Goal: Contribute content: Add original content to the website for others to see

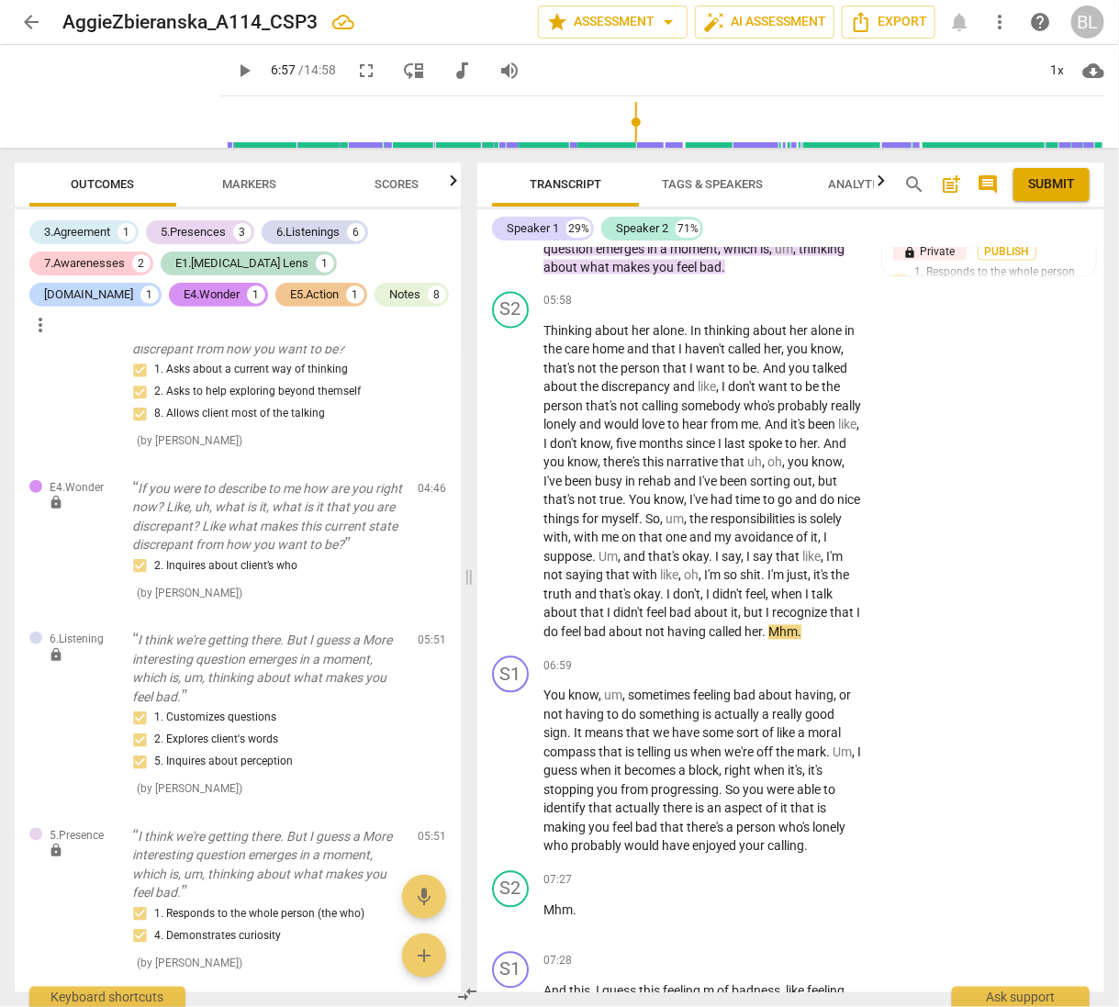
scroll to position [3574, 0]
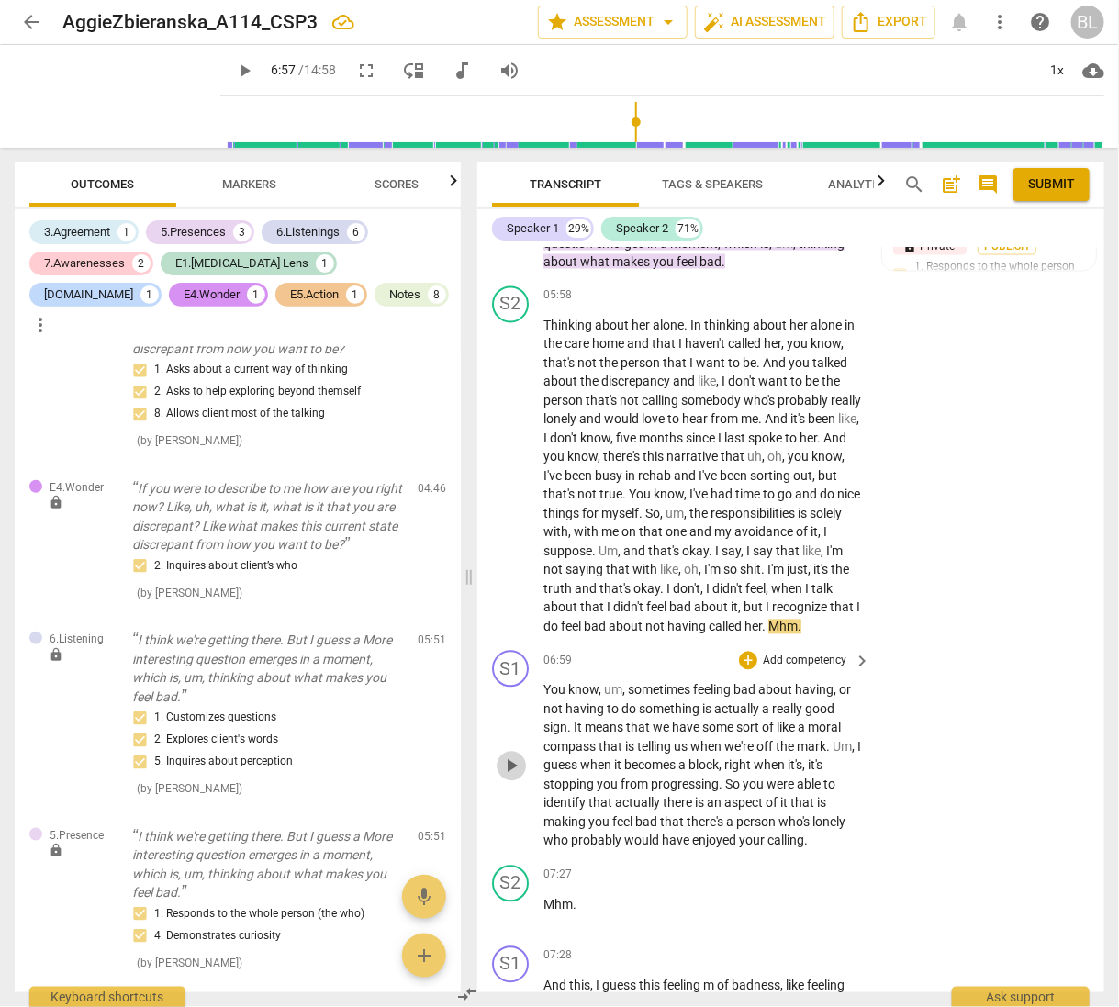
click at [515, 778] on span "play_arrow" at bounding box center [511, 767] width 22 height 22
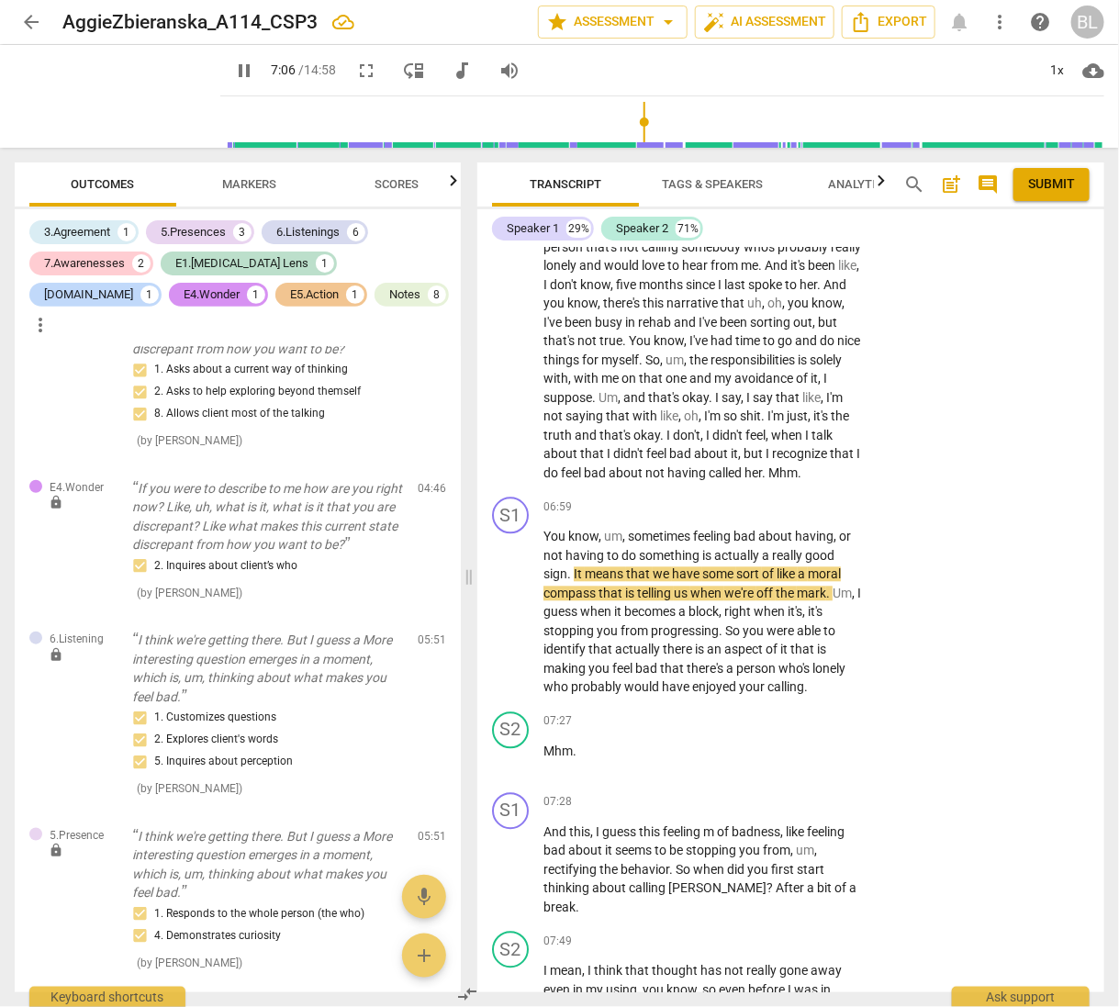
scroll to position [3760, 0]
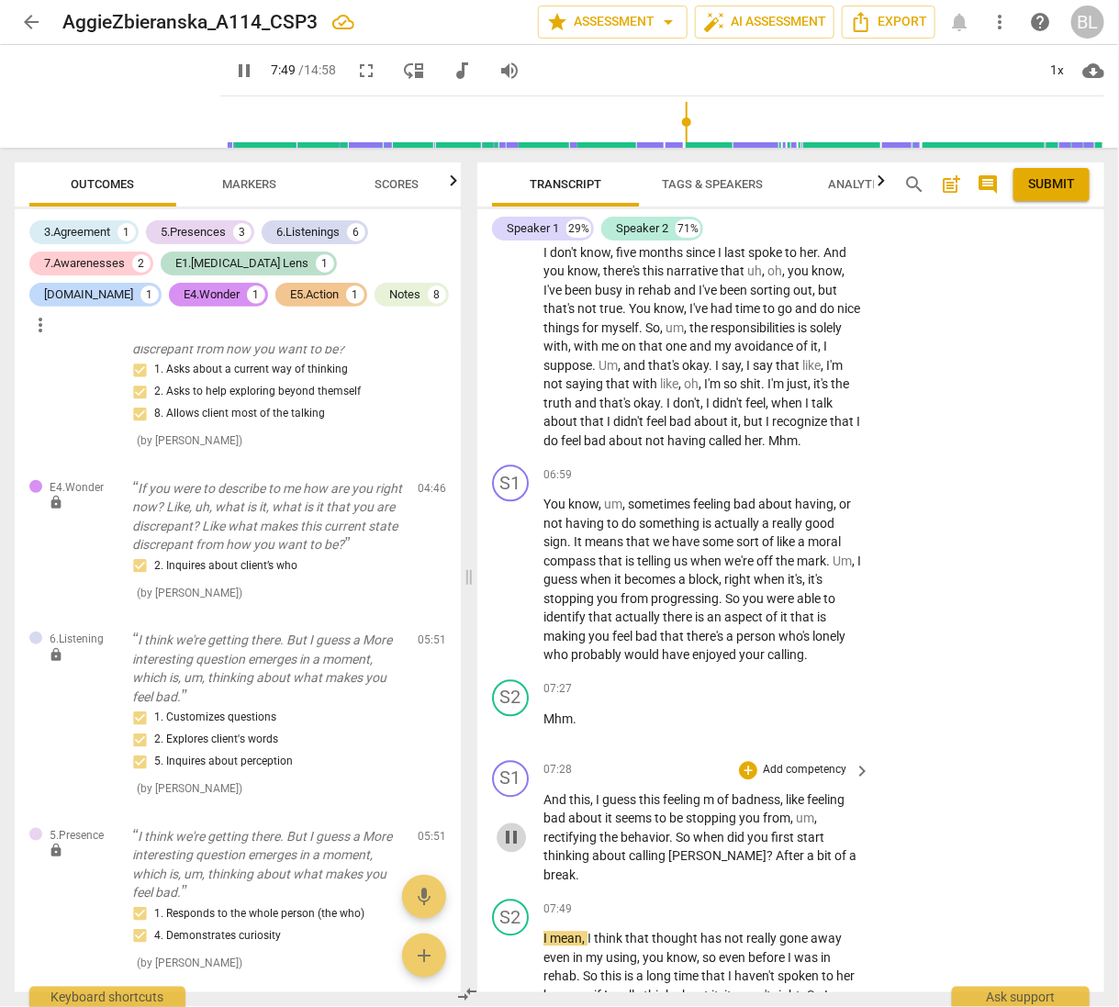
click at [513, 840] on span "pause" at bounding box center [511, 838] width 22 height 22
type input "470"
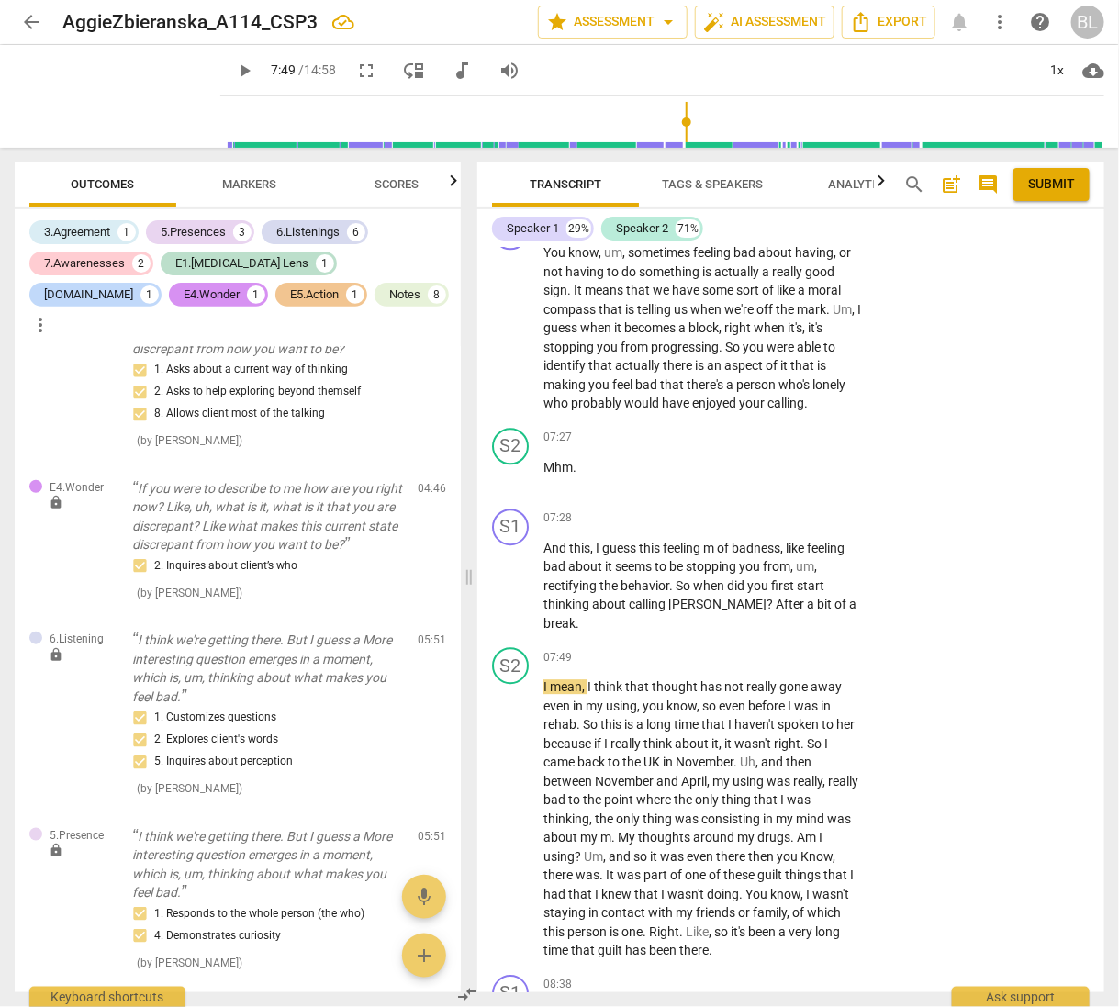
scroll to position [4007, 0]
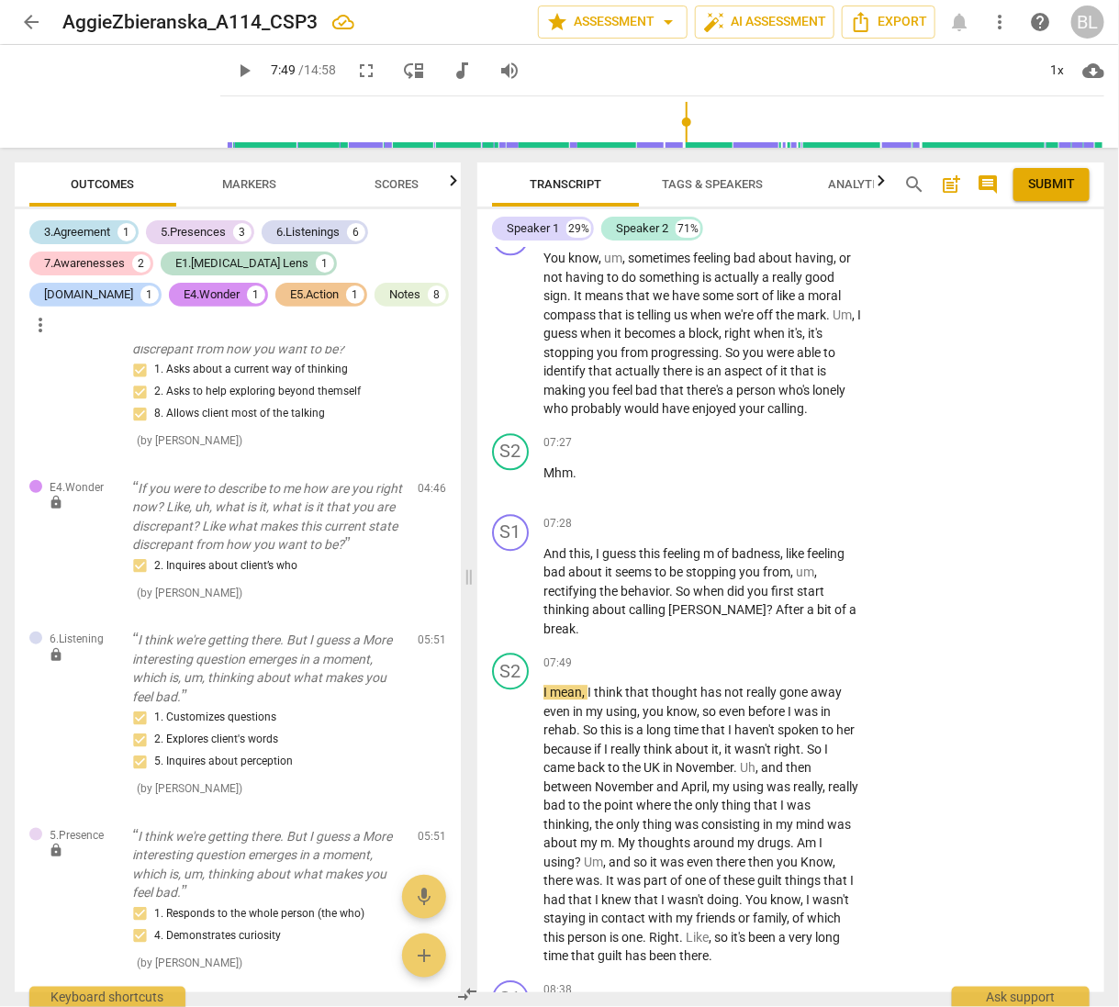
click at [70, 230] on div "3.Agreement" at bounding box center [77, 232] width 66 height 18
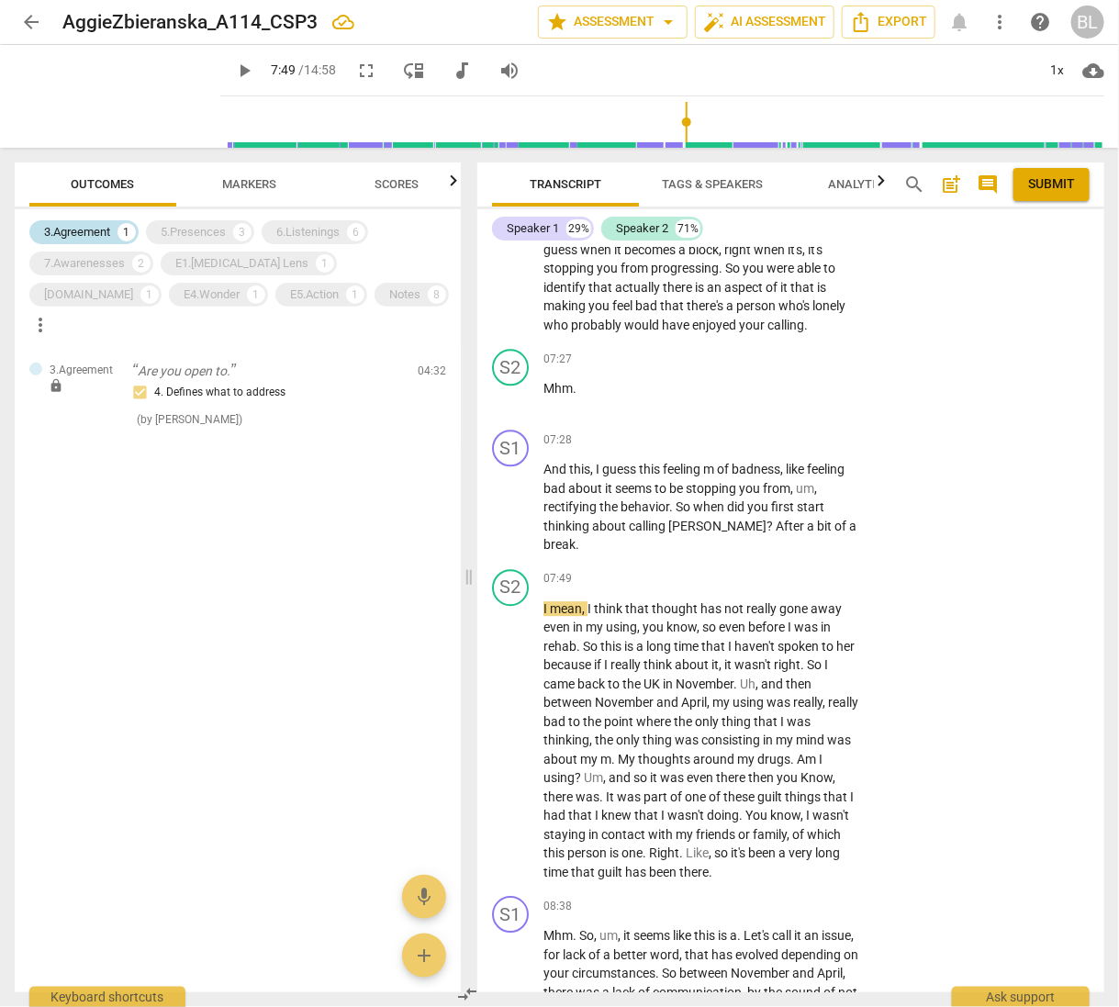
scroll to position [0, 0]
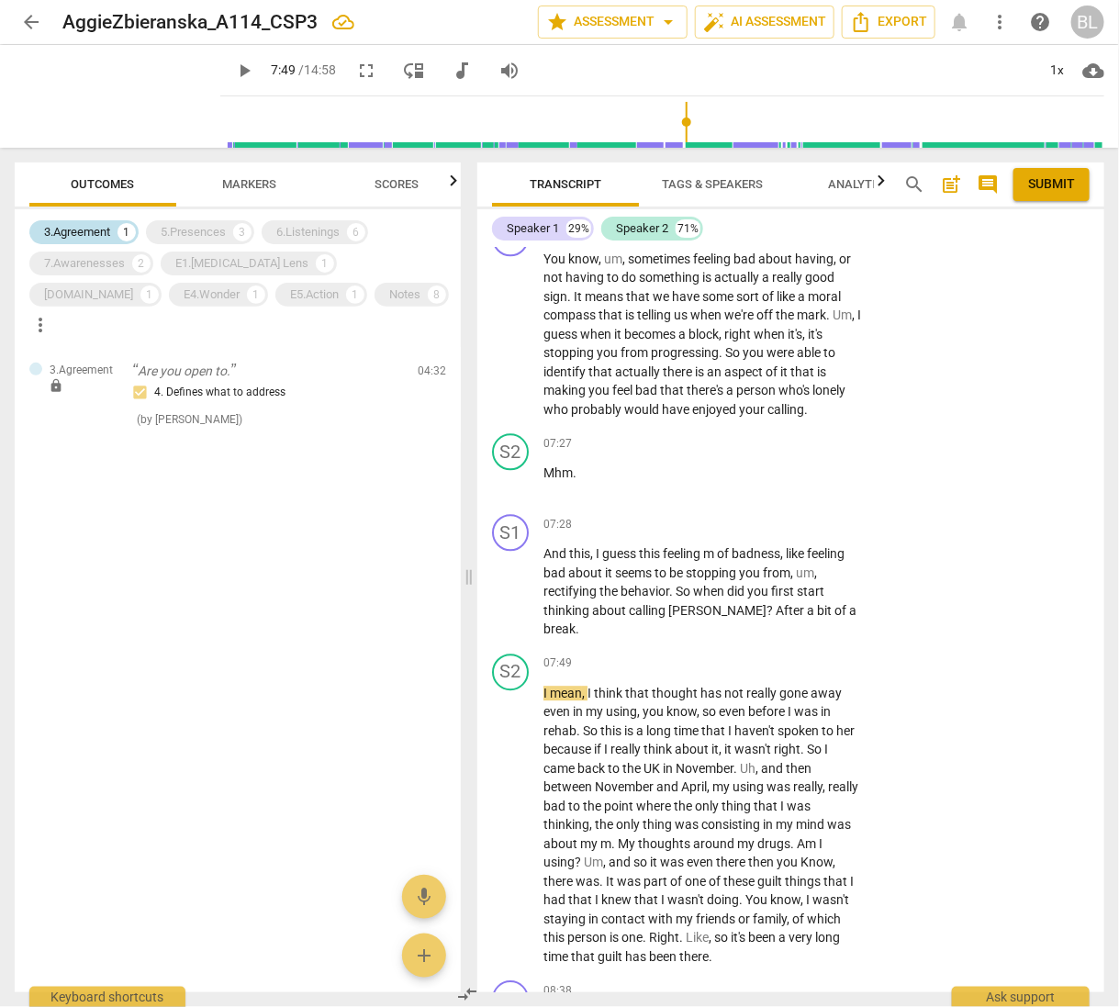
click at [72, 230] on div "3.Agreement" at bounding box center [77, 232] width 66 height 18
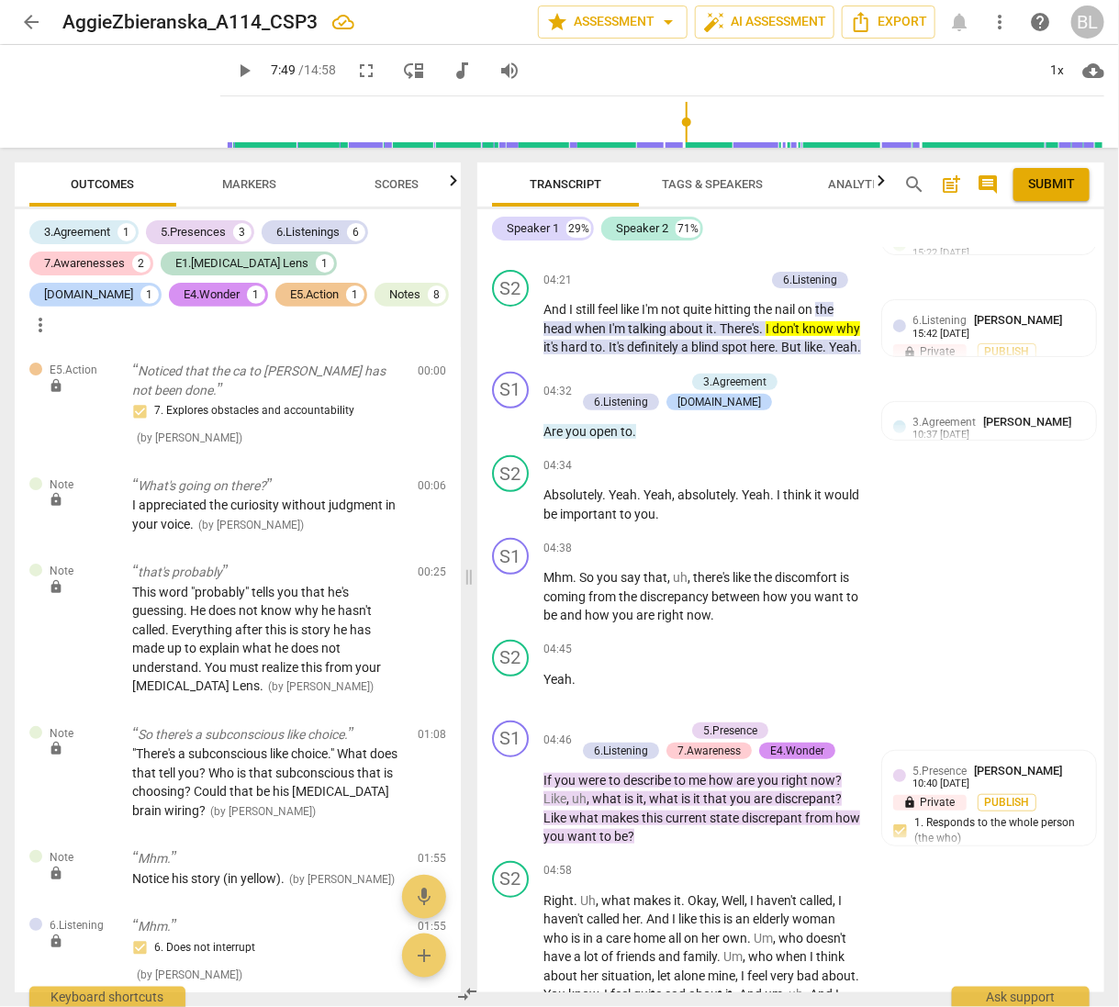
scroll to position [2616, 0]
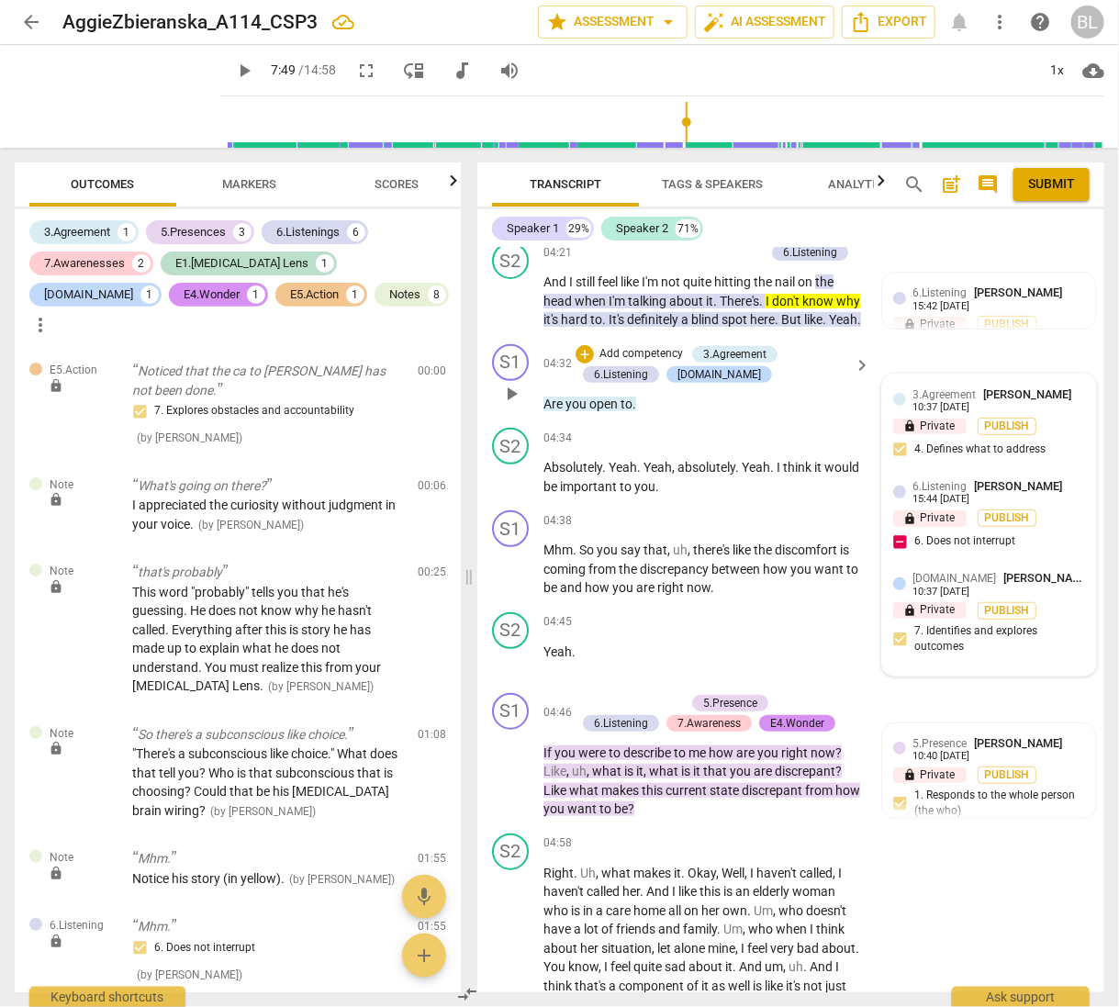
click at [994, 401] on span "[PERSON_NAME]" at bounding box center [1028, 394] width 88 height 14
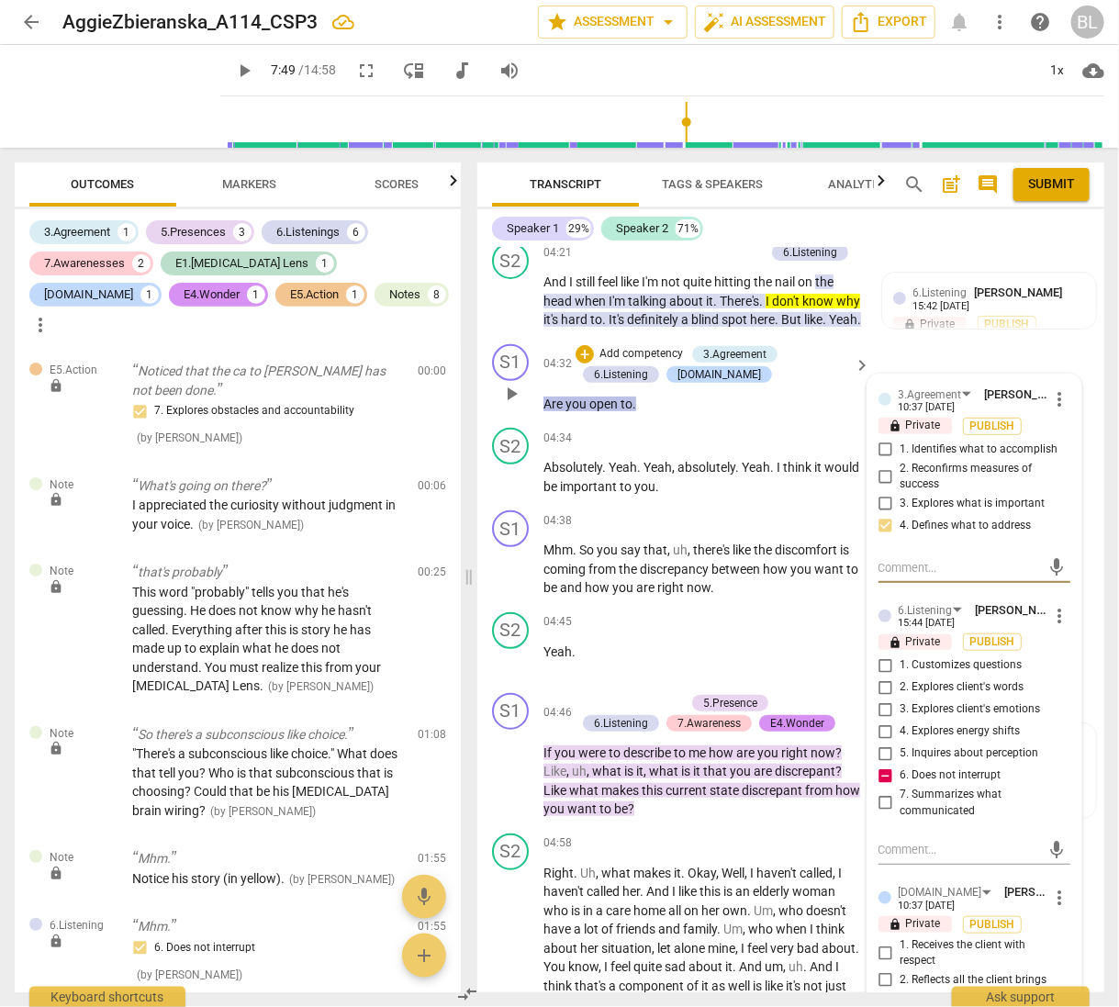
scroll to position [2617, 0]
click at [882, 530] on input "4. Defines what to address" at bounding box center [885, 525] width 29 height 22
click at [882, 532] on input "4. Defines what to address" at bounding box center [885, 525] width 29 height 22
checkbox input "false"
click at [880, 451] on input "1. Identifies what to accomplish" at bounding box center [885, 449] width 29 height 22
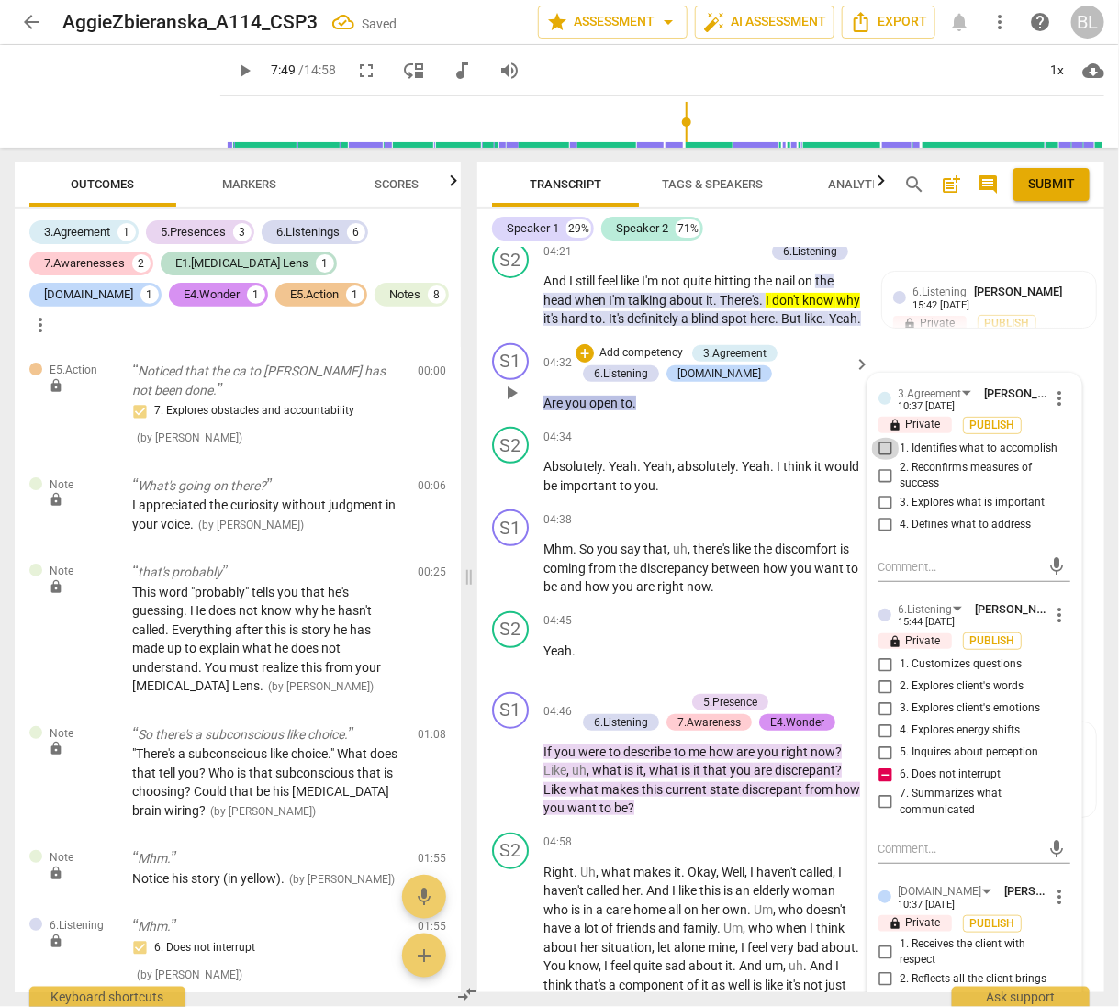
checkbox input "true"
click at [896, 575] on textarea at bounding box center [960, 566] width 163 height 17
type textarea "H"
type textarea "He"
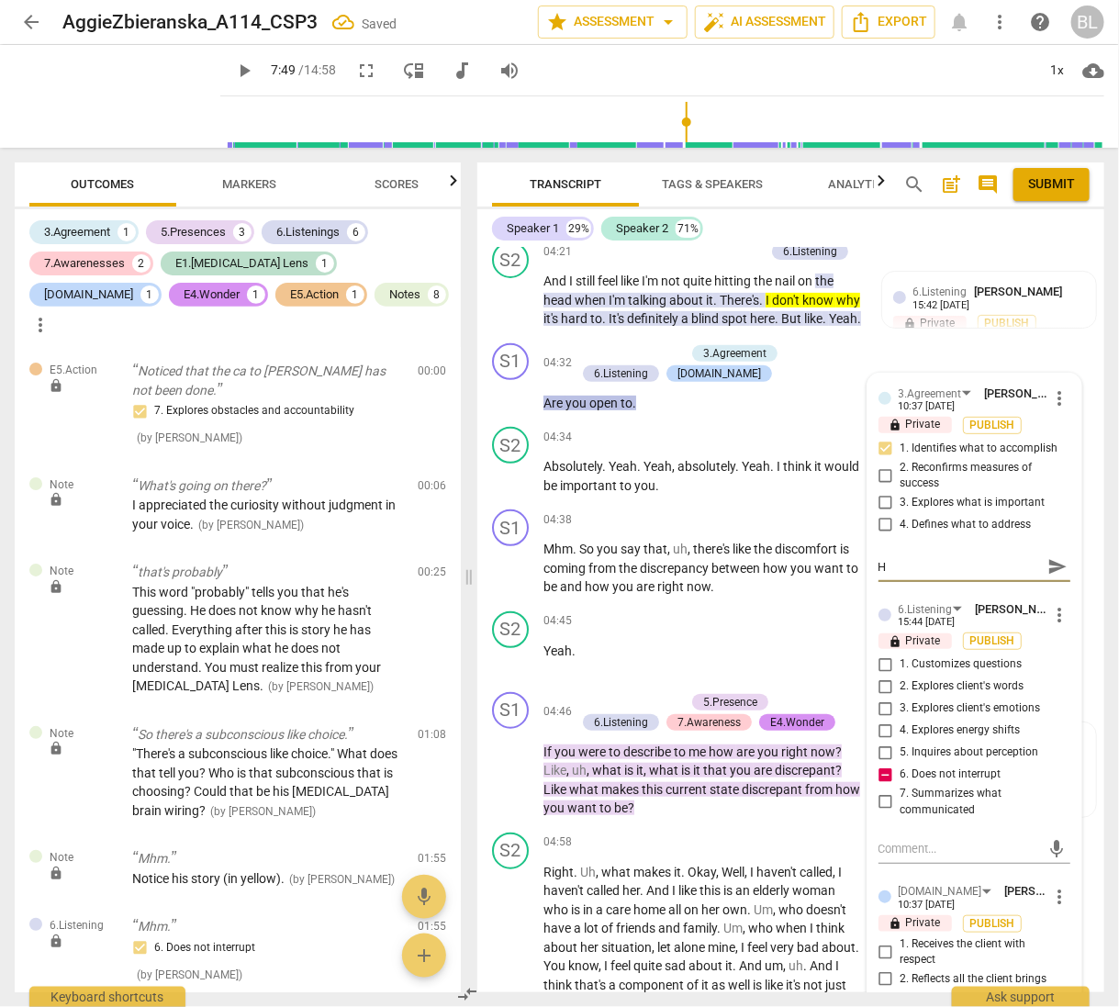
type textarea "He"
type textarea "He d"
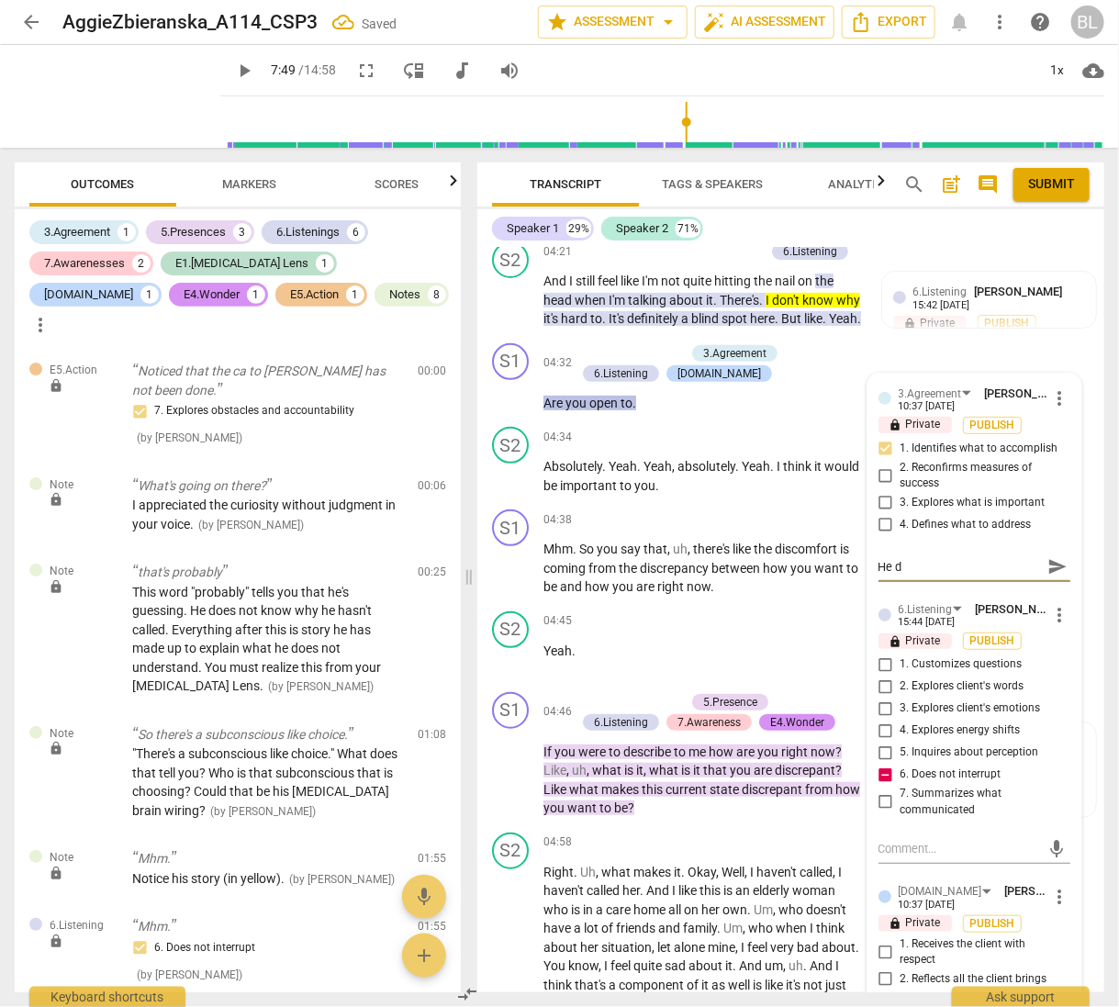
type textarea "He di"
type textarea "He did"
type textarea "He didn"
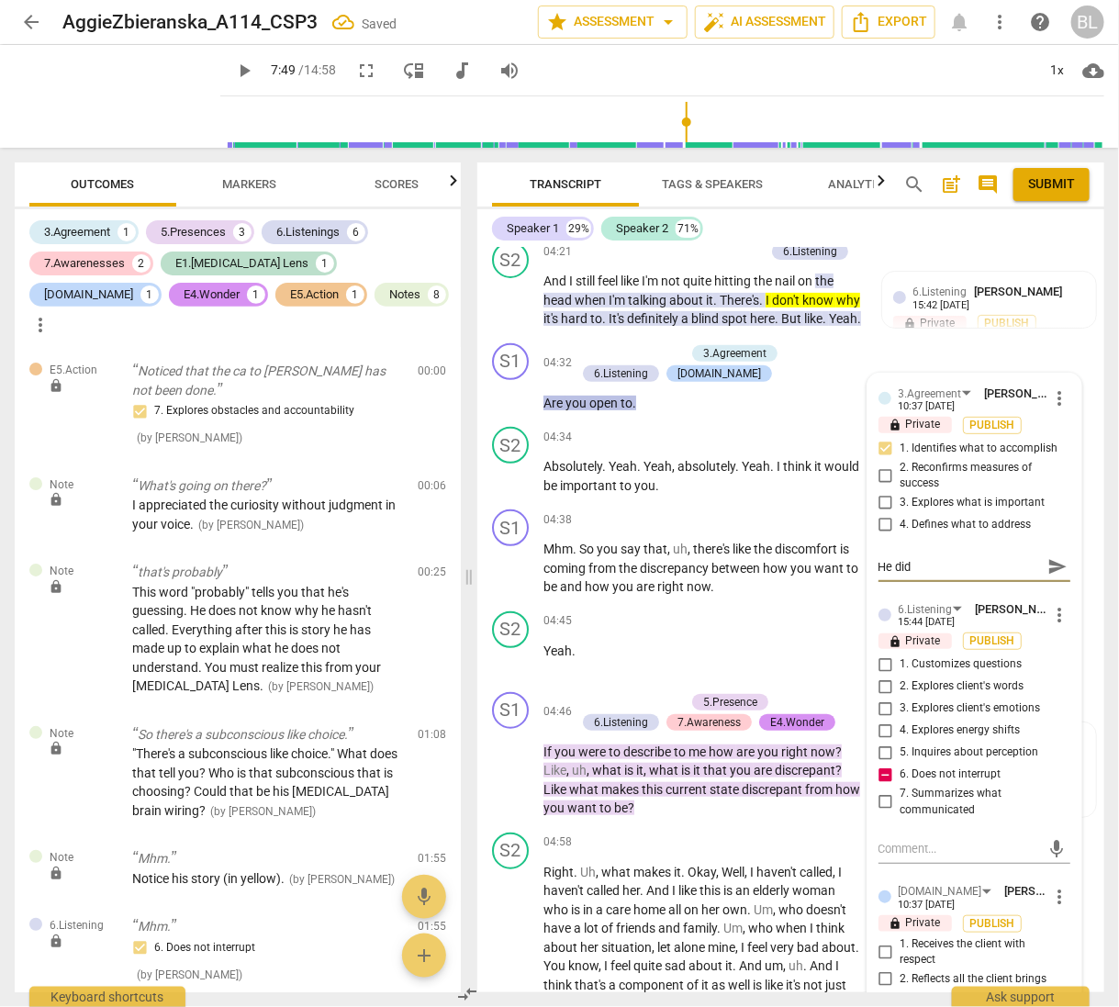
type textarea "He didn"
type textarea "He didn'"
type textarea "He didn't"
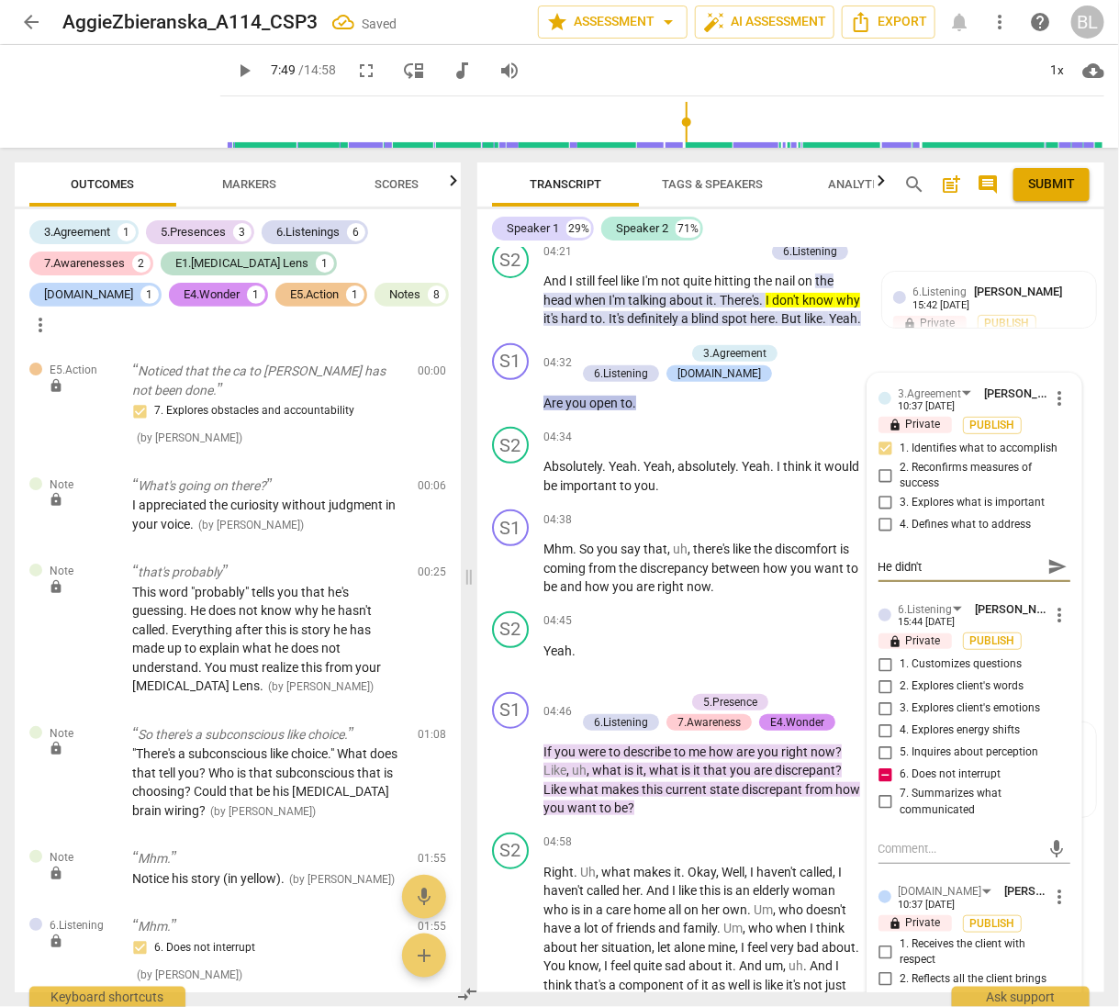
type textarea "He didn't"
type textarea "He didn't l"
type textarea "He didn't le"
type textarea "He didn't let"
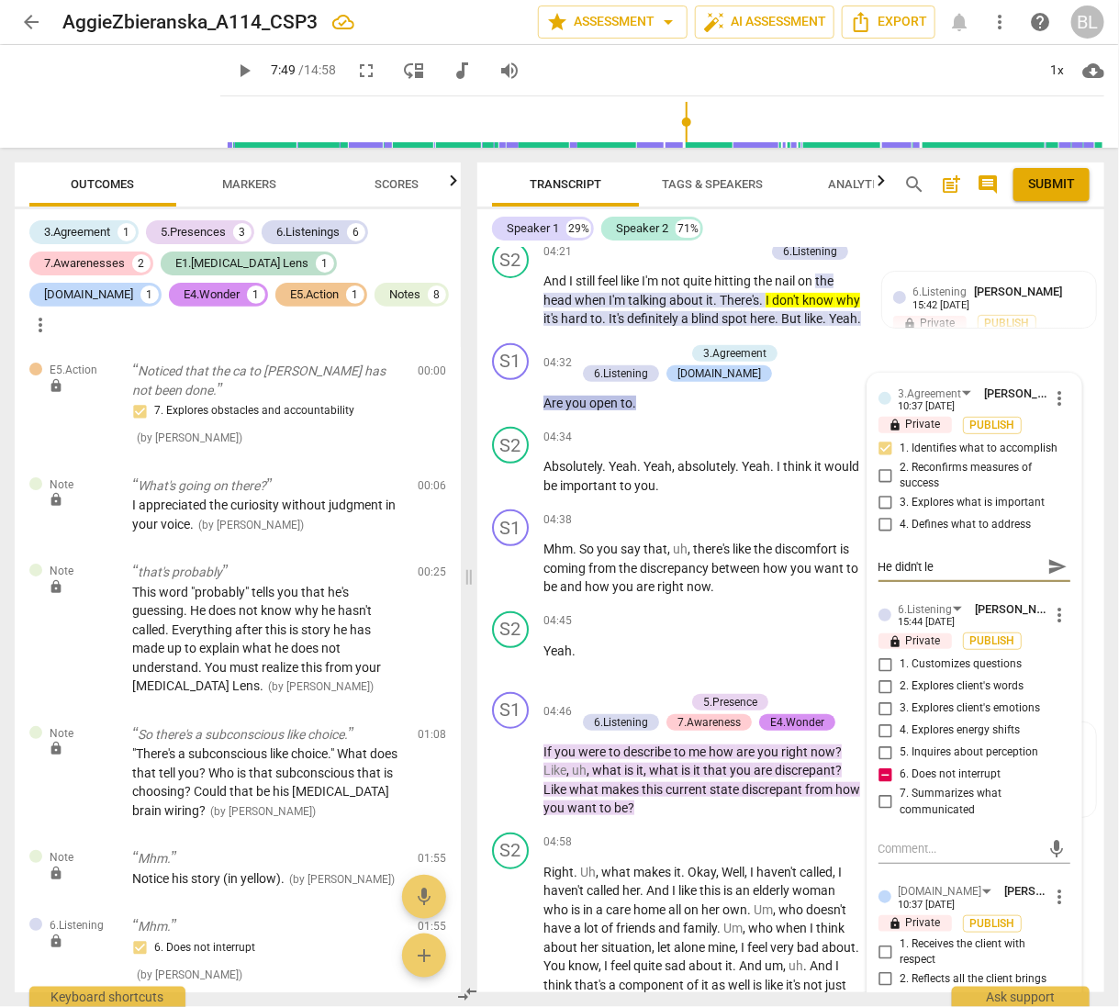
type textarea "He didn't let"
type textarea "He didn't let y"
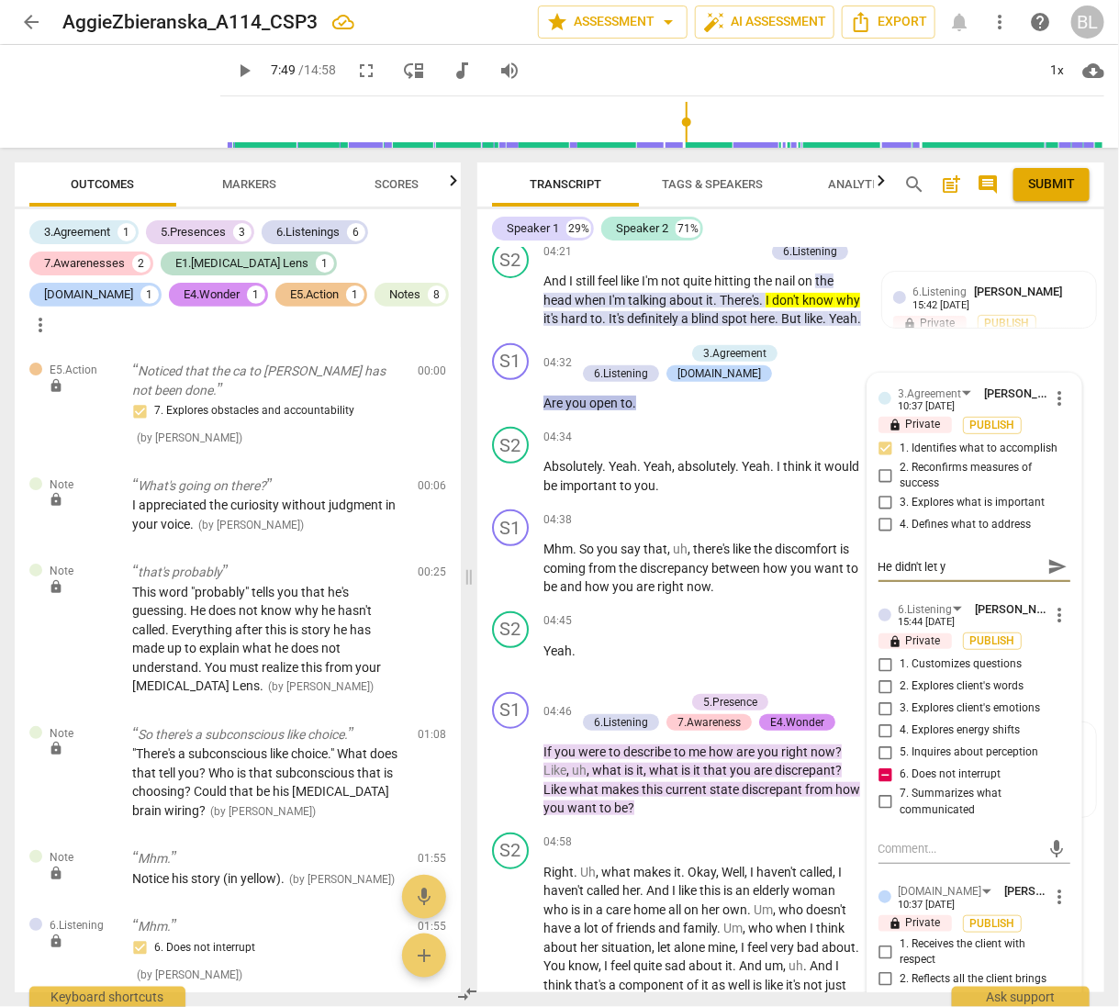
type textarea "He didn't let yo"
type textarea "He didn't let you"
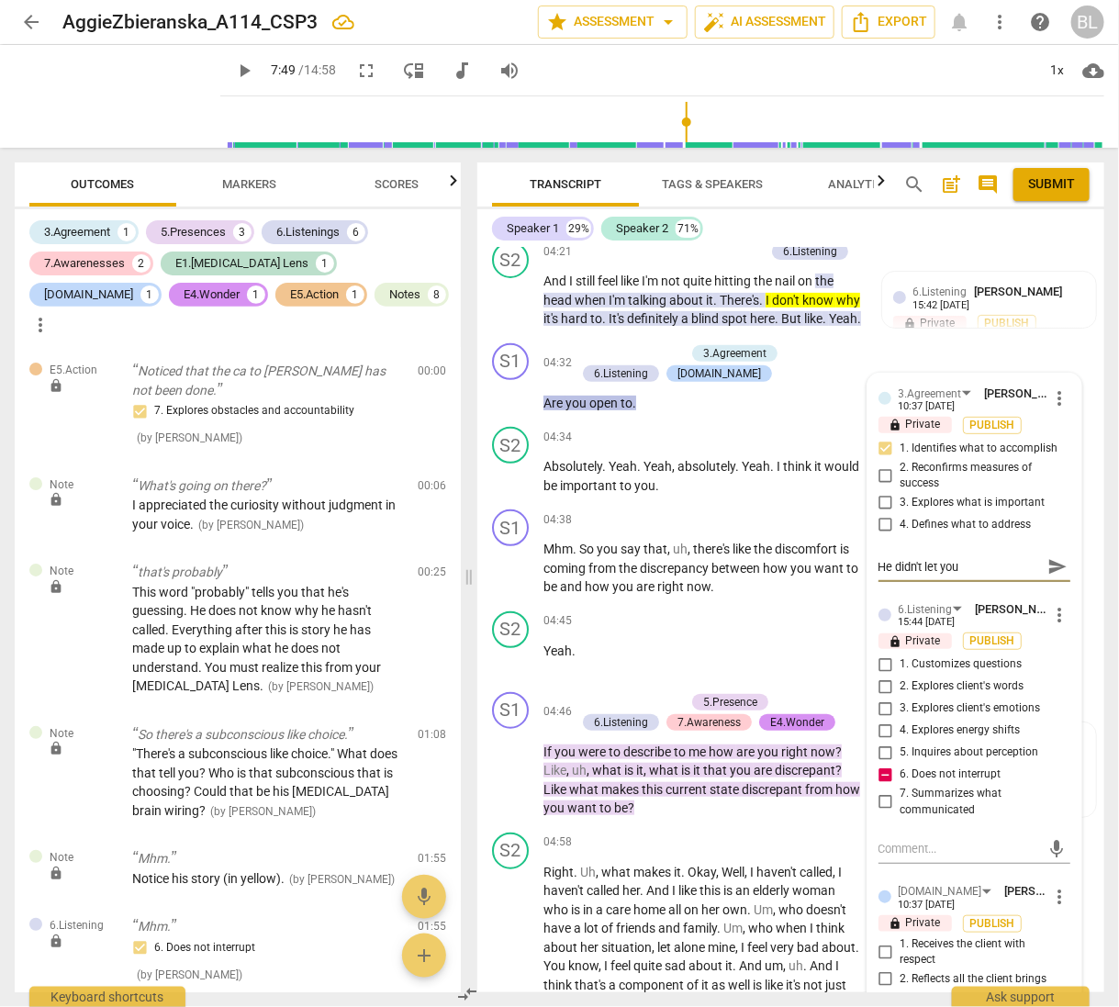
type textarea "He didn't let you"
type textarea "He didn't let you f"
type textarea "He didn't let you fi"
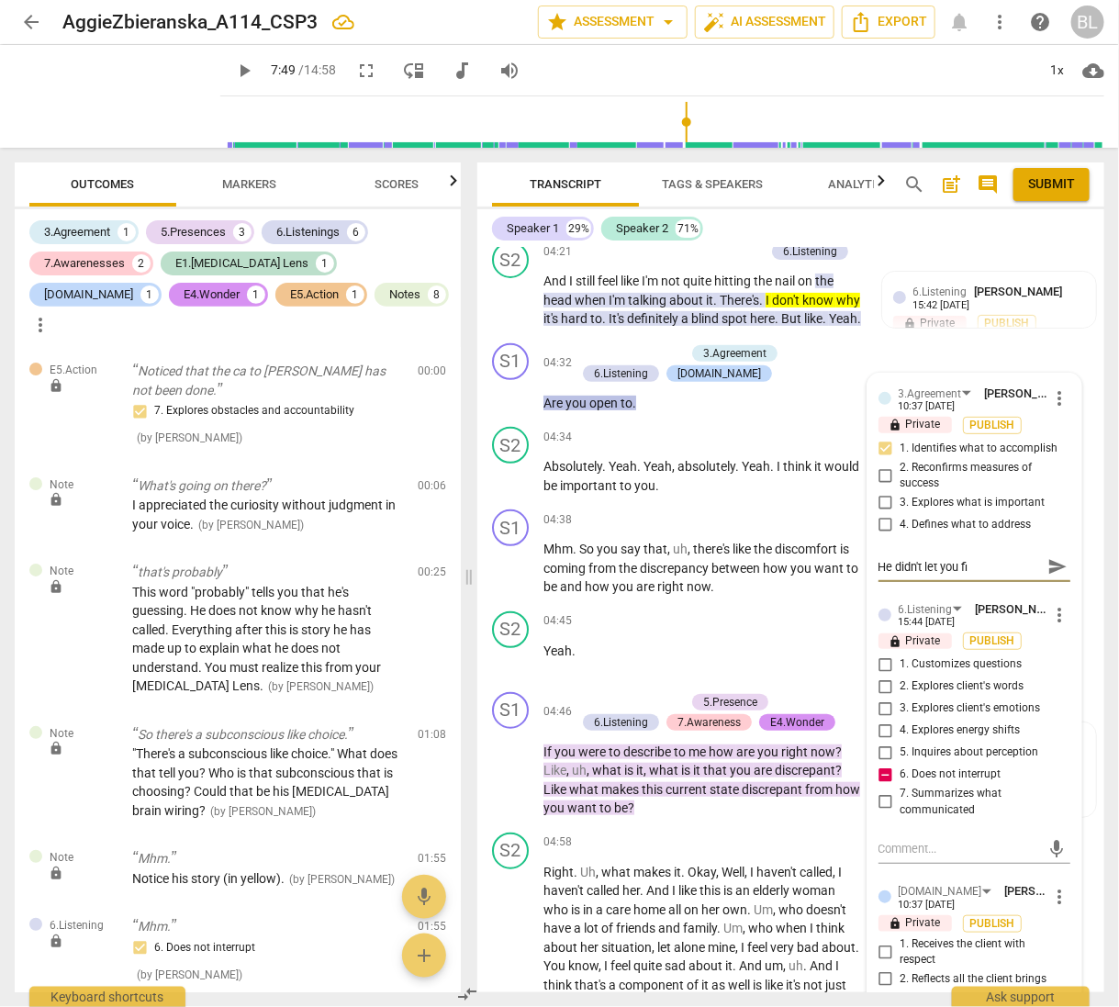
type textarea "He didn't let you fin"
type textarea "He didn't let you fini"
type textarea "He didn't let you finis"
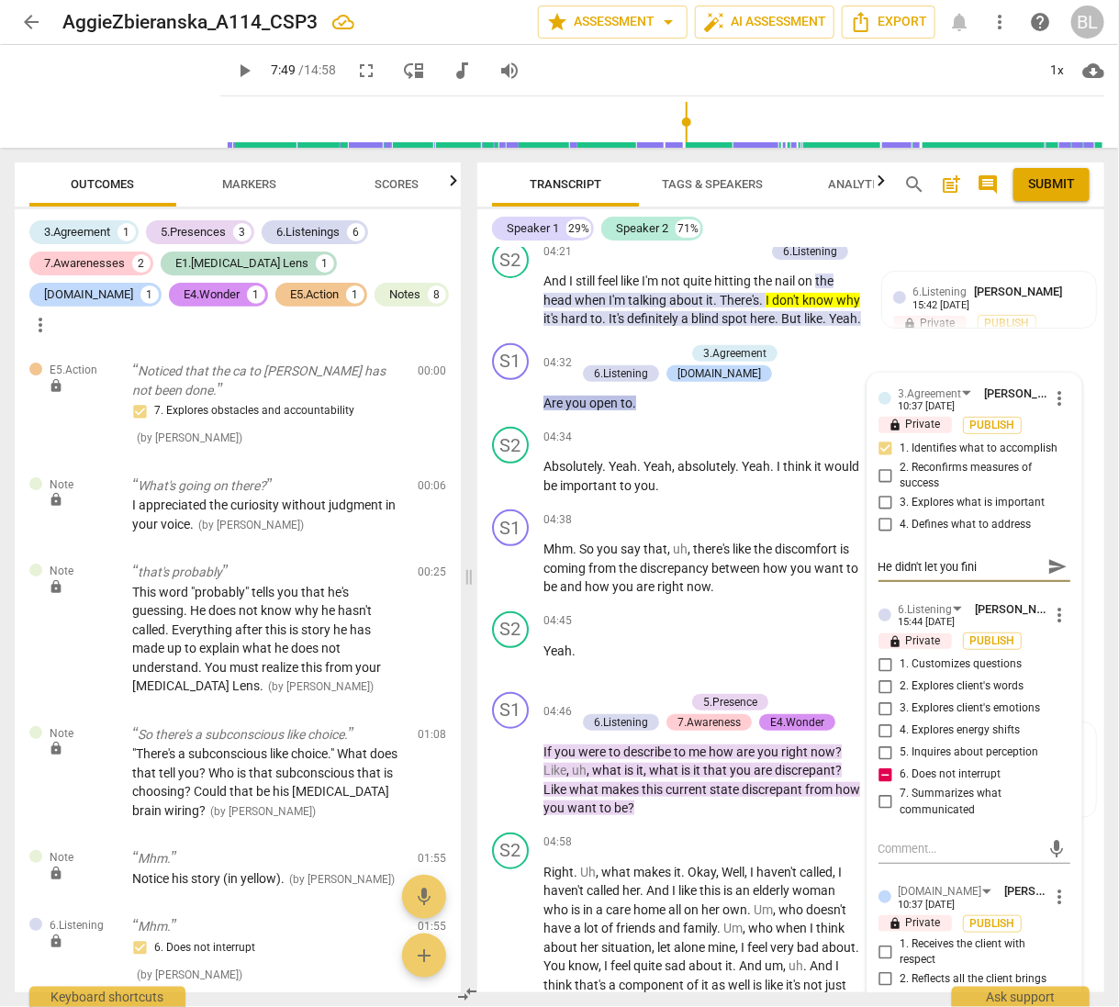
type textarea "He didn't let you finis"
type textarea "He didn't let you finish"
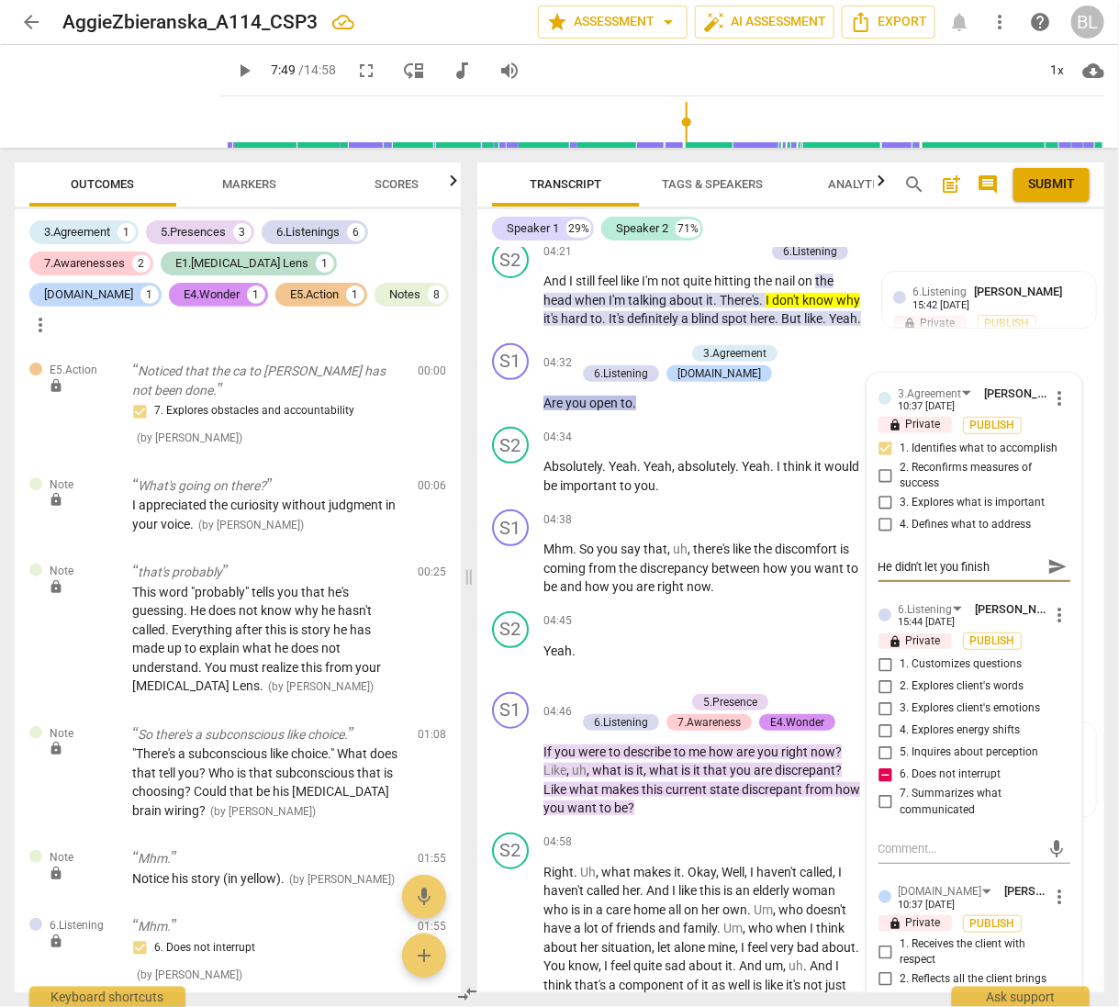
type textarea "He didn't let you finish y"
type textarea "He didn't let you finish yo"
type textarea "He didn't let you finish you"
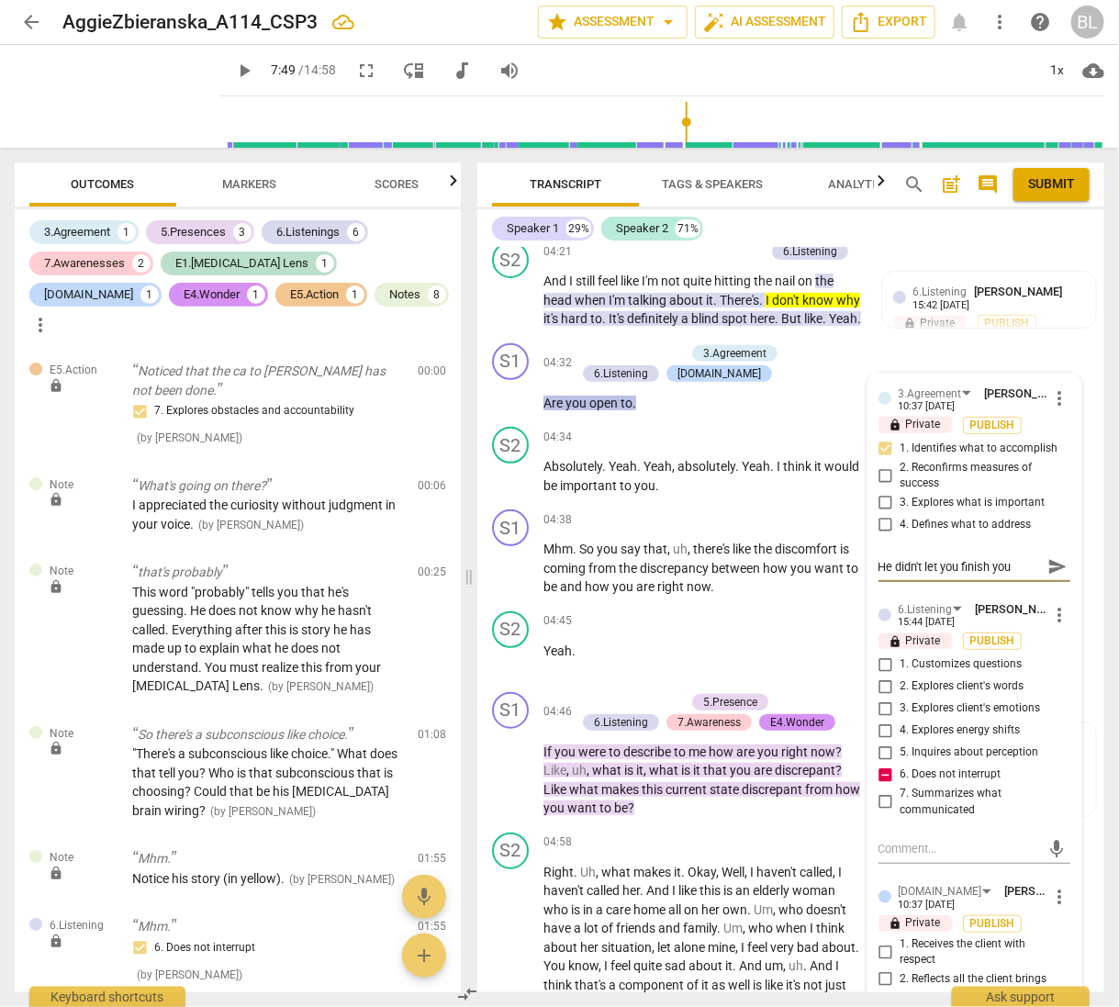
type textarea "He didn't let you finish your"
type textarea "He didn't let you finish your q"
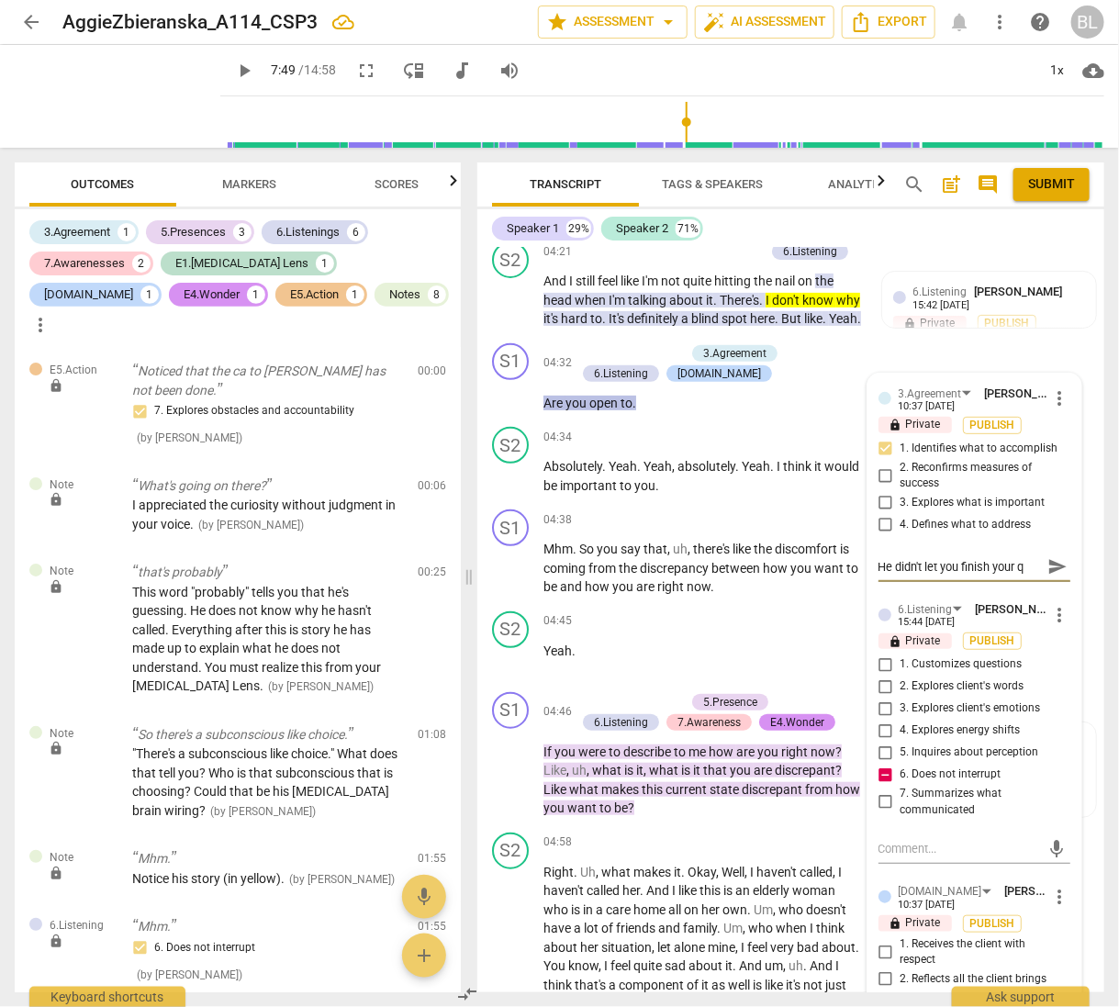
type textarea "He didn't let you finish your qu"
type textarea "He didn't let you finish your que"
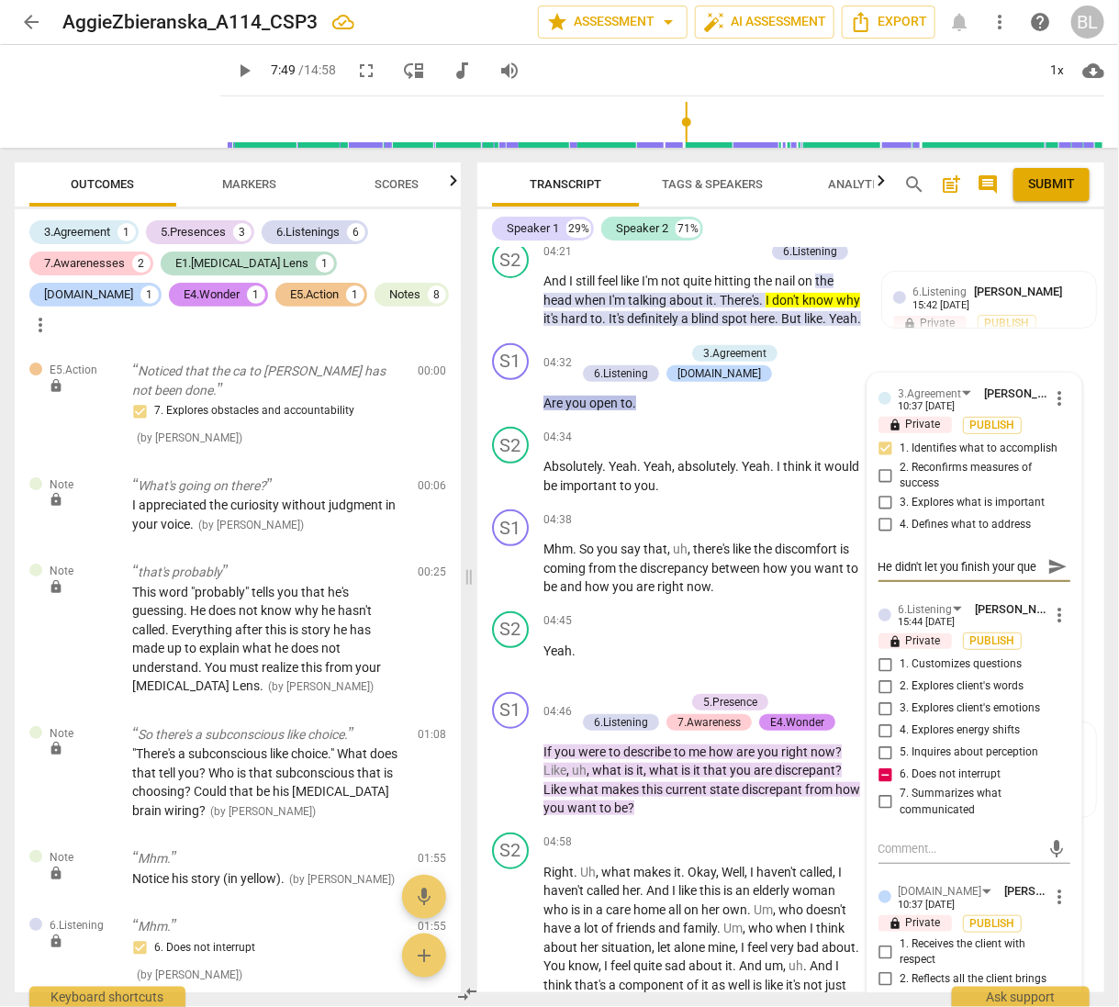
type textarea "He didn't let you finish your ques"
type textarea "He didn't let you finish your quest"
type textarea "He didn't let you finish your questi"
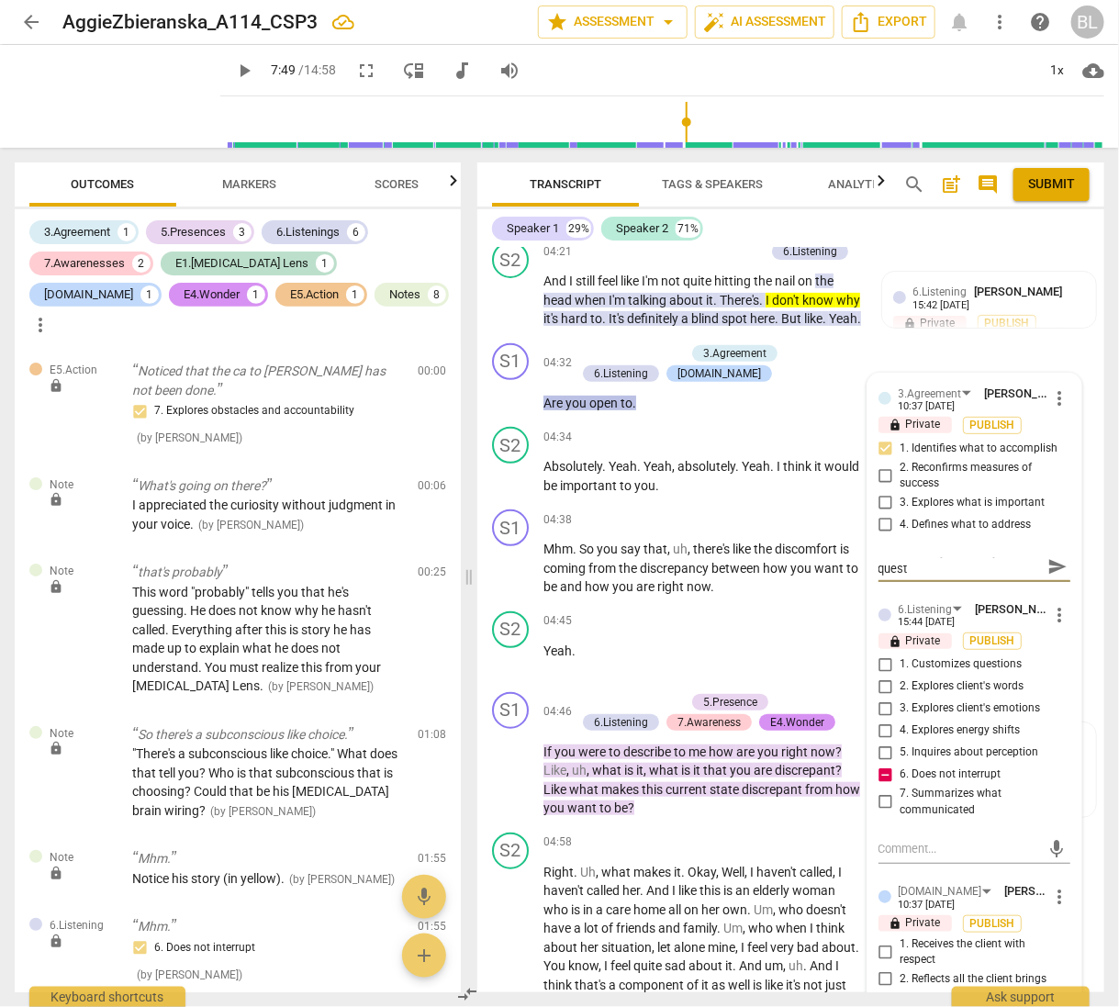
type textarea "He didn't let you finish your questi"
type textarea "He didn't let you finish your questio"
type textarea "He didn't let you finish your question"
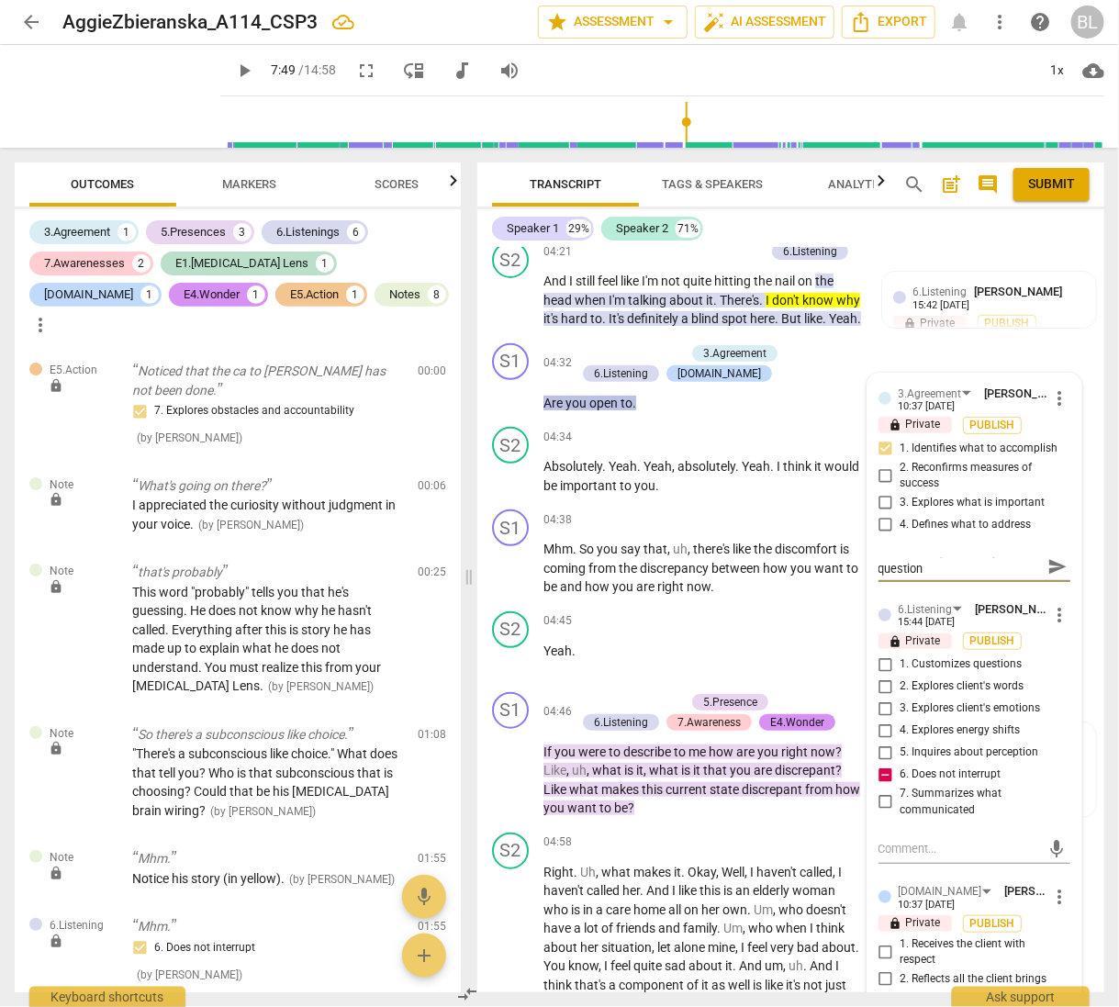
type textarea "He didn't let you finish your question,"
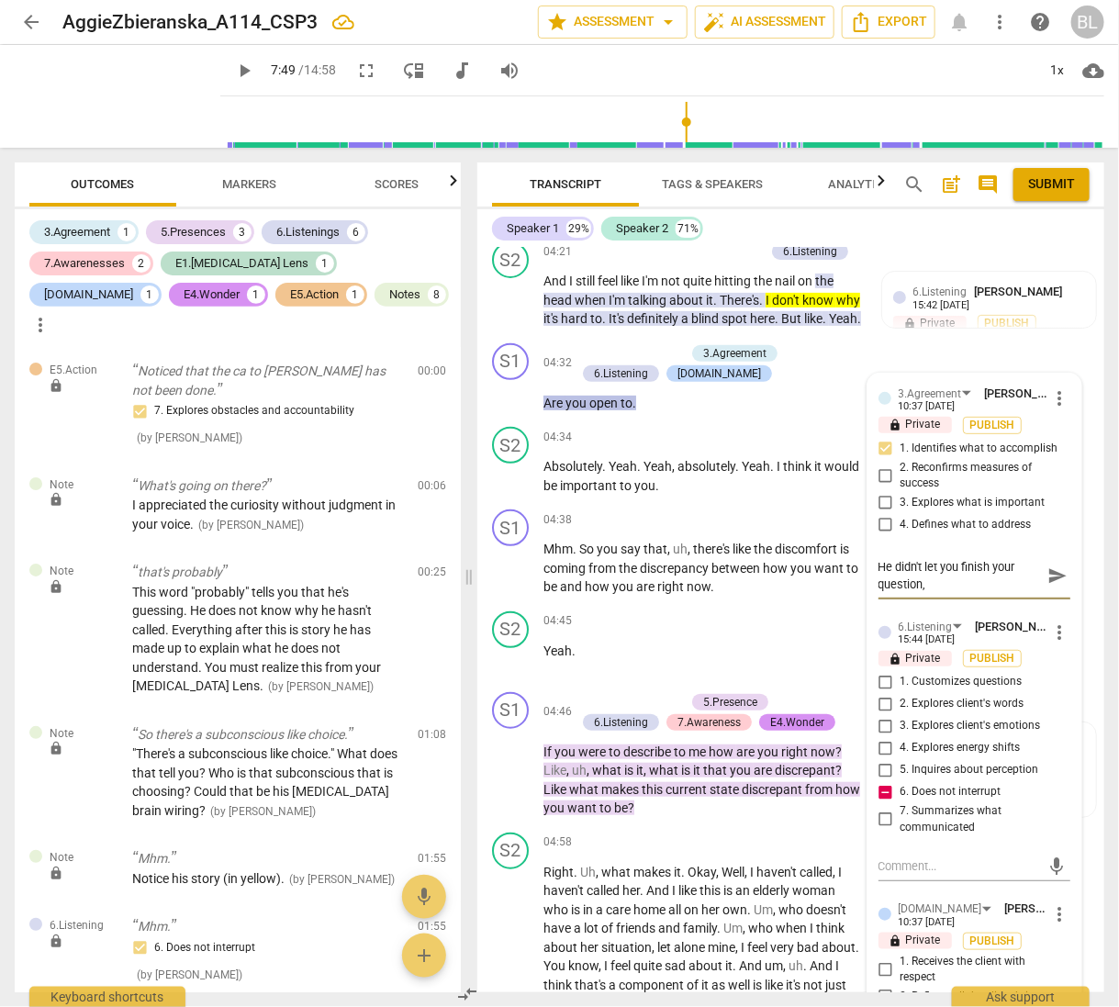
type textarea "He didn't let you finish your question,"
type textarea "He didn't let you finish your question, s"
type textarea "He didn't let you finish your question, so"
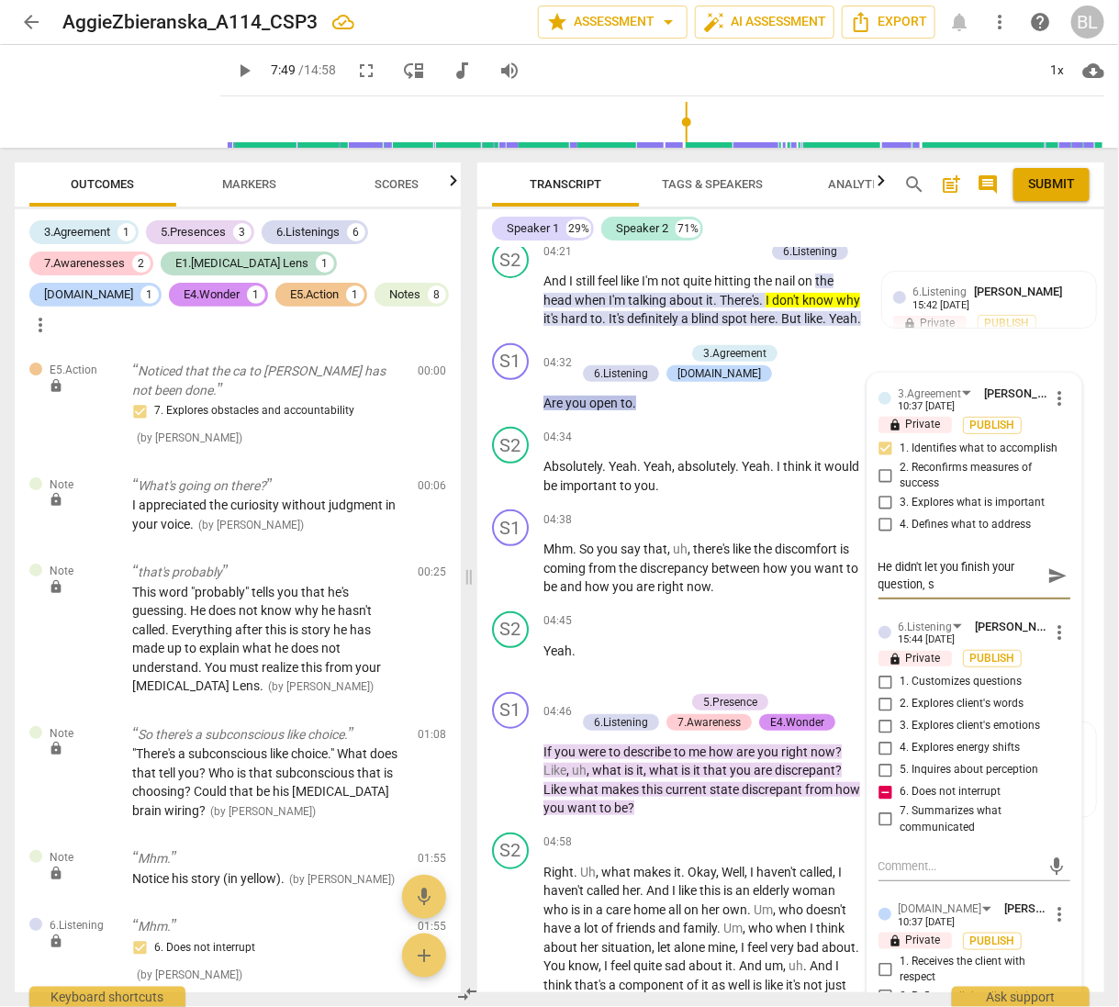
type textarea "He didn't let you finish your question, so"
type textarea "He didn't let you finish your question, so w"
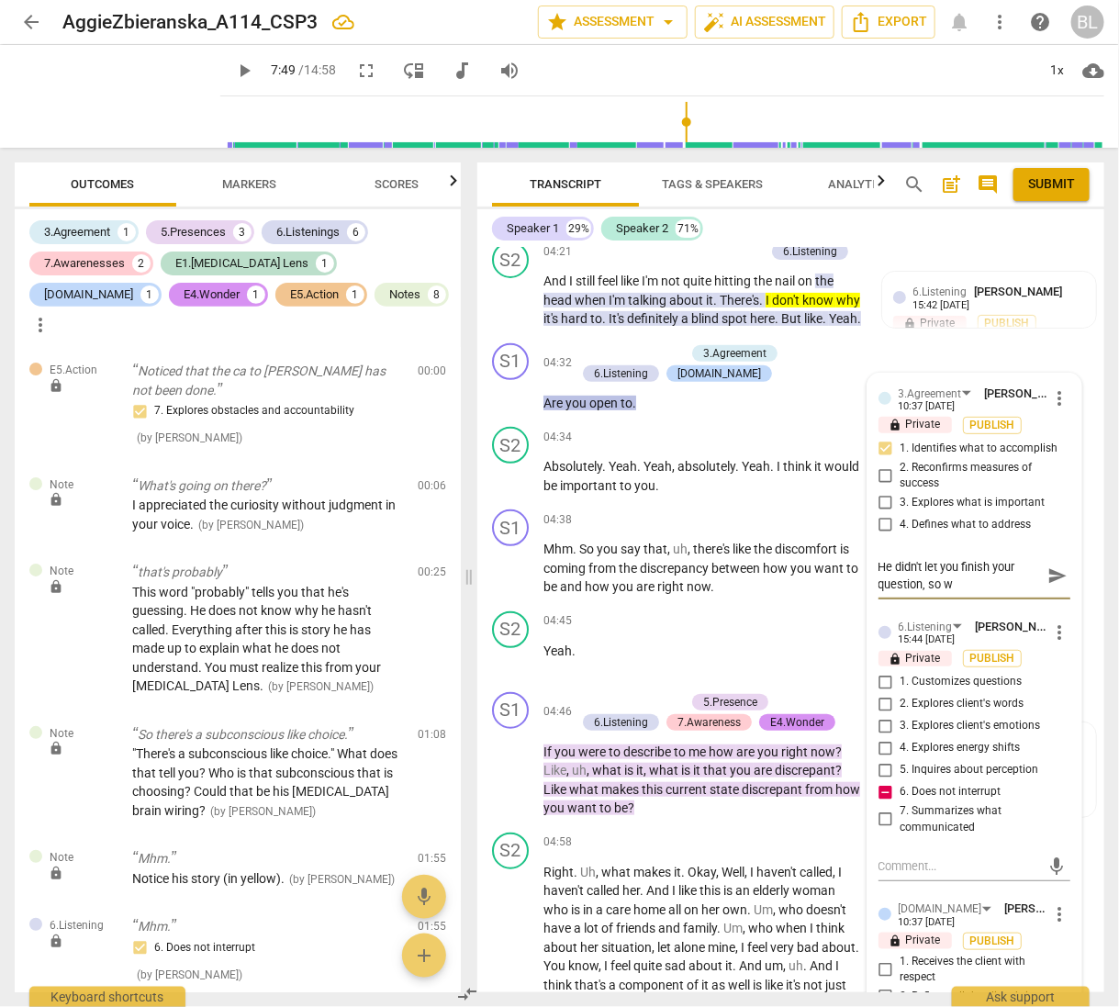
type textarea "He didn't let you finish your question, so we"
type textarea "He didn't let you finish your question, so we d"
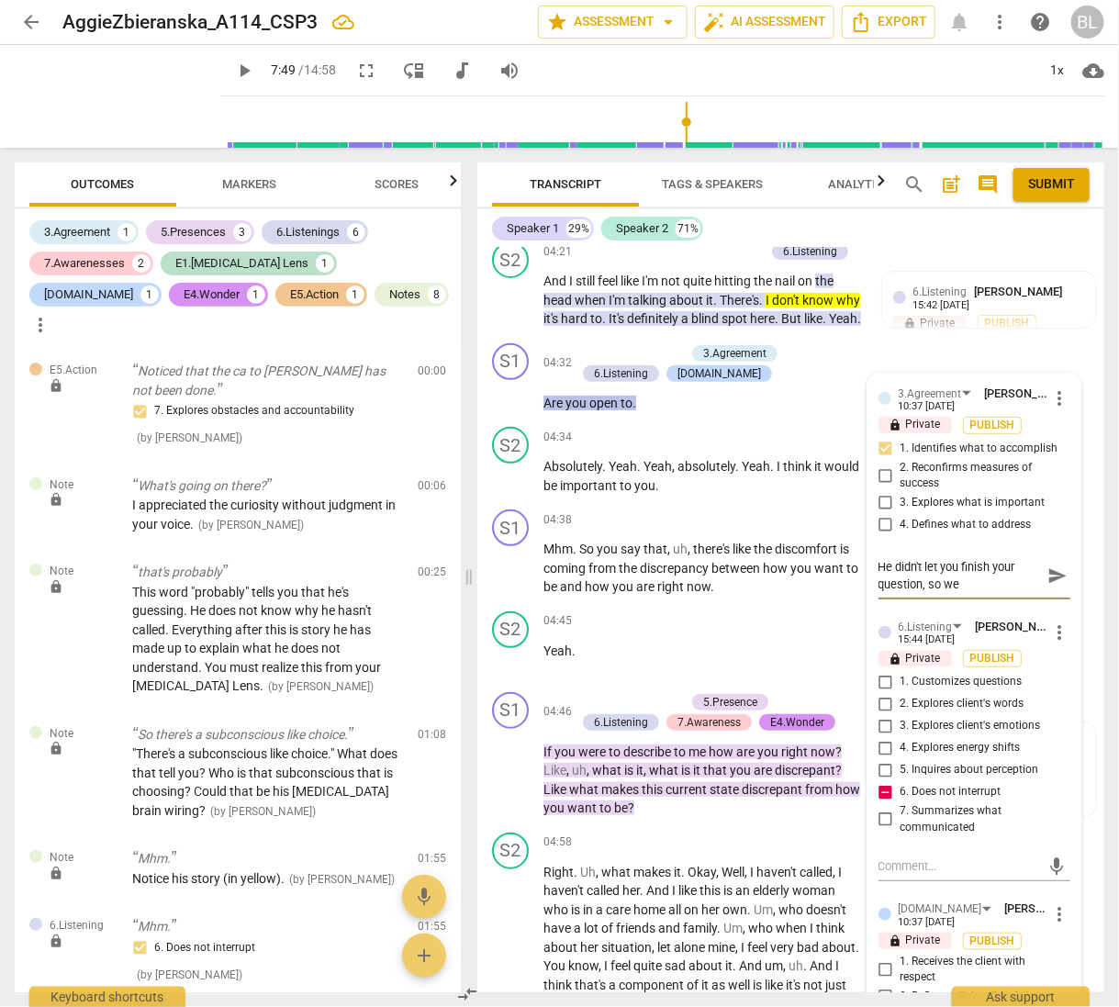
type textarea "He didn't let you finish your question, so we d"
type textarea "He didn't let you finish your question, so we do"
type textarea "He didn't let you finish your question, so we don"
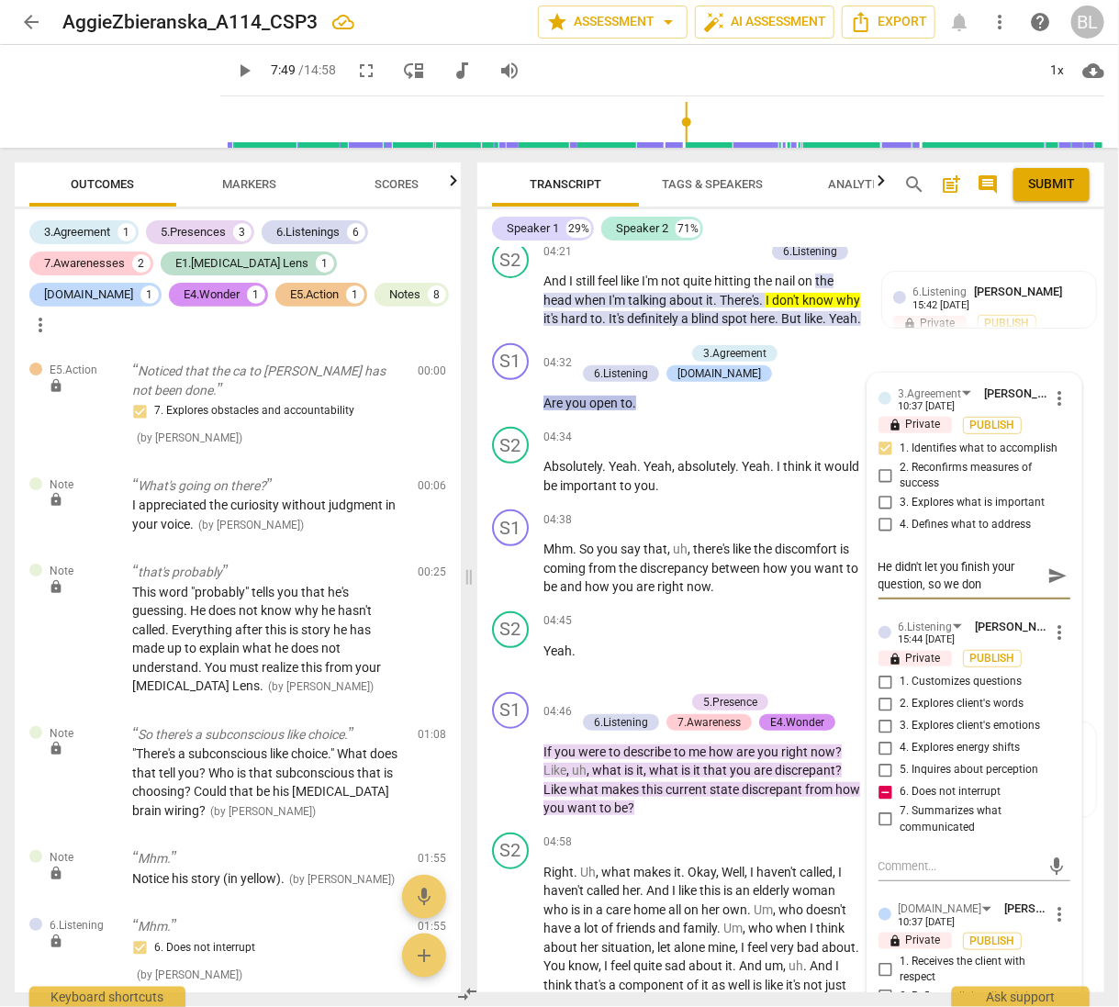
type textarea "He didn't let you finish your question, so we don'"
type textarea "He didn't let you finish your question, so we don't"
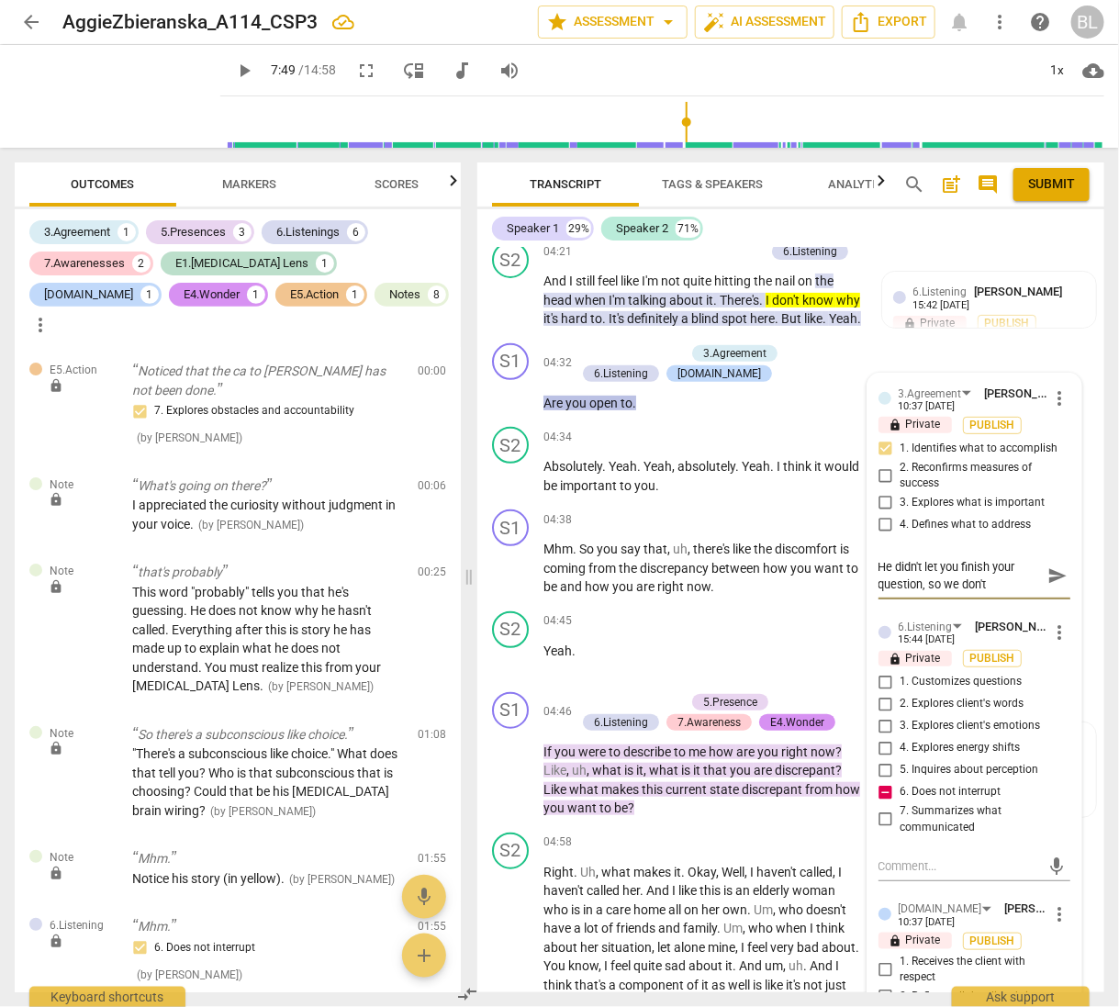
type textarea "He didn't let you finish your question, so we don't"
type textarea "He didn't let you finish your question, so we don't k"
type textarea "He didn't let you finish your question, so we don't kn"
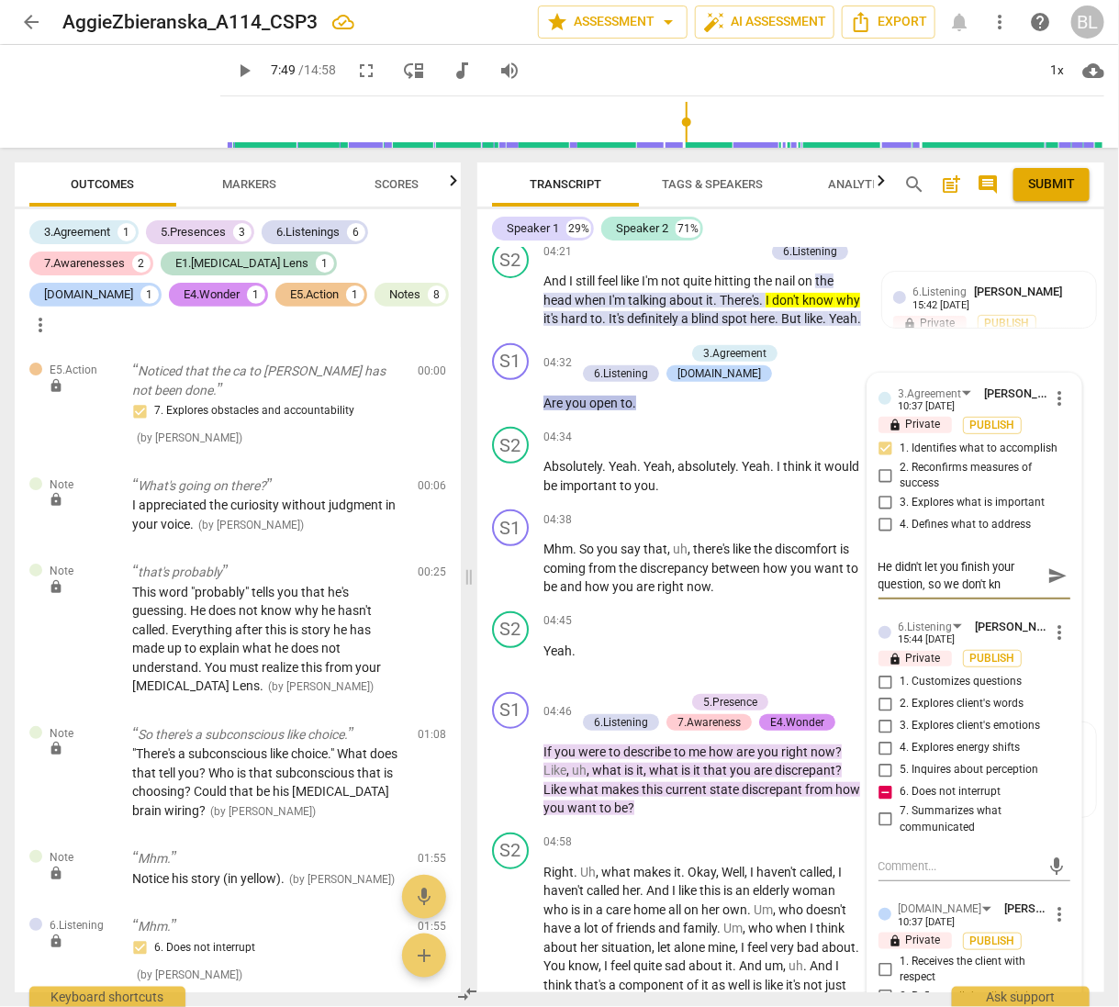
type textarea "He didn't let you finish your question, so we don't kno"
type textarea "He didn't let you finish your question, so we don't know"
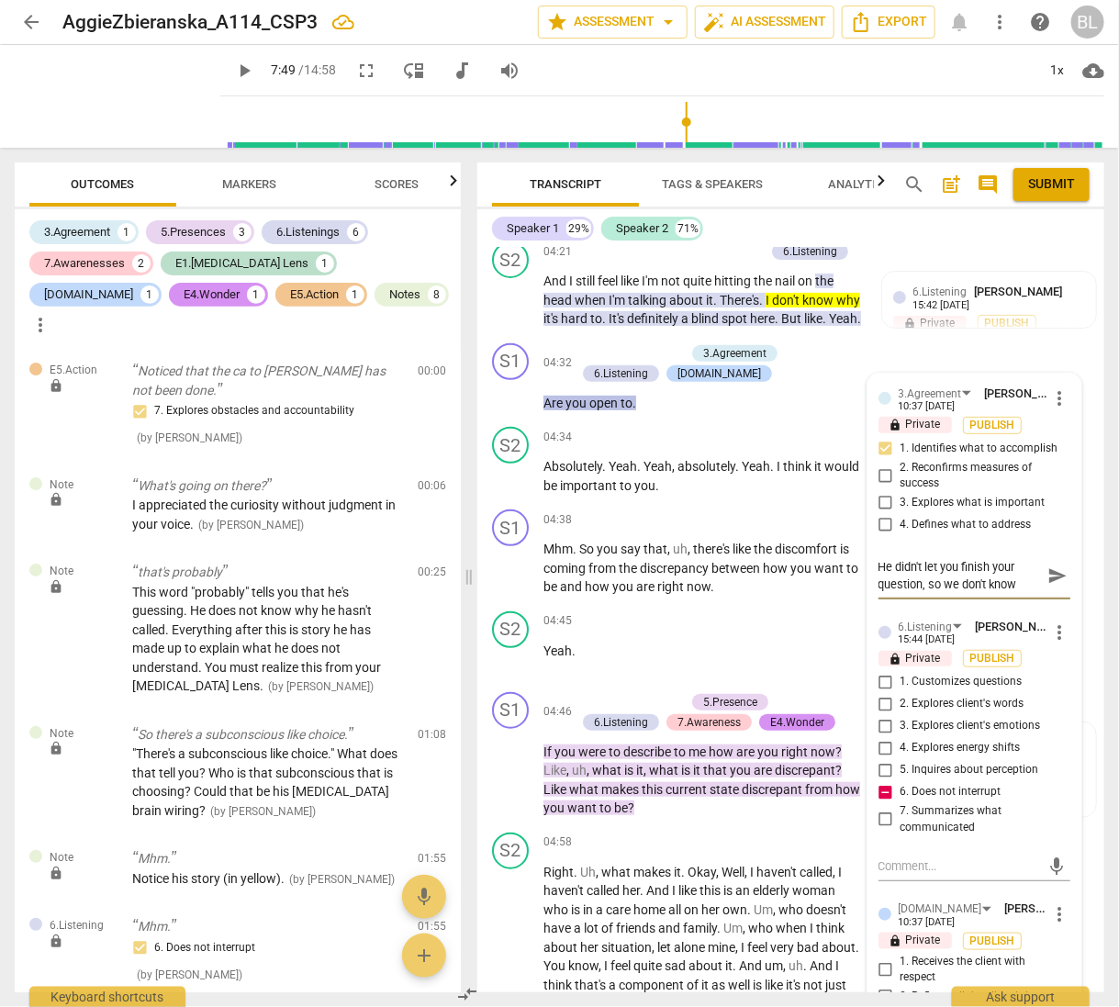
type textarea "He didn't let you finish your question, so we don't know"
type textarea "He didn't let you finish your question, so we don't know h"
type textarea "He didn't let you finish your question, so we don't know he"
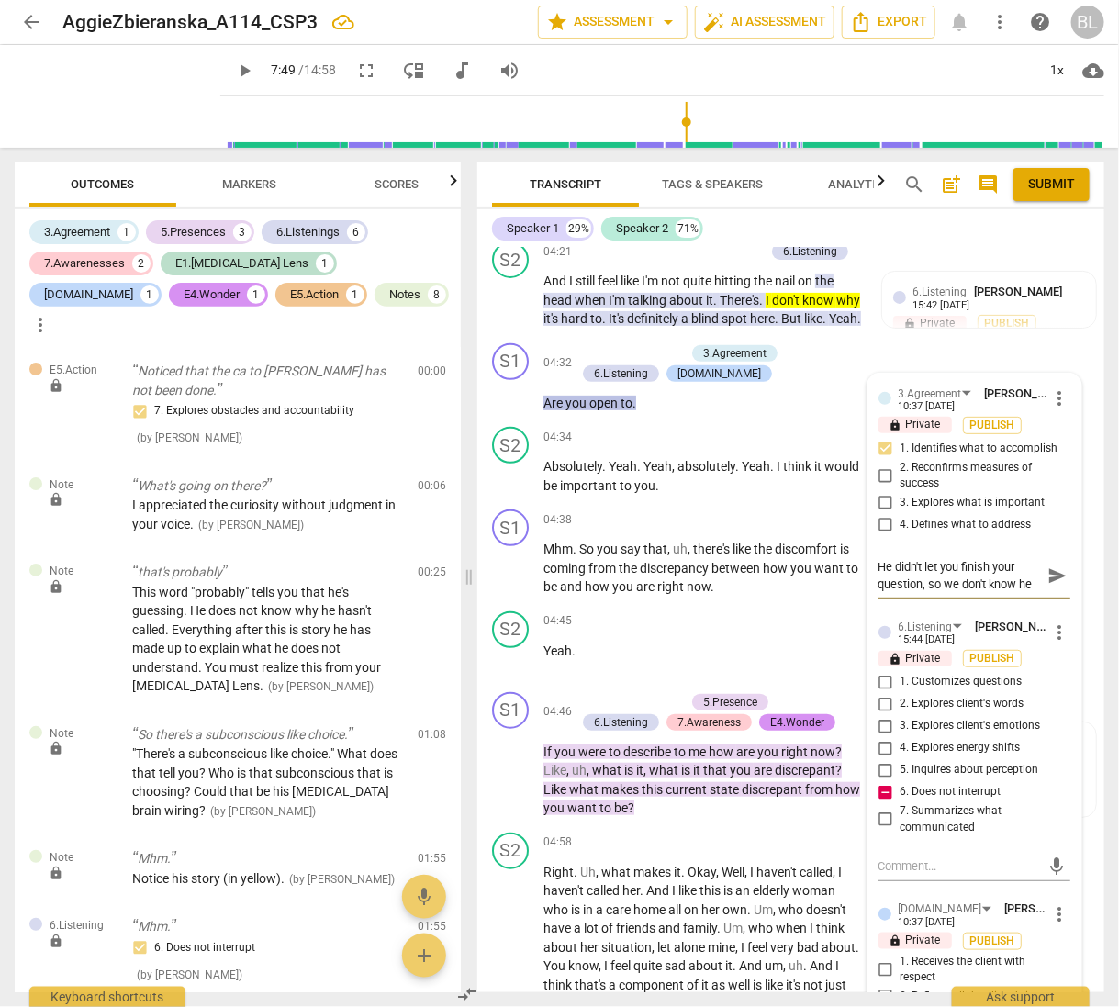
type textarea "He didn't let you finish your question, so we don't know her"
type textarea "He didn't let you finish your question, so we don't know here"
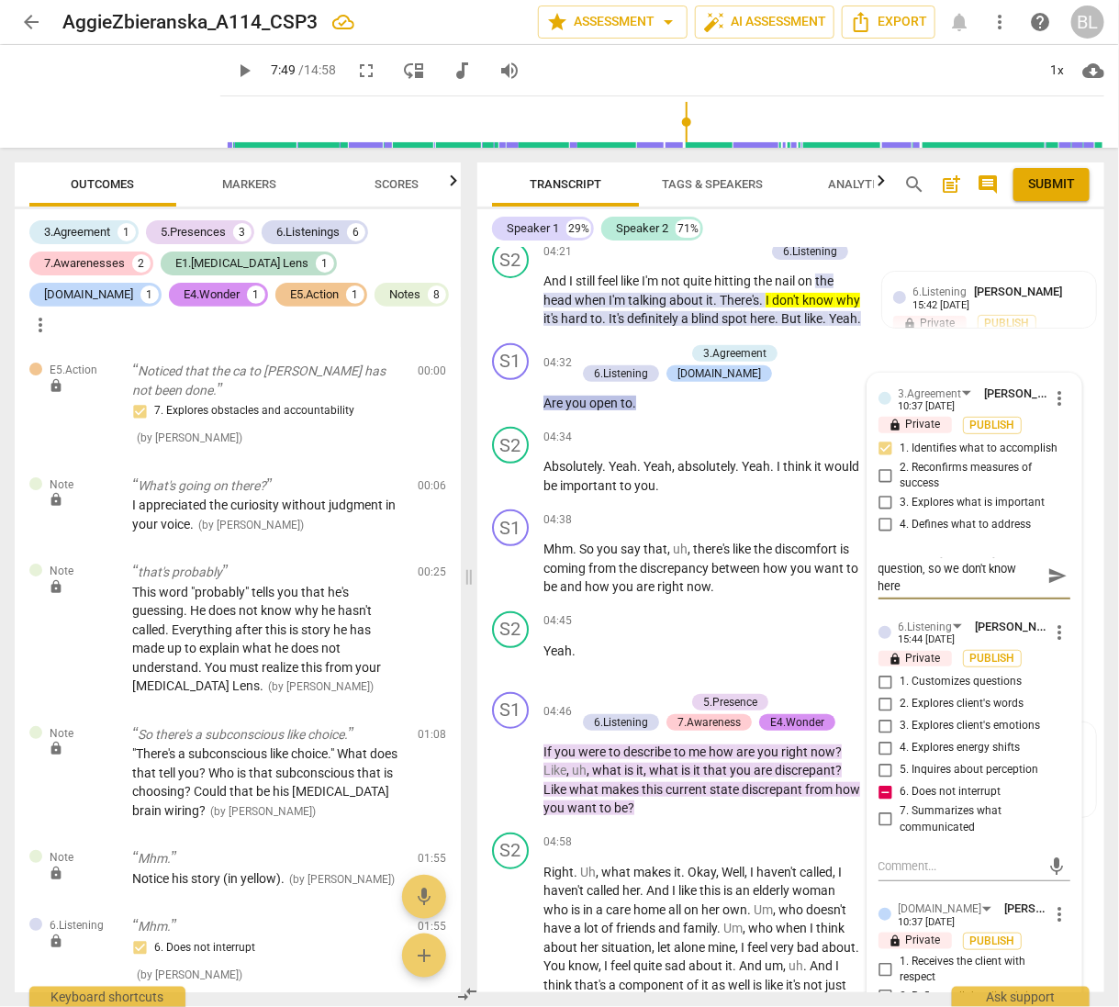
type textarea "He didn't let you finish your question, so we don't know here"
type textarea "He didn't let you finish your question, so we don't know here w"
type textarea "He didn't let you finish your question, so we don't know here wh"
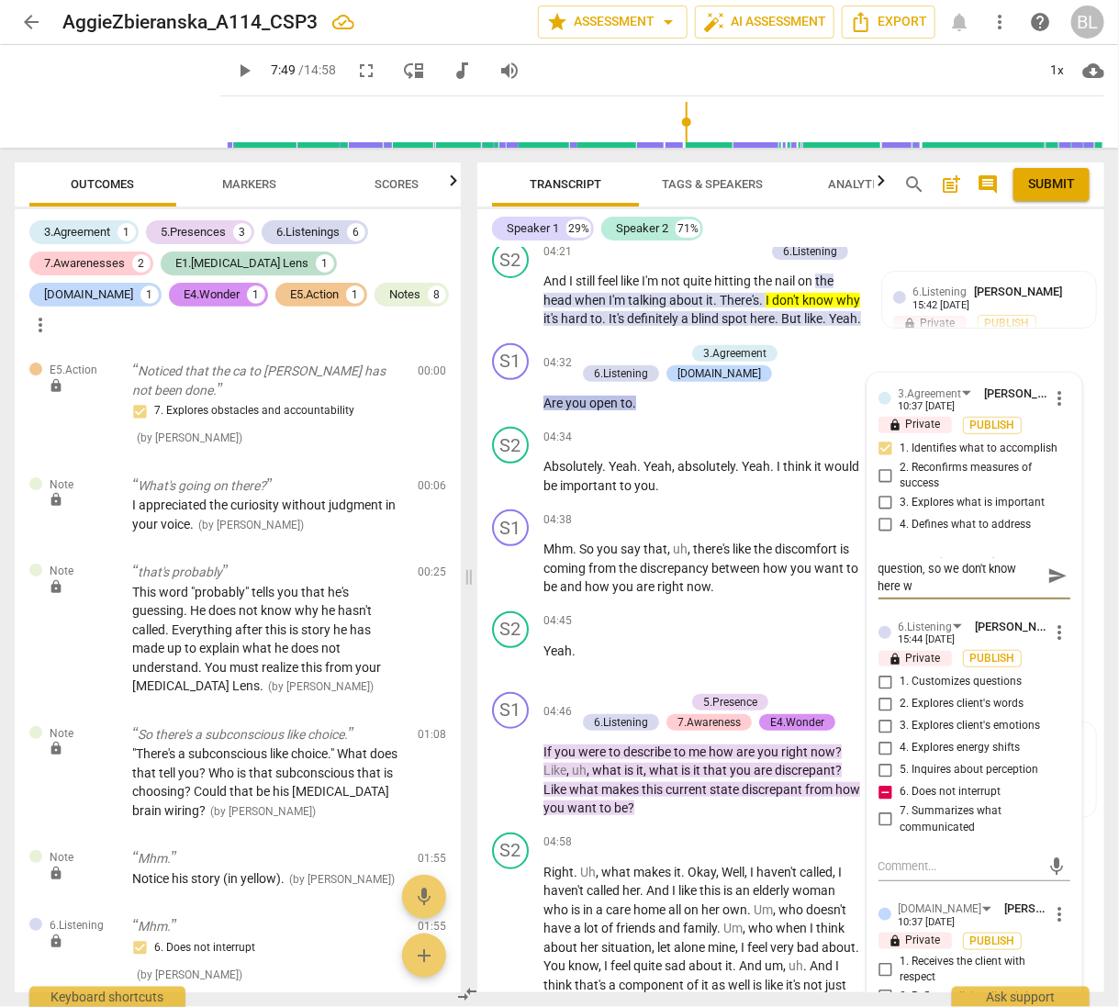
type textarea "He didn't let you finish your question, so we don't know here wh"
type textarea "He didn't let you finish your question, so we don't know here wha"
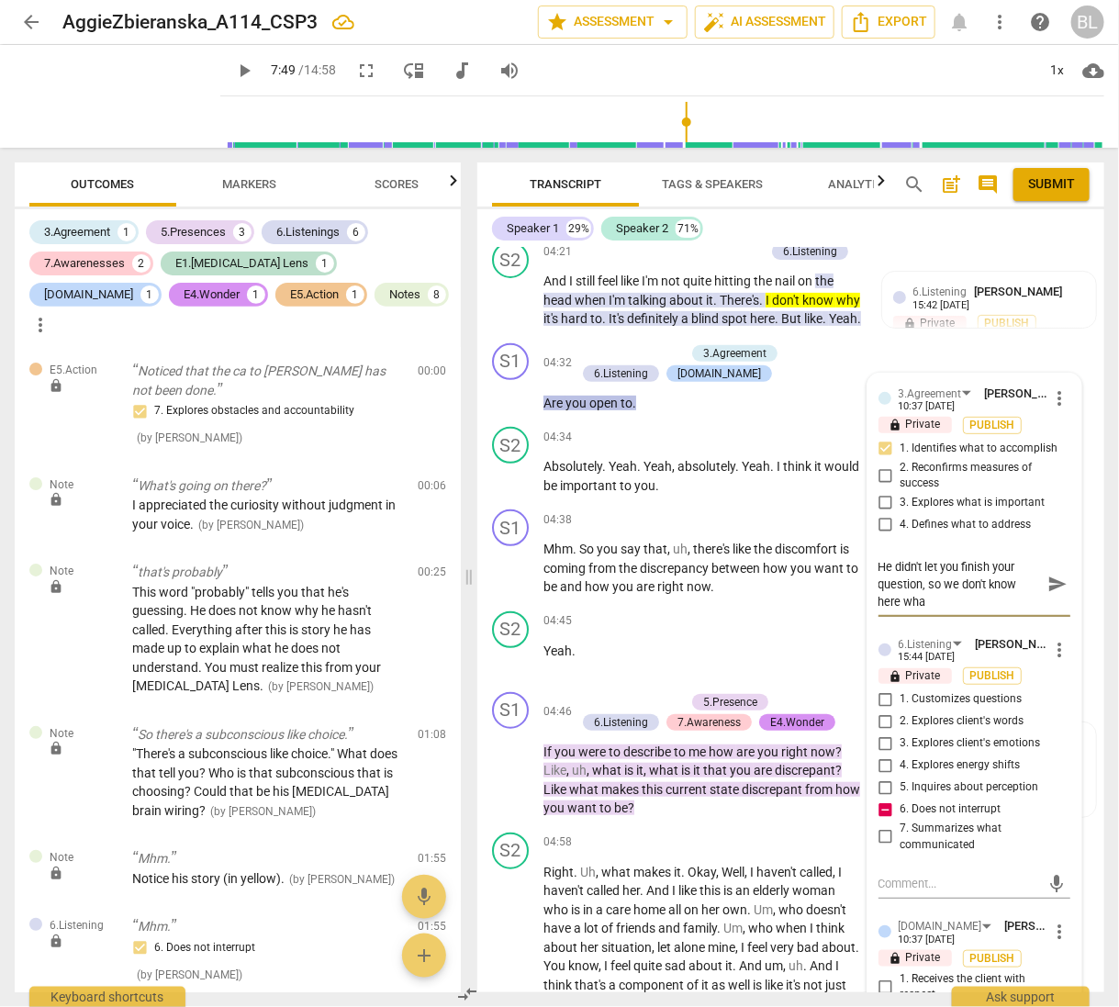
scroll to position [0, 0]
type textarea "He didn't let you finish your question, so we don't know here what"
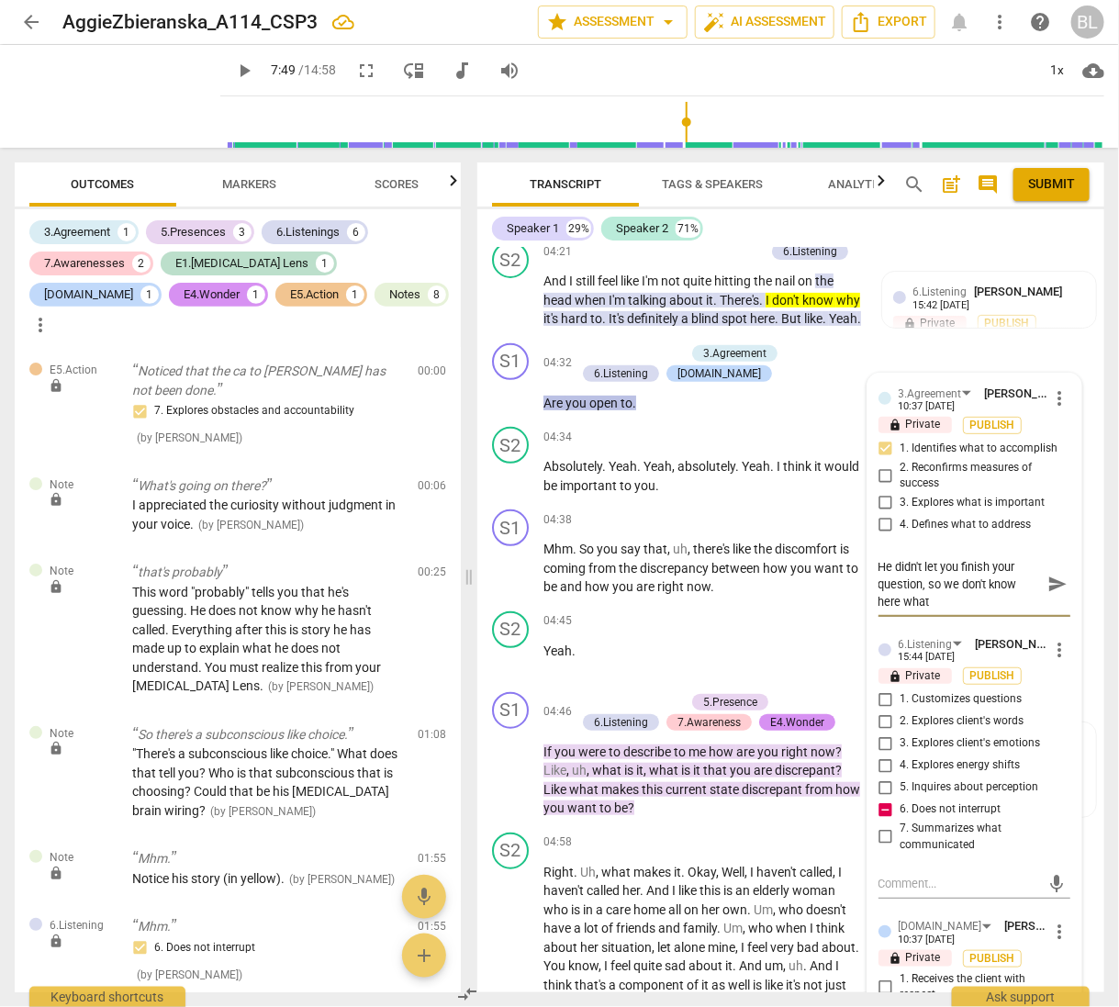
type textarea "He didn't let you finish your question, so we don't know here what h"
type textarea "He didn't let you finish your question, so we don't know here what he"
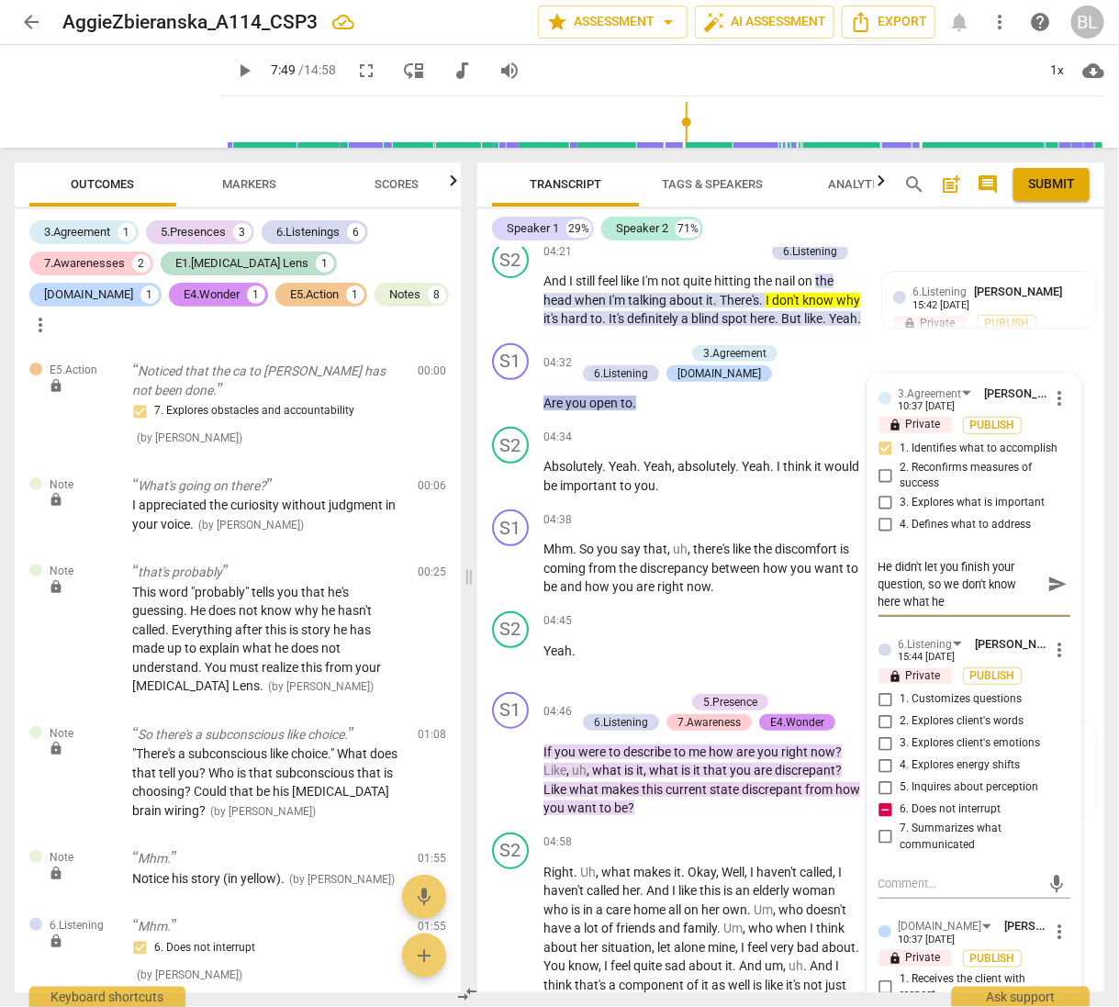
type textarea "He didn't let you finish your question, so we don't know here what he"
type textarea "He didn't let you finish your question, so we don't know here what he i"
type textarea "He didn't let you finish your question, so we don't know here what he is"
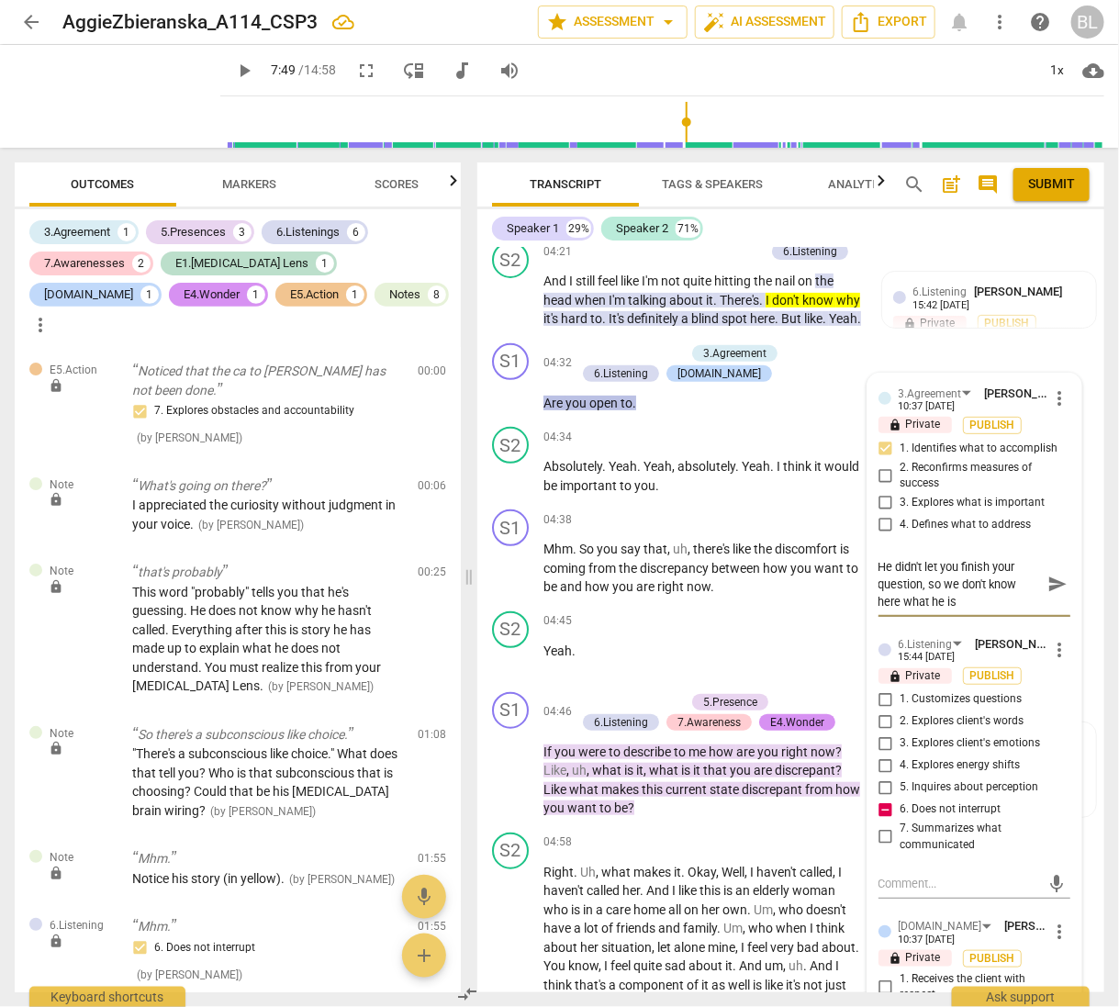
type textarea "He didn't let you finish your question, so we don't know here what he is"
type textarea "He didn't let you finish your question, so we don't know here what he is o"
type textarea "He didn't let you finish your question, so we don't know here what he is op"
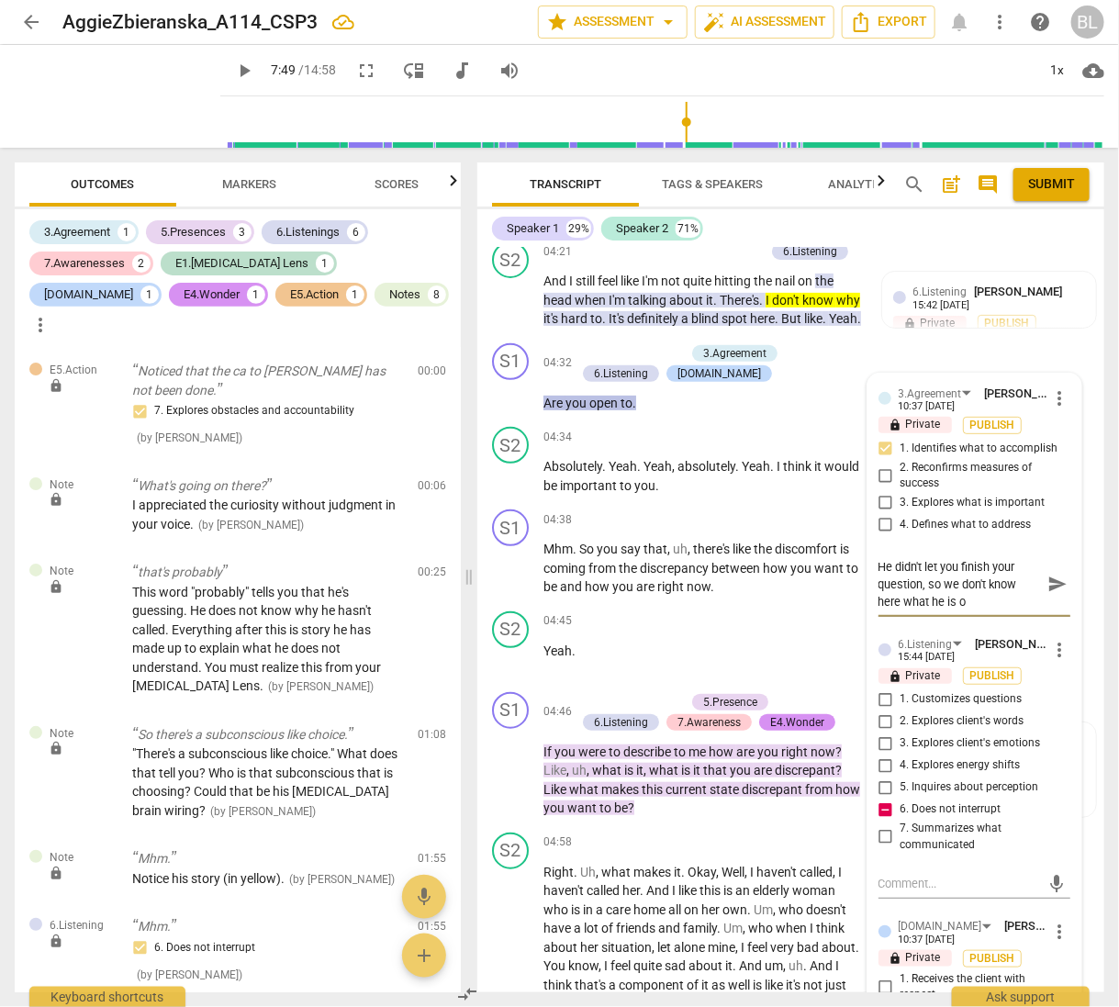
type textarea "He didn't let you finish your question, so we don't know here what he is op"
type textarea "He didn't let you finish your question, so we don't know here what he is ope"
type textarea "He didn't let you finish your question, so we don't know here what he is open"
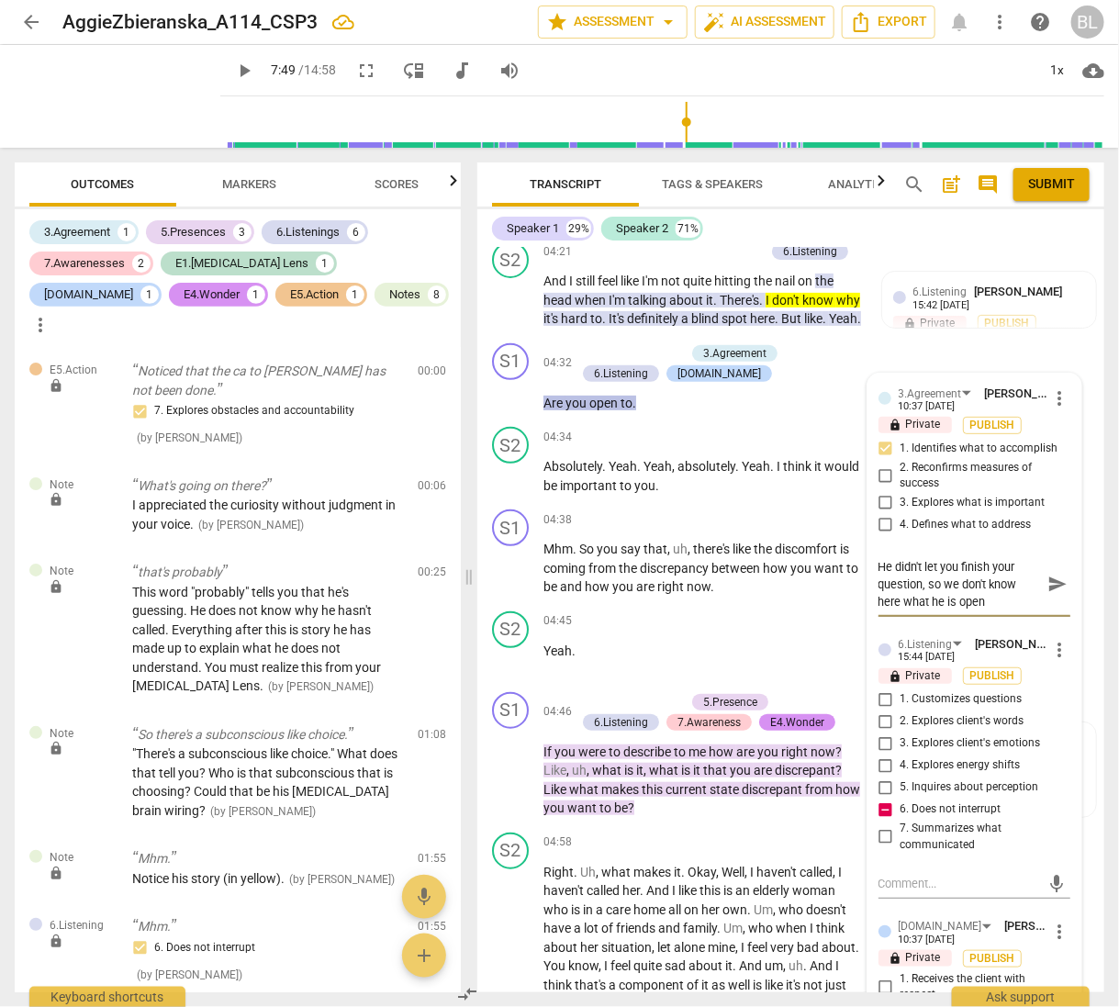
type textarea "He didn't let you finish your question, so we don't know here what he is open"
type textarea "He didn't let you finish your question, so we don't know here what he is open t"
type textarea "He didn't let you finish your question, so we don't know here what he is open to"
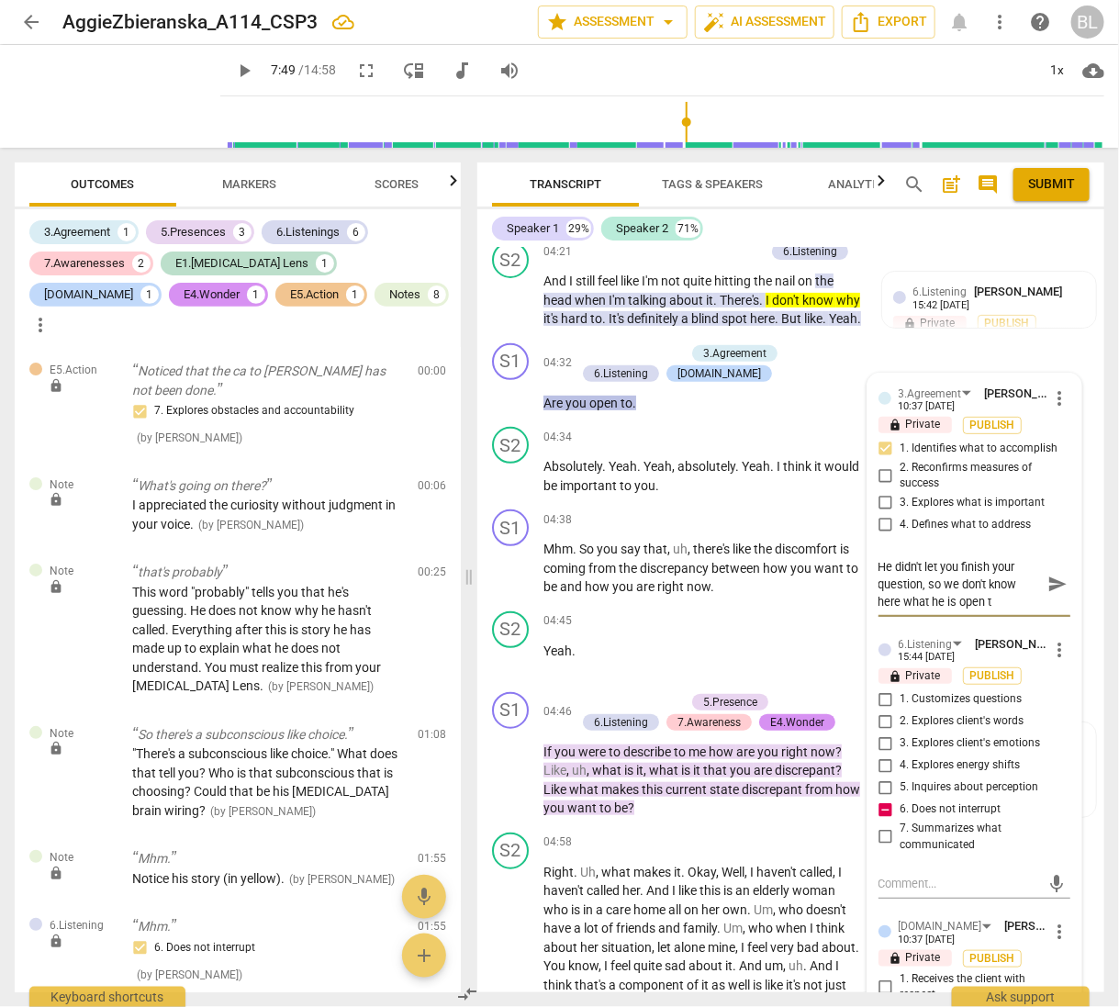
type textarea "He didn't let you finish your question, so we don't know here what he is open to"
type textarea "He didn't let you finish your question, so we don't know here what he is open t…"
click at [791, 661] on p "Yeah ." at bounding box center [703, 651] width 318 height 19
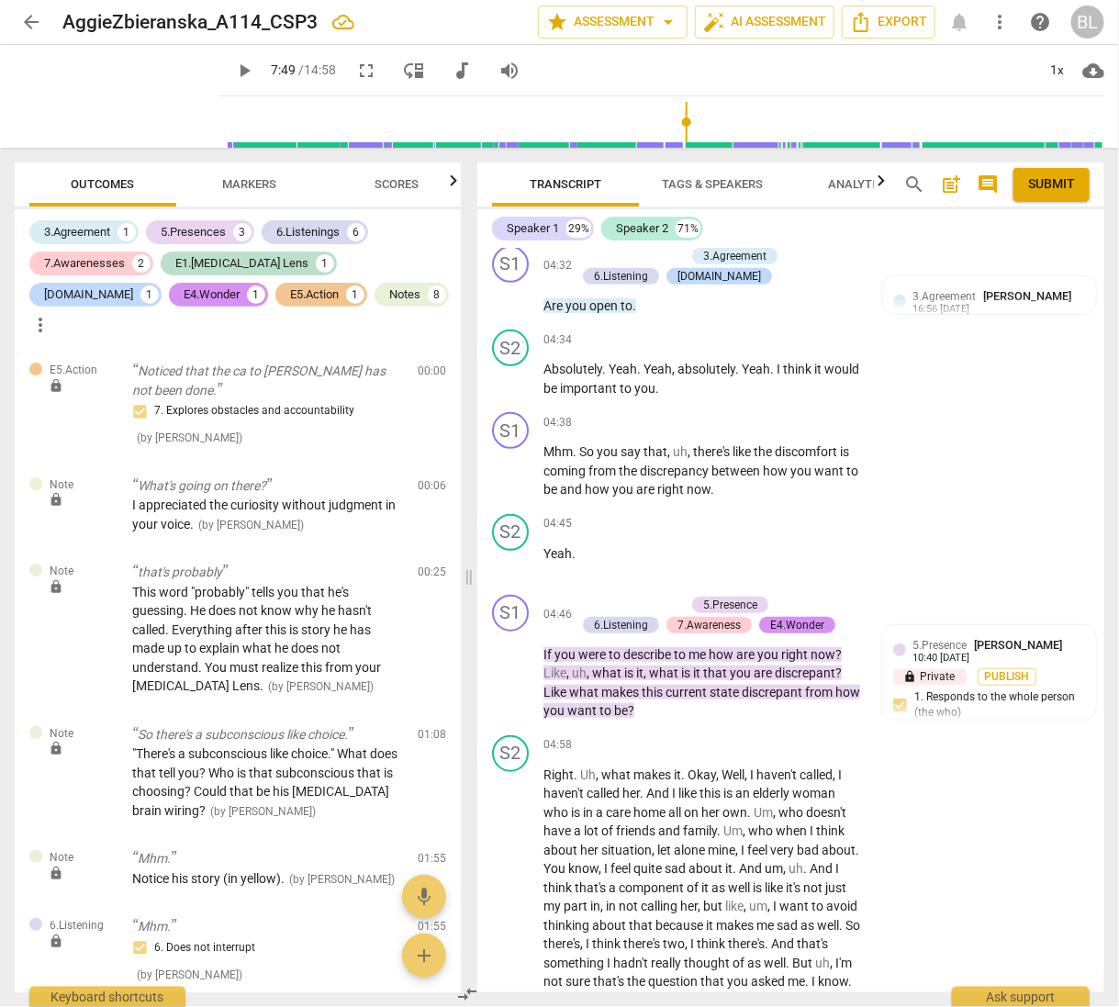
scroll to position [2708, 0]
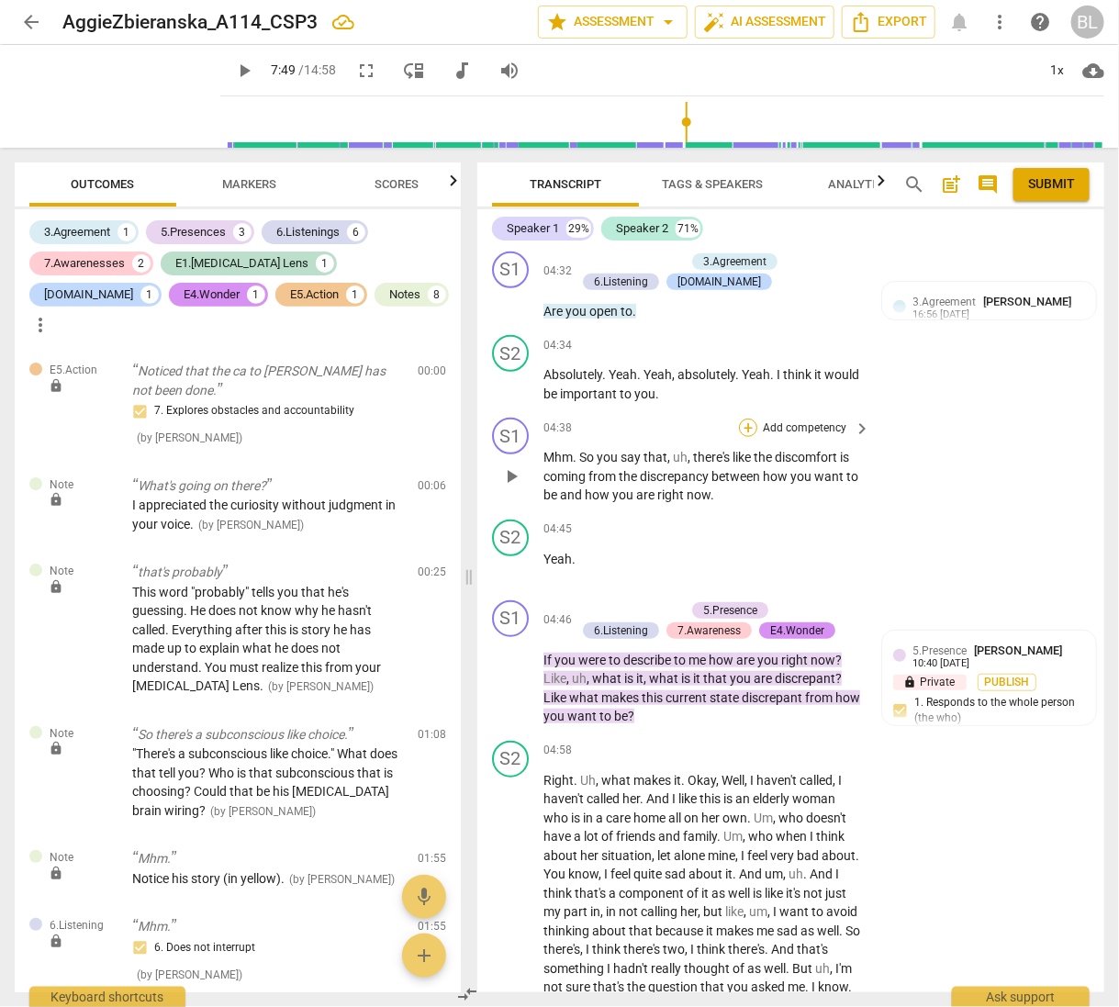
click at [748, 437] on div "+" at bounding box center [748, 428] width 18 height 18
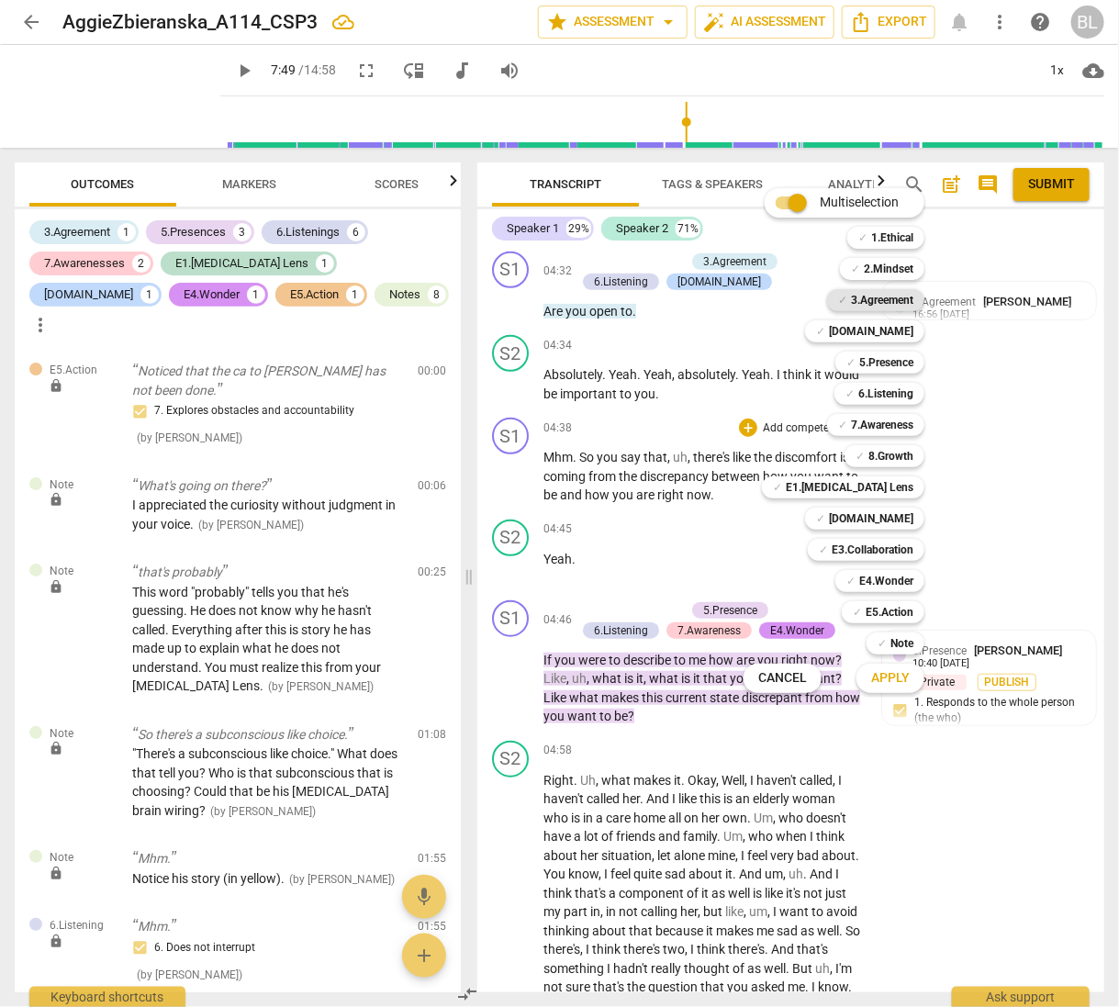
click at [884, 297] on b "3.Agreement" at bounding box center [882, 300] width 62 height 22
click at [880, 675] on span "Apply" at bounding box center [890, 678] width 39 height 18
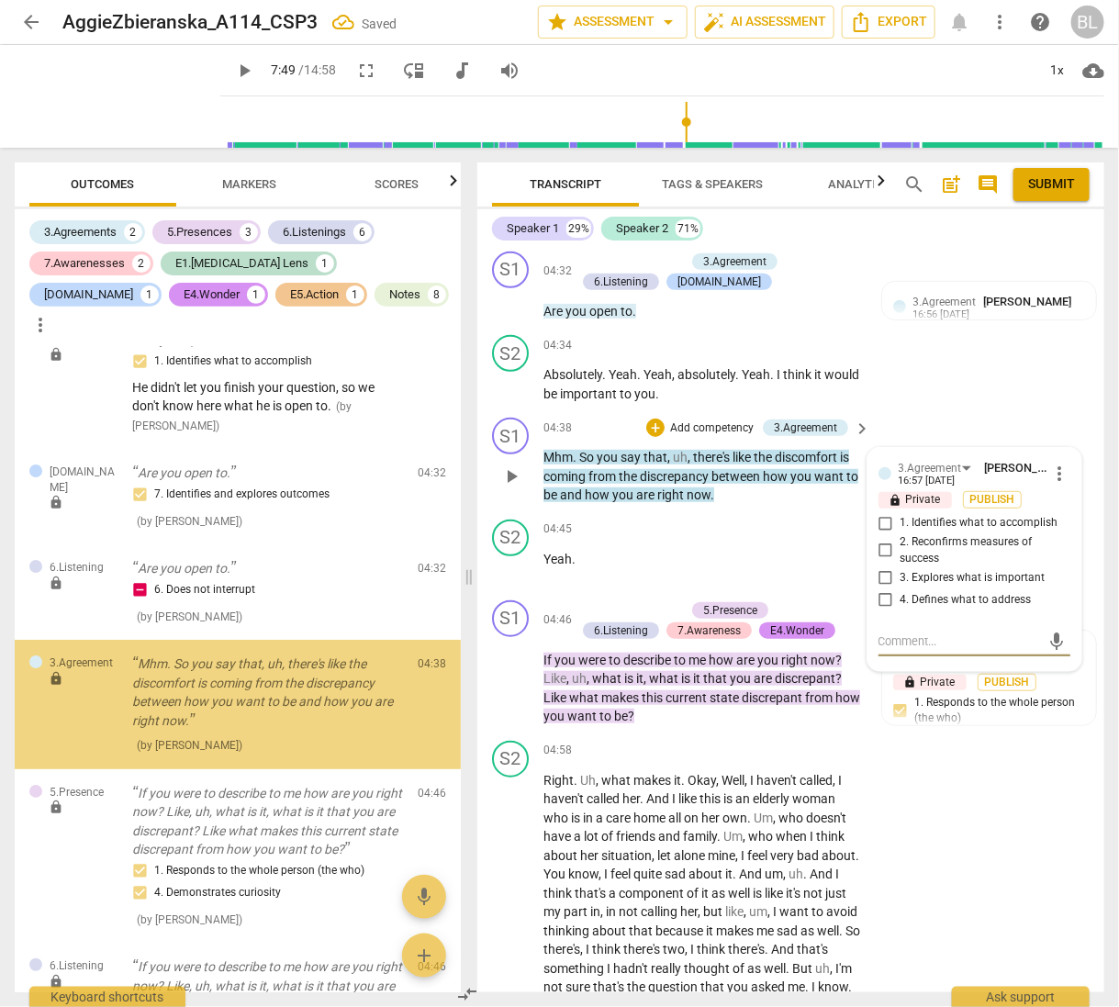
scroll to position [2245, 0]
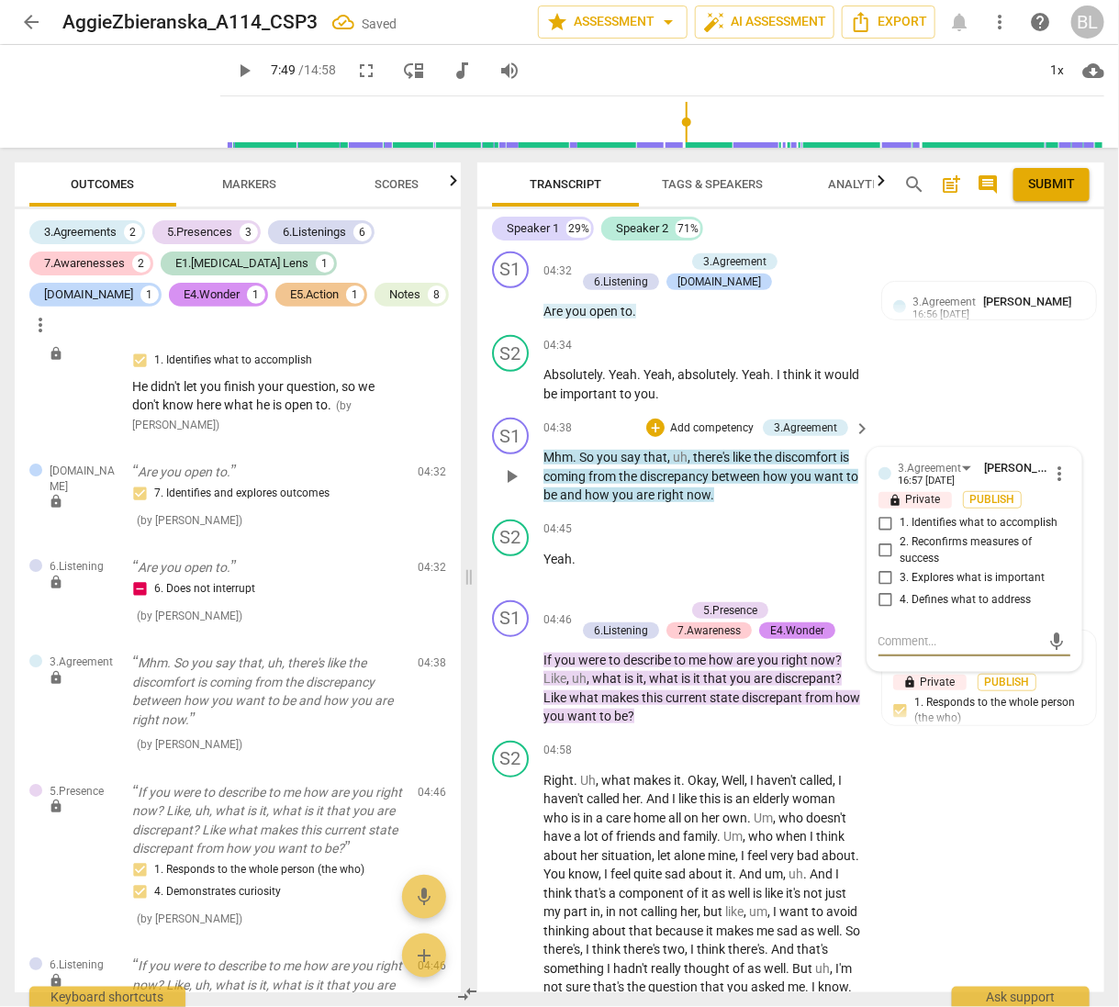
type textarea "O"
type textarea "Ok"
type textarea "Oka"
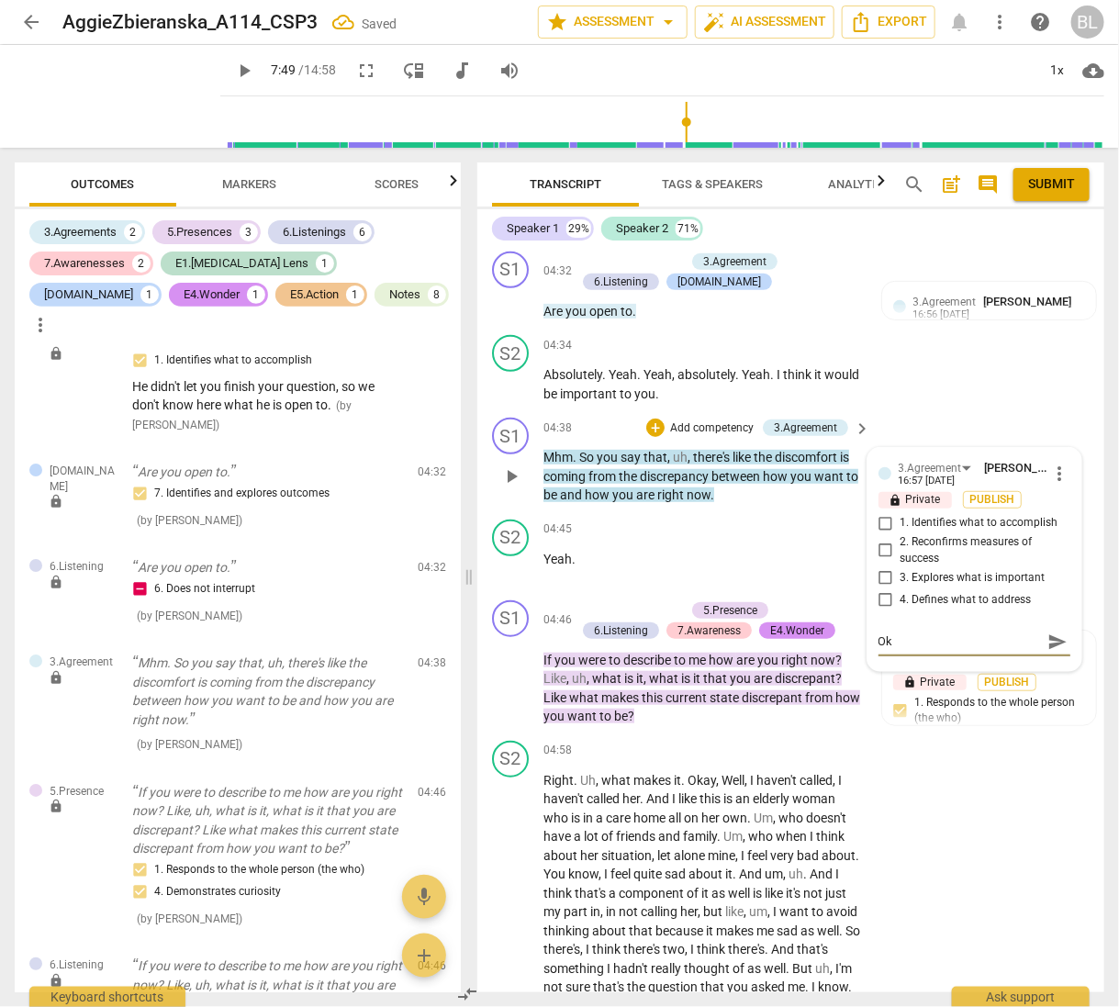
type textarea "Oka"
type textarea "Okay"
type textarea "Okay,"
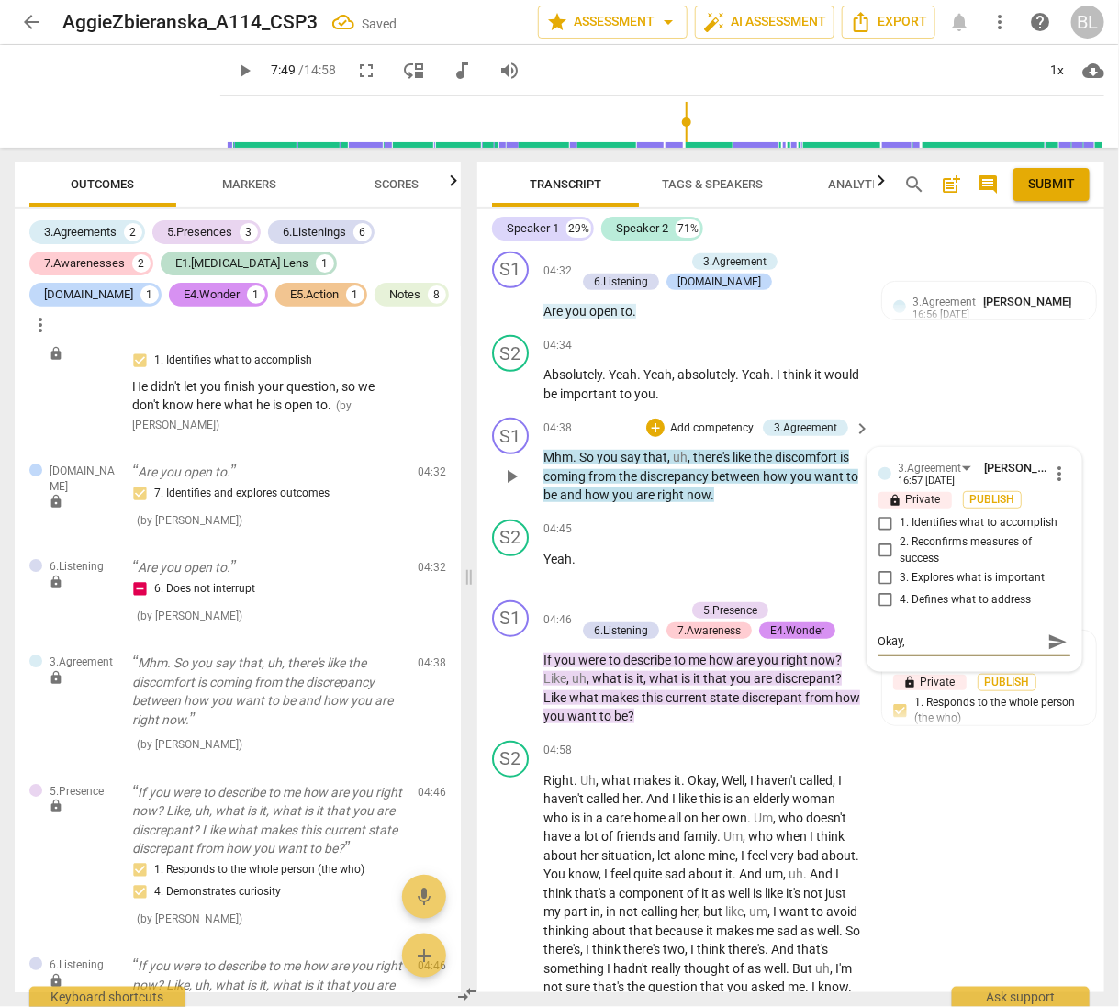
type textarea "Okay,"
type textarea "Okay, i"
type textarea "Okay, is"
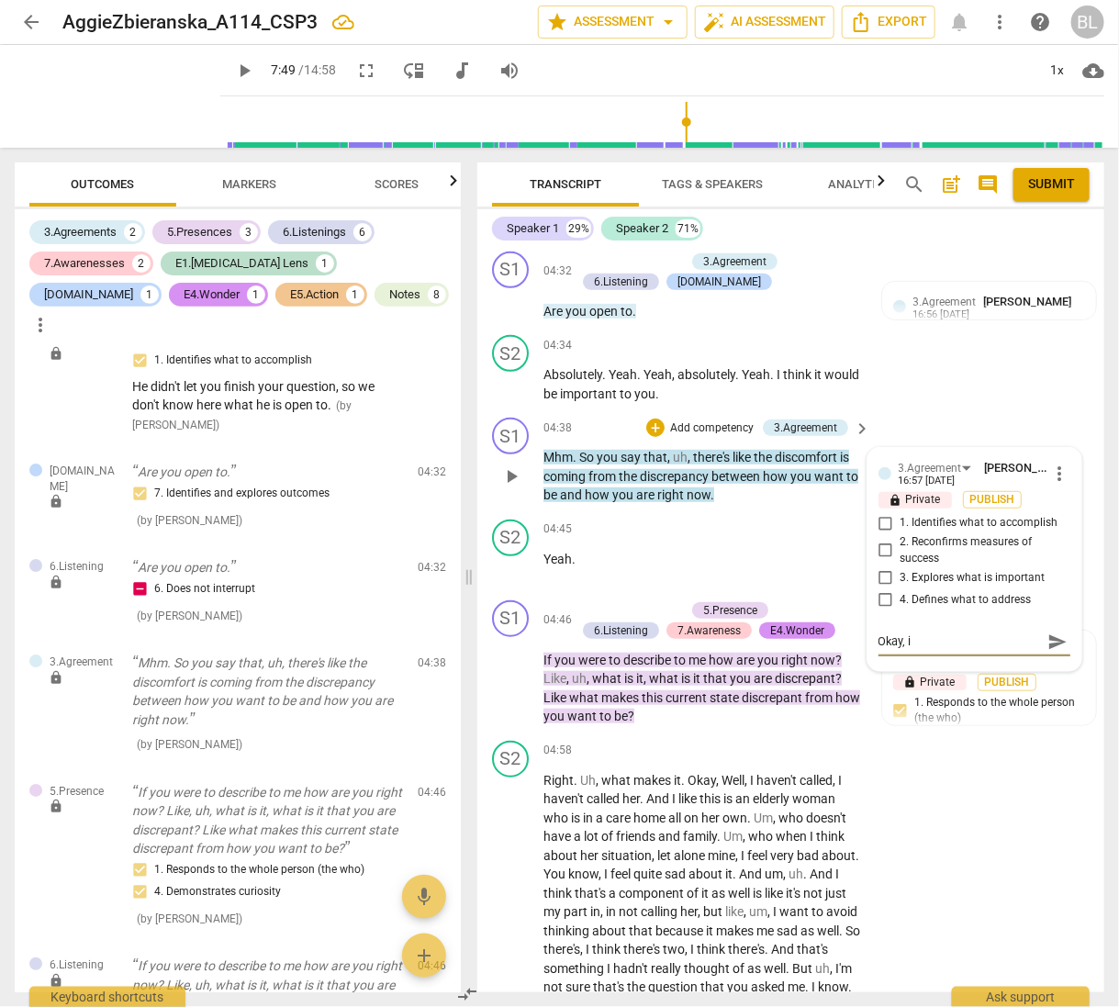
type textarea "Okay, is"
type textarea "Okay, is t"
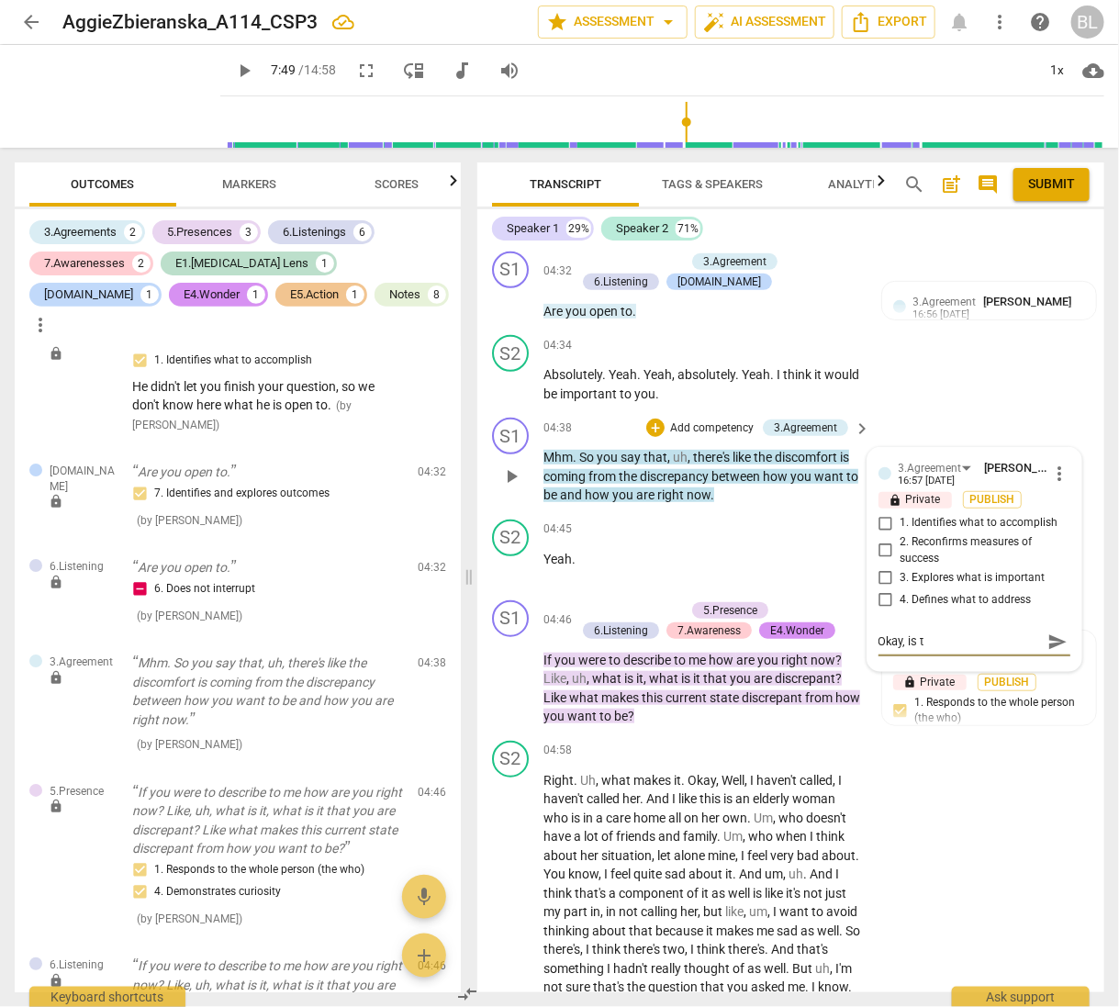
type textarea "Okay, is th"
type textarea "Okay, is thi"
type textarea "Okay, is this"
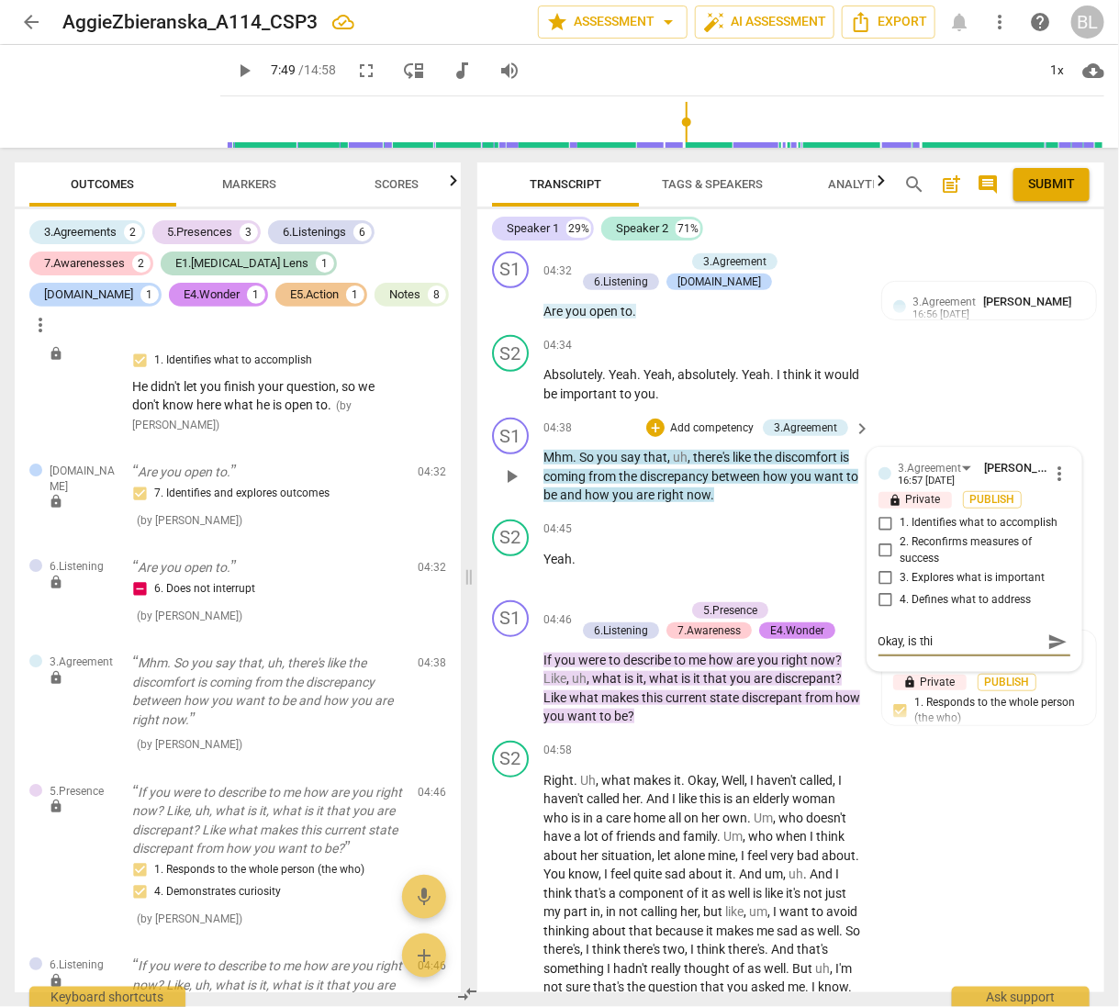
type textarea "Okay, is this"
type textarea "Okay, is this w"
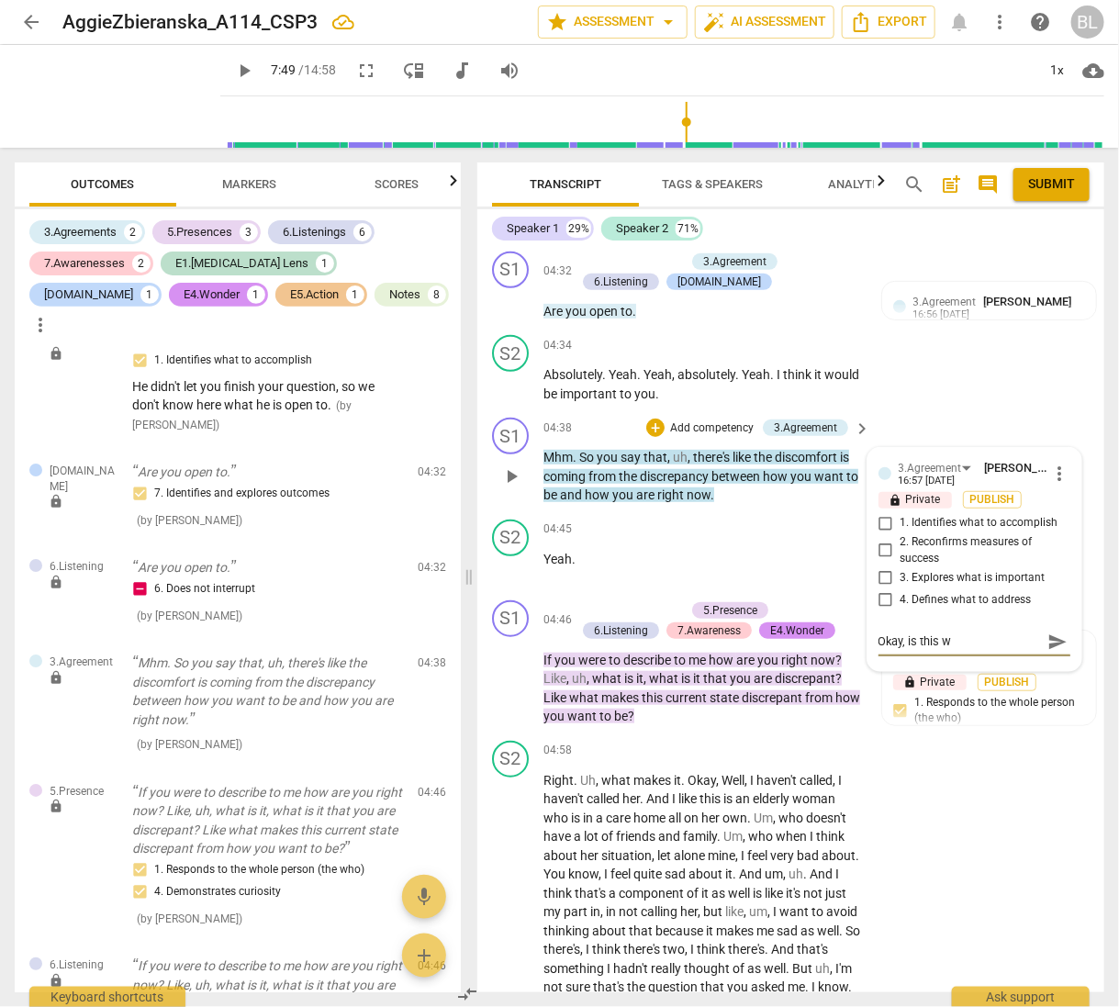
type textarea "Okay, is this wh"
type textarea "Okay, is this wha"
type textarea "Okay, is this what"
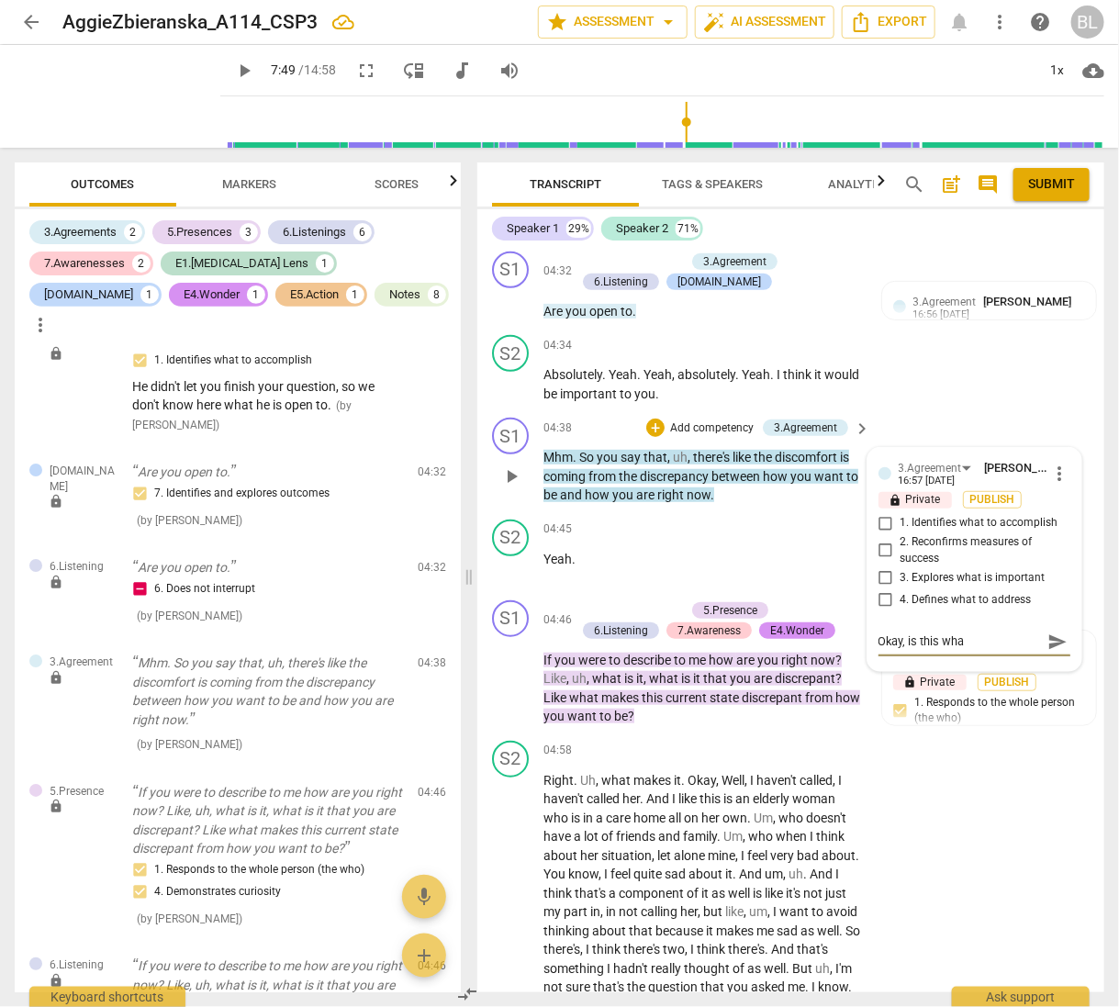
type textarea "Okay, is this what"
type textarea "Okay, is this what h"
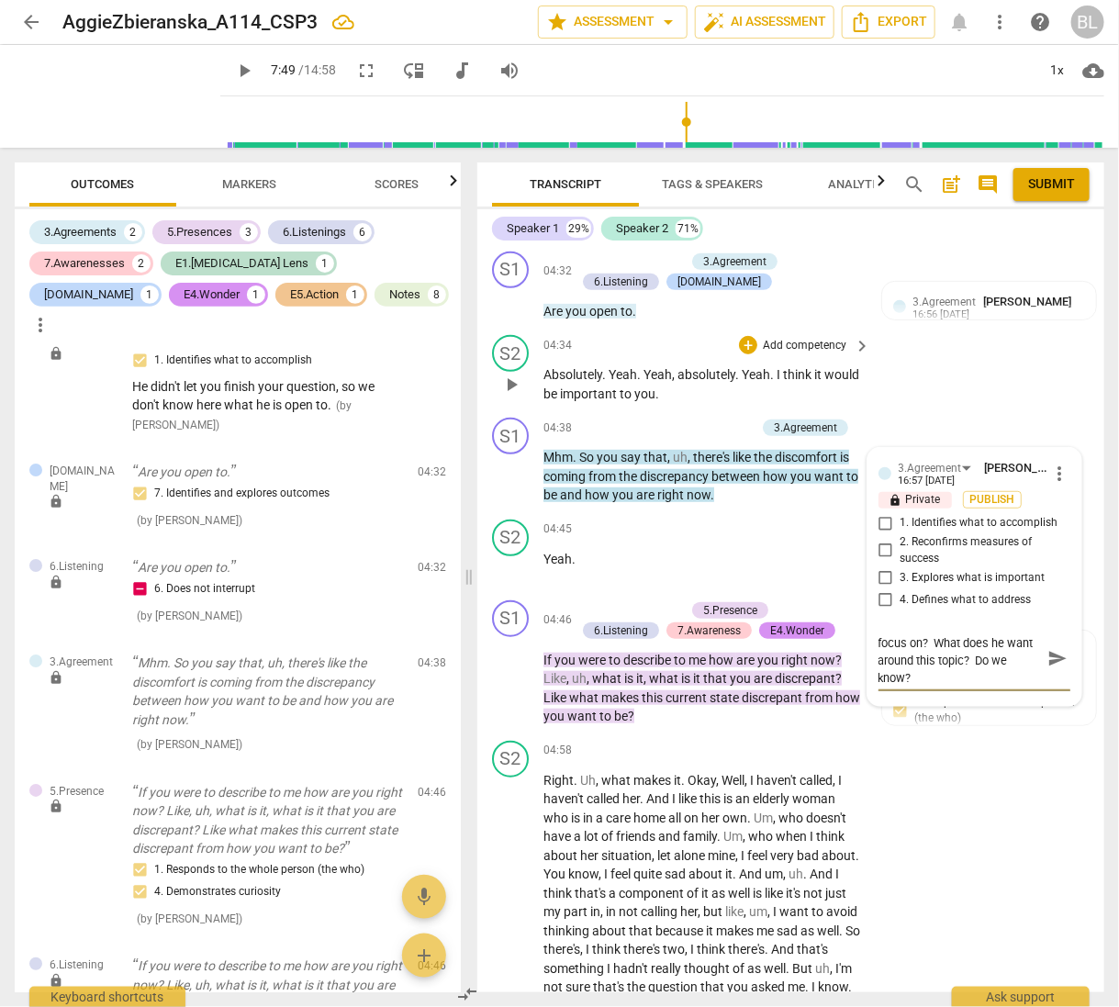
click at [970, 409] on div "S2 play_arrow pause 04:34 + Add competency keyboard_arrow_right Absolutely . Ye…" at bounding box center [790, 369] width 627 height 83
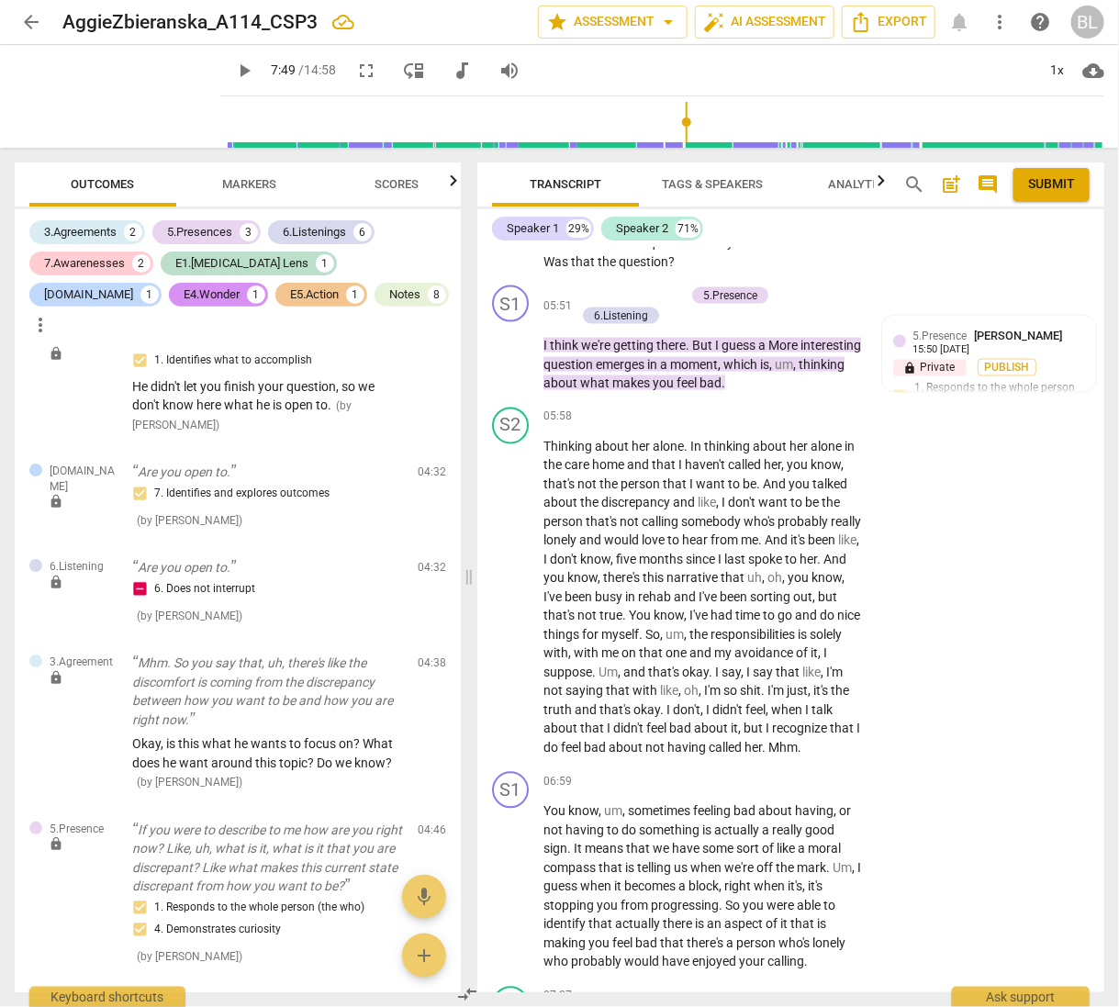
scroll to position [3437, 0]
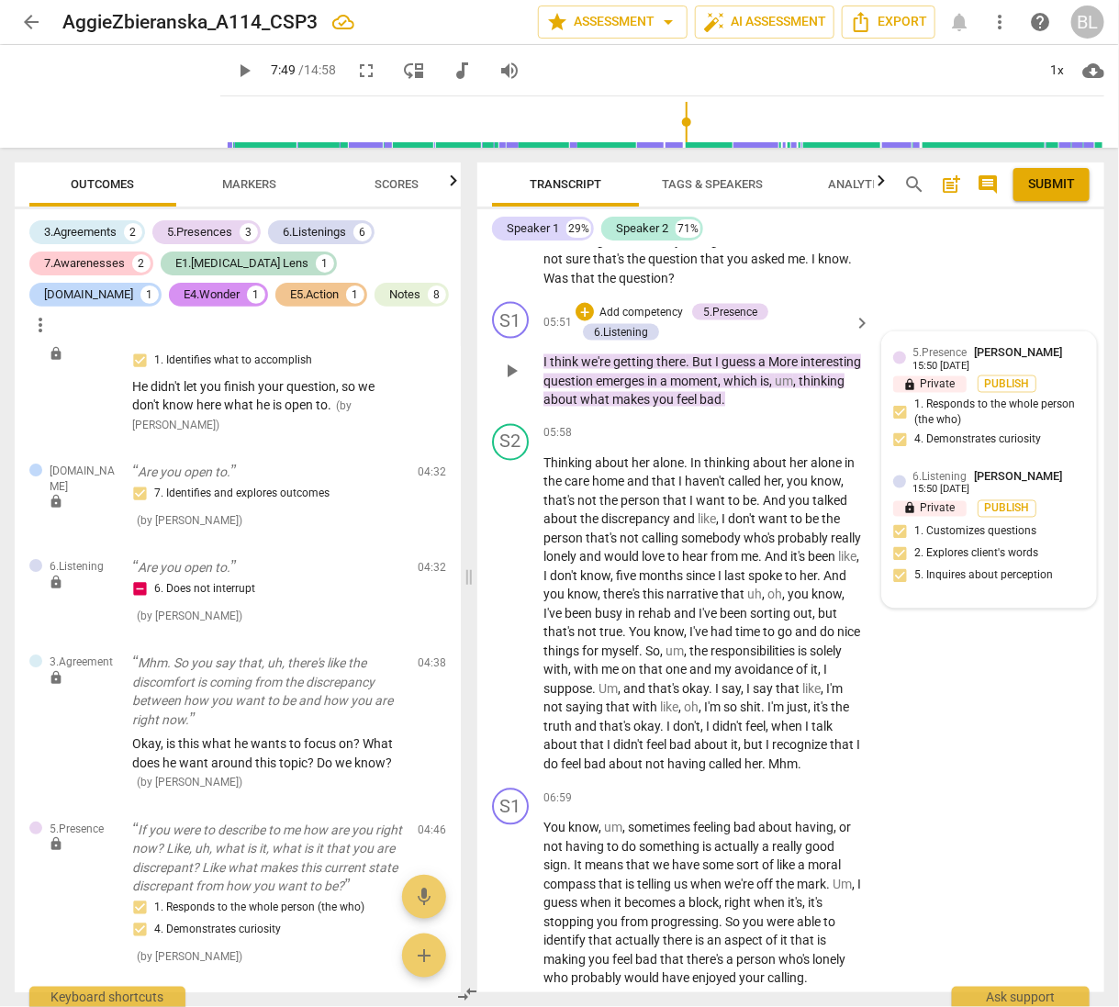
click at [967, 361] on div "5.Presence [PERSON_NAME]" at bounding box center [992, 351] width 157 height 17
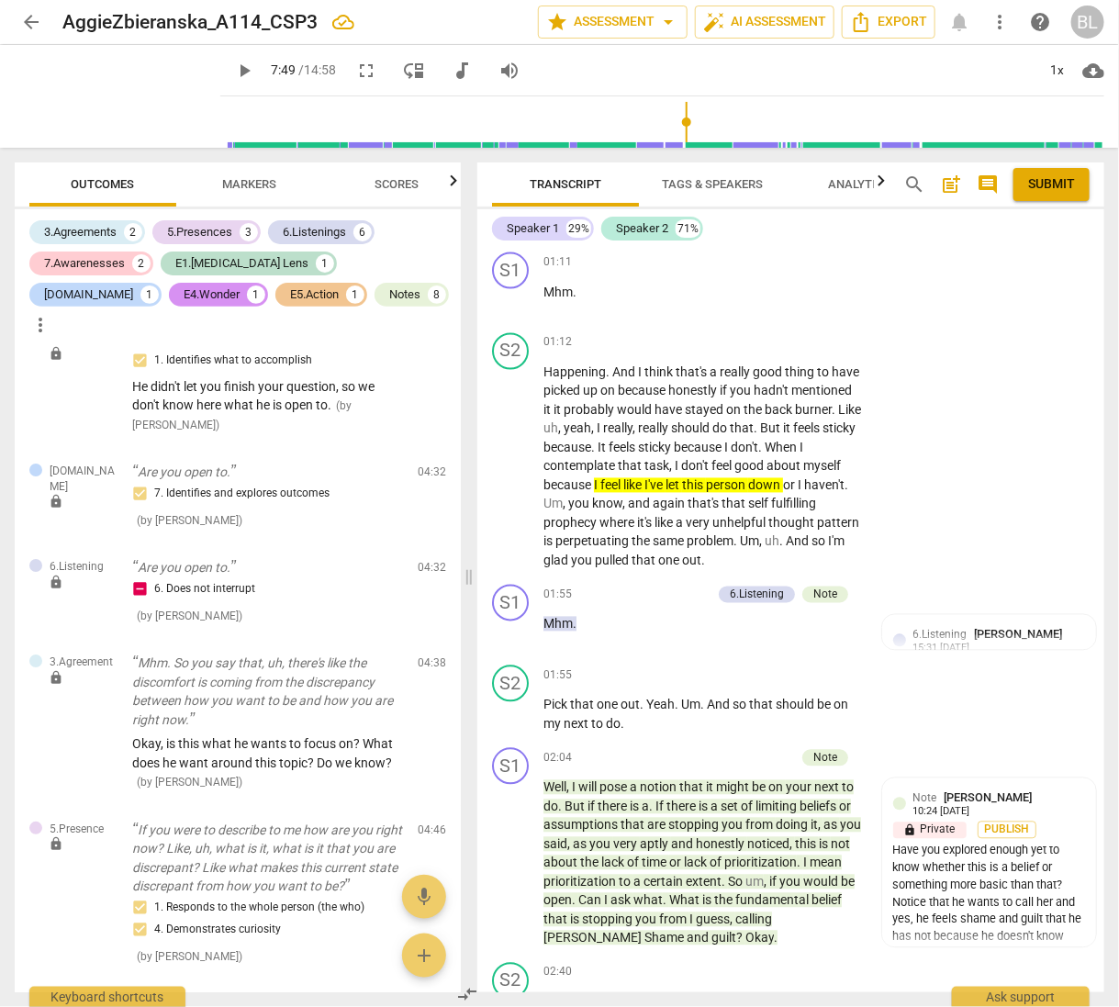
scroll to position [1126, 0]
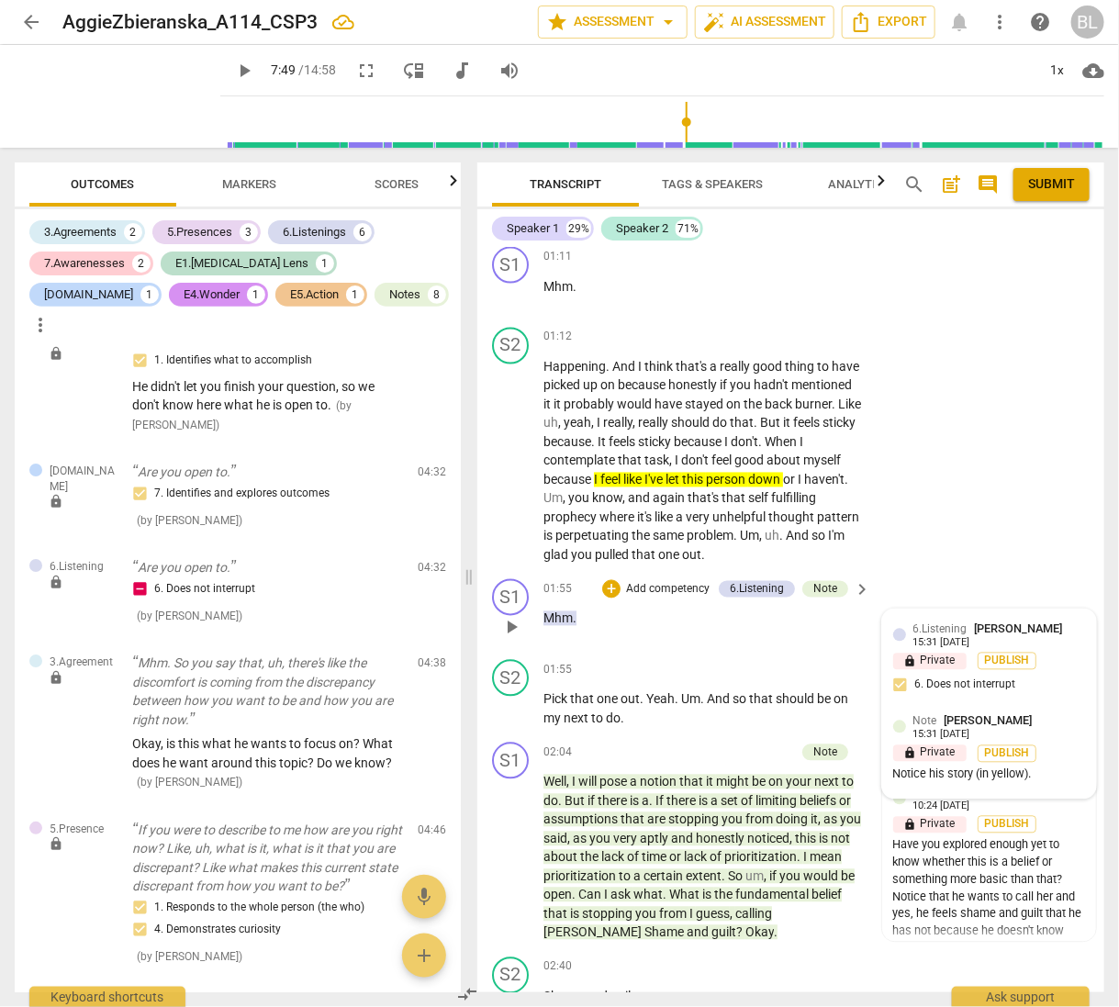
click at [996, 718] on span "[PERSON_NAME]" at bounding box center [989, 721] width 88 height 14
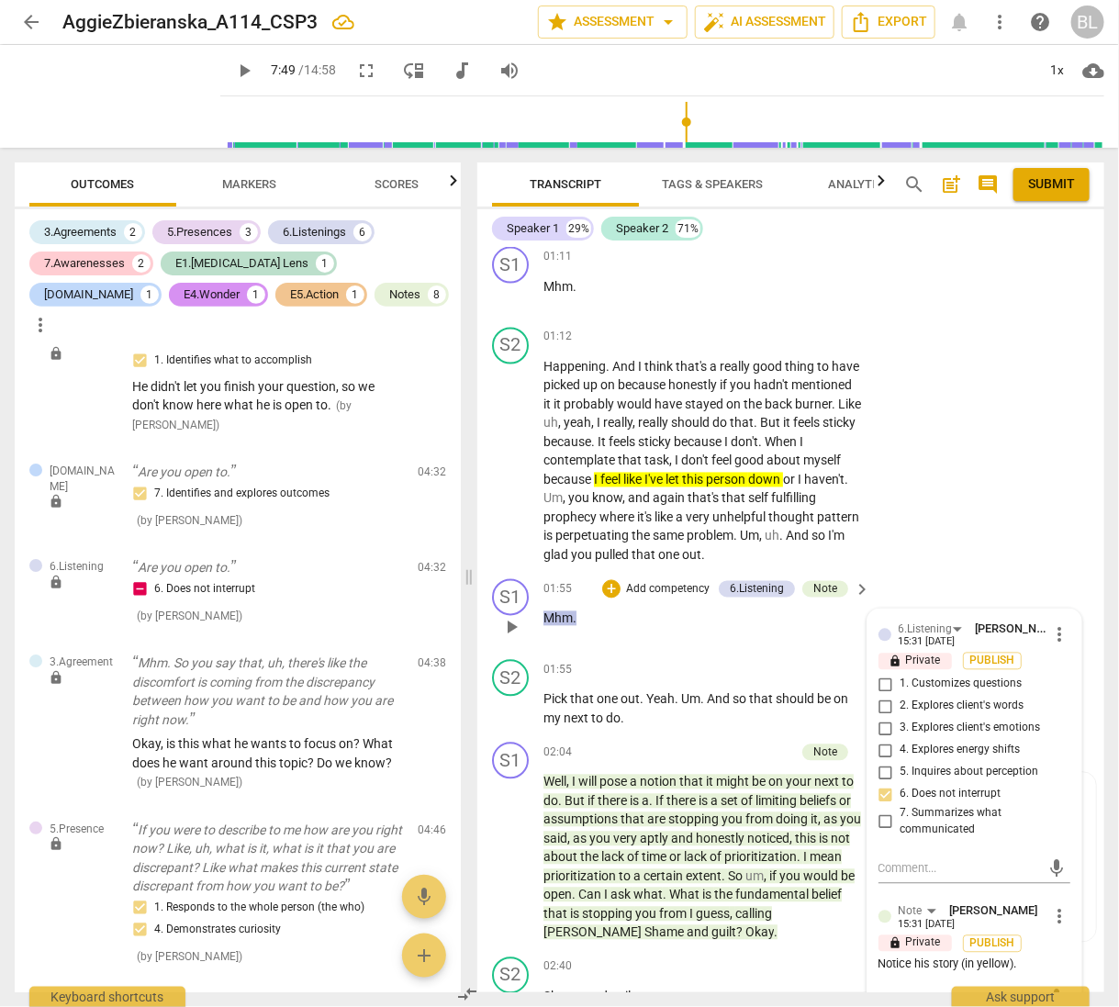
click at [953, 906] on span "[PERSON_NAME]" at bounding box center [994, 911] width 88 height 14
click at [902, 971] on div "Note [PERSON_NAME] 15:31 [DATE] more_vert lock Private Publish Notice his story…" at bounding box center [975, 940] width 192 height 74
click at [1052, 912] on span "more_vert" at bounding box center [1059, 917] width 22 height 22
click at [1052, 910] on li "Edit" at bounding box center [1071, 912] width 63 height 35
click at [1036, 968] on textarea "Notice his story (in yellow)." at bounding box center [975, 974] width 192 height 17
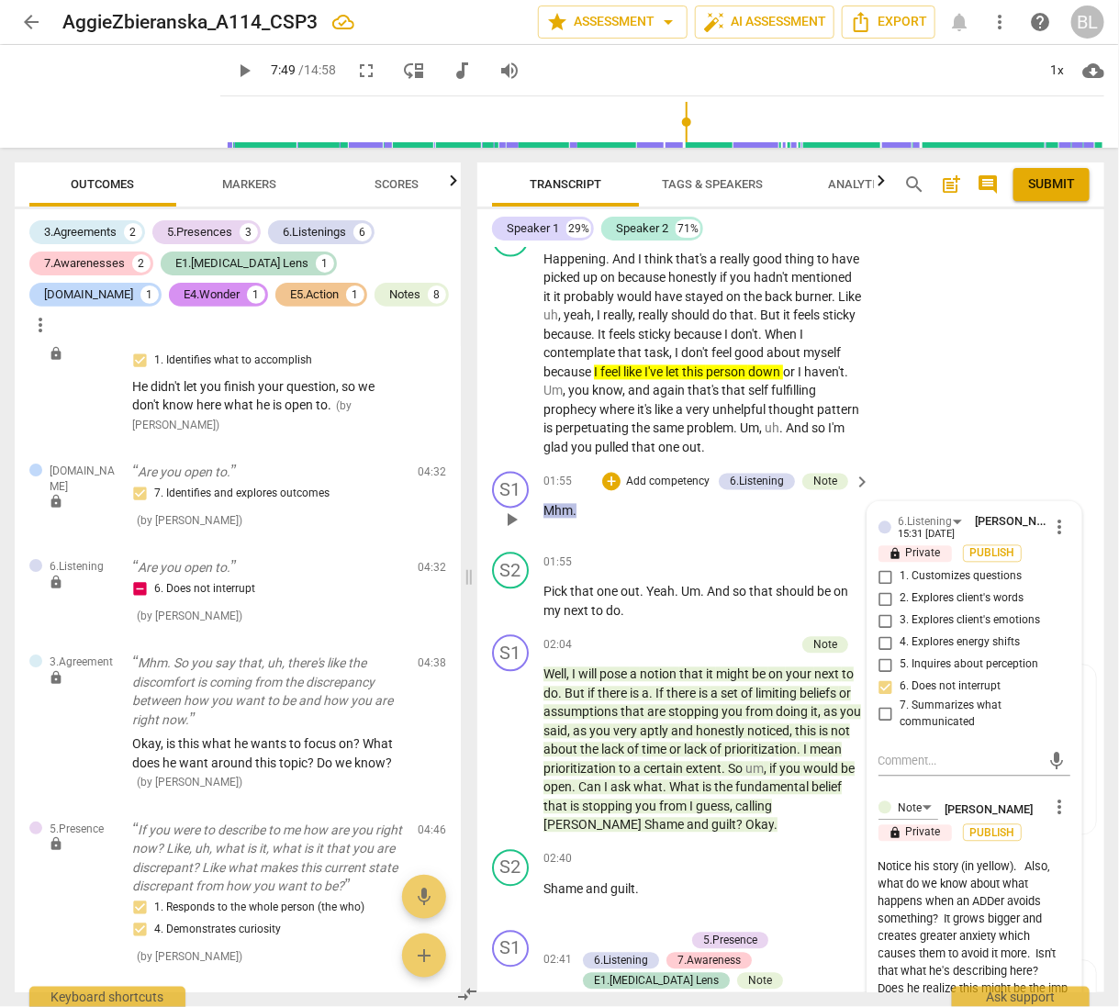
scroll to position [1234, 0]
click at [1047, 966] on textarea "Notice his story (in yellow). Also, what do we know about what happens when an …" at bounding box center [975, 928] width 192 height 140
click at [949, 422] on div "S2 play_arrow pause 01:12 + Add competency keyboard_arrow_right Happening . And…" at bounding box center [790, 338] width 627 height 252
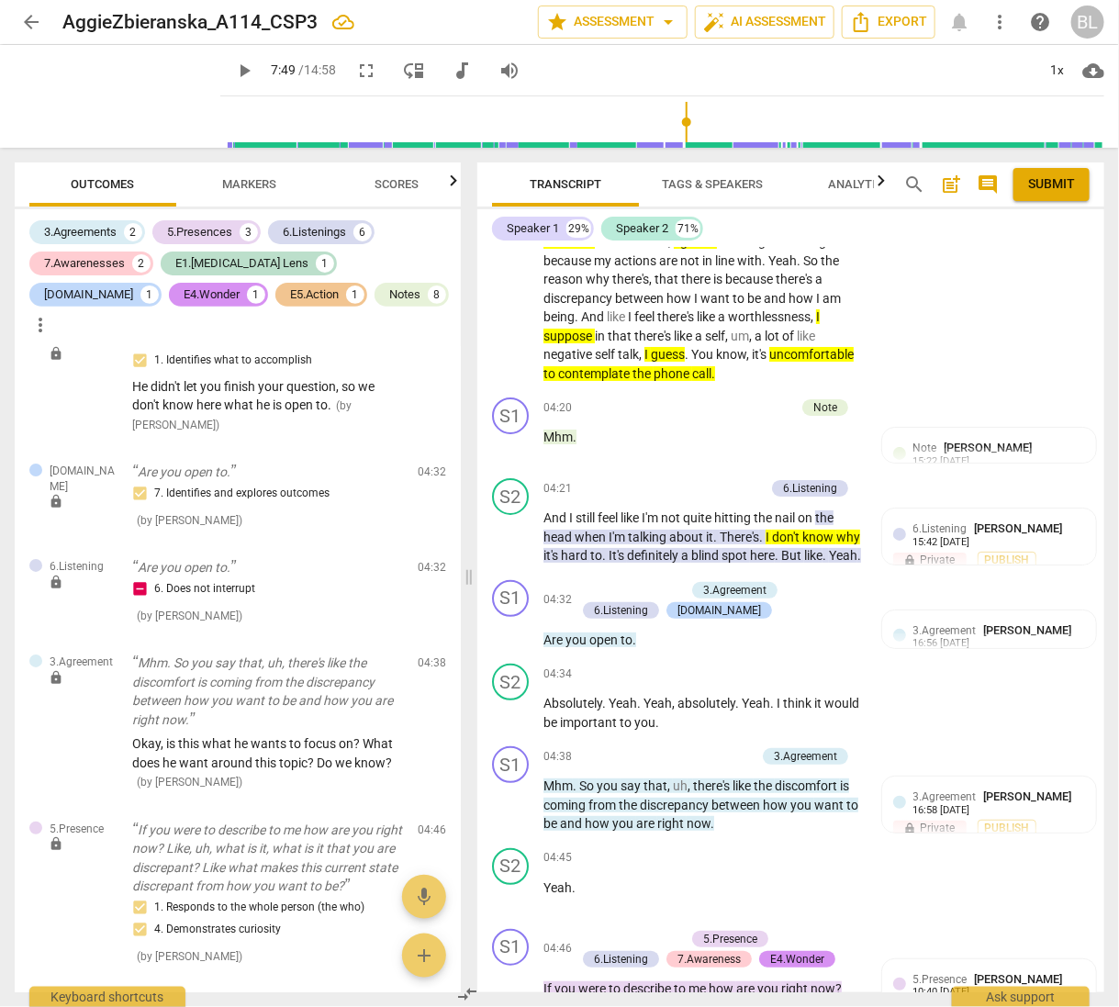
scroll to position [2424, 0]
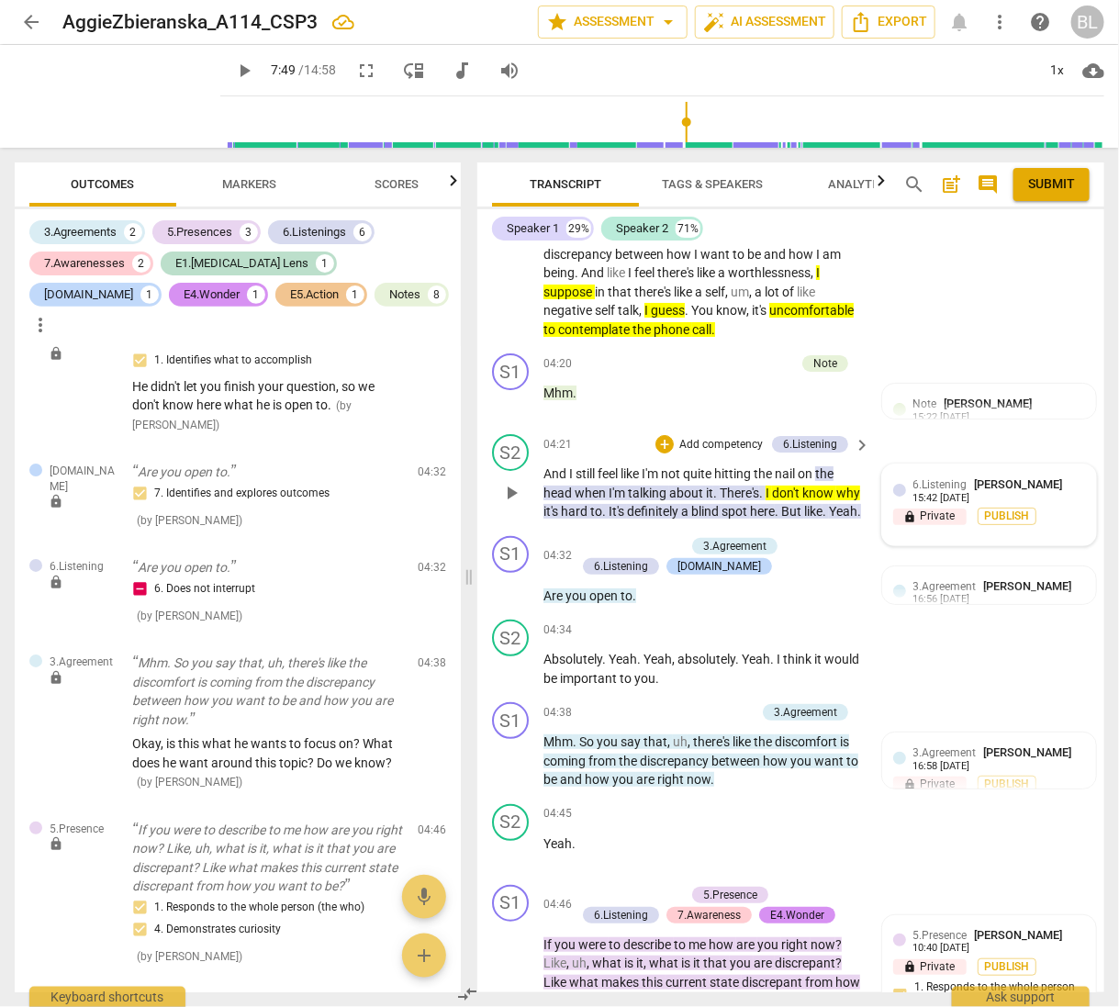
click at [1052, 487] on div "6.Listening [PERSON_NAME] 15:42 [DATE]" at bounding box center [1000, 490] width 172 height 28
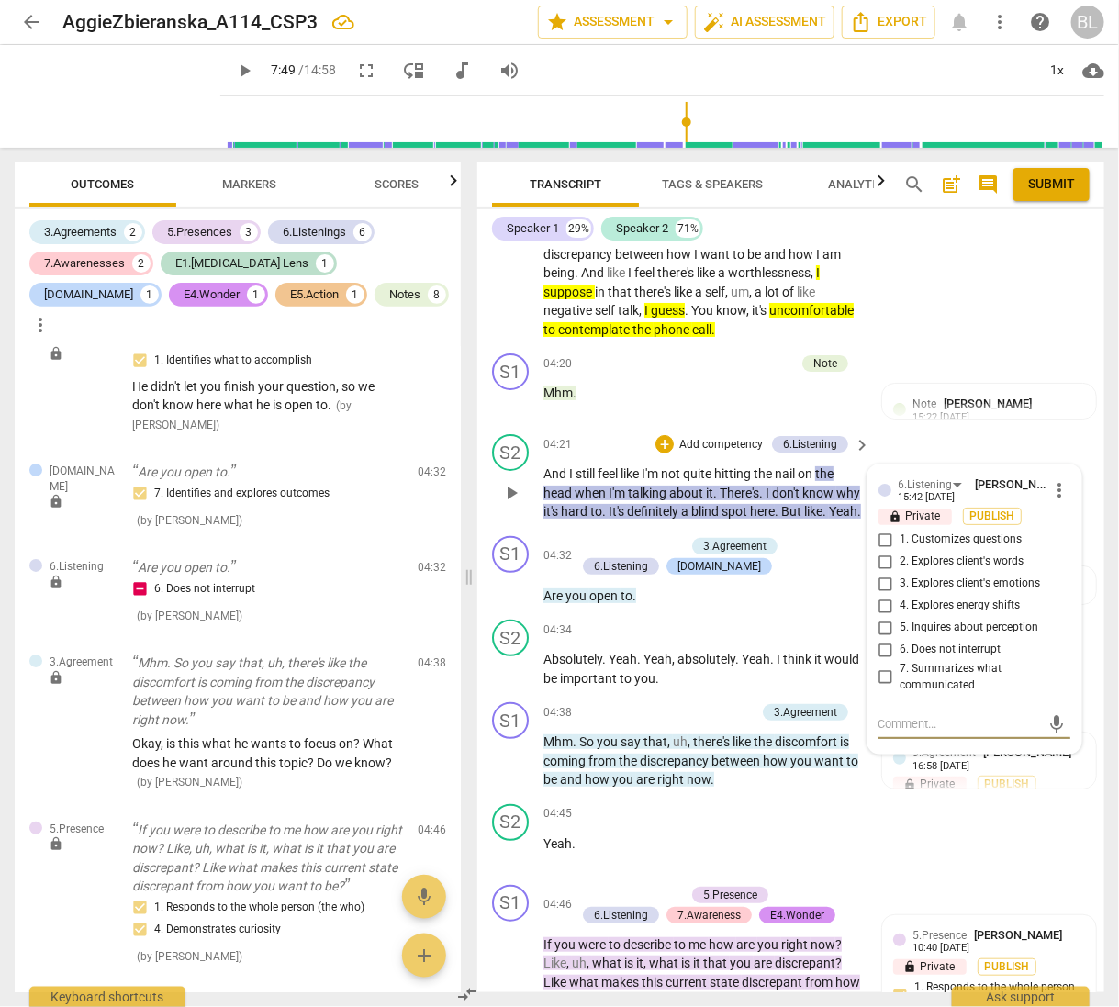
click at [1059, 427] on div "S2 play_arrow pause 04:21 + Add competency 6.Listening keyboard_arrow_right And…" at bounding box center [790, 478] width 627 height 102
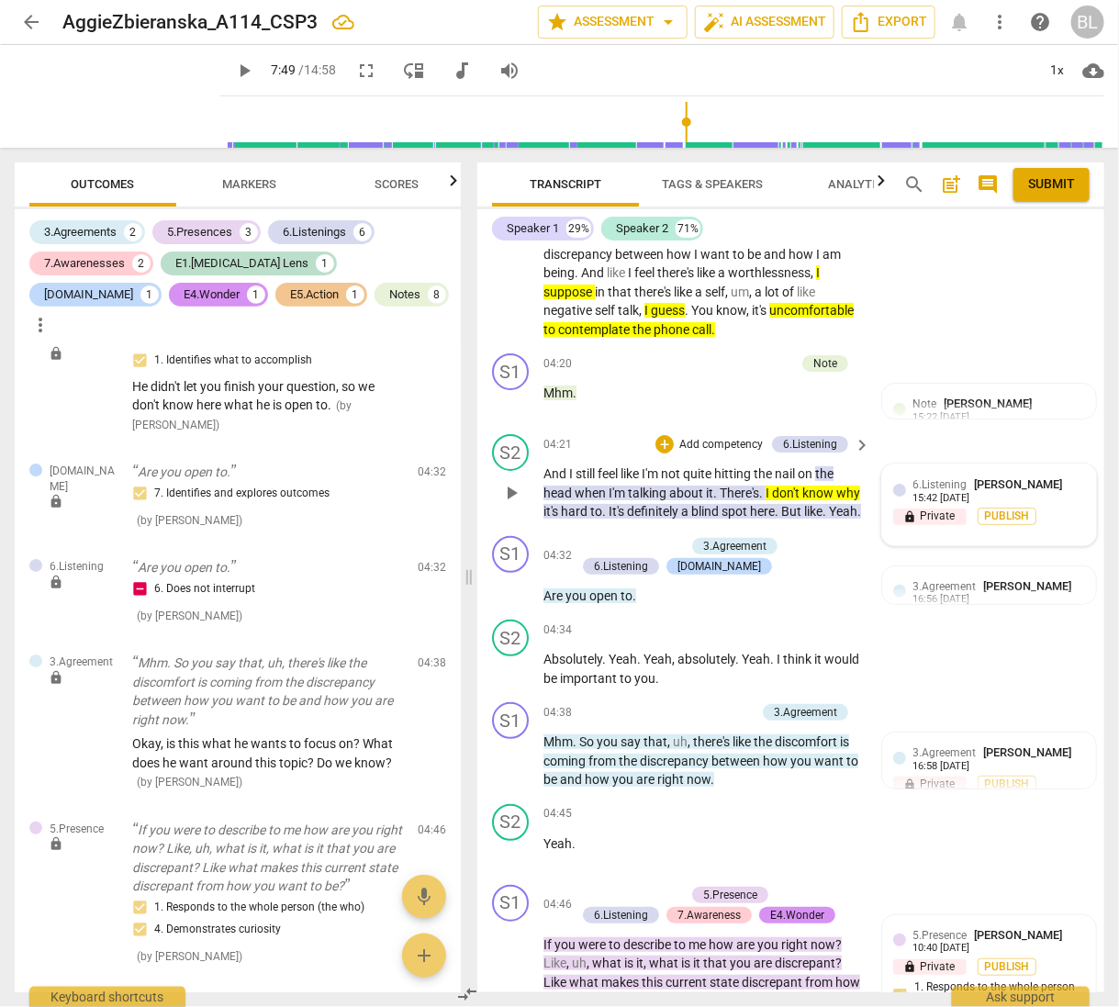
click at [1075, 488] on div "6.Listening [PERSON_NAME] 15:42 [DATE]" at bounding box center [1000, 490] width 172 height 28
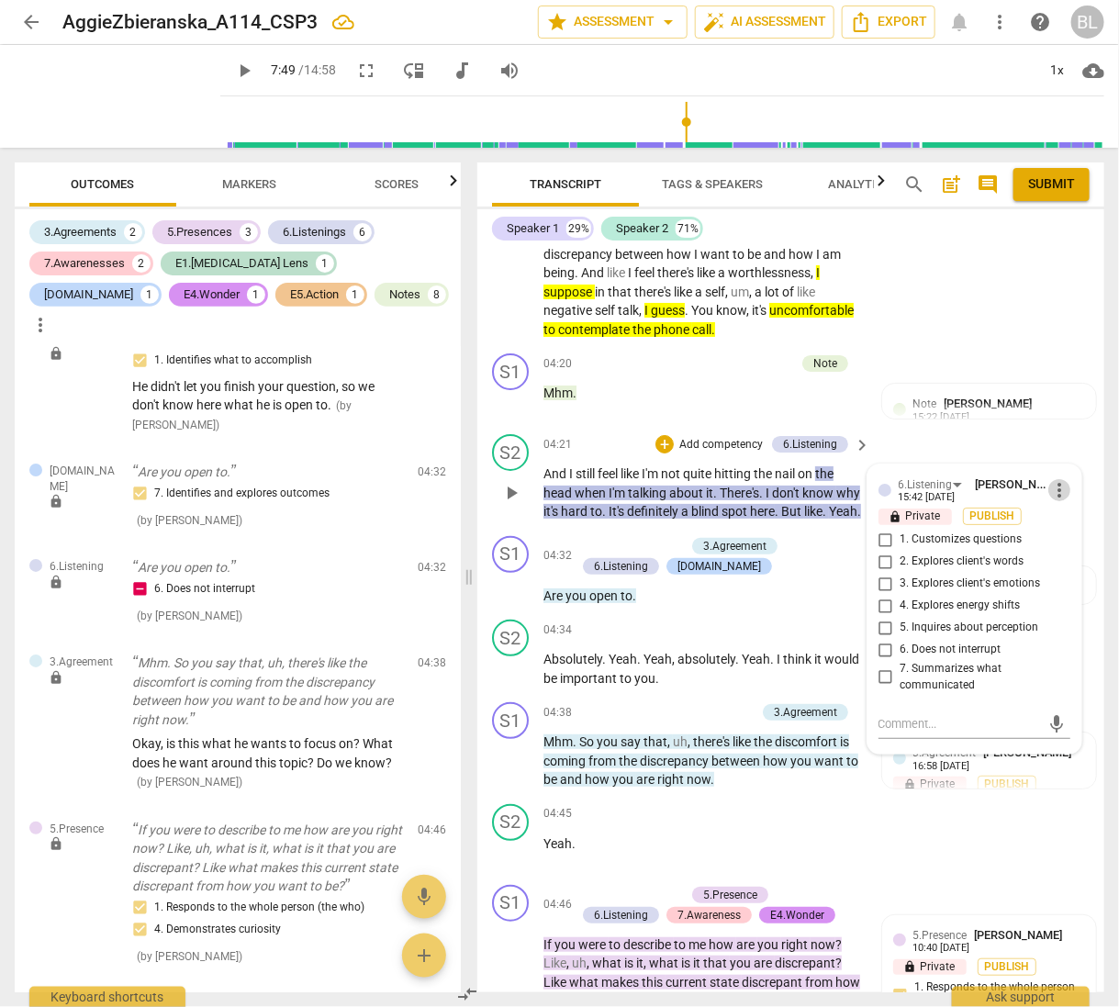
click at [1055, 479] on span "more_vert" at bounding box center [1059, 490] width 22 height 22
click at [1064, 518] on li "Delete" at bounding box center [1071, 517] width 63 height 35
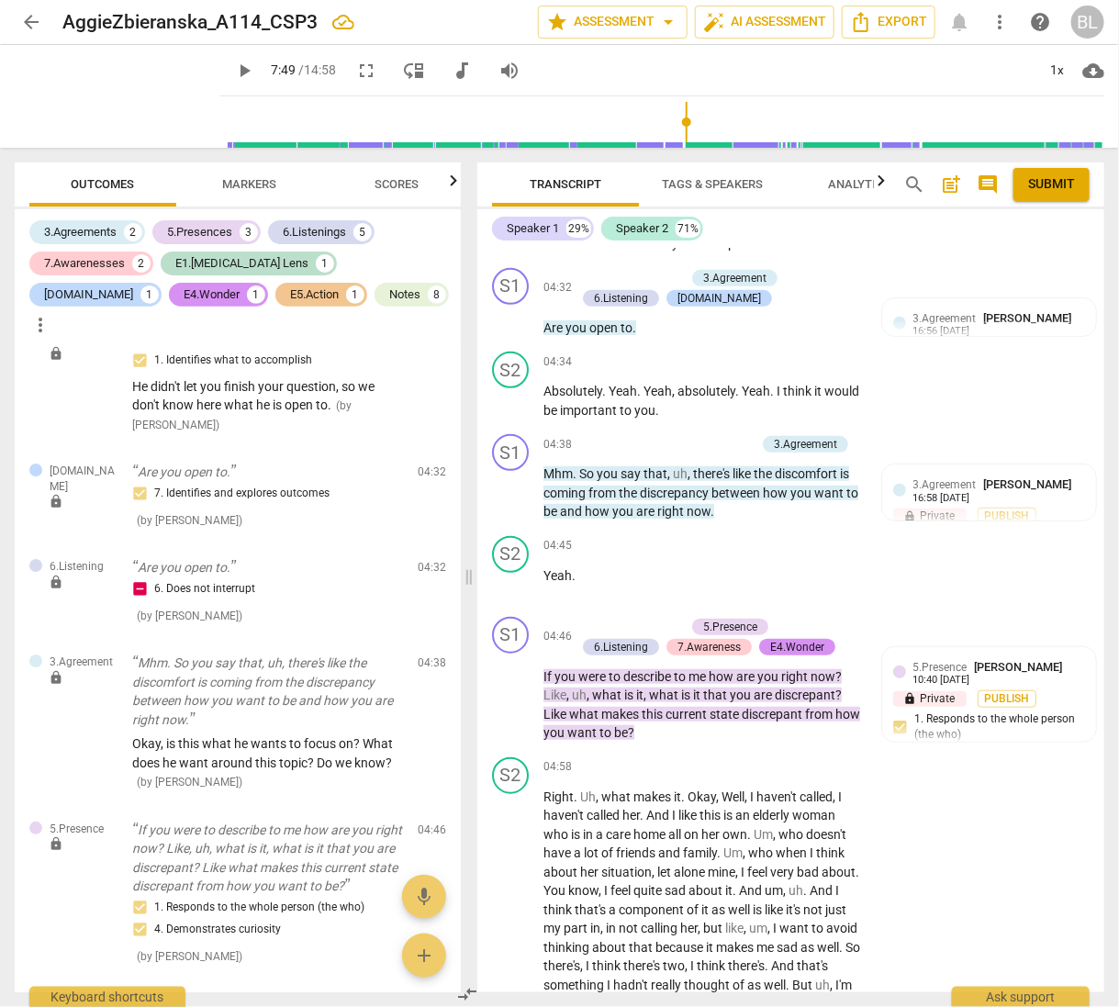
scroll to position [2697, 0]
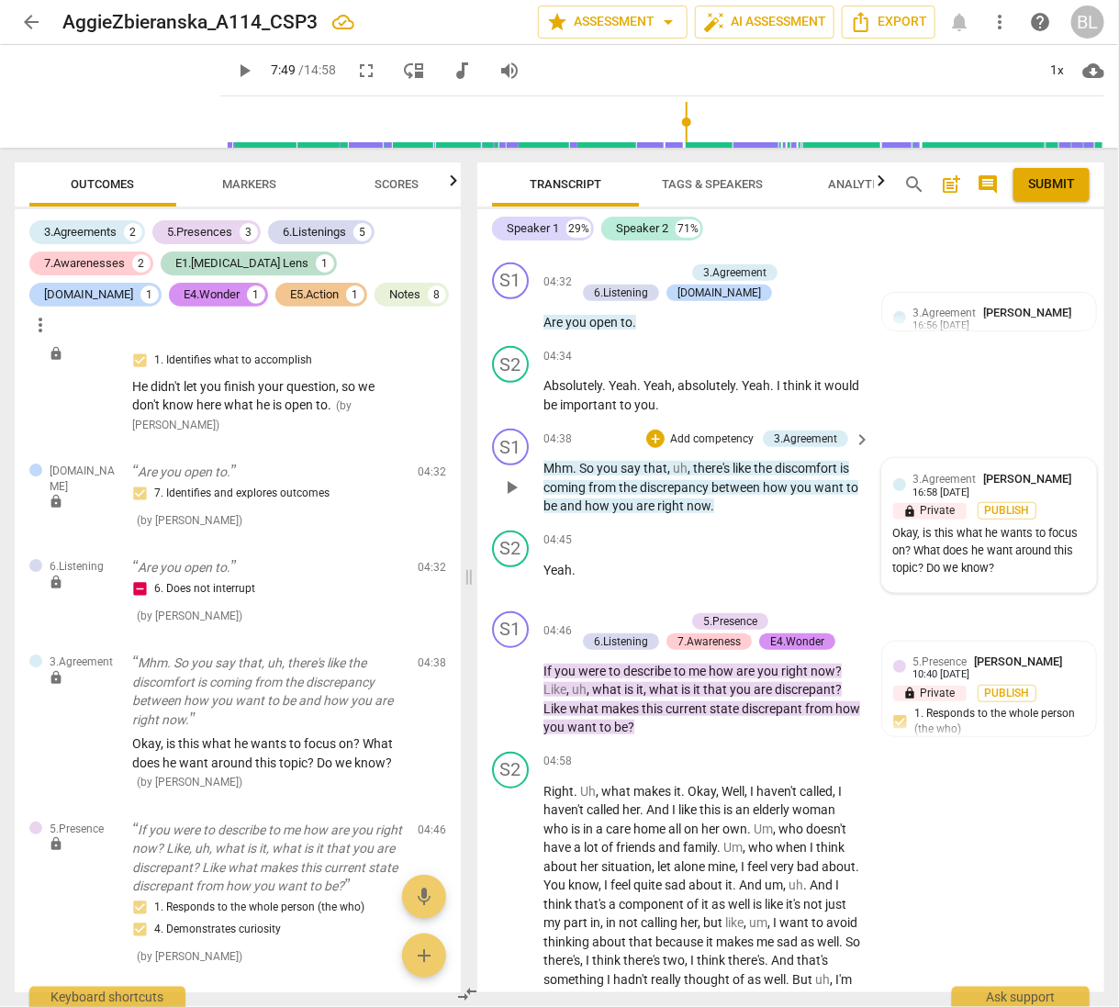
click at [1049, 576] on div "Okay, is this what he wants to focus on? What does he want around this topic? D…" at bounding box center [989, 550] width 192 height 51
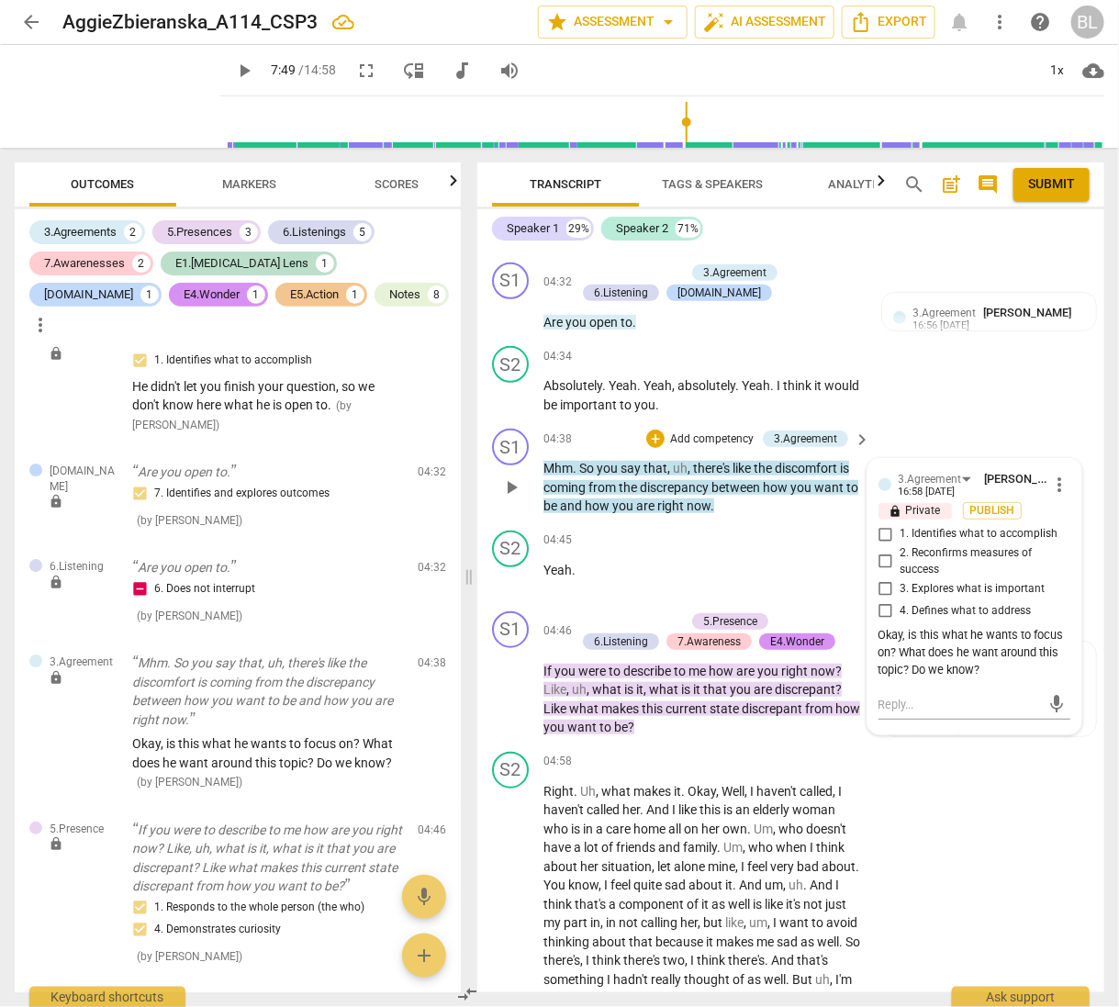
click at [1057, 492] on span "more_vert" at bounding box center [1059, 485] width 22 height 22
click at [1058, 493] on li "Edit" at bounding box center [1071, 496] width 63 height 35
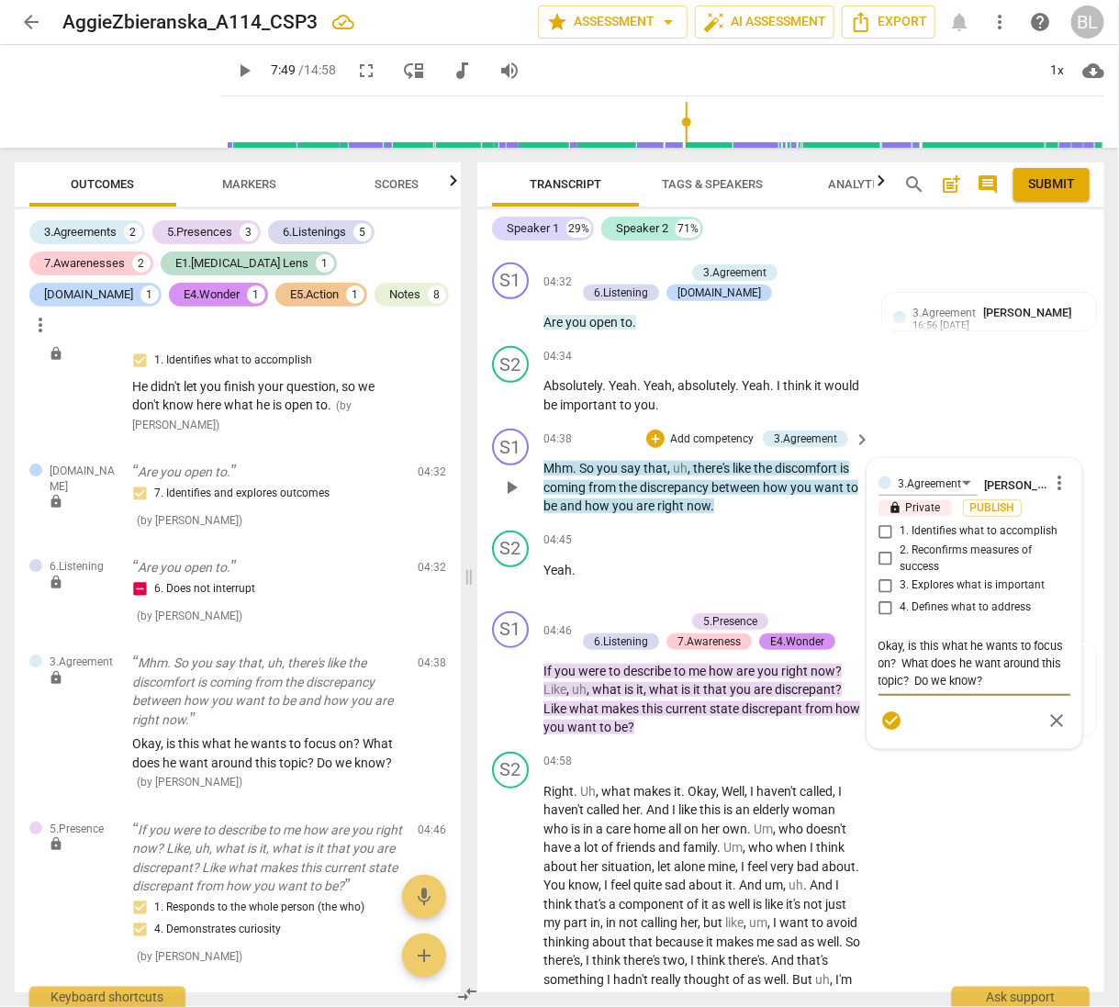
drag, startPoint x: 901, startPoint y: 674, endPoint x: 990, endPoint y: 688, distance: 90.1
click at [990, 688] on textarea "Okay, is this what he wants to focus on? What does he want around this topic? D…" at bounding box center [975, 663] width 192 height 52
click at [891, 730] on span "check_circle" at bounding box center [891, 721] width 22 height 22
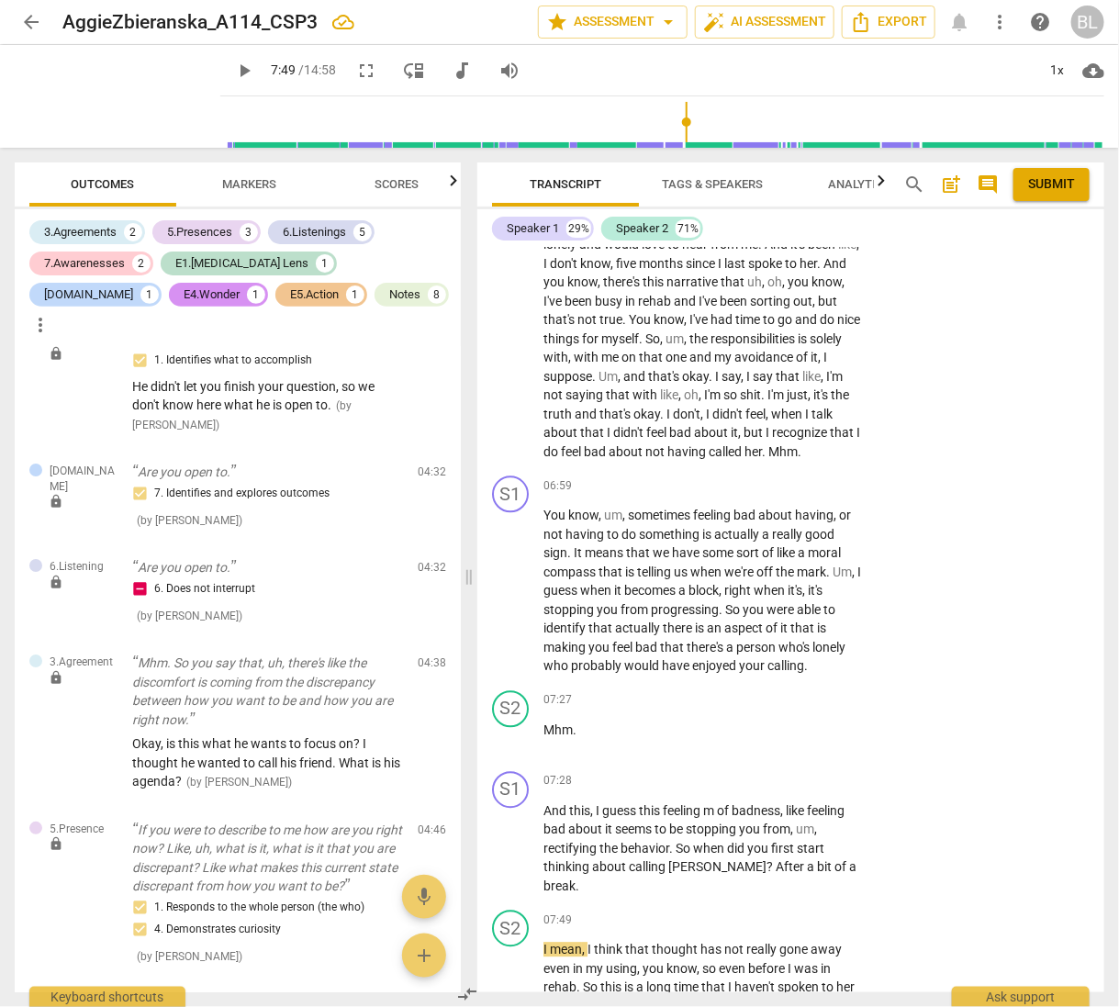
scroll to position [3766, 0]
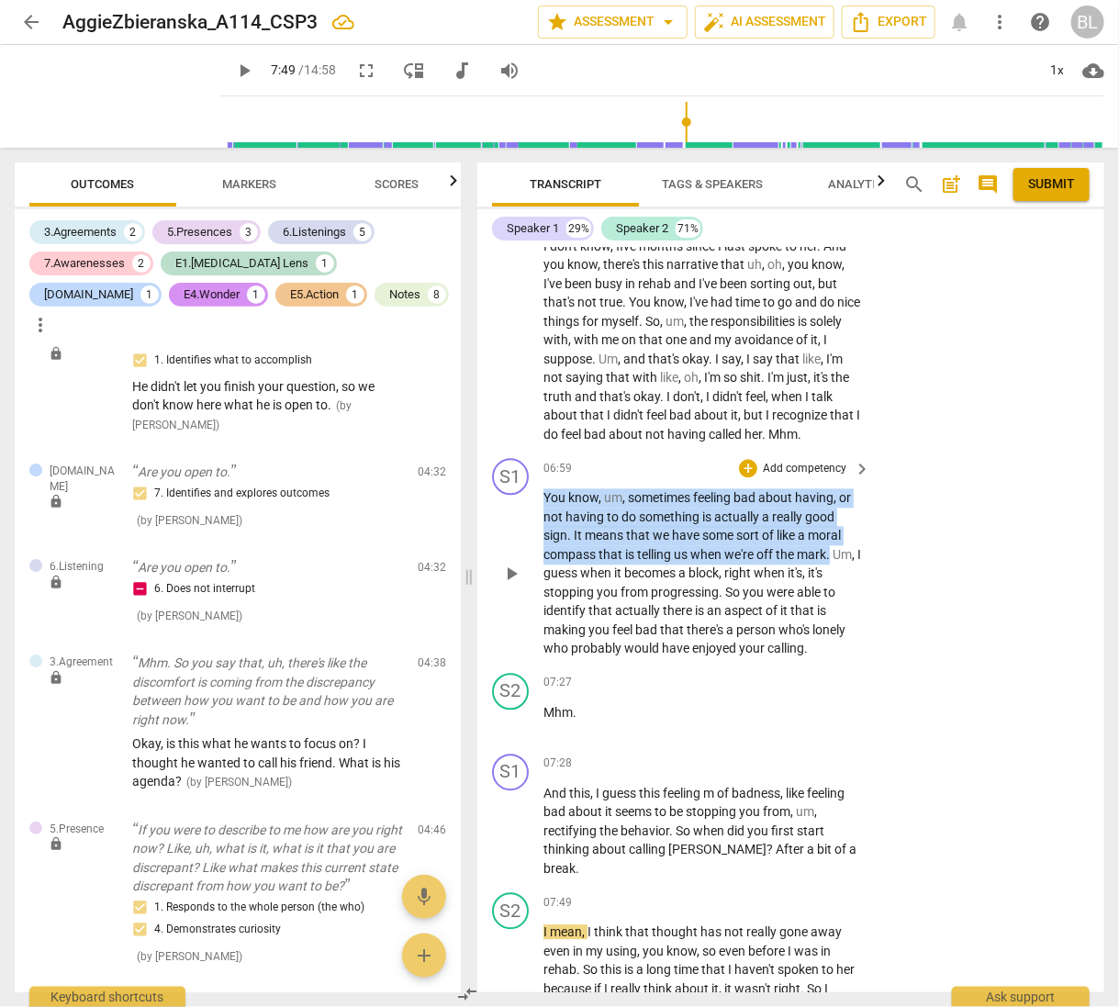
drag, startPoint x: 546, startPoint y: 514, endPoint x: 848, endPoint y: 566, distance: 306.4
click at [848, 566] on p "You know , um , sometimes feeling bad about having , or not having to do someth…" at bounding box center [703, 574] width 318 height 170
click at [870, 545] on icon "button" at bounding box center [874, 540] width 11 height 13
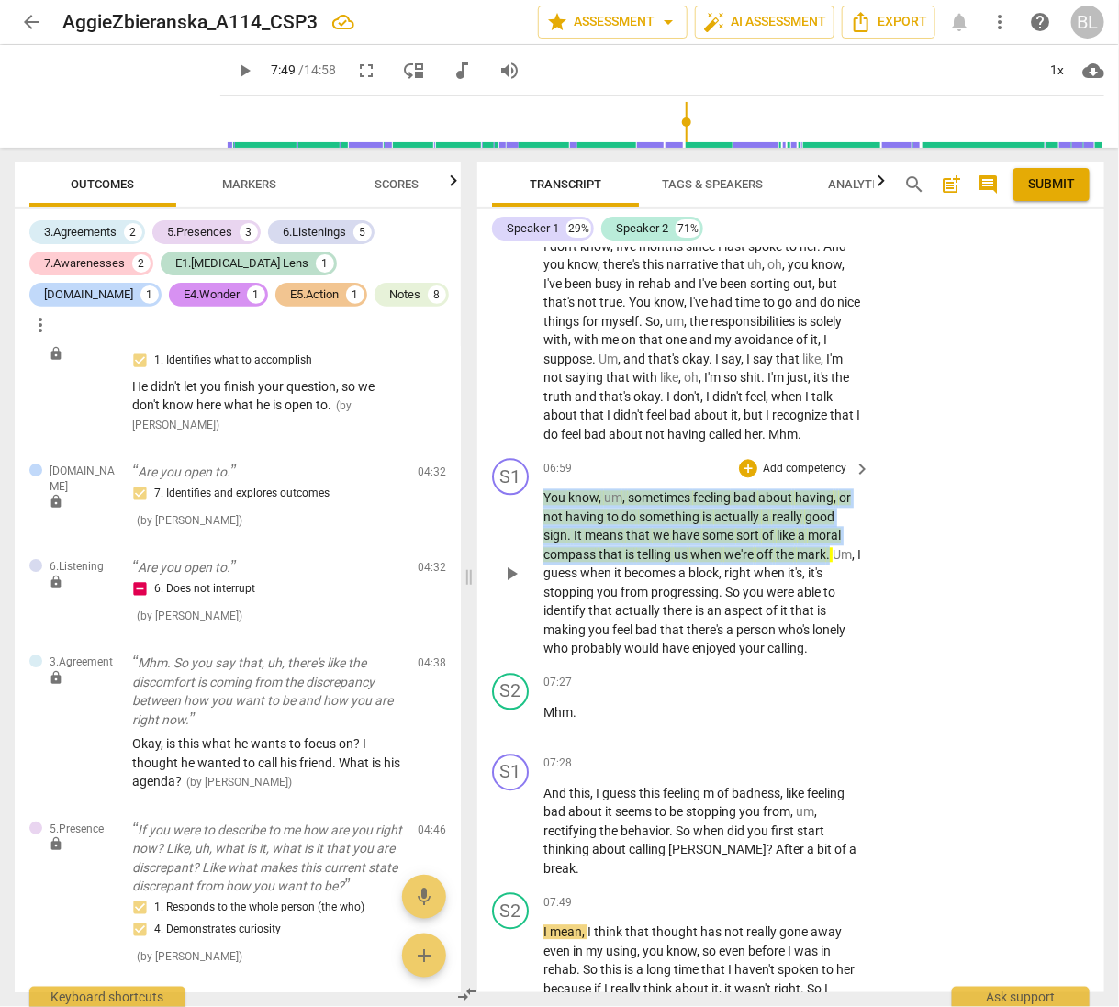
drag, startPoint x: 544, startPoint y: 511, endPoint x: 840, endPoint y: 564, distance: 300.2
click at [840, 564] on p "You know , um , sometimes feeling bad about having , or not having to do someth…" at bounding box center [703, 574] width 318 height 170
click at [869, 547] on icon "button" at bounding box center [871, 547] width 6 height 7
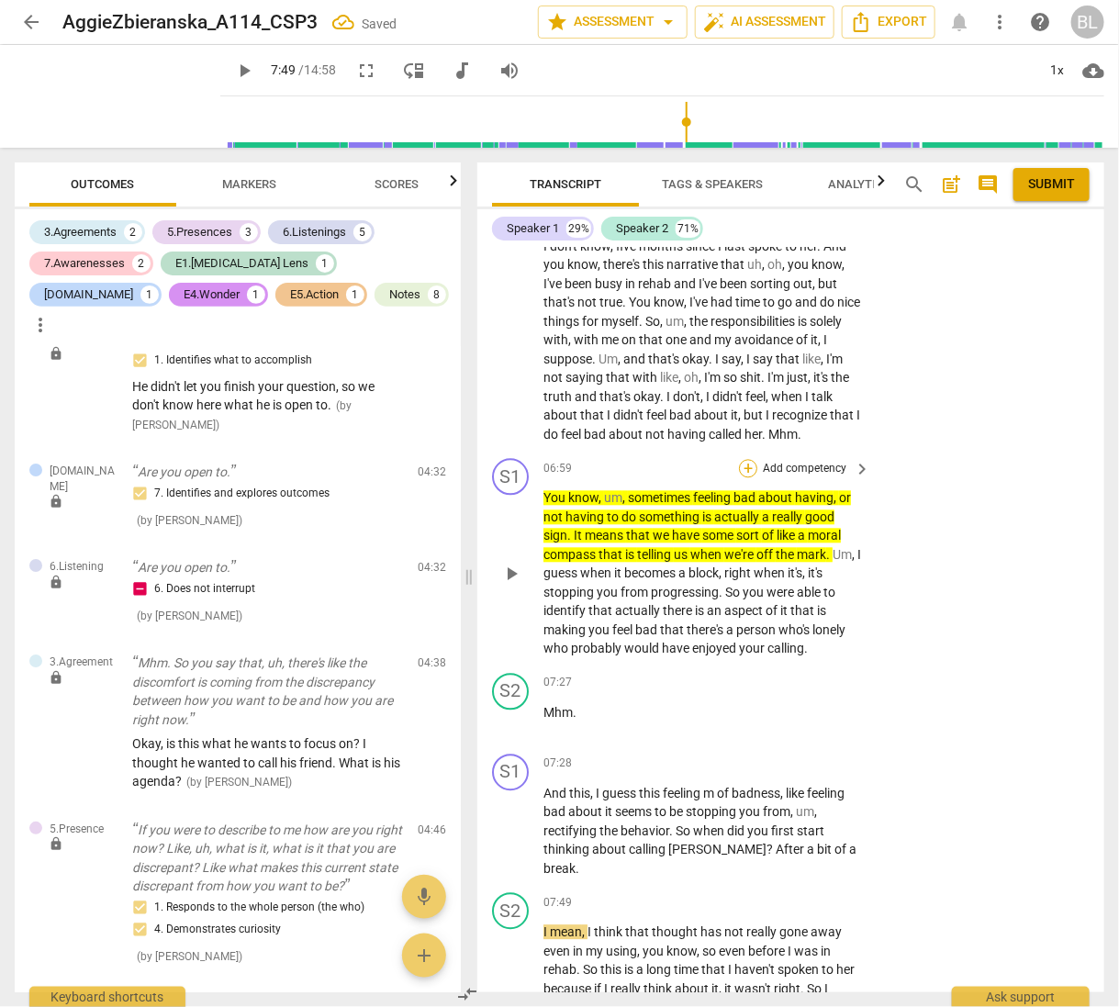
click at [744, 478] on div "+" at bounding box center [748, 469] width 18 height 18
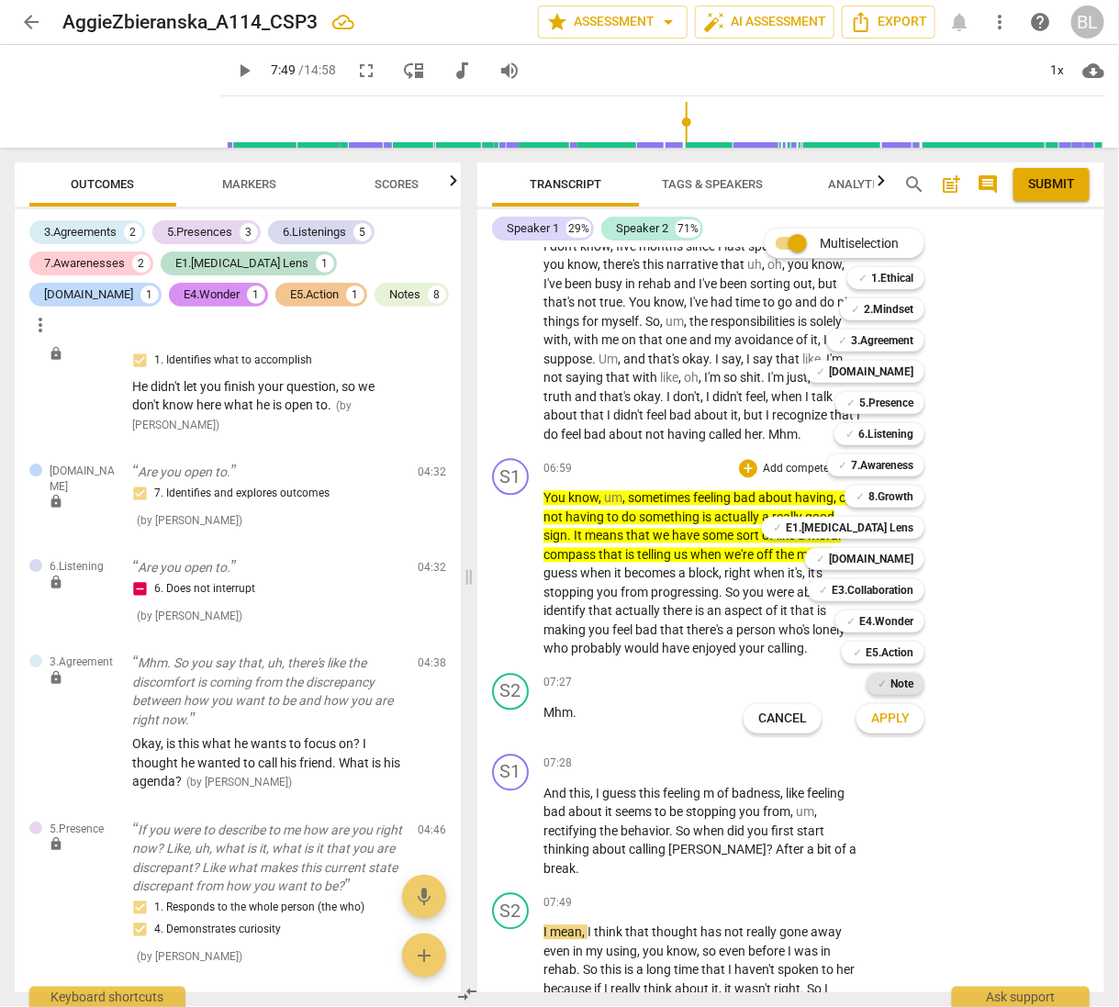
click at [891, 678] on b "Note" at bounding box center [902, 684] width 23 height 22
click at [901, 716] on span "Apply" at bounding box center [890, 719] width 39 height 18
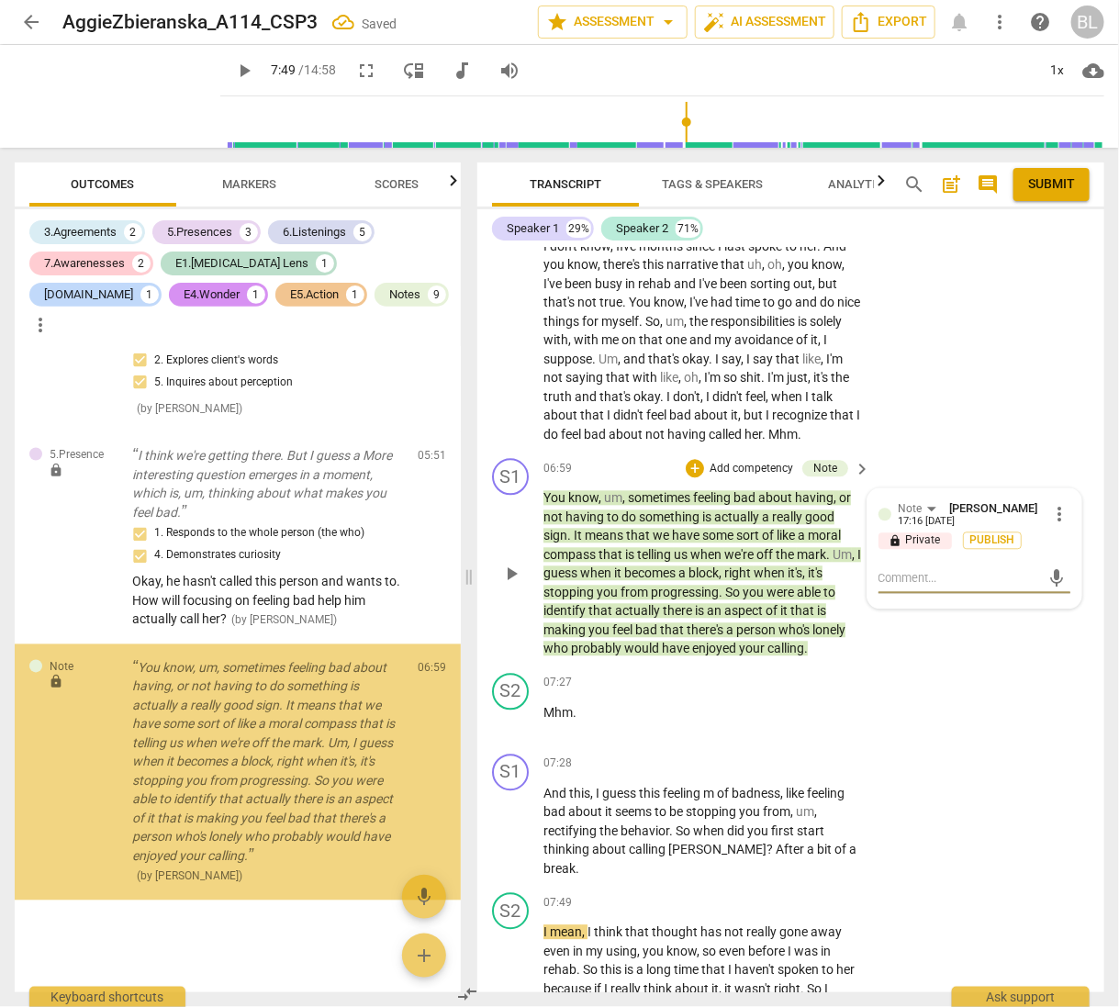
scroll to position [3561, 0]
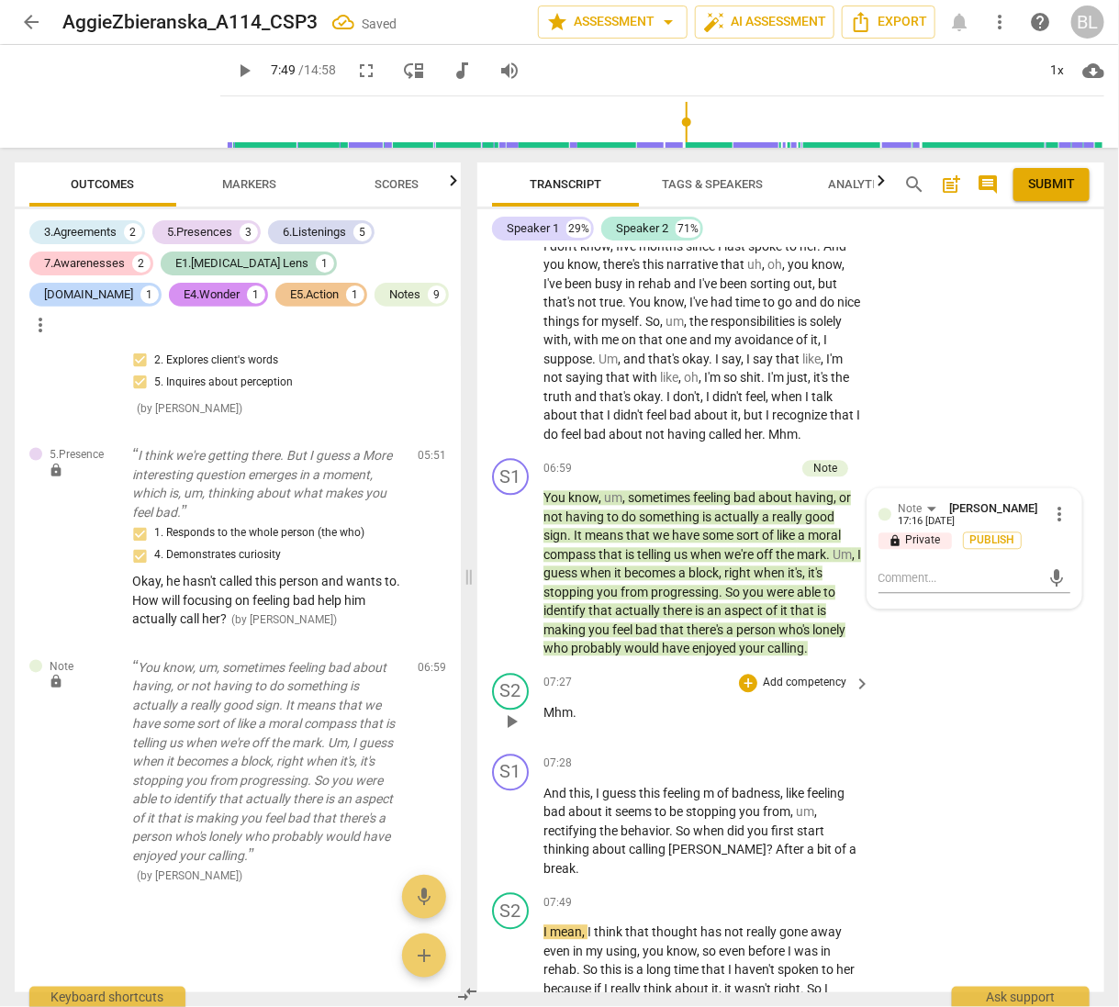
click at [949, 718] on div "S2 play_arrow pause 07:27 + Add competency keyboard_arrow_right Mhm ." at bounding box center [790, 707] width 627 height 81
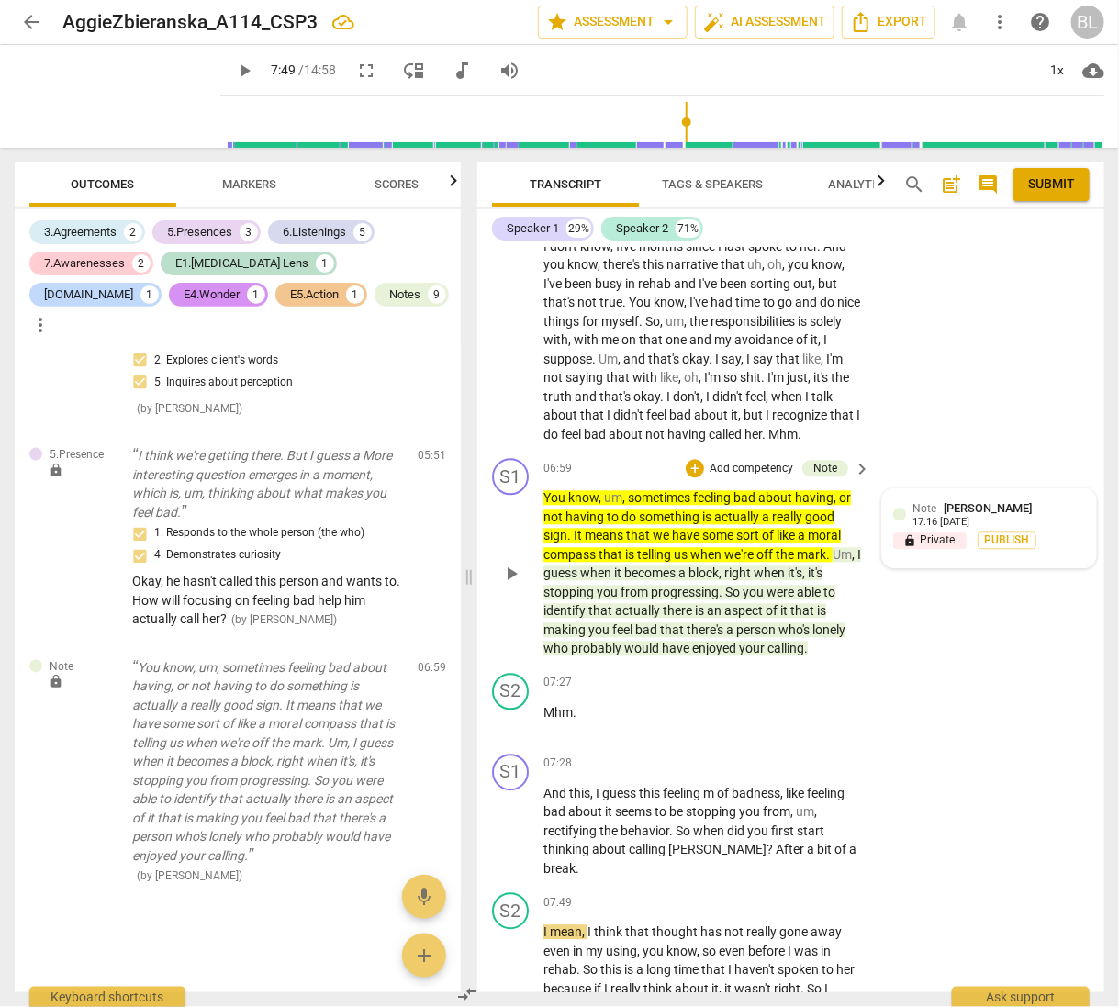
click at [1035, 529] on div "Note [PERSON_NAME] 17:16 [DATE]" at bounding box center [1000, 514] width 172 height 28
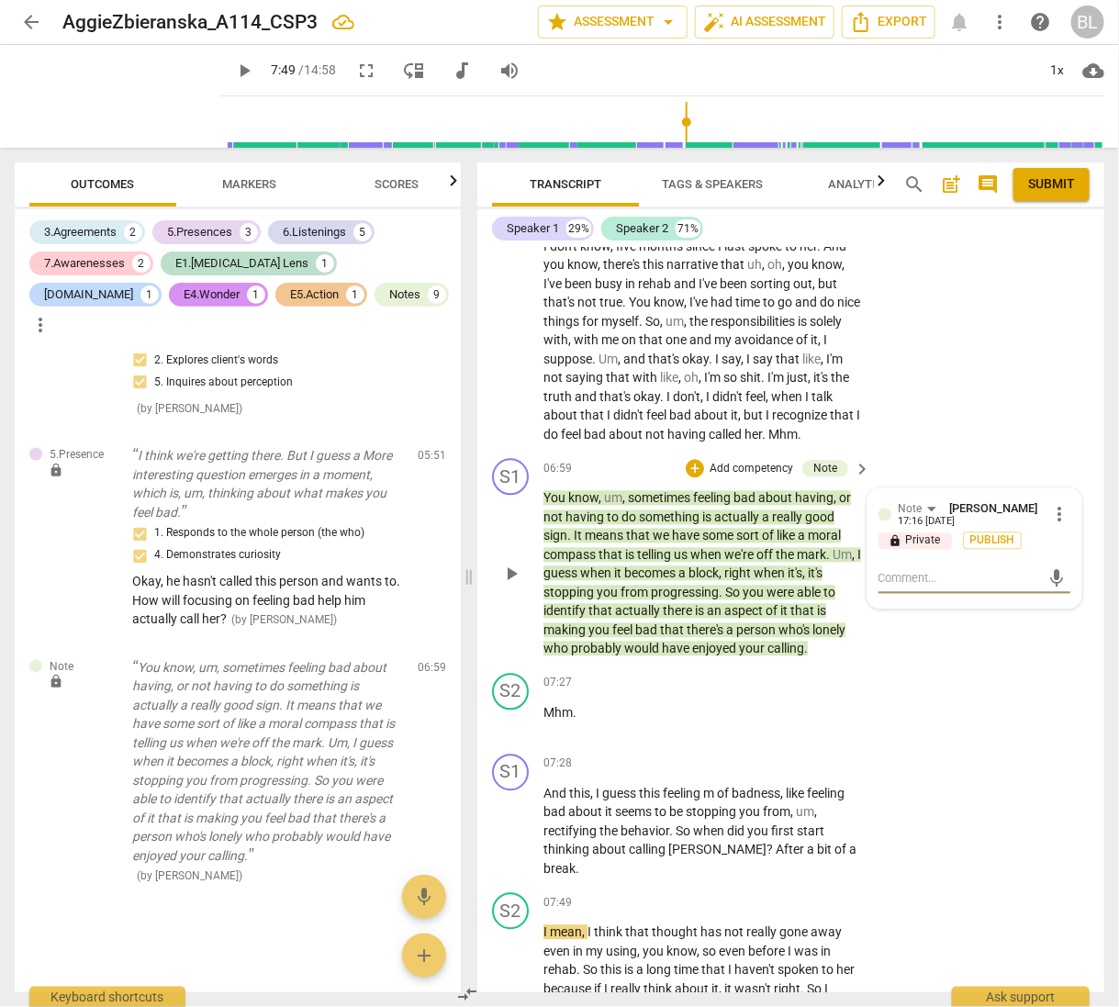
click at [1054, 520] on span "more_vert" at bounding box center [1059, 515] width 22 height 22
click at [1071, 566] on li "Delete" at bounding box center [1071, 561] width 63 height 35
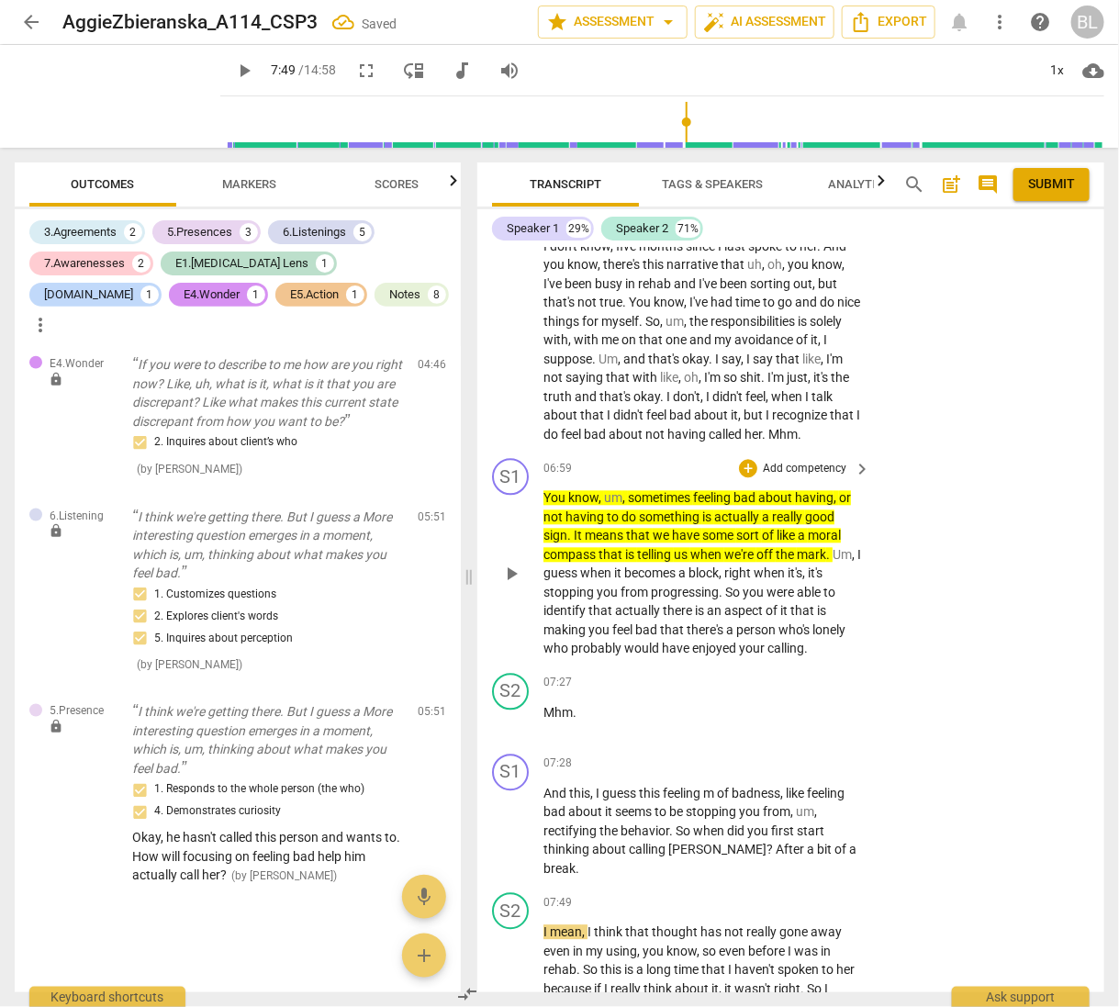
scroll to position [3305, 0]
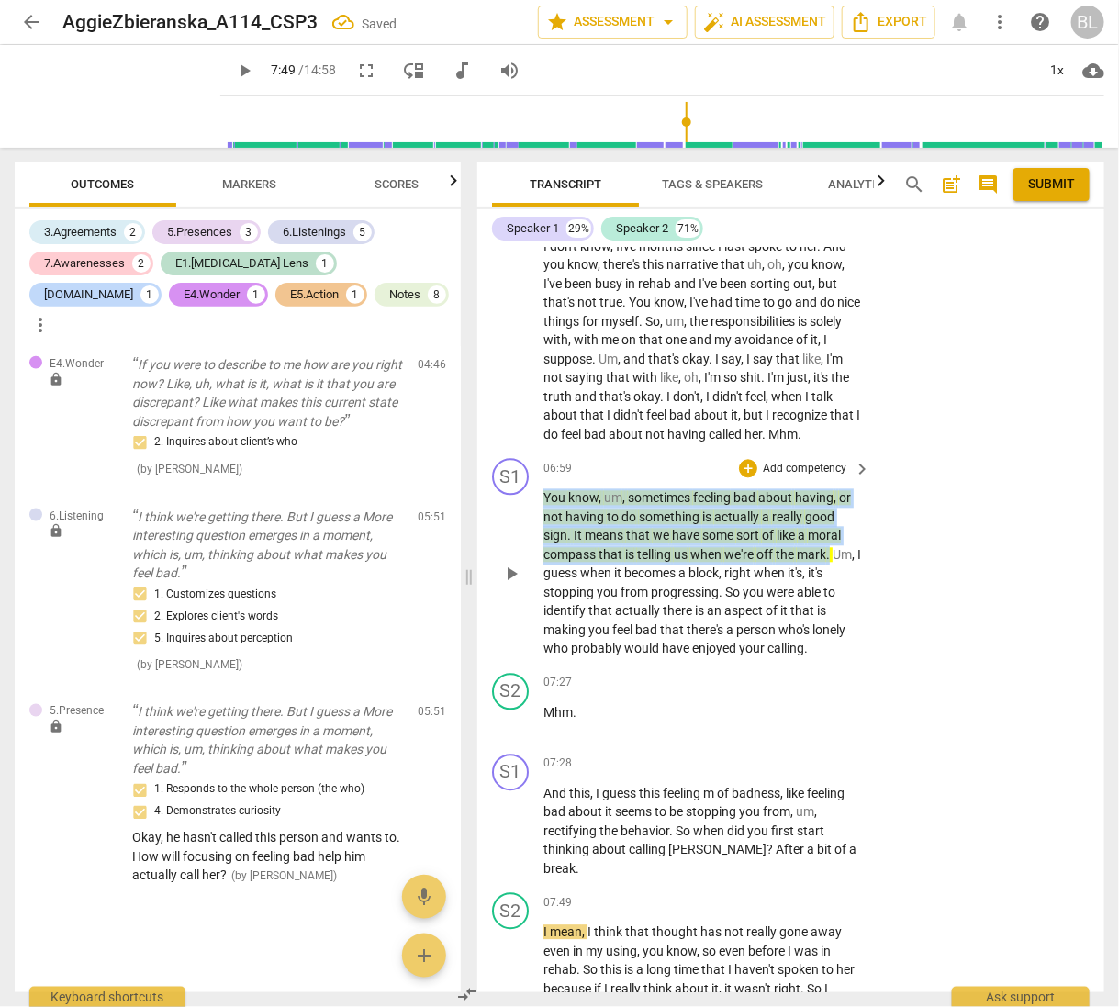
drag, startPoint x: 545, startPoint y: 514, endPoint x: 837, endPoint y: 562, distance: 295.8
click at [837, 562] on p "You know , um , sometimes feeling bad about having , or not having to do someth…" at bounding box center [703, 574] width 318 height 170
click at [875, 544] on icon "button" at bounding box center [874, 540] width 11 height 13
drag, startPoint x: 546, startPoint y: 514, endPoint x: 844, endPoint y: 563, distance: 301.4
click at [844, 563] on p "You know , um , sometimes feeling bad about having , or not having to do someth…" at bounding box center [703, 574] width 318 height 170
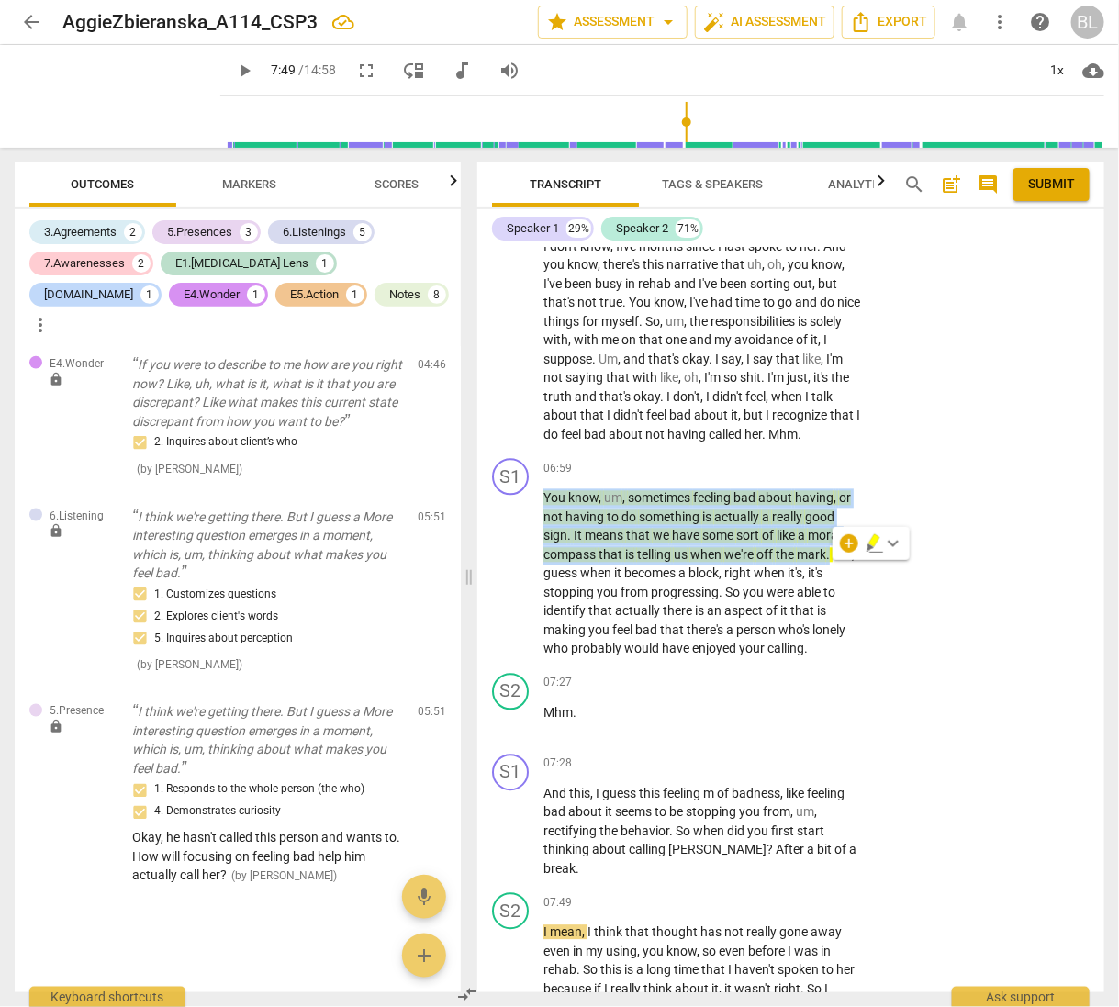
click at [891, 544] on span "keyboard_arrow_down" at bounding box center [893, 544] width 22 height 22
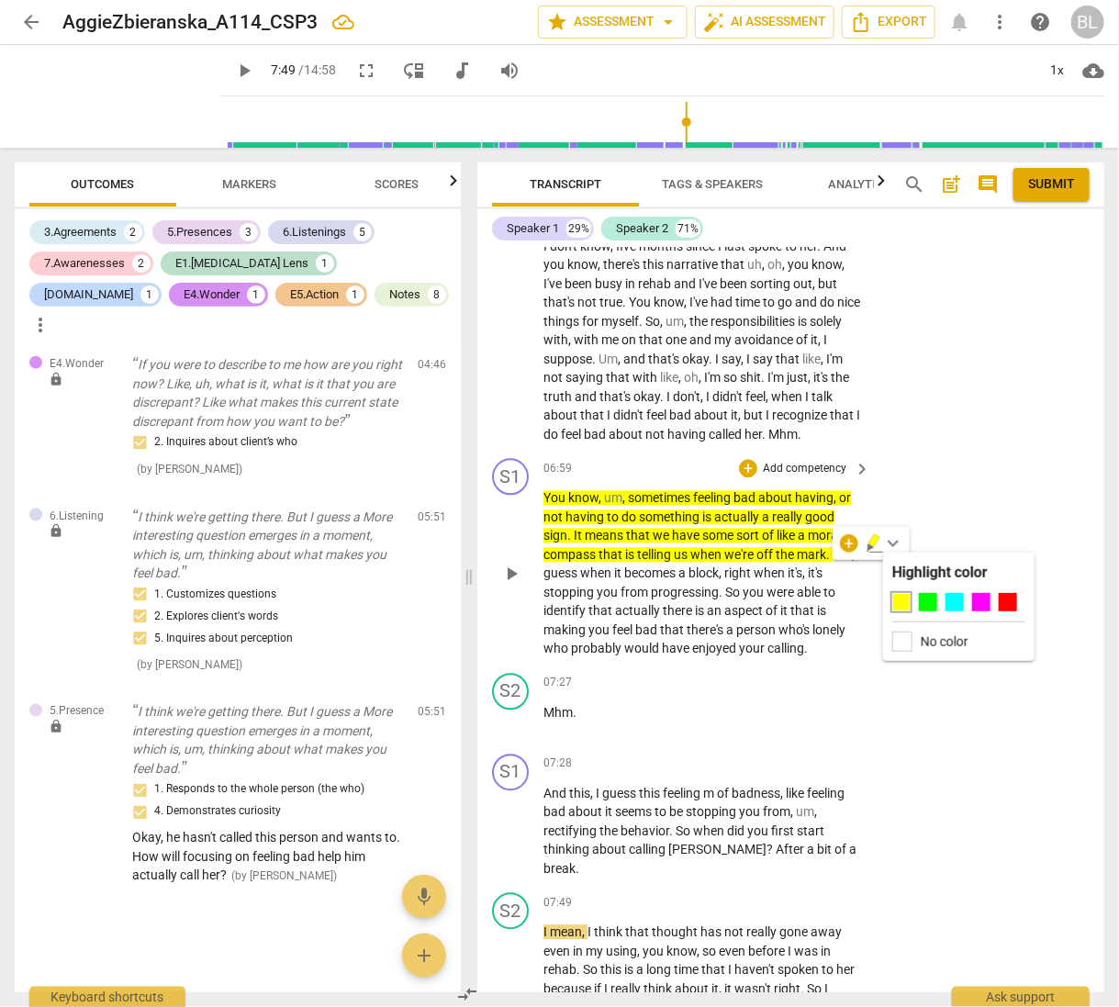
click at [945, 640] on label "No color" at bounding box center [945, 641] width 48 height 15
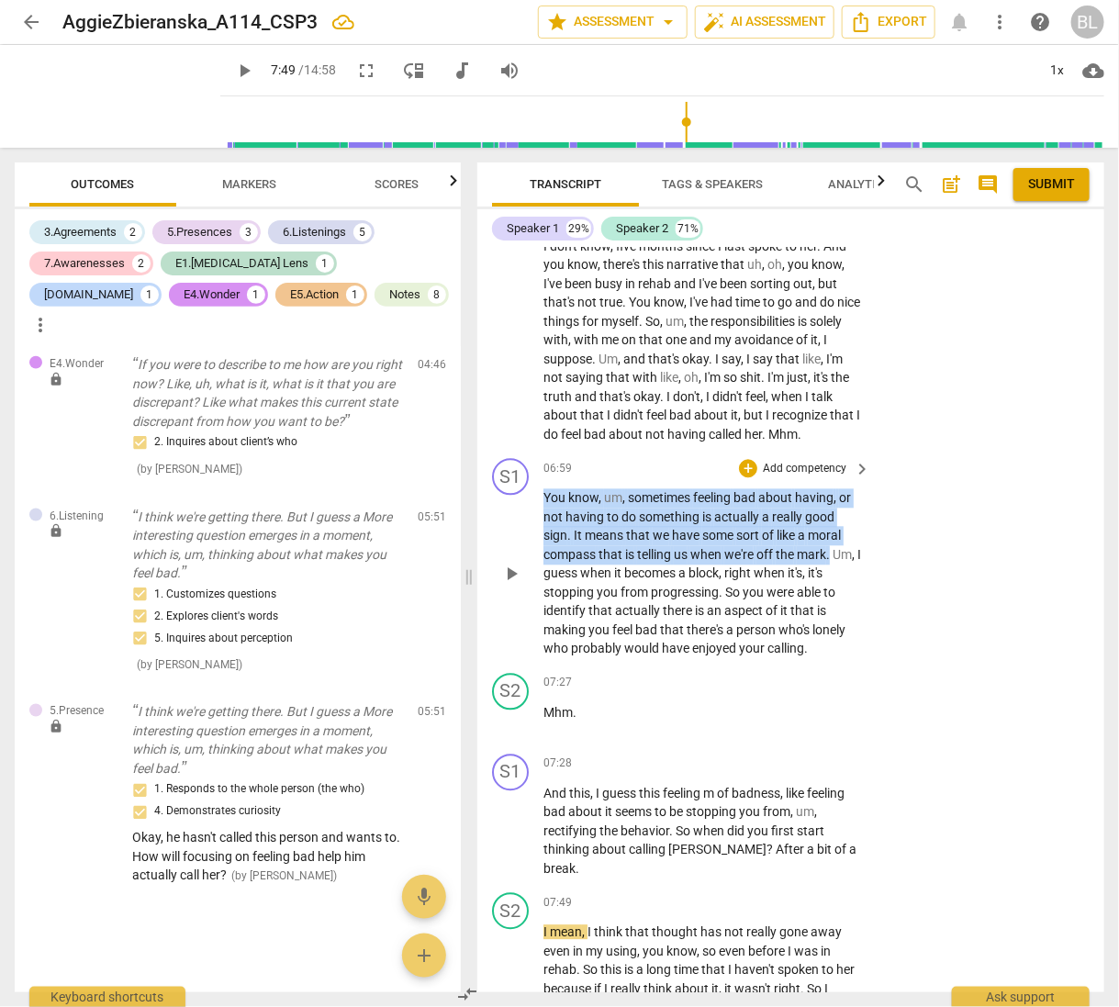
drag, startPoint x: 545, startPoint y: 509, endPoint x: 847, endPoint y: 566, distance: 306.5
click at [847, 566] on p "You know , um , sometimes feeling bad about having , or not having to do someth…" at bounding box center [703, 574] width 318 height 170
click at [743, 478] on div "+" at bounding box center [748, 469] width 18 height 18
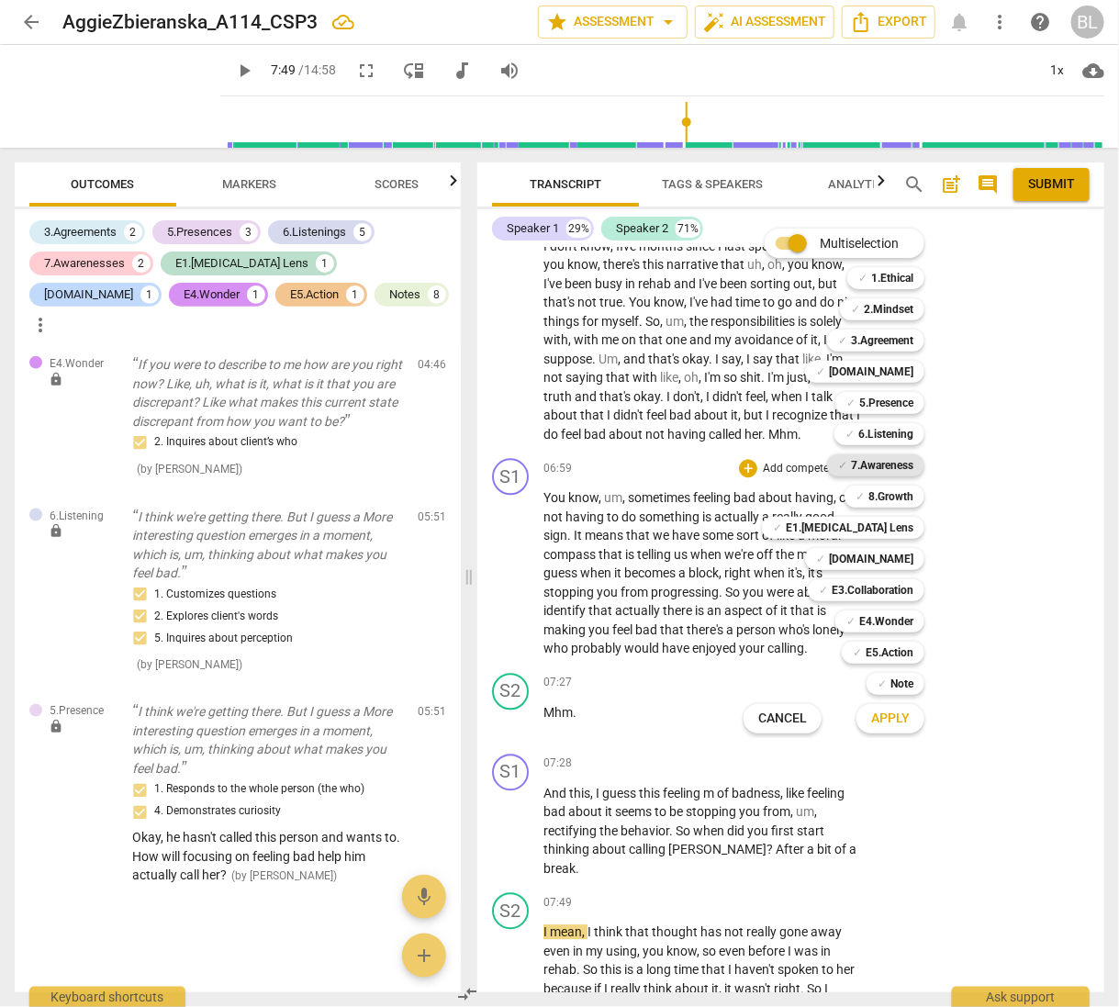
click at [882, 459] on b "7.Awareness" at bounding box center [882, 465] width 62 height 22
click at [907, 721] on span "Apply" at bounding box center [890, 719] width 39 height 18
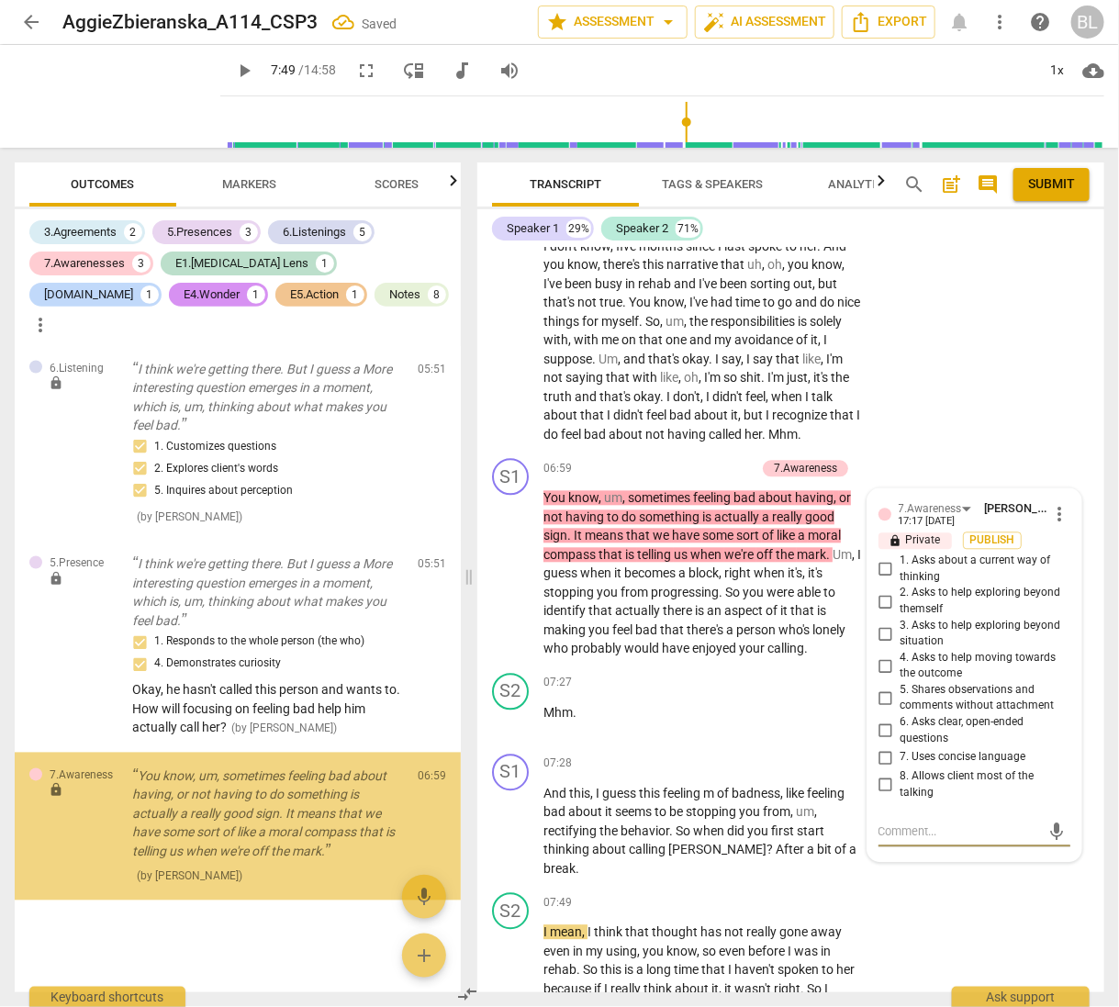
scroll to position [3452, 0]
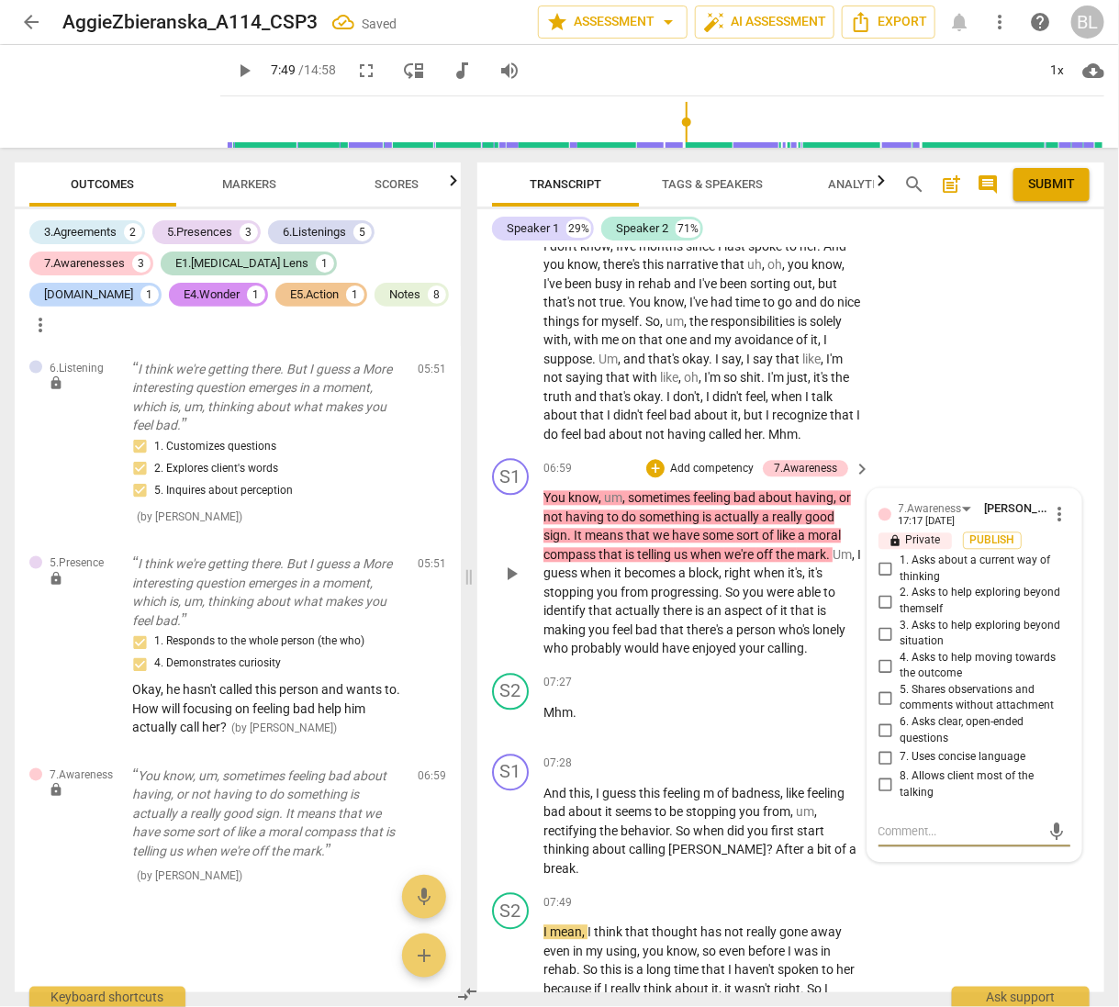
click at [877, 707] on input "5. Shares observations and comments without attachment" at bounding box center [885, 699] width 29 height 22
click at [908, 841] on textarea at bounding box center [960, 832] width 163 height 17
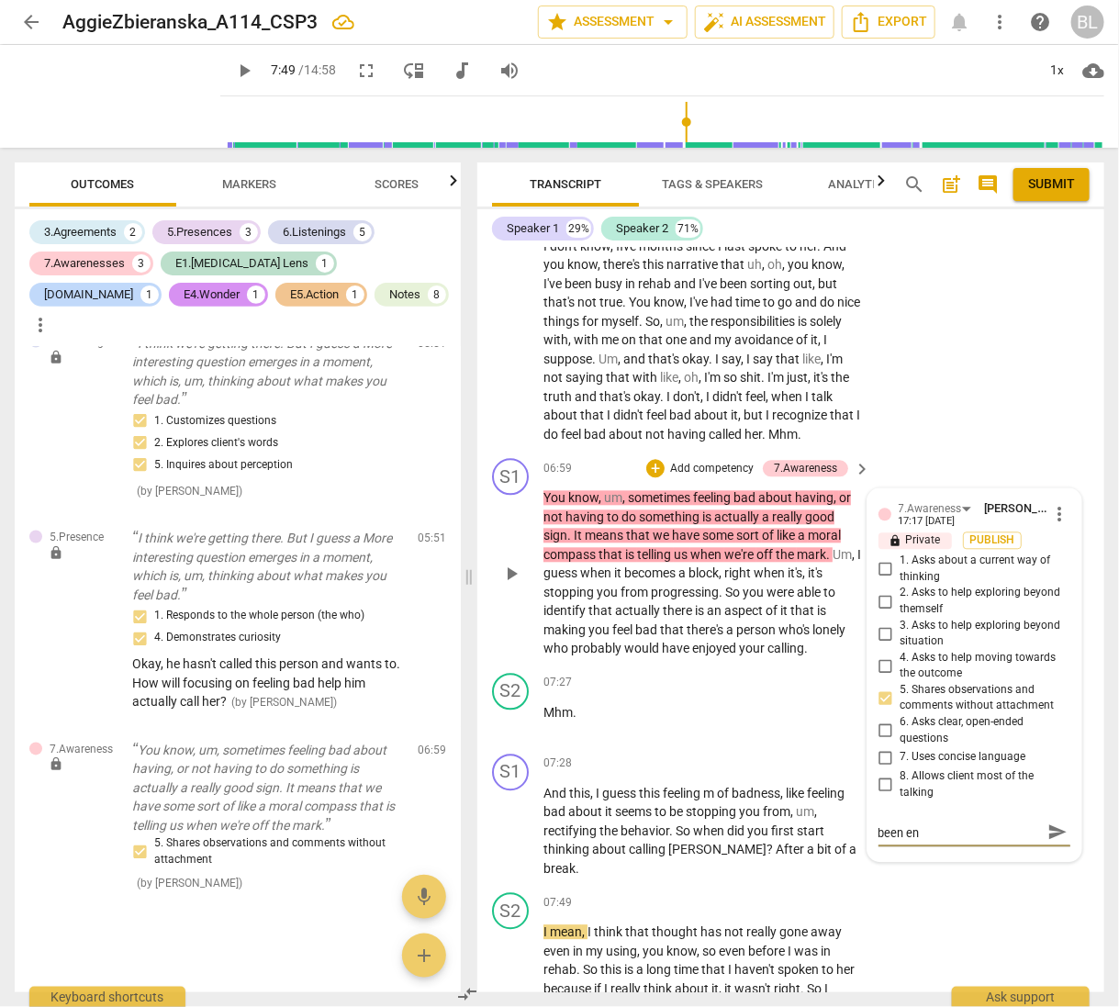
scroll to position [0, 0]
click at [812, 723] on p "Mhm ." at bounding box center [703, 713] width 318 height 19
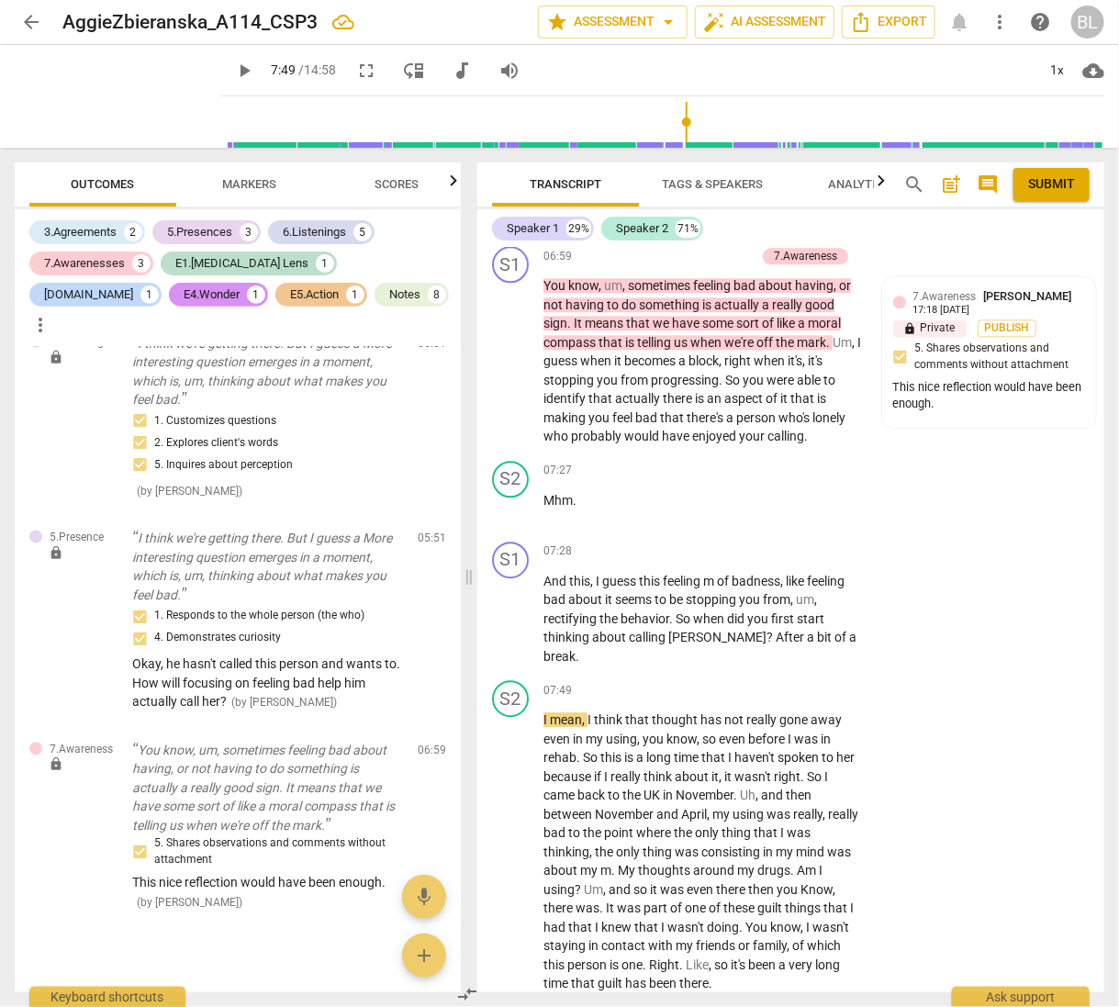
scroll to position [4029, 0]
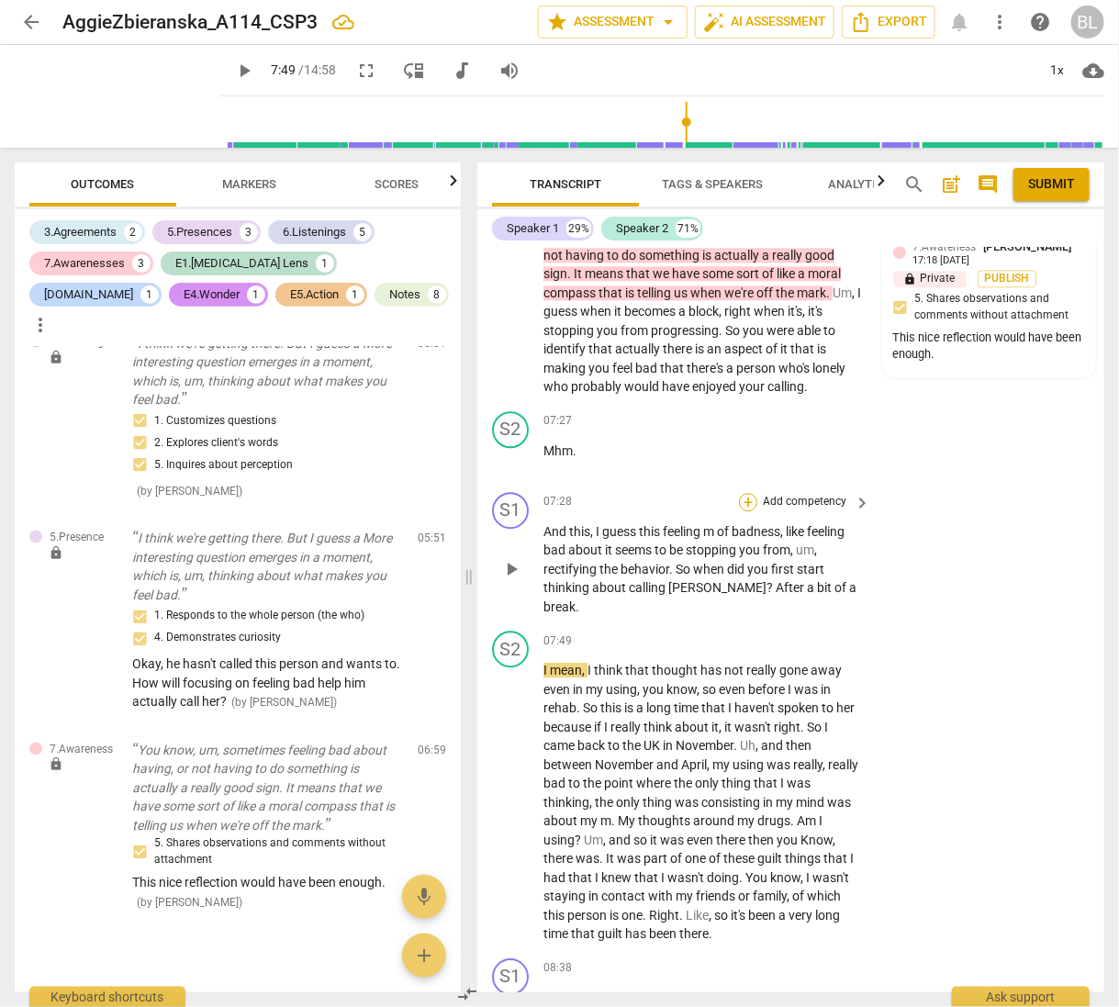
click at [744, 511] on div "+" at bounding box center [748, 502] width 18 height 18
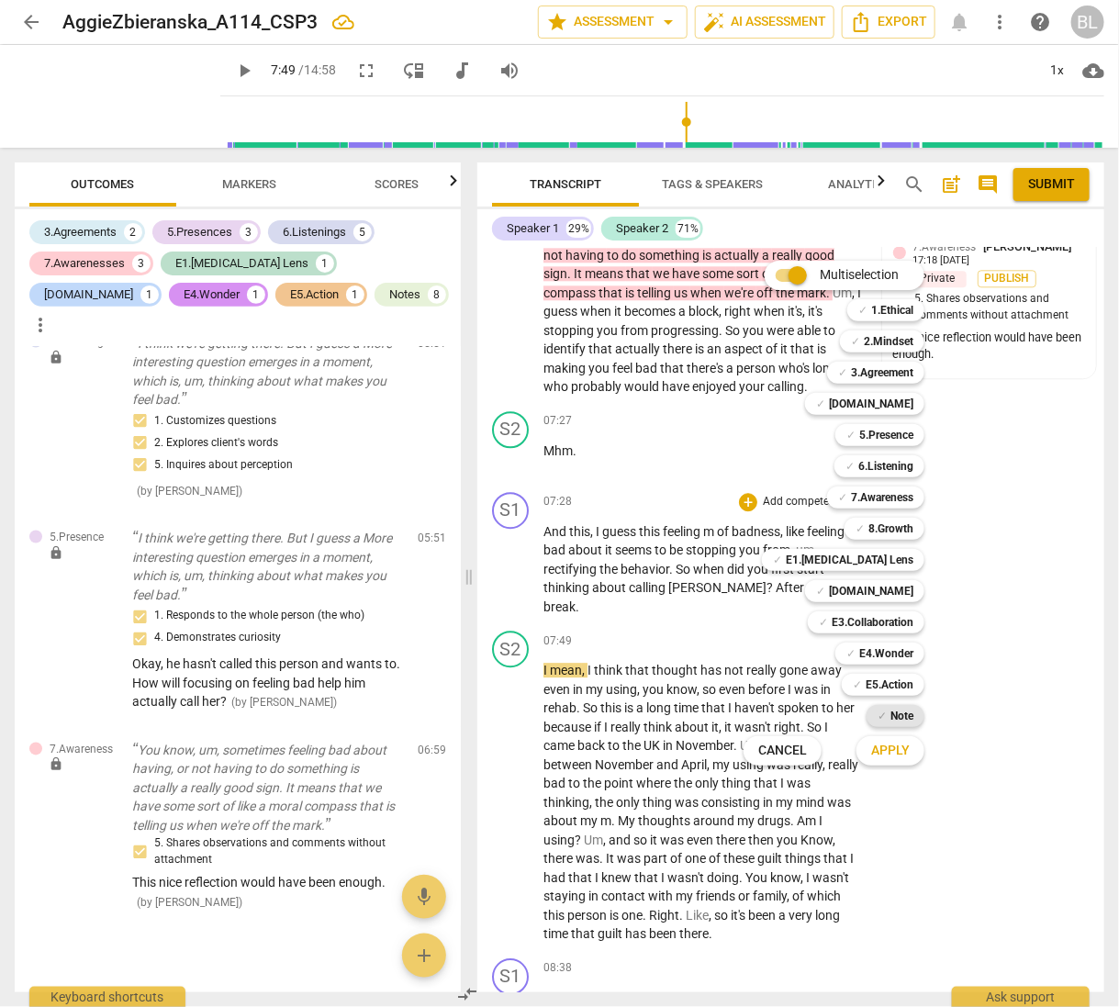
click at [903, 709] on b "Note" at bounding box center [902, 716] width 23 height 22
click at [897, 747] on span "Apply" at bounding box center [890, 751] width 39 height 18
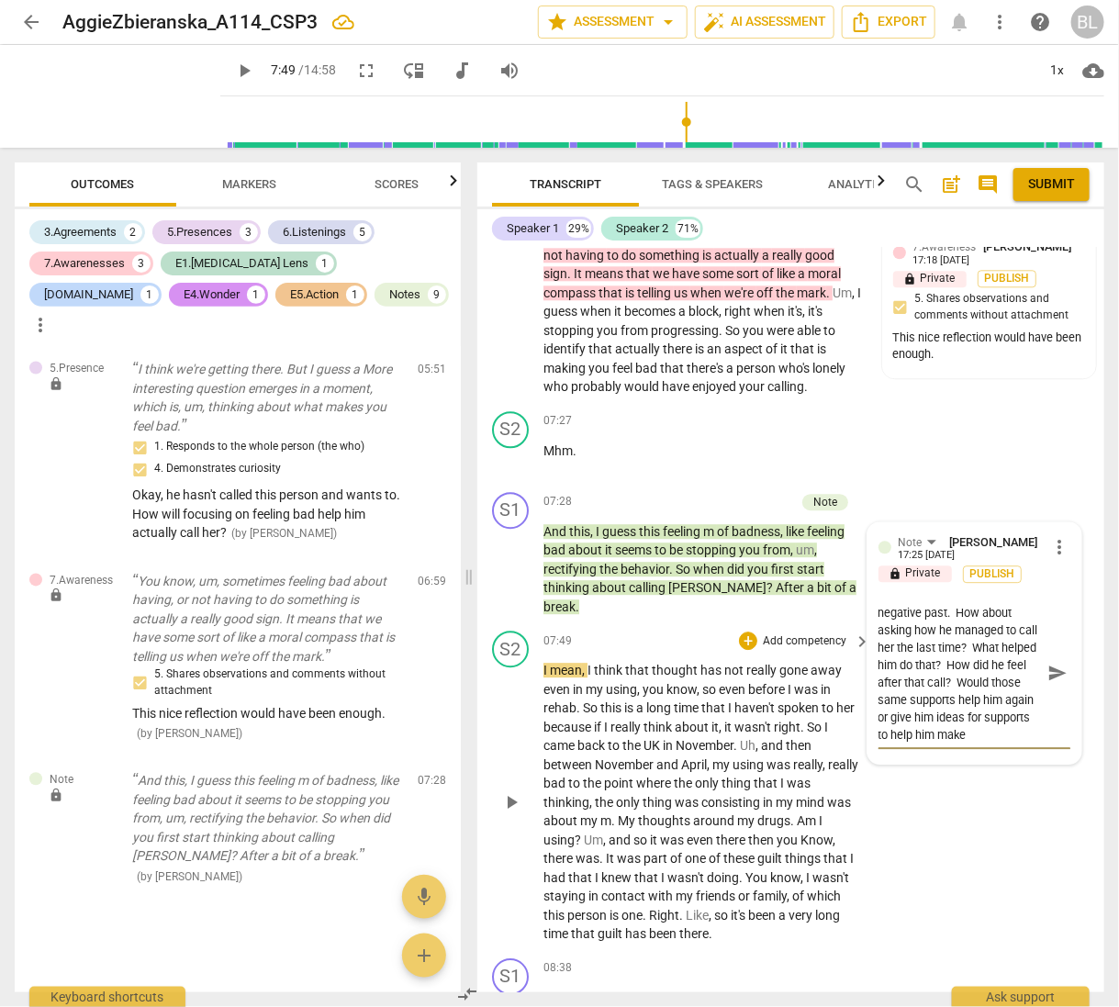
scroll to position [33, 0]
click at [962, 826] on div "S2 play_arrow pause 07:49 + Add competency keyboard_arrow_right I mean , I thin…" at bounding box center [790, 787] width 627 height 328
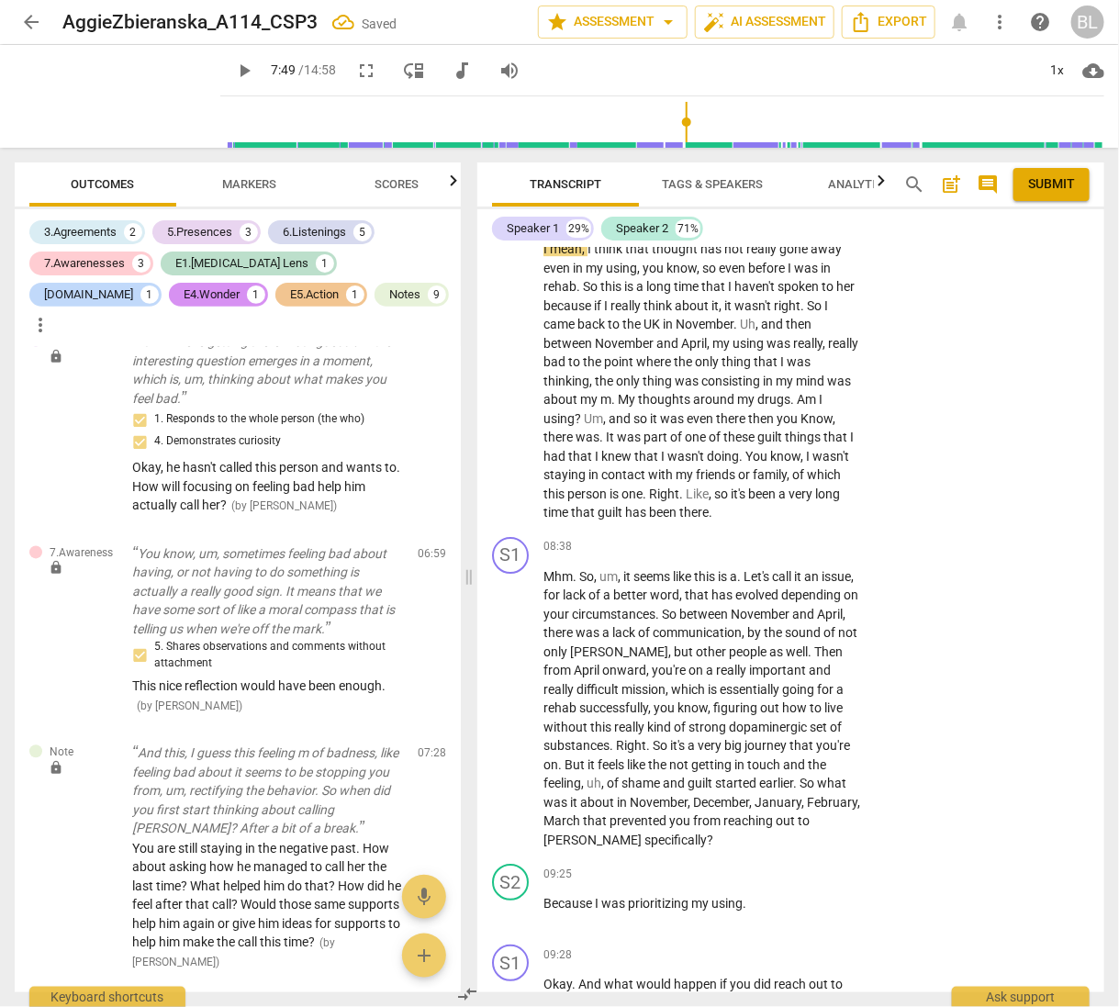
scroll to position [4494, 0]
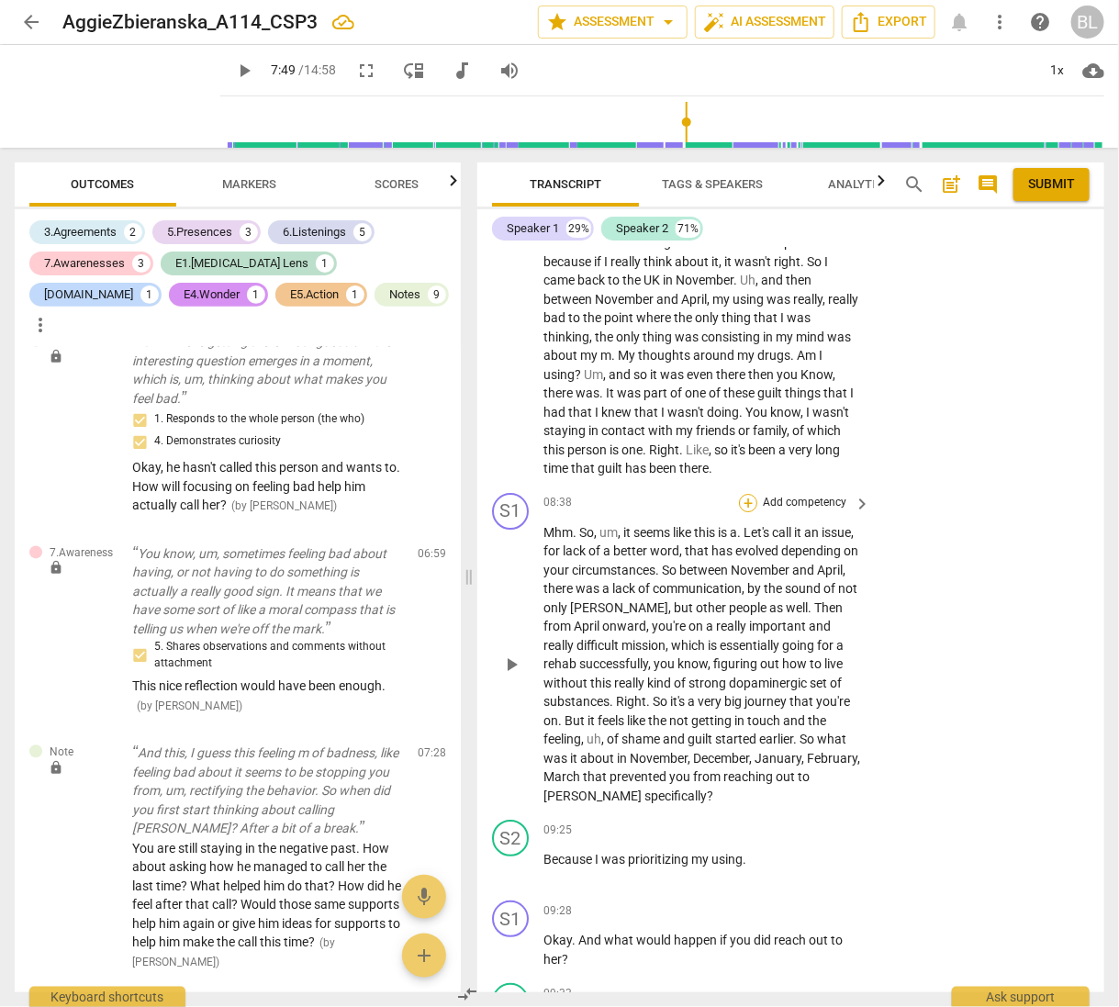
click at [746, 494] on div "+" at bounding box center [748, 503] width 18 height 18
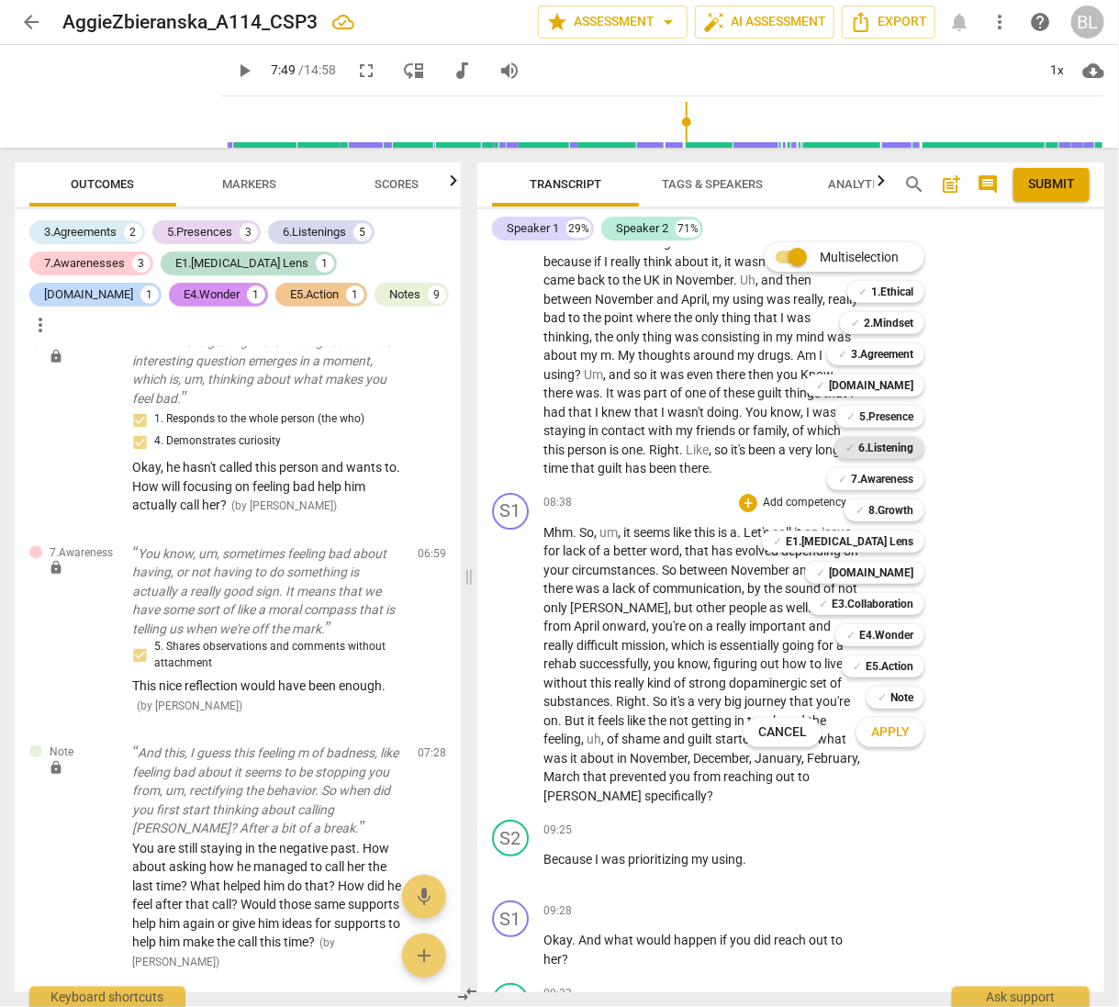
click at [900, 443] on b "6.Listening" at bounding box center [885, 448] width 55 height 22
click at [894, 731] on span "Apply" at bounding box center [890, 732] width 39 height 18
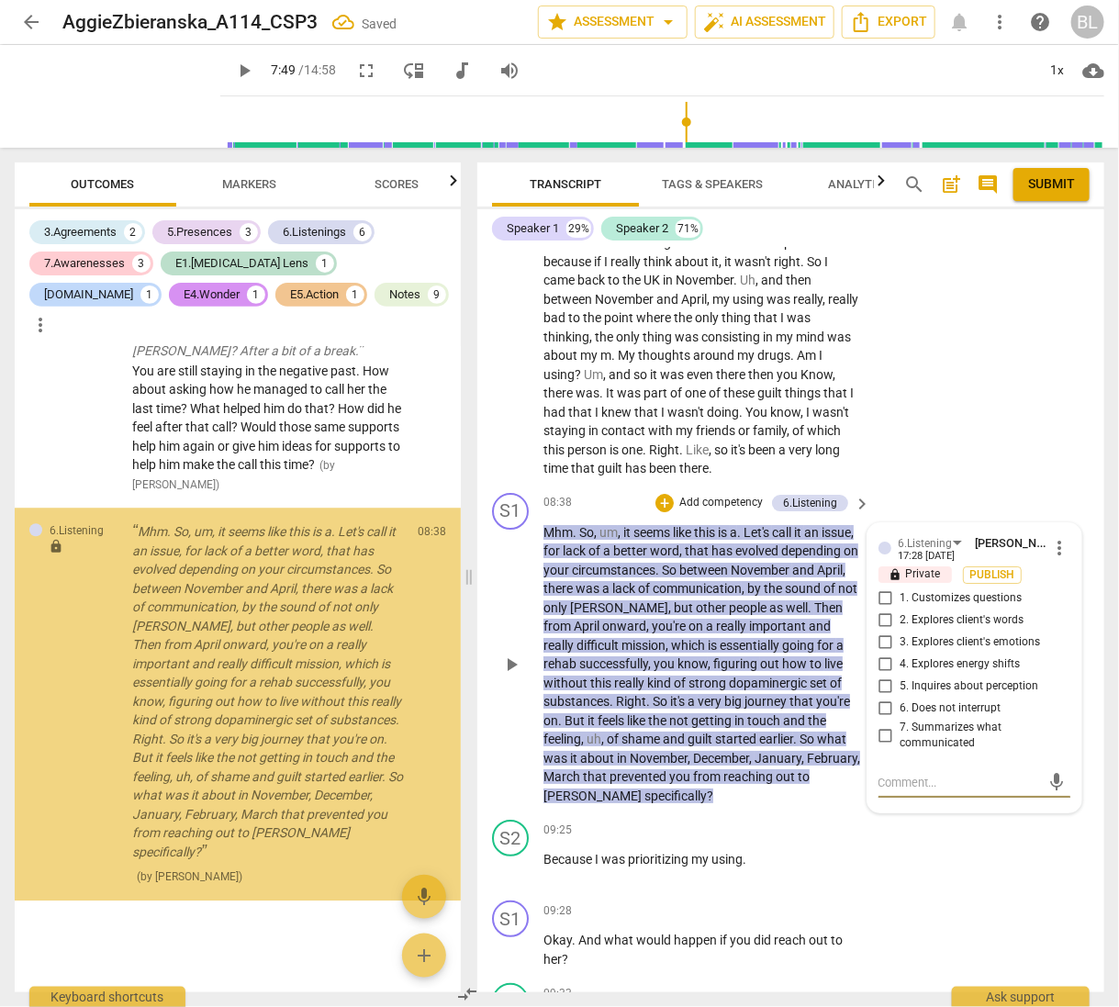
scroll to position [4134, 0]
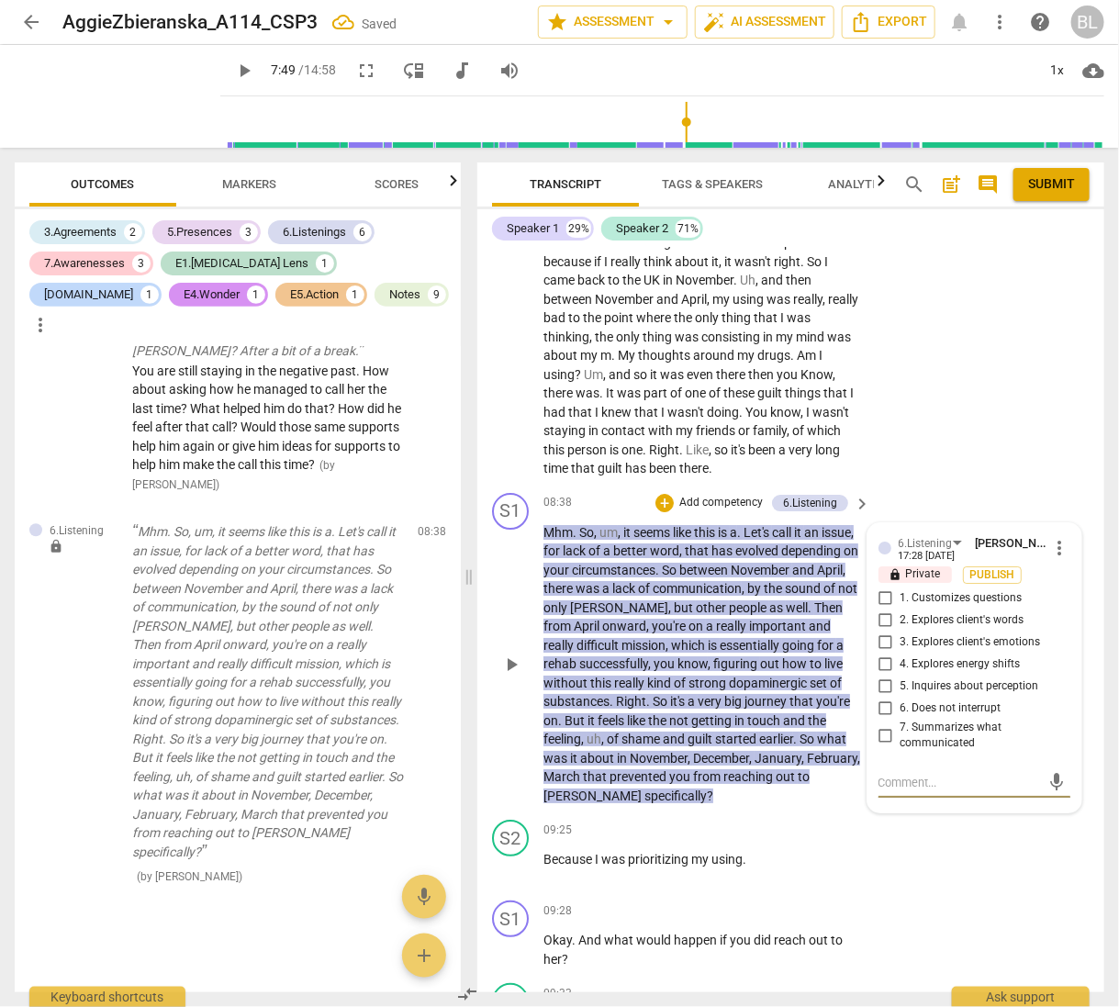
click at [880, 726] on input "7. Summarizes what communicated" at bounding box center [885, 735] width 29 height 22
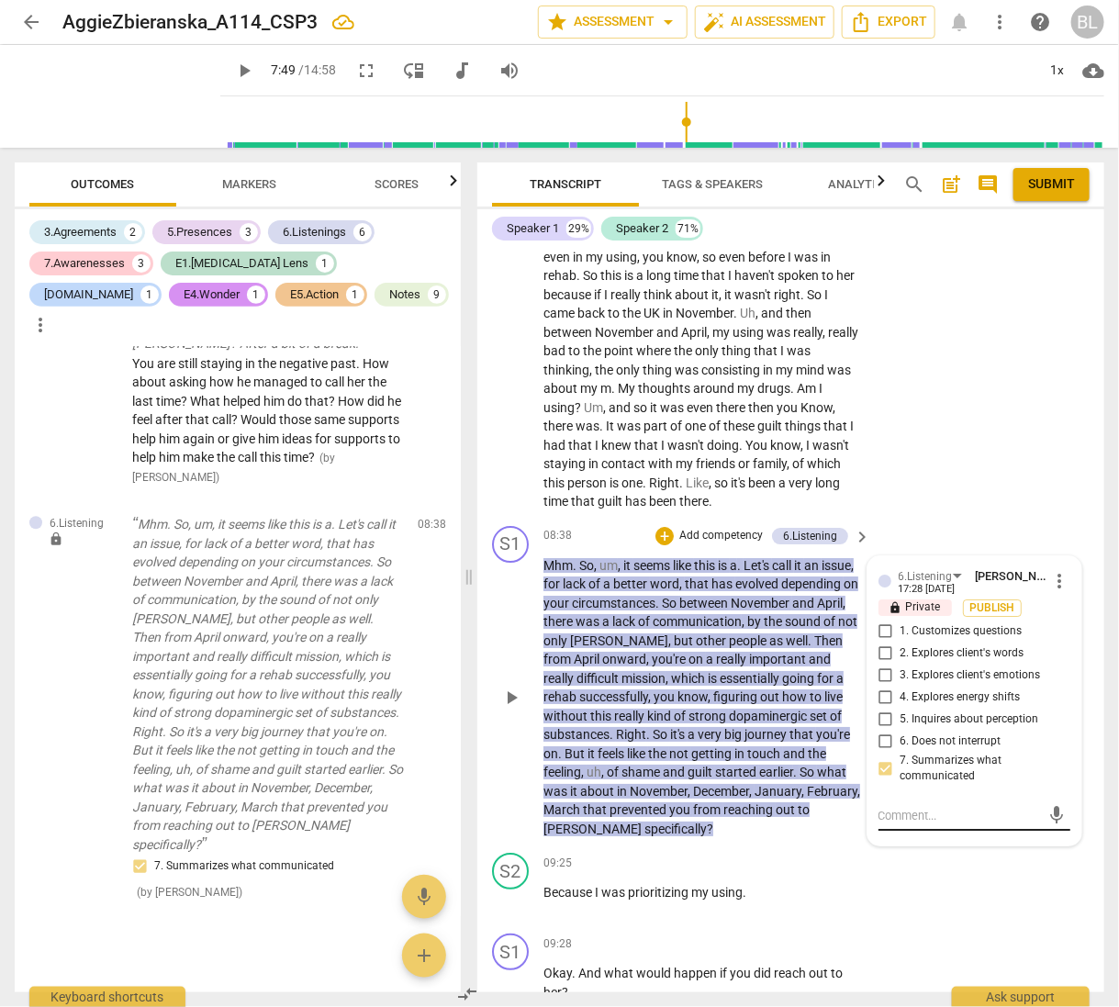
scroll to position [4460, 0]
click at [981, 808] on textarea at bounding box center [960, 816] width 163 height 17
click at [968, 854] on div "S2 play_arrow pause 09:25 + Add competency keyboard_arrow_right Because I was p…" at bounding box center [790, 887] width 627 height 81
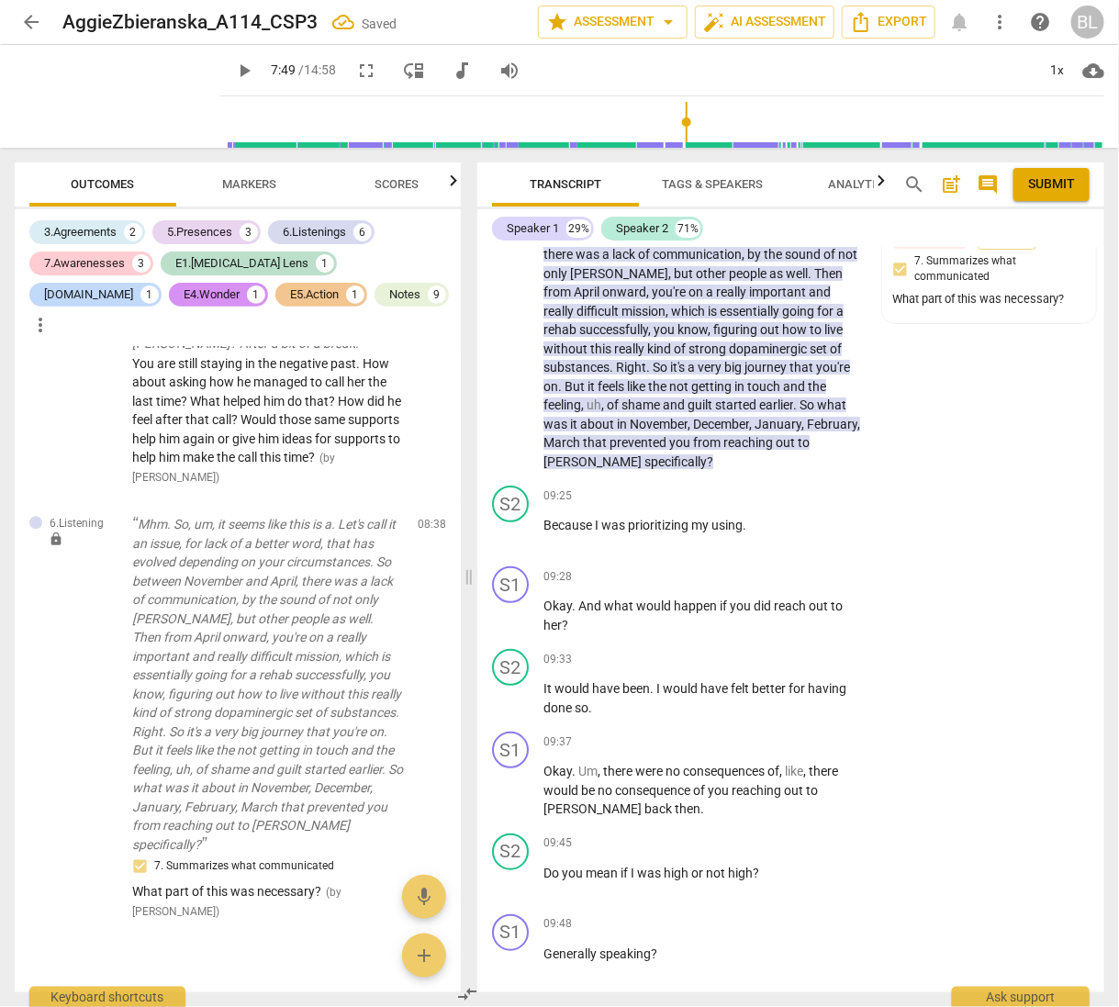
scroll to position [4932, 0]
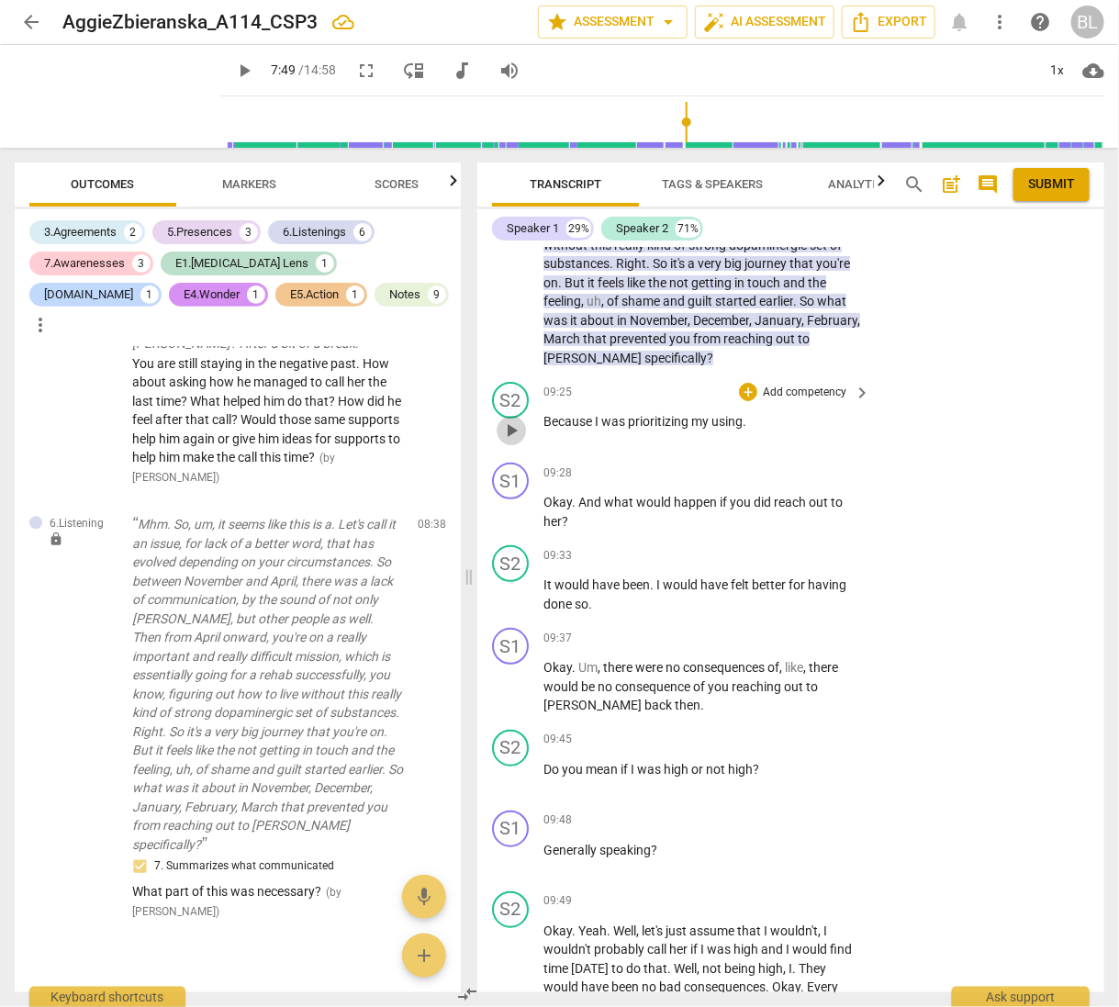
click at [517, 424] on span "play_arrow" at bounding box center [511, 431] width 22 height 22
click at [510, 501] on span "pause" at bounding box center [511, 512] width 22 height 22
click at [744, 464] on div "+" at bounding box center [748, 473] width 18 height 18
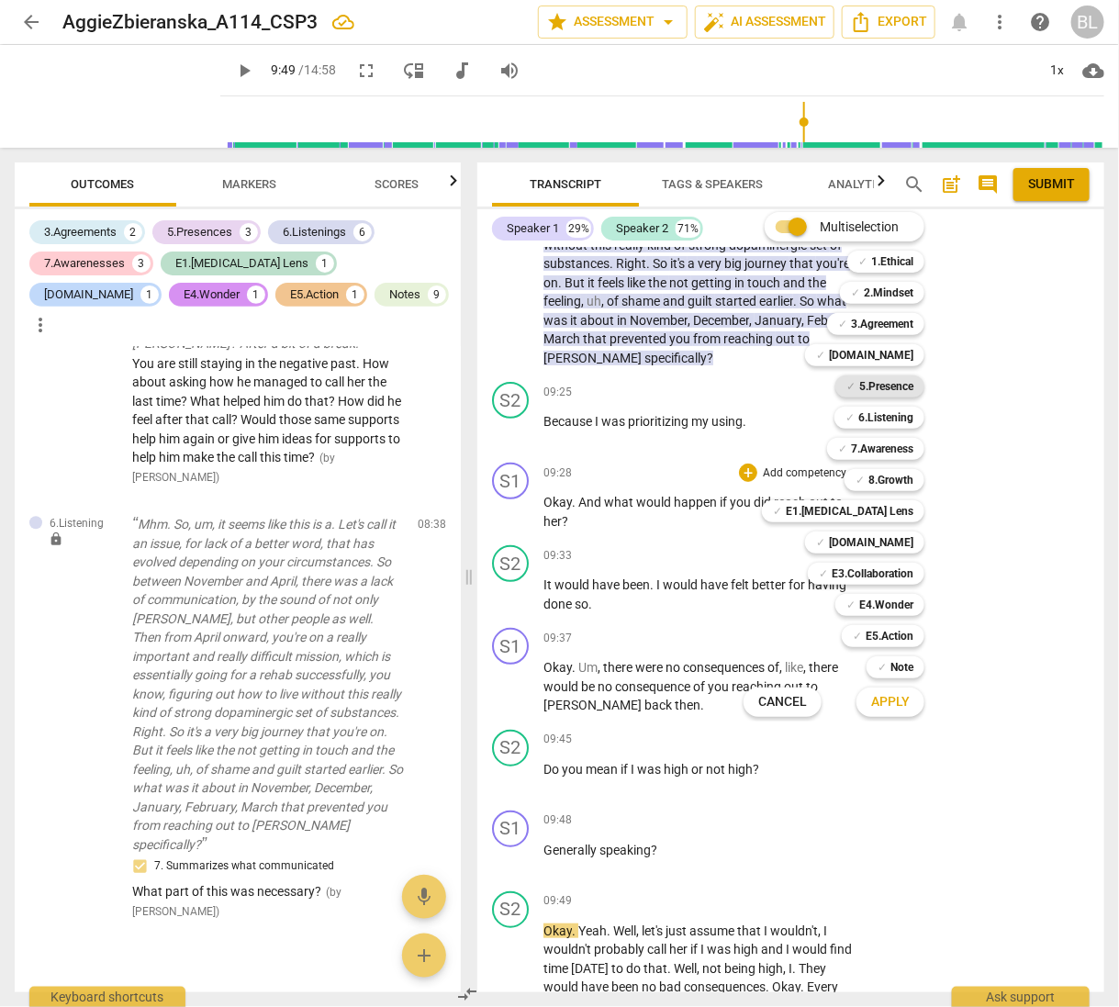
click at [895, 383] on b "5.Presence" at bounding box center [886, 387] width 54 height 22
click at [892, 417] on b "6.Listening" at bounding box center [885, 418] width 55 height 22
click at [889, 448] on b "7.Awareness" at bounding box center [882, 449] width 62 height 22
click at [898, 601] on b "E4.Wonder" at bounding box center [886, 605] width 54 height 22
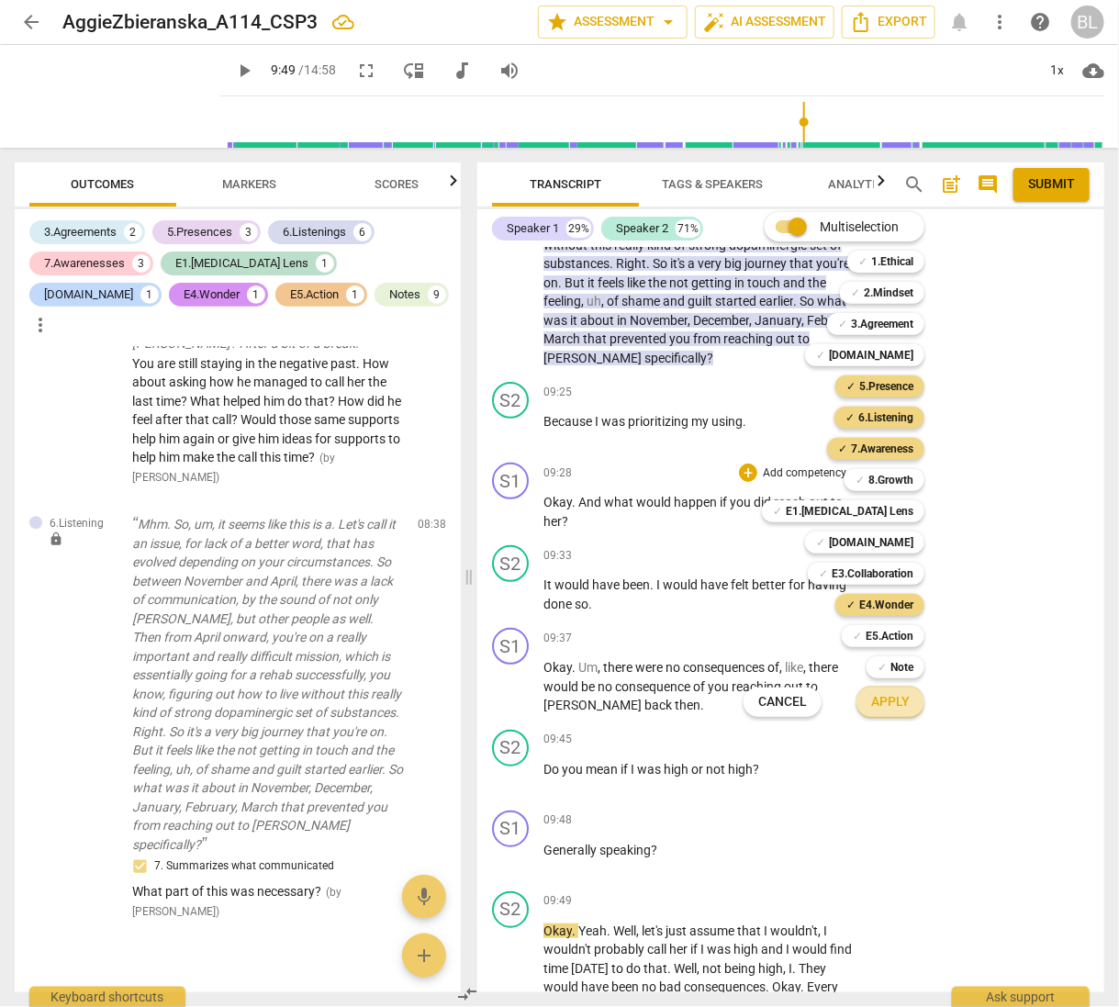
click at [888, 697] on span "Apply" at bounding box center [890, 702] width 39 height 18
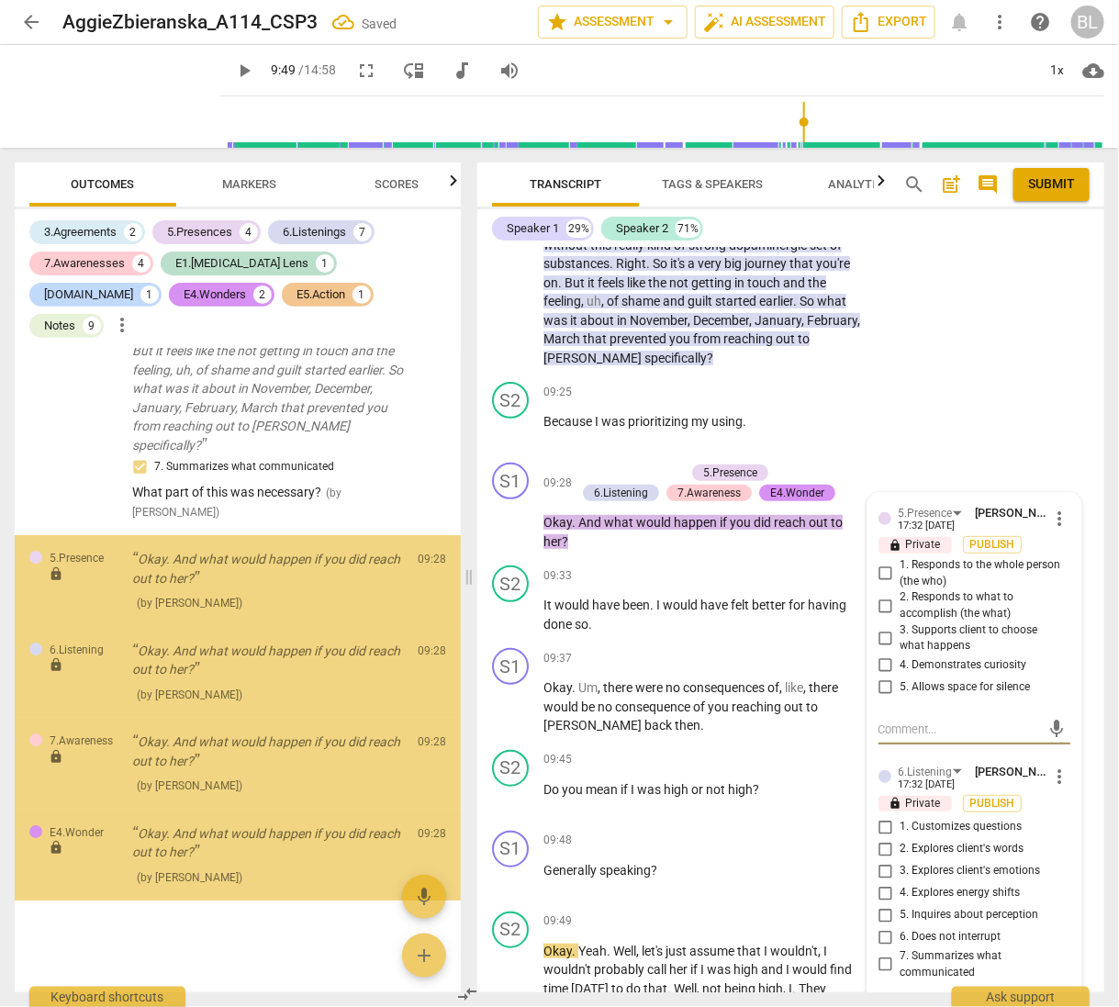
scroll to position [4542, 0]
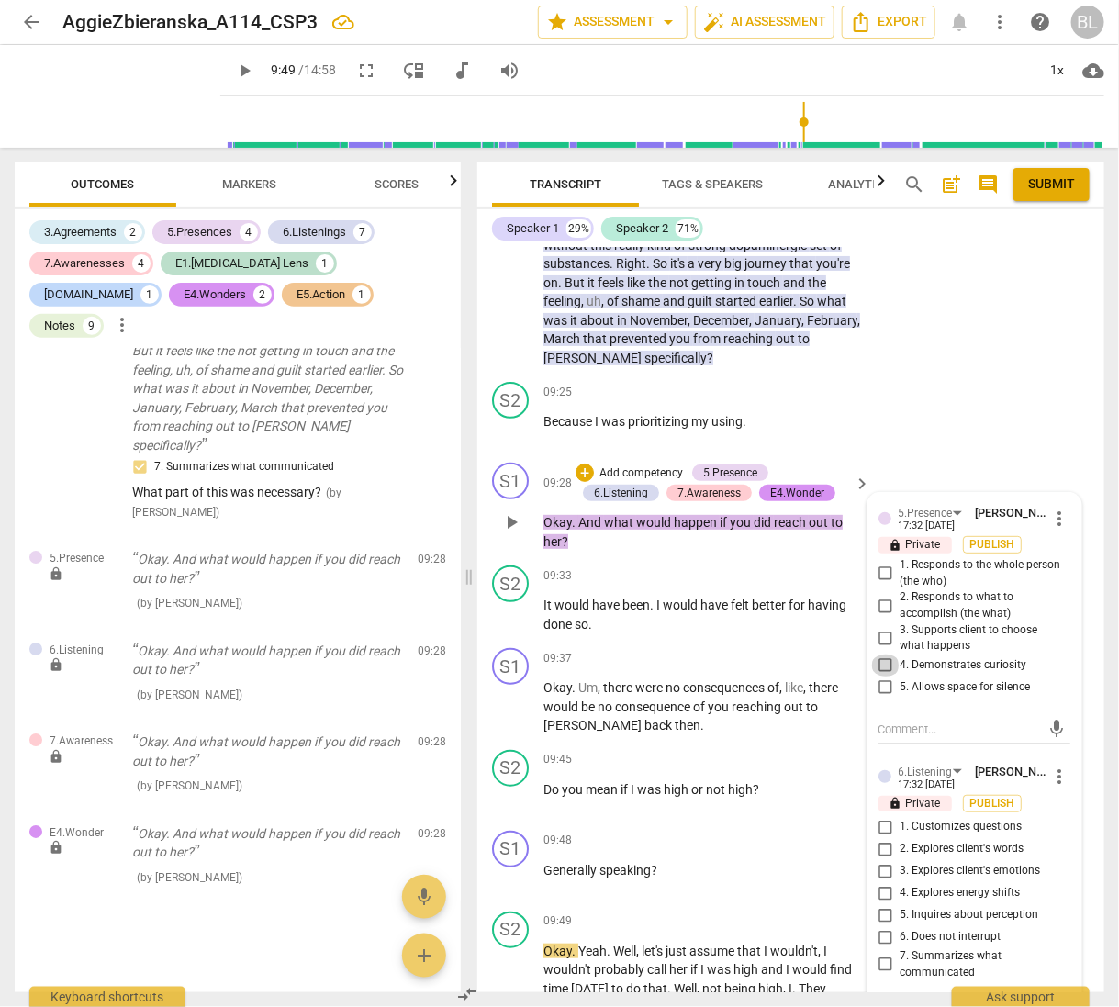
click at [881, 655] on input "4. Demonstrates curiosity" at bounding box center [885, 666] width 29 height 22
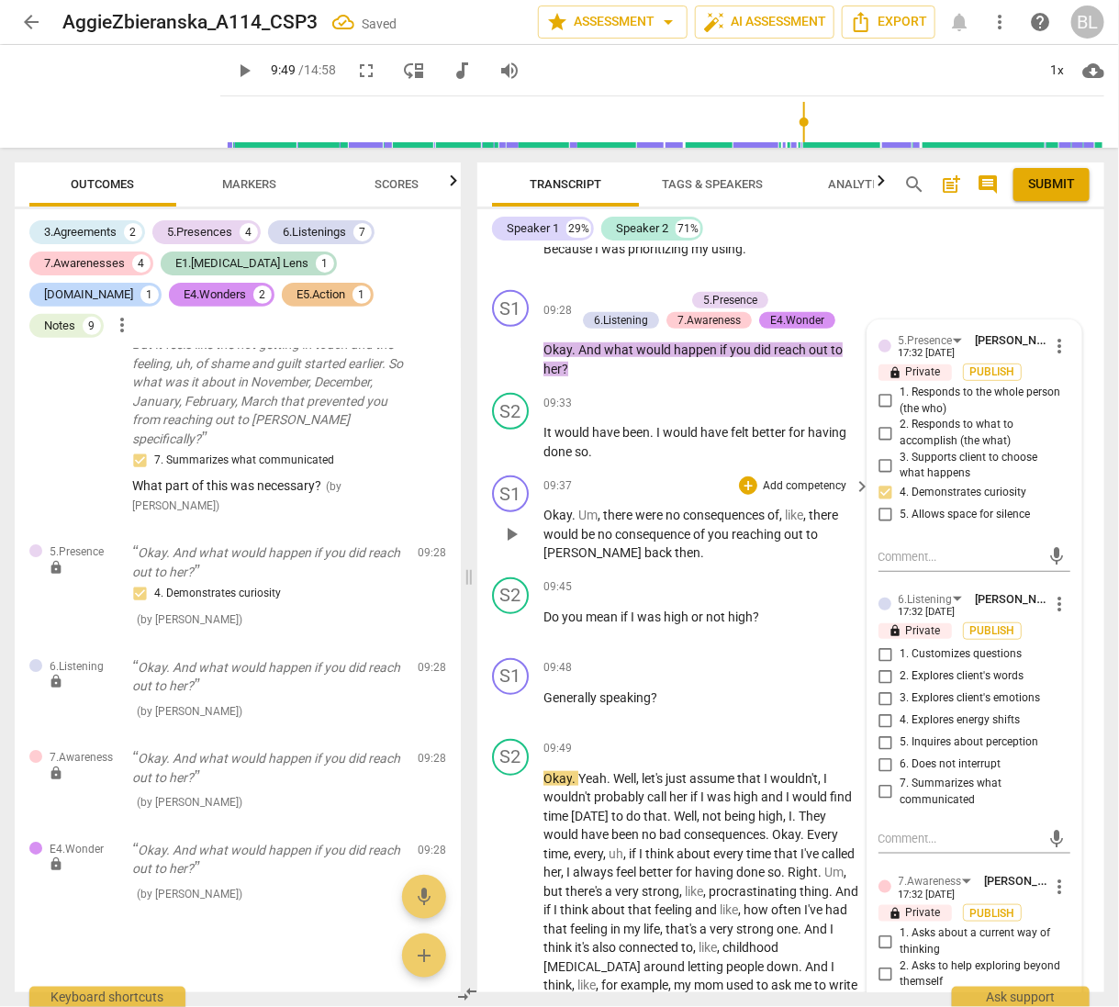
scroll to position [5144, 0]
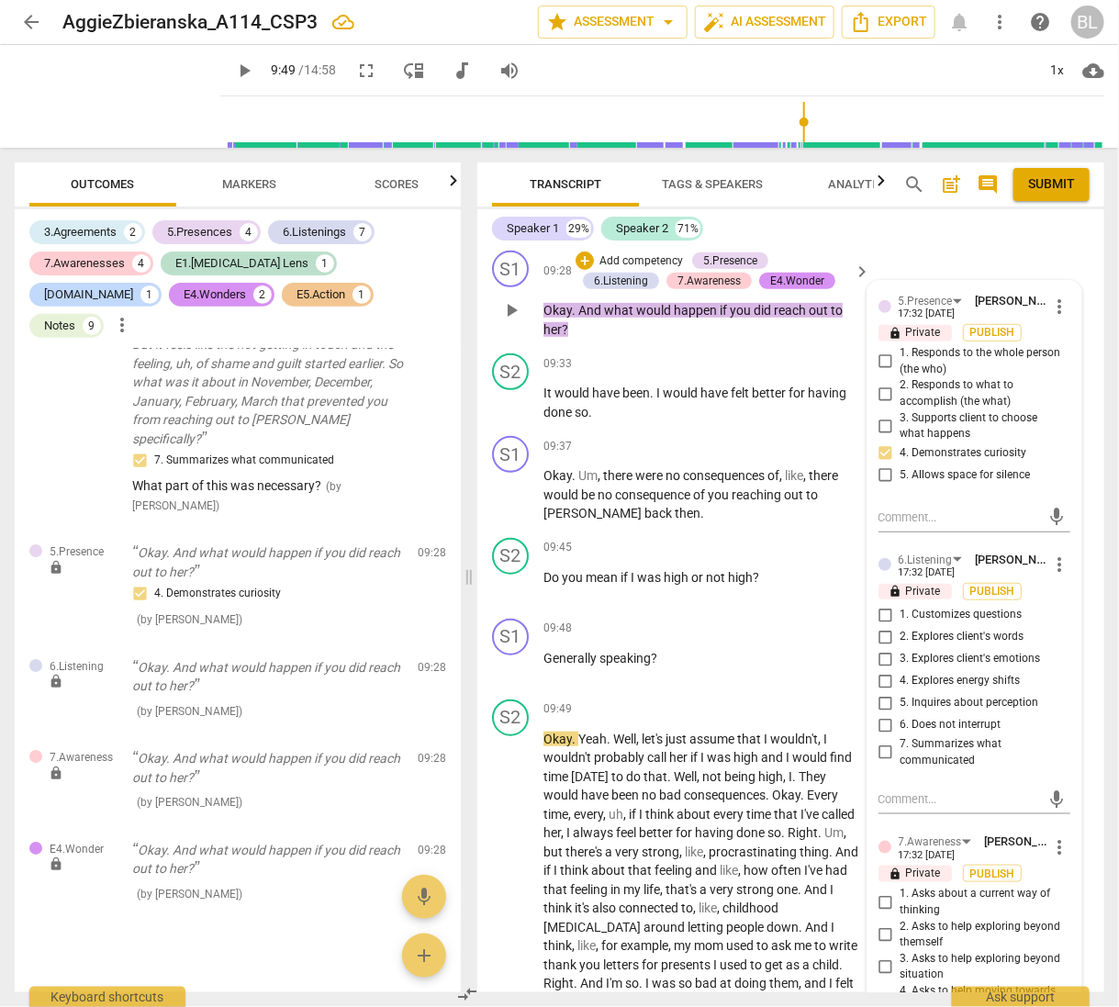
click at [880, 604] on input "1. Customizes questions" at bounding box center [885, 615] width 29 height 22
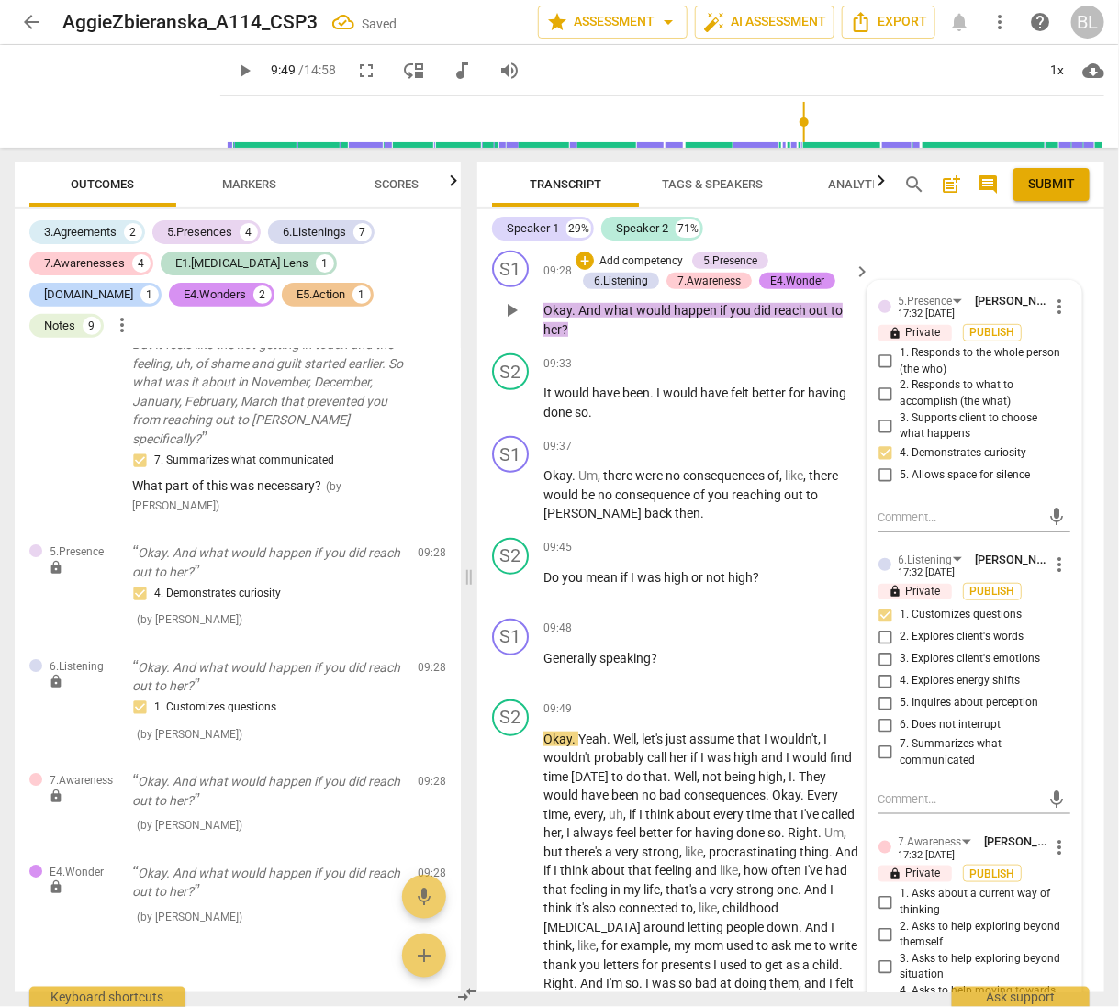
click at [879, 692] on input "5. Inquires about perception" at bounding box center [885, 703] width 29 height 22
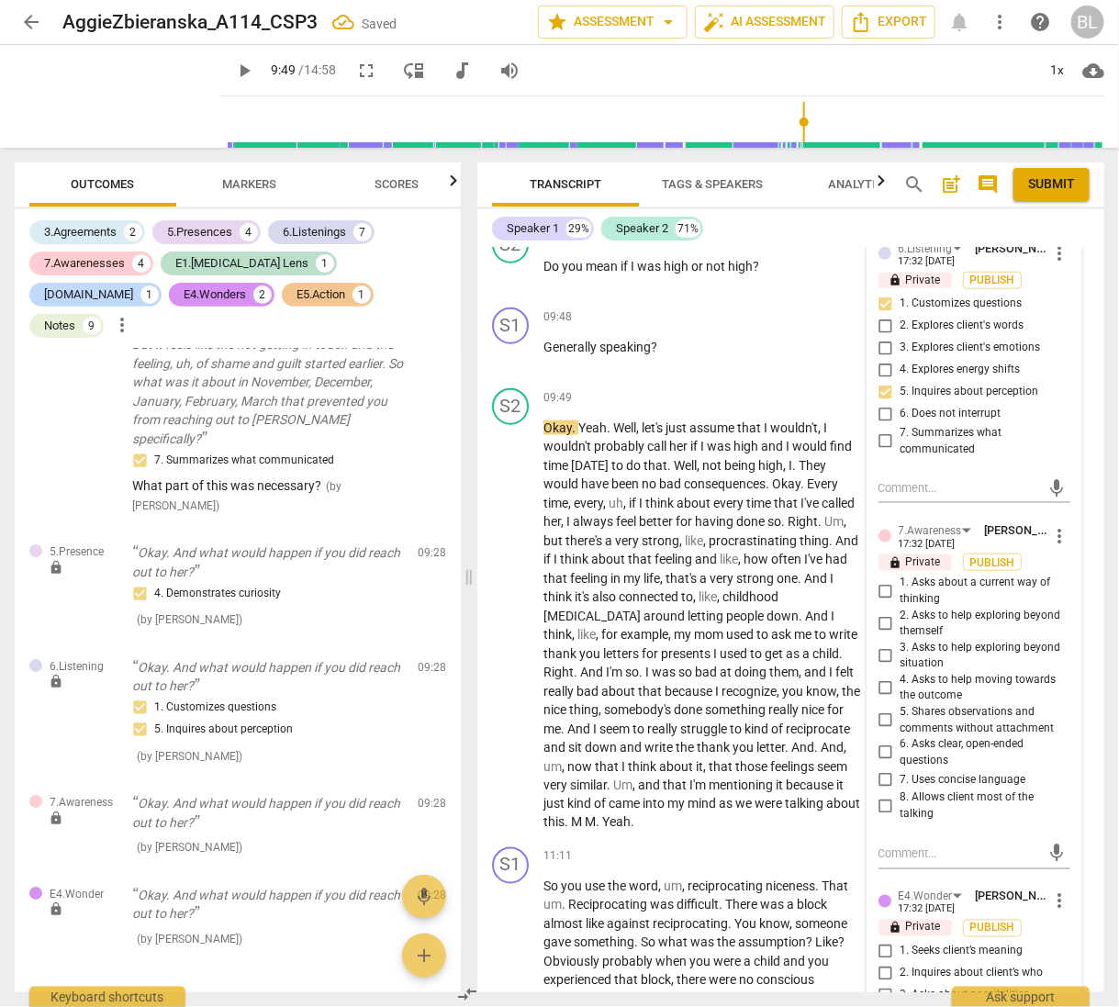
scroll to position [5463, 0]
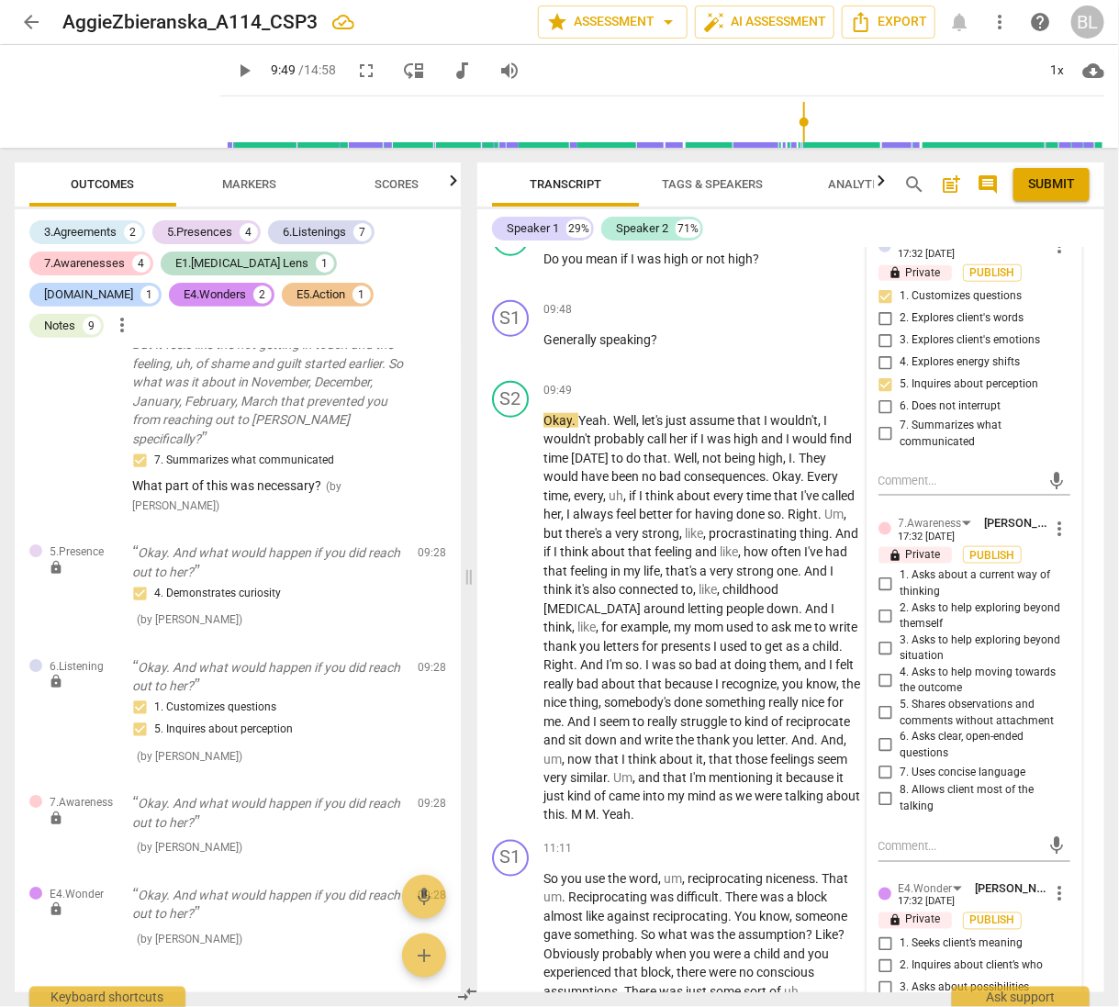
click at [877, 735] on input "6. Asks clear, open-ended questions" at bounding box center [885, 746] width 29 height 22
click at [881, 761] on input "7. Uses concise language" at bounding box center [885, 772] width 29 height 22
click at [883, 789] on input "8. Allows client most of the talking" at bounding box center [885, 800] width 29 height 22
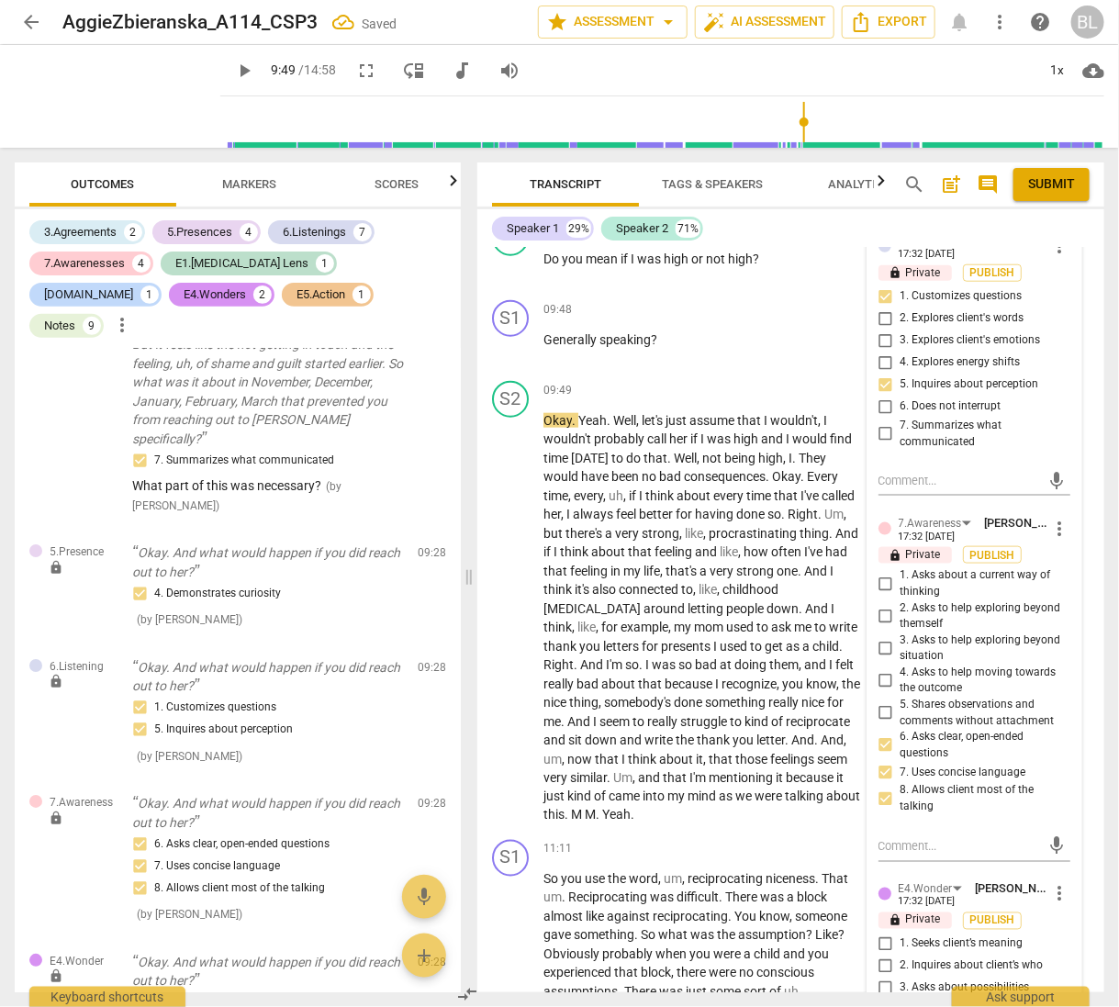
click at [880, 637] on input "3. Asks to help exploring beyond situation" at bounding box center [885, 648] width 29 height 22
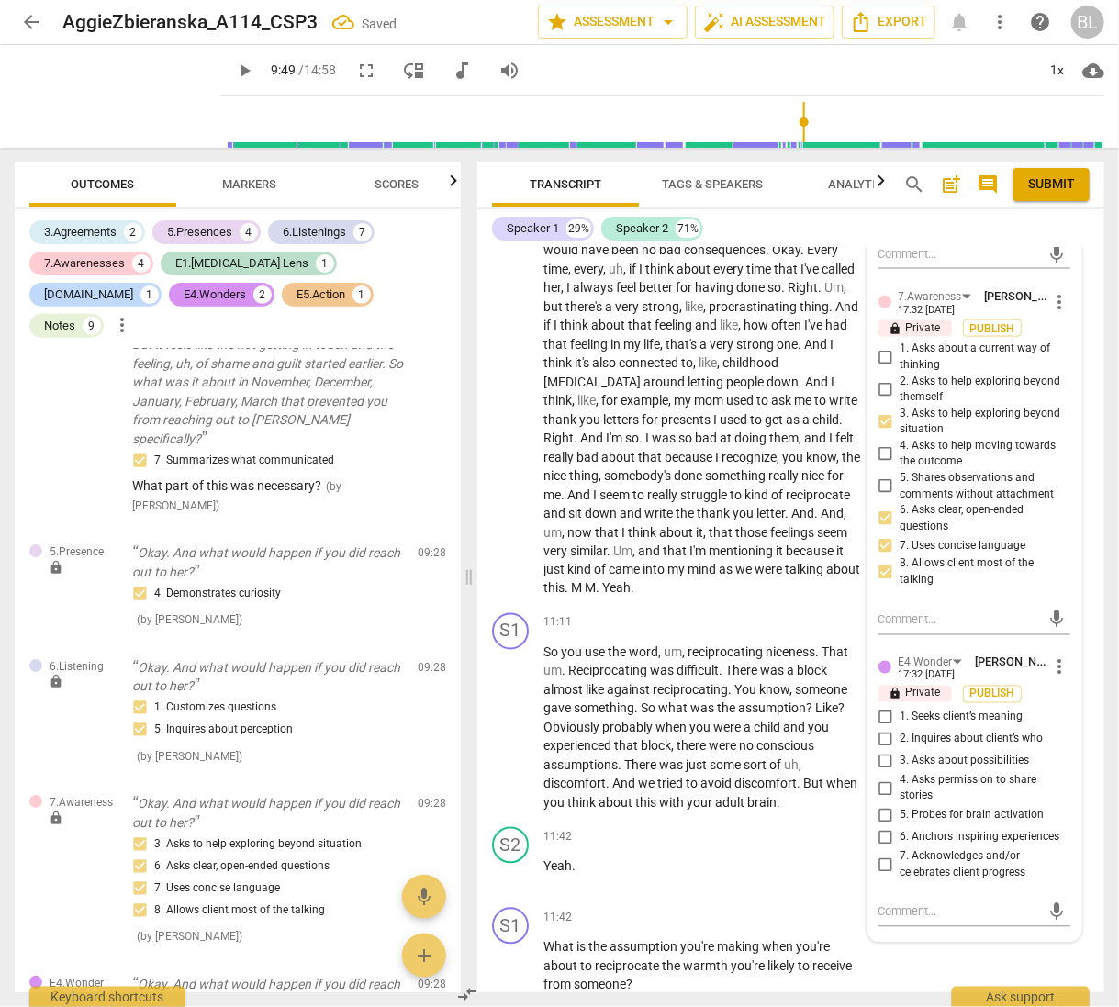
scroll to position [5728, 0]
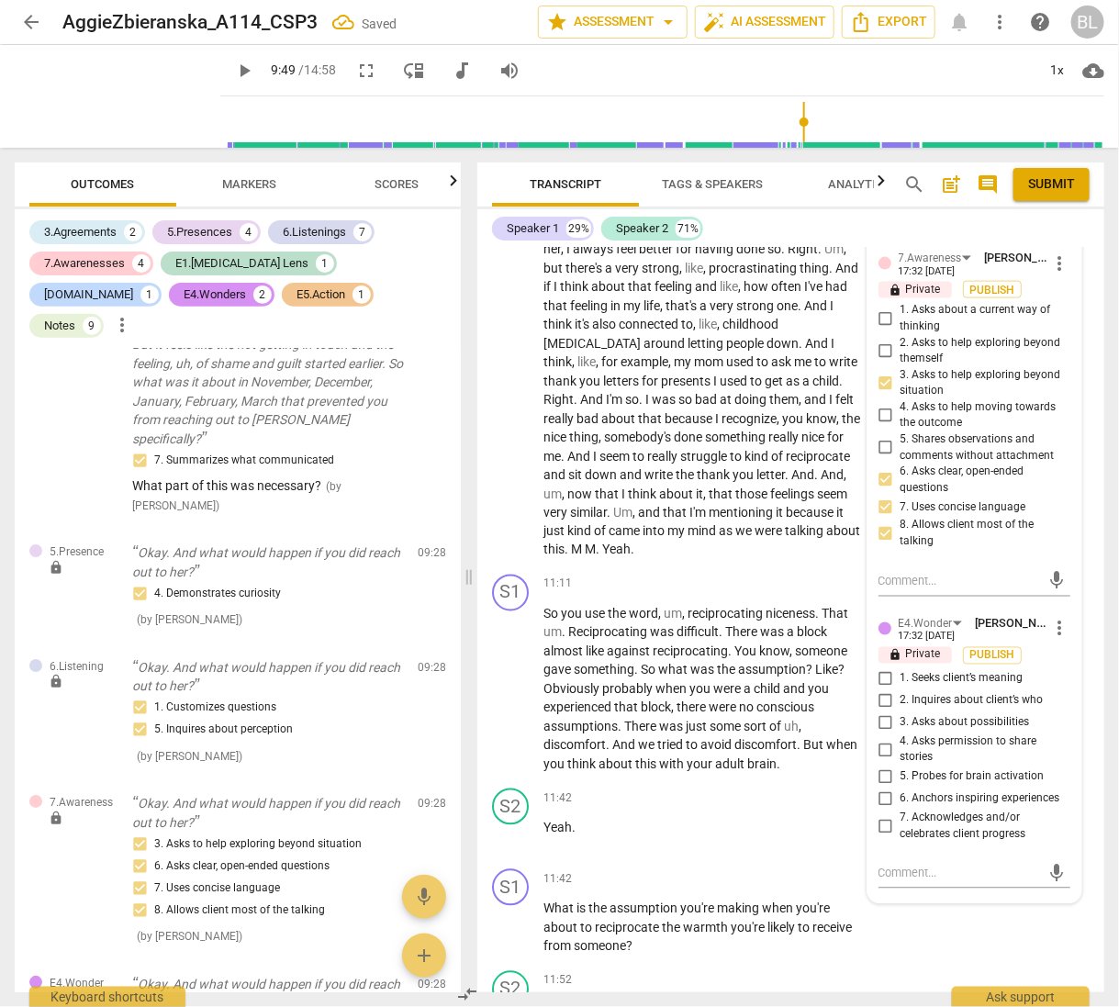
click at [880, 712] on input "3. Asks about possibilities" at bounding box center [885, 723] width 29 height 22
click at [816, 764] on p "So you use the word , um , reciprocating niceness . That um . Reciprocating was…" at bounding box center [703, 690] width 318 height 170
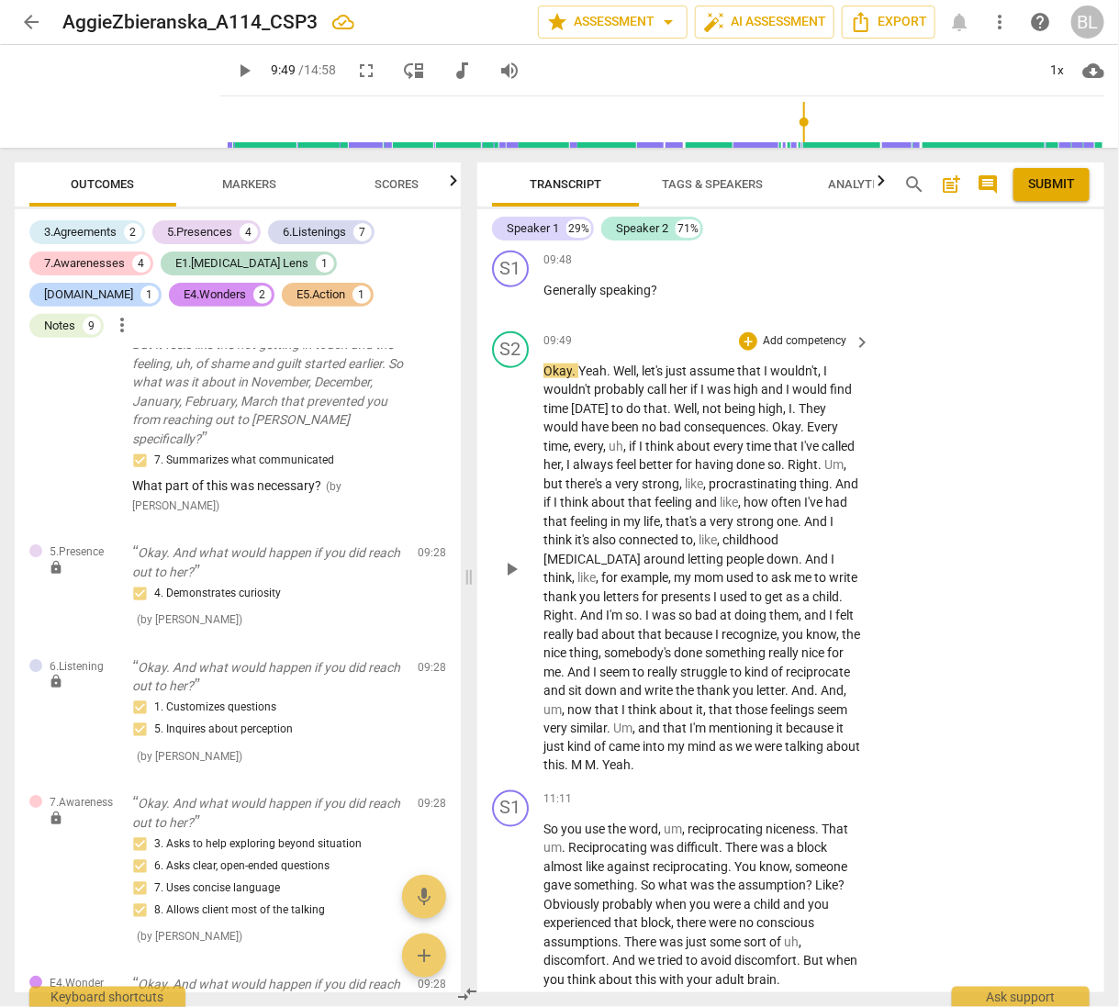
scroll to position [5496, 0]
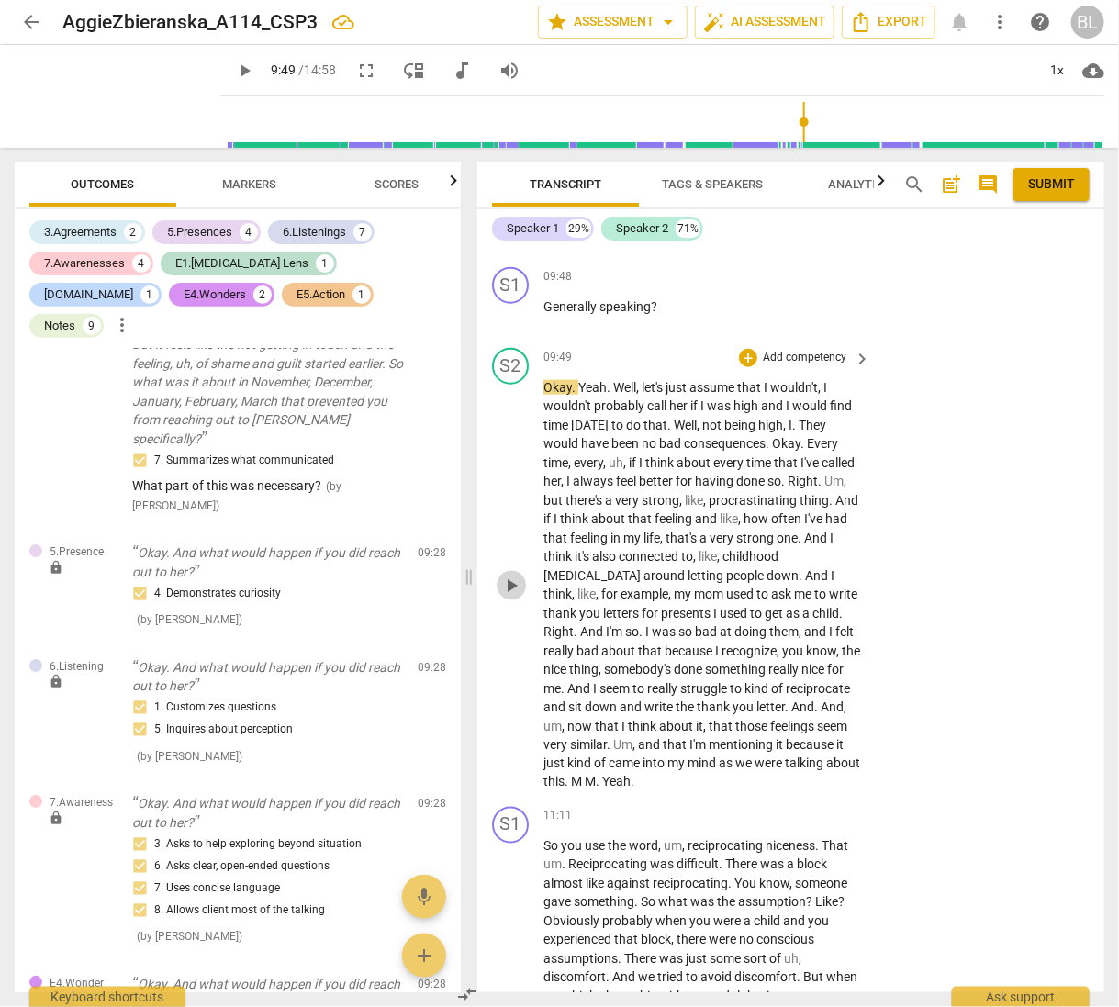
click at [510, 576] on span "play_arrow" at bounding box center [511, 586] width 22 height 22
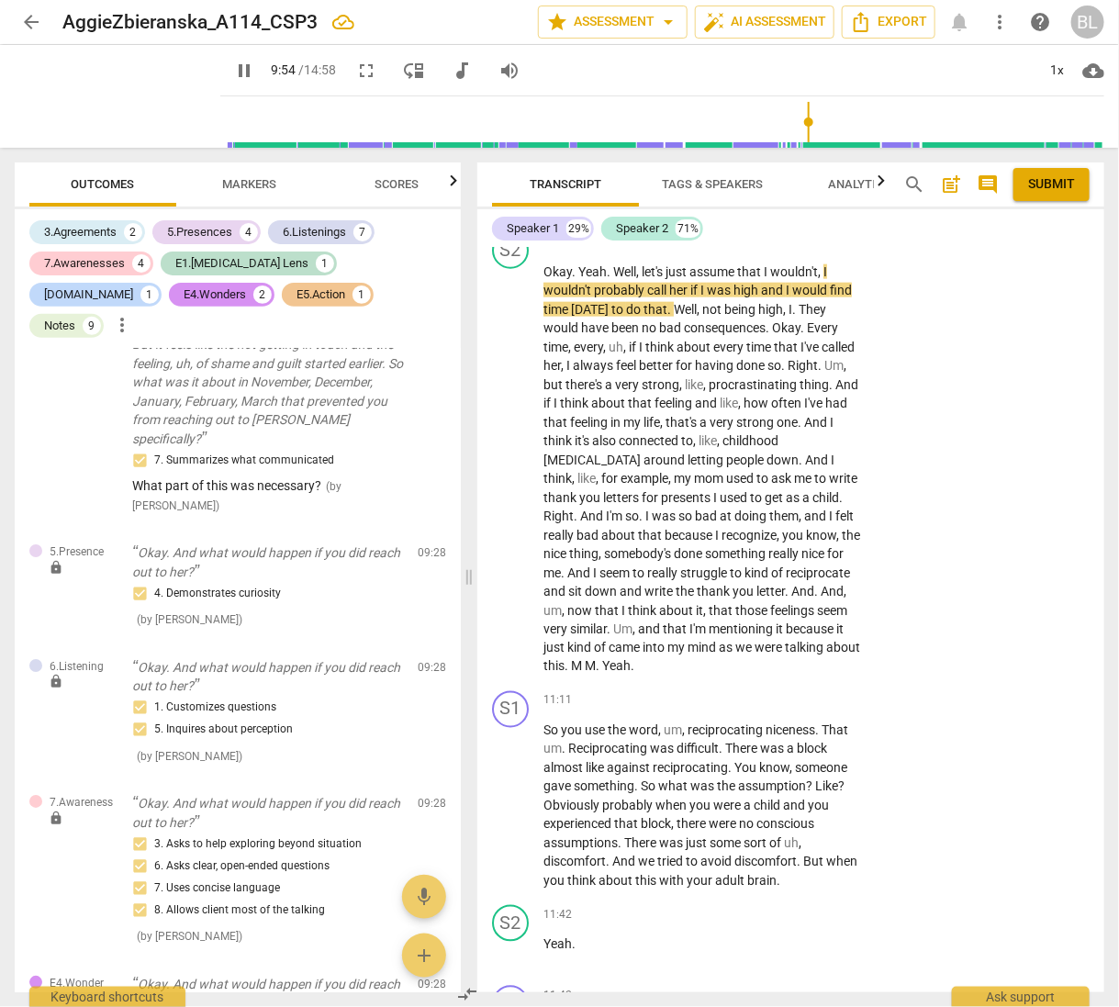
scroll to position [5622, 0]
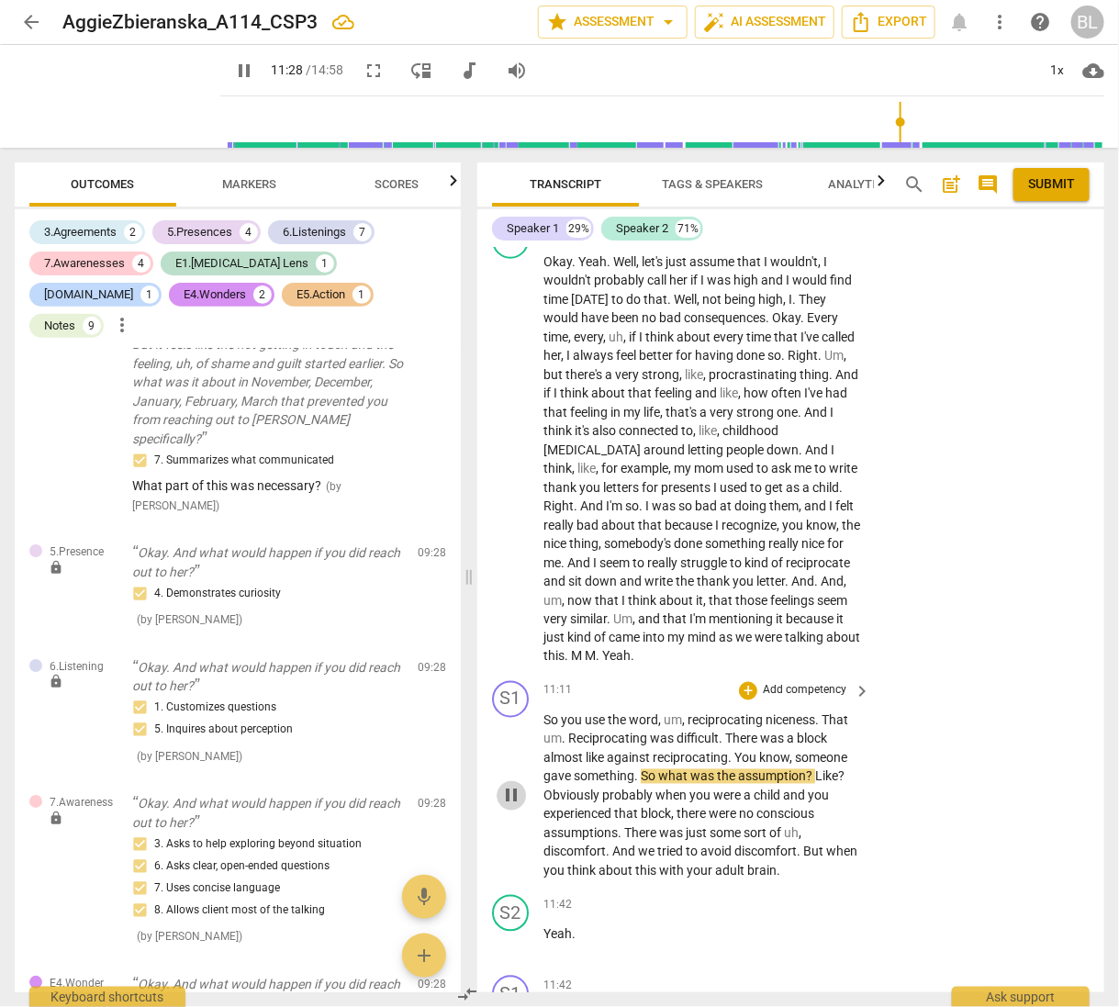
click at [510, 785] on span "pause" at bounding box center [511, 796] width 22 height 22
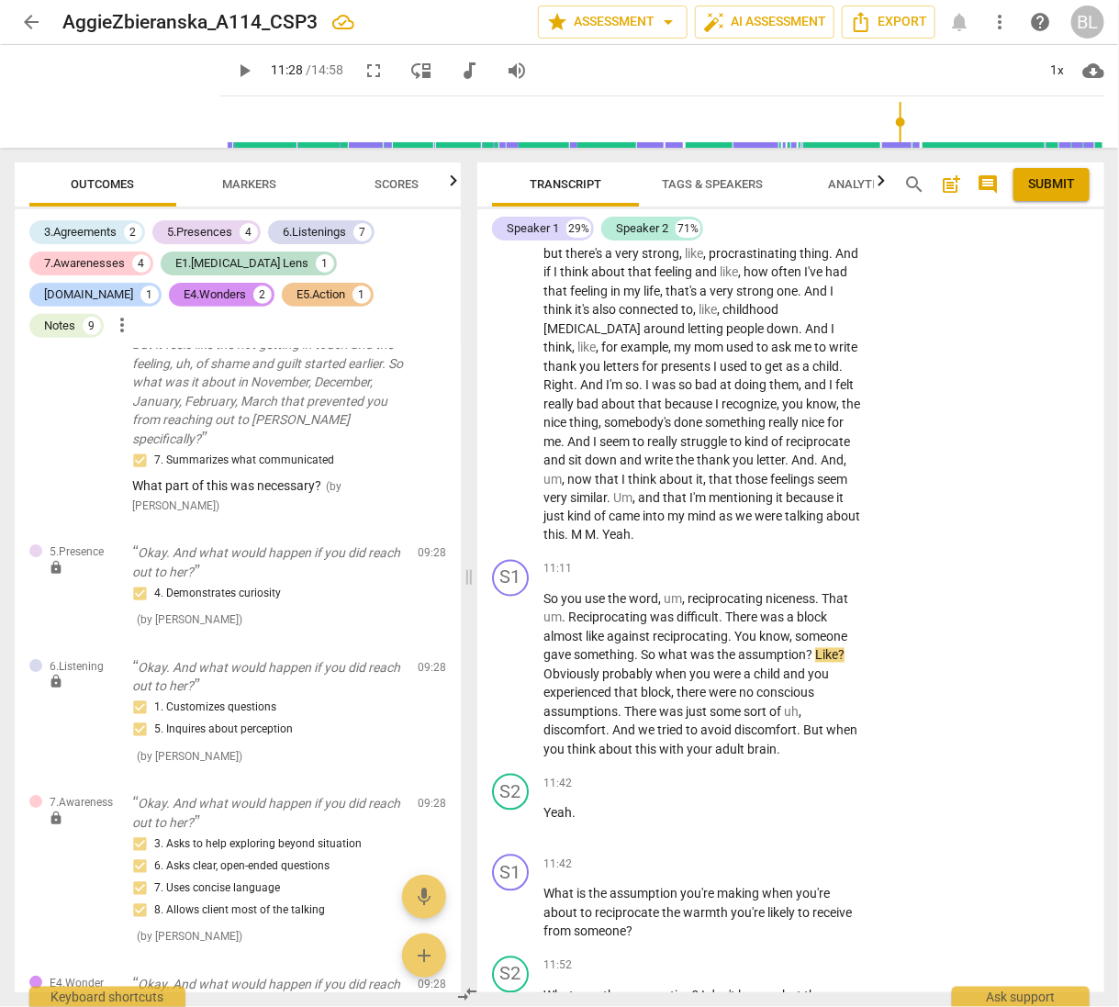
scroll to position [5837, 0]
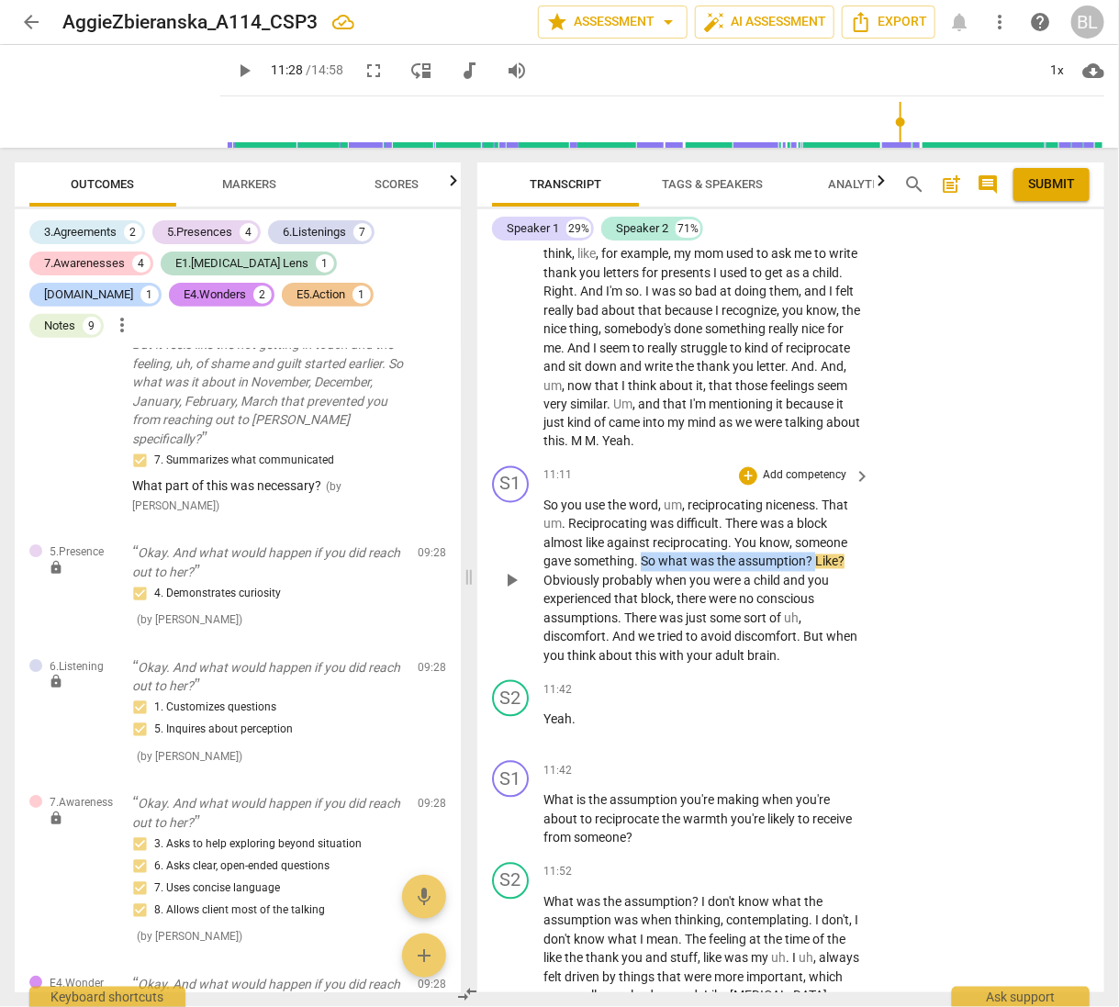
drag, startPoint x: 641, startPoint y: 549, endPoint x: 814, endPoint y: 554, distance: 173.6
click at [814, 554] on p "So you use the word , um , reciprocating niceness . That um . Reciprocating was…" at bounding box center [703, 582] width 318 height 170
click at [851, 529] on div "+" at bounding box center [854, 529] width 18 height 18
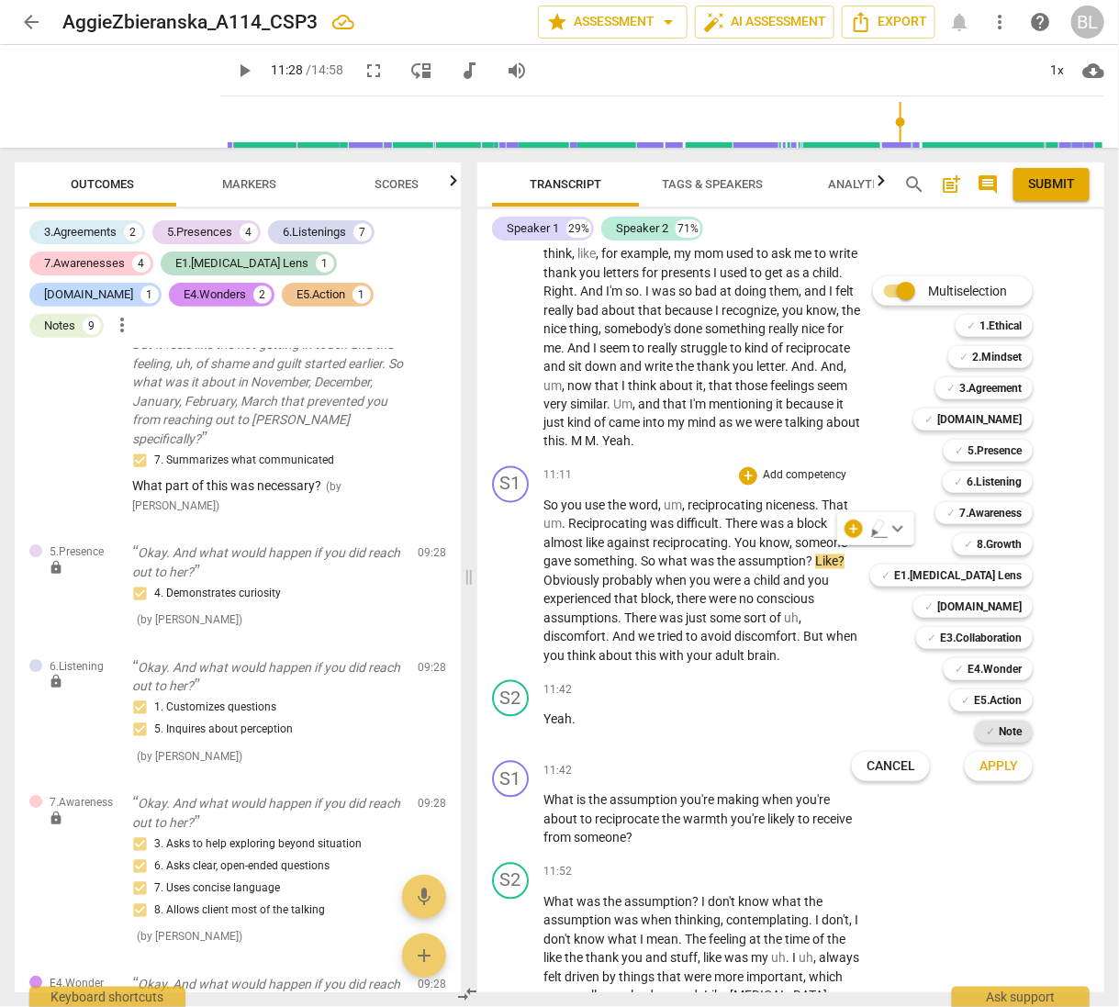
click at [1004, 727] on b "Note" at bounding box center [1010, 732] width 23 height 22
click at [988, 765] on span "Apply" at bounding box center [999, 766] width 39 height 18
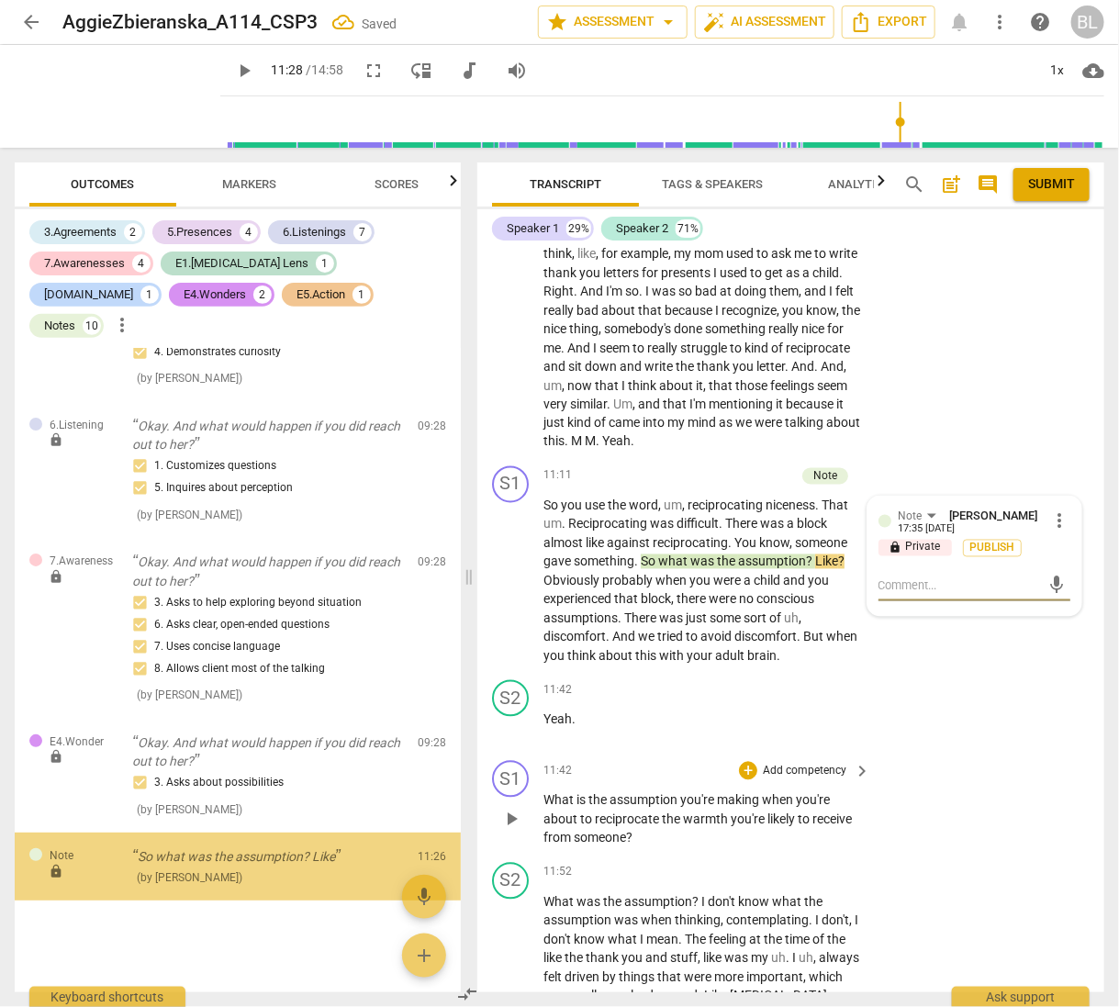
scroll to position [4790, 0]
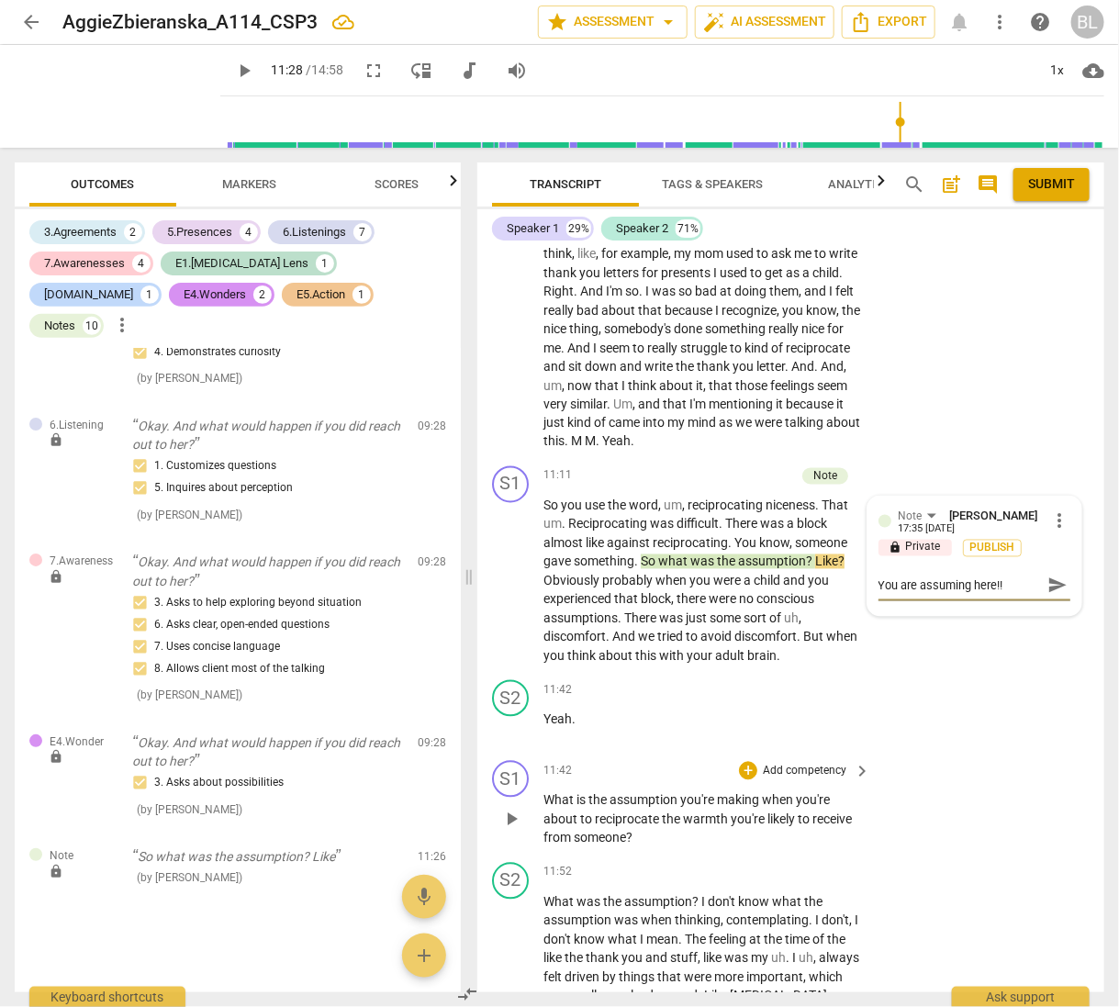
click at [993, 799] on div "S1 play_arrow pause 11:42 + Add competency keyboard_arrow_right What is the ass…" at bounding box center [790, 805] width 627 height 102
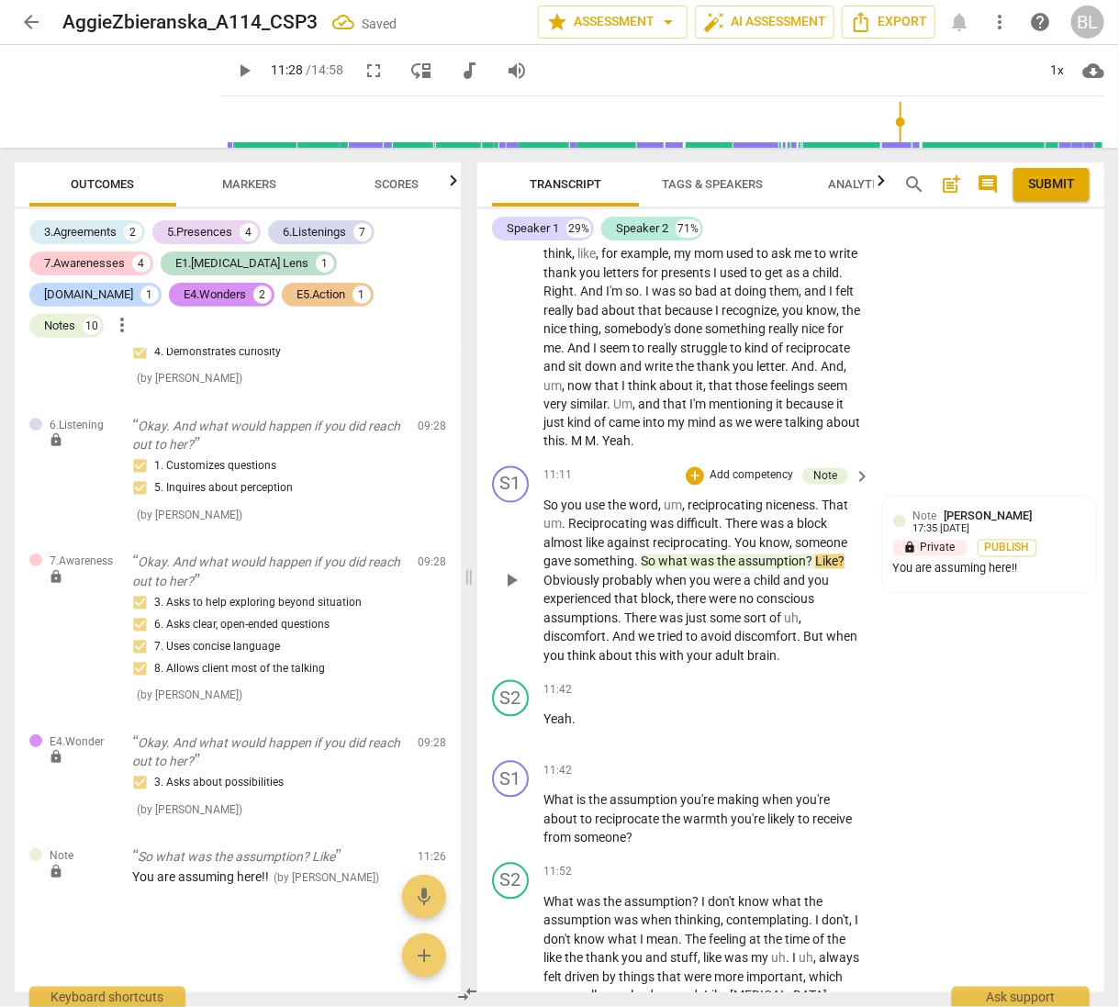
click at [509, 570] on span "play_arrow" at bounding box center [511, 581] width 22 height 22
click at [510, 809] on span "pause" at bounding box center [511, 820] width 22 height 22
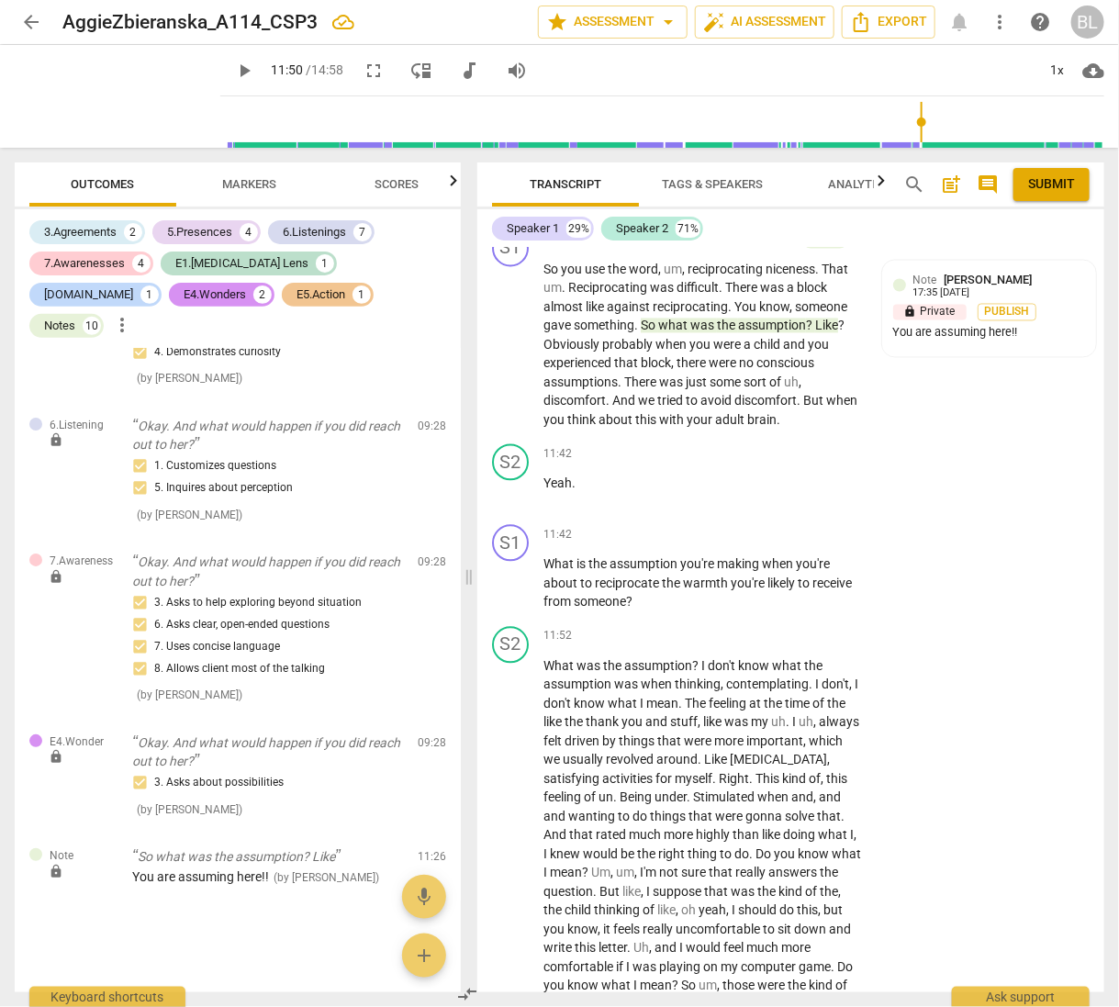
scroll to position [6084, 0]
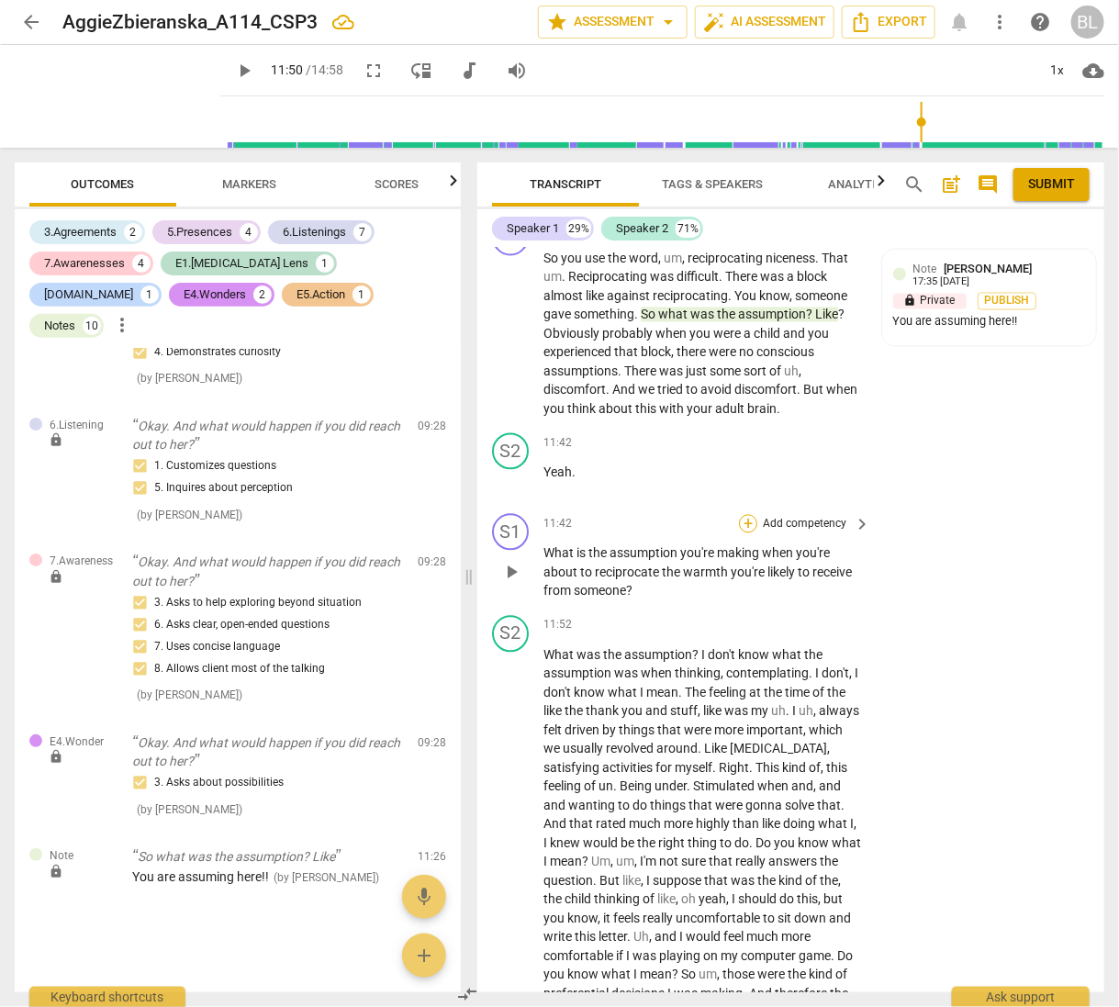
click at [746, 515] on div "+" at bounding box center [748, 524] width 18 height 18
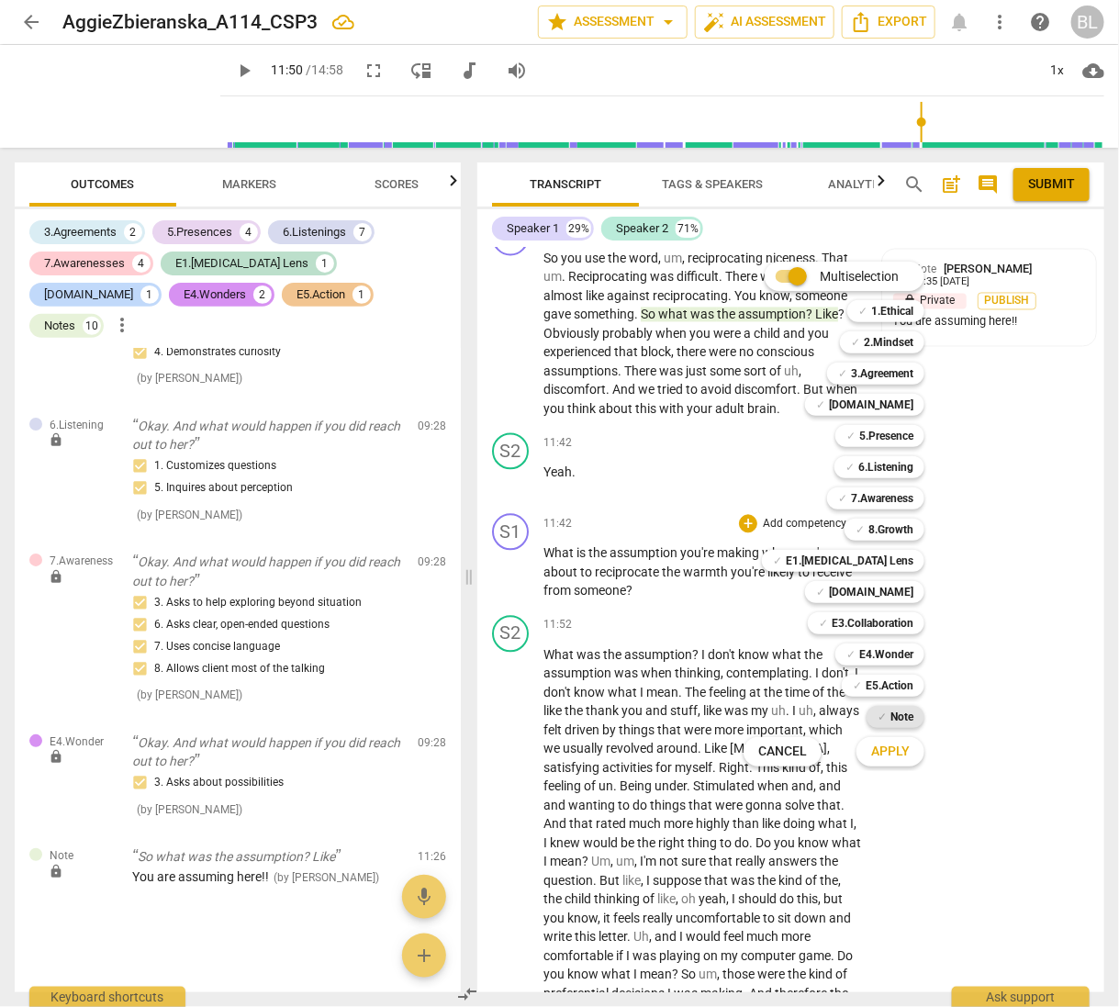
click at [899, 712] on b "Note" at bounding box center [902, 717] width 23 height 22
click at [894, 751] on span "Apply" at bounding box center [890, 752] width 39 height 18
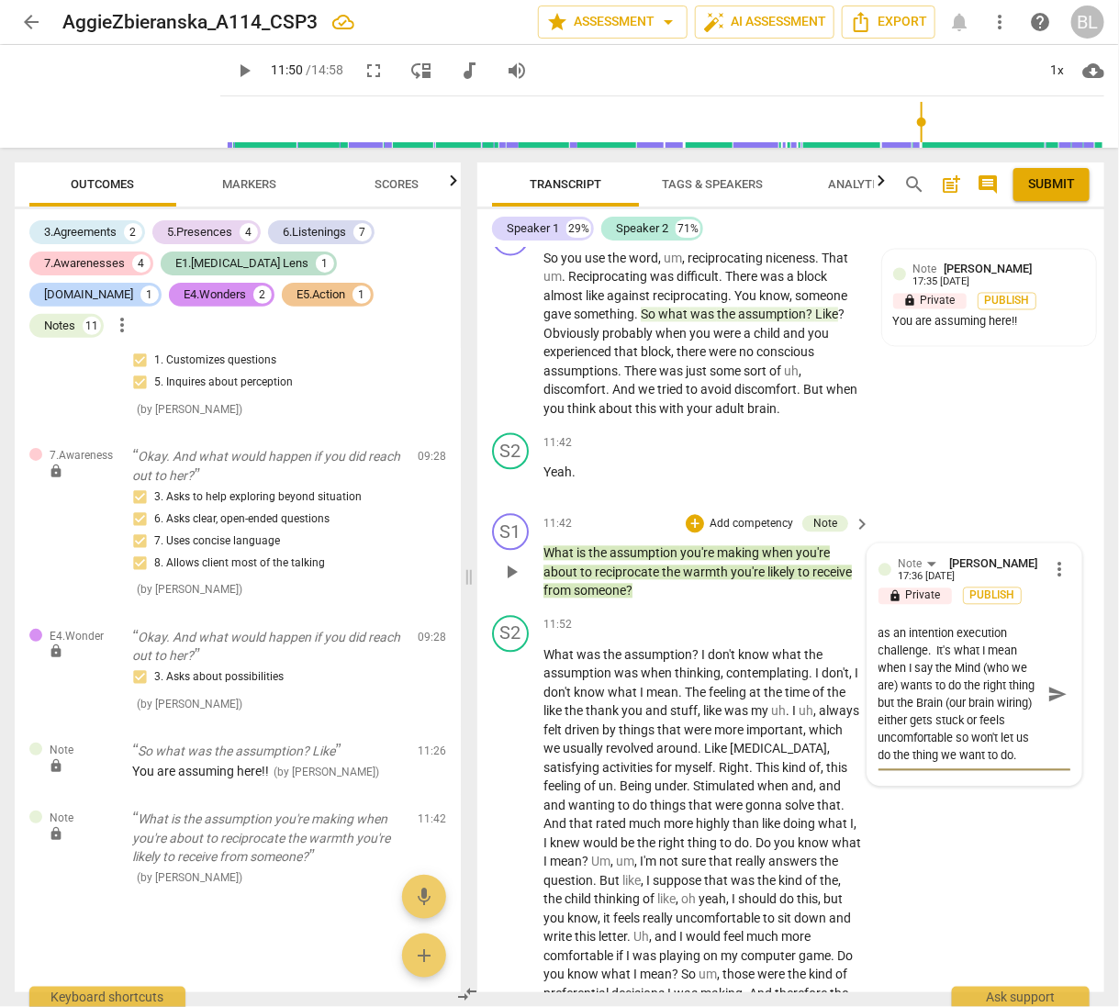
scroll to position [313, 0]
click at [936, 749] on textarea "No, no, no! You are assuming he had an assumption instead of helping him unders…" at bounding box center [960, 695] width 163 height 140
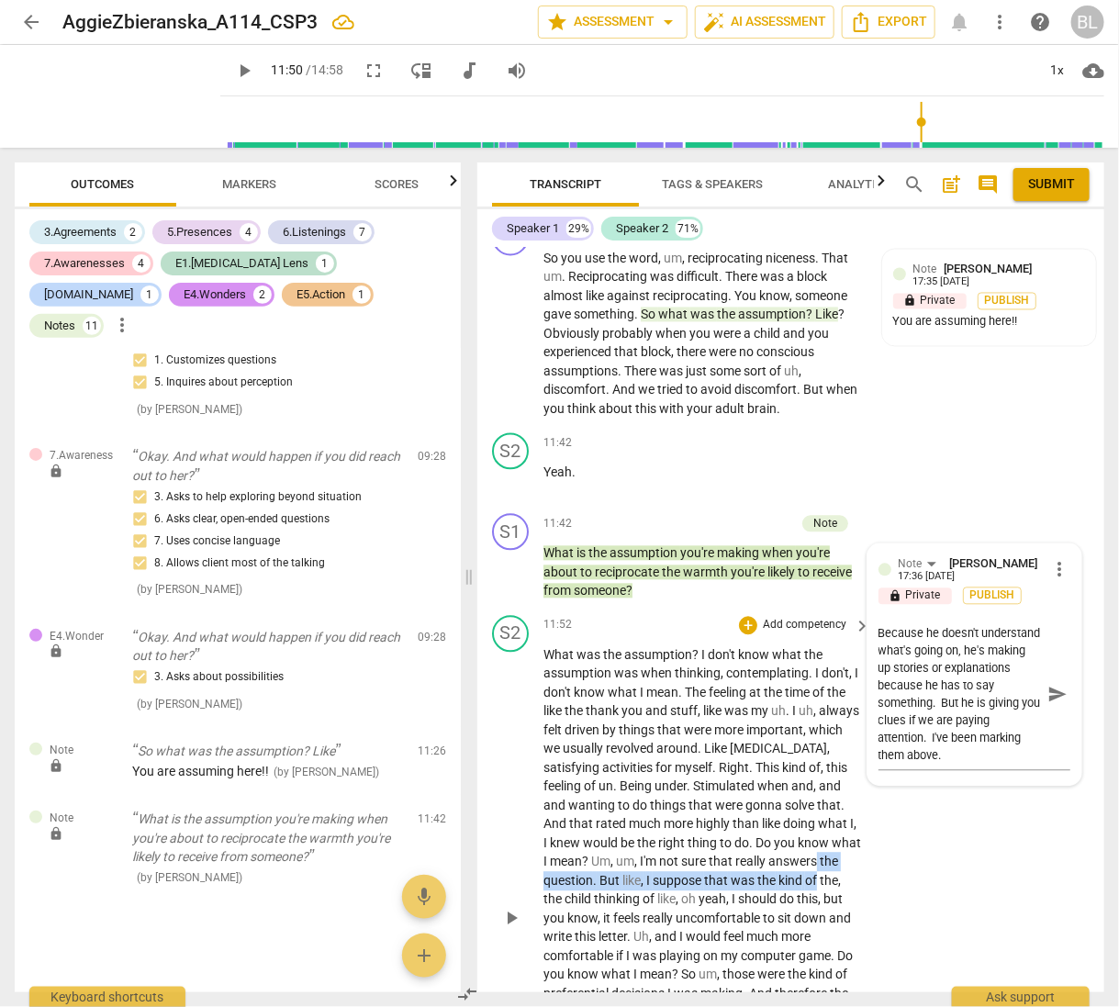
click at [937, 862] on div "S2 play_arrow pause 11:52 + Add competency keyboard_arrow_right What was the as…" at bounding box center [790, 904] width 627 height 591
click at [888, 853] on div "S2 play_arrow pause 11:52 + Add competency keyboard_arrow_right What was the as…" at bounding box center [790, 904] width 627 height 591
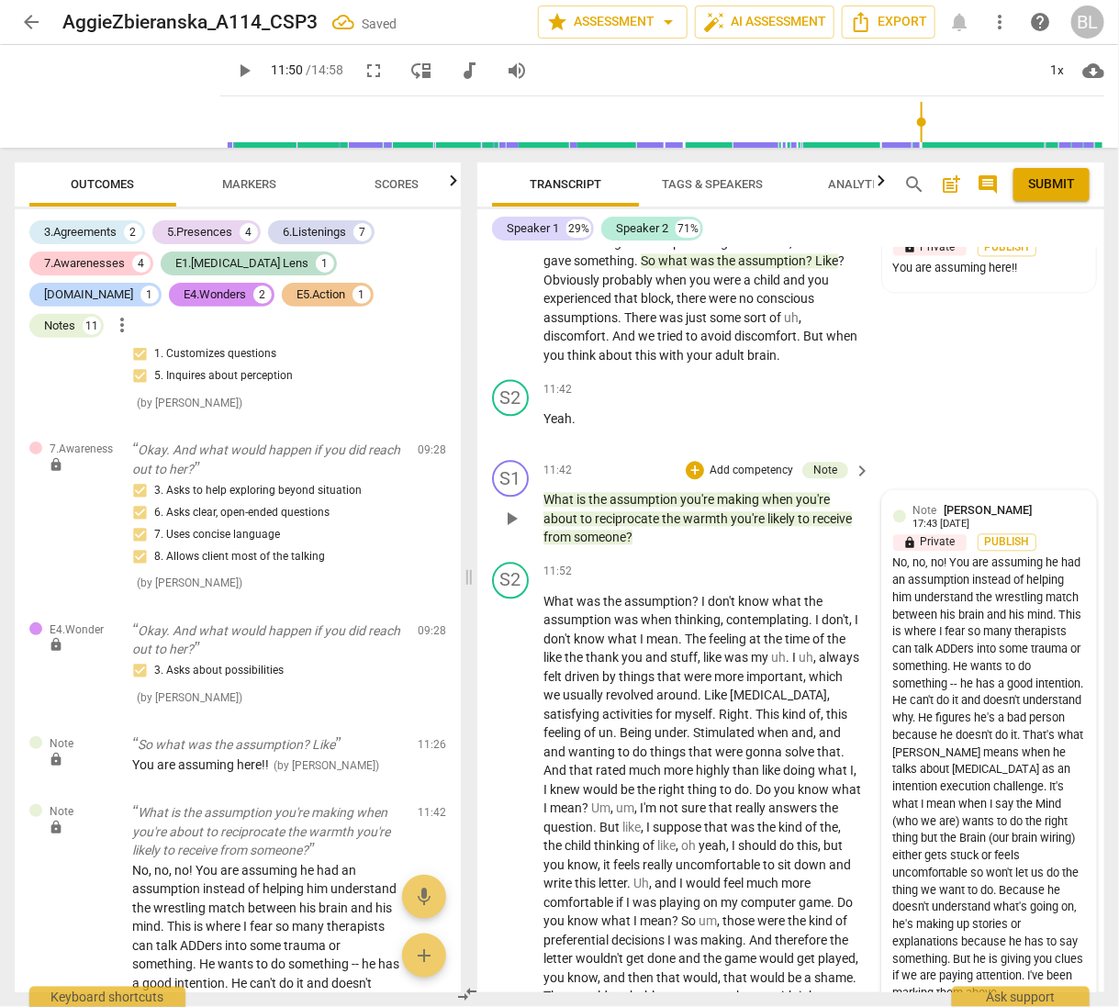
scroll to position [6190, 0]
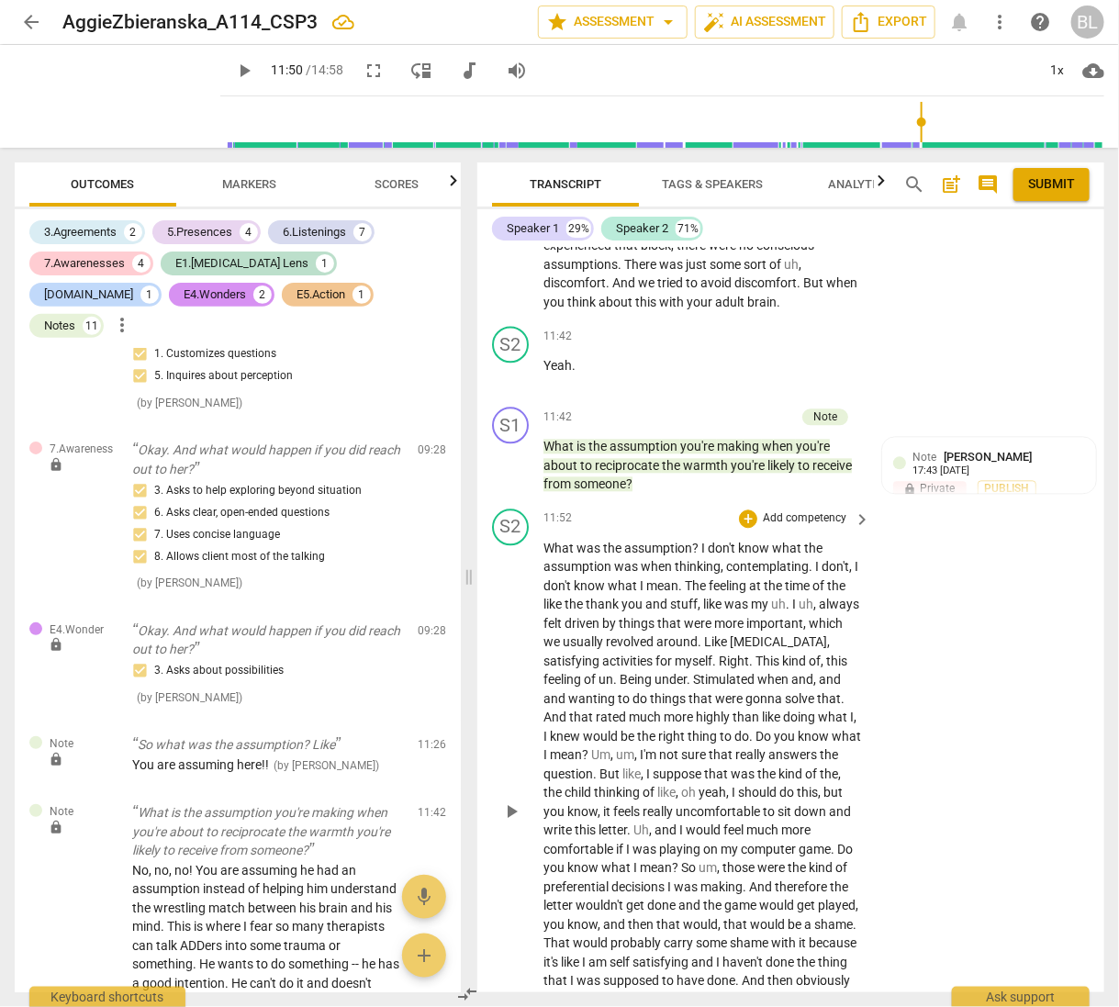
click at [719, 655] on span "." at bounding box center [715, 662] width 6 height 15
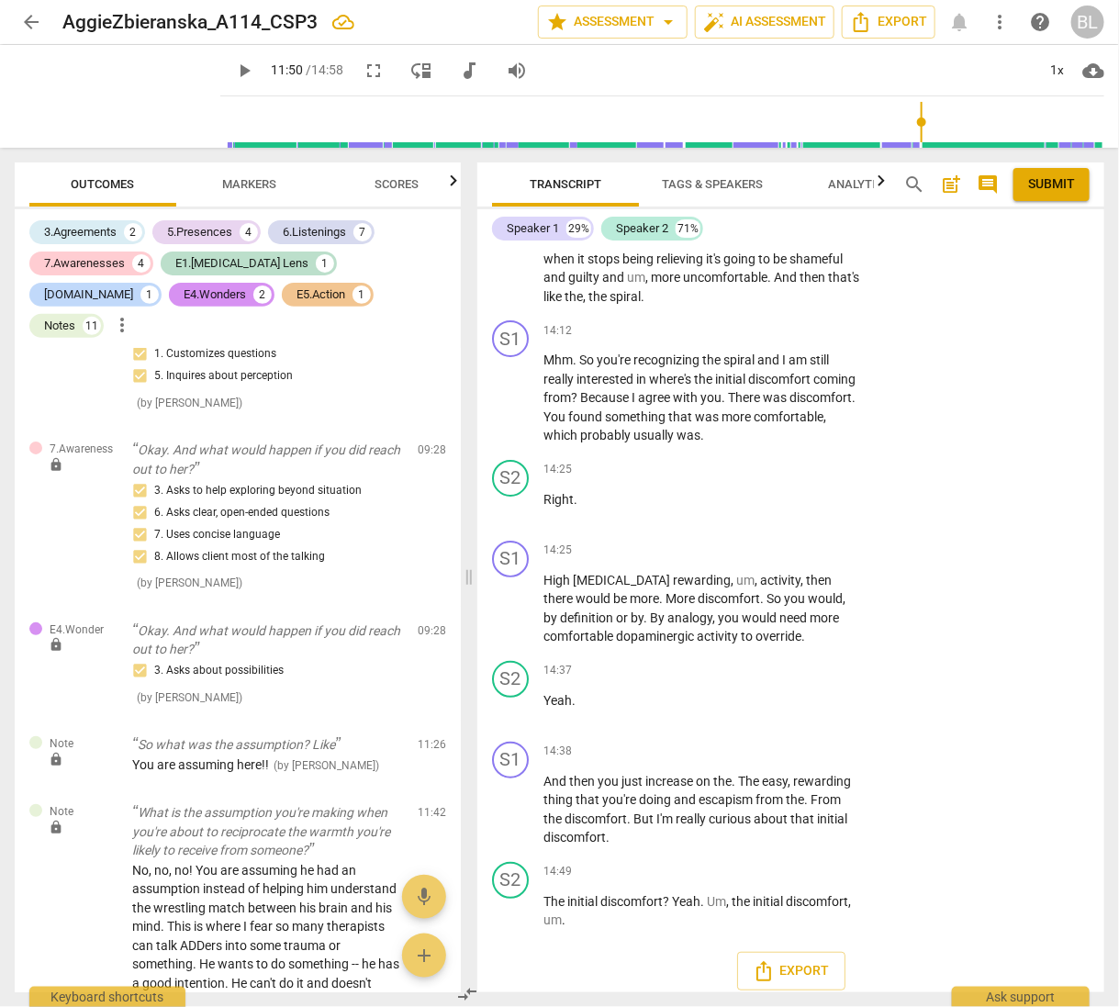
scroll to position [7160, 0]
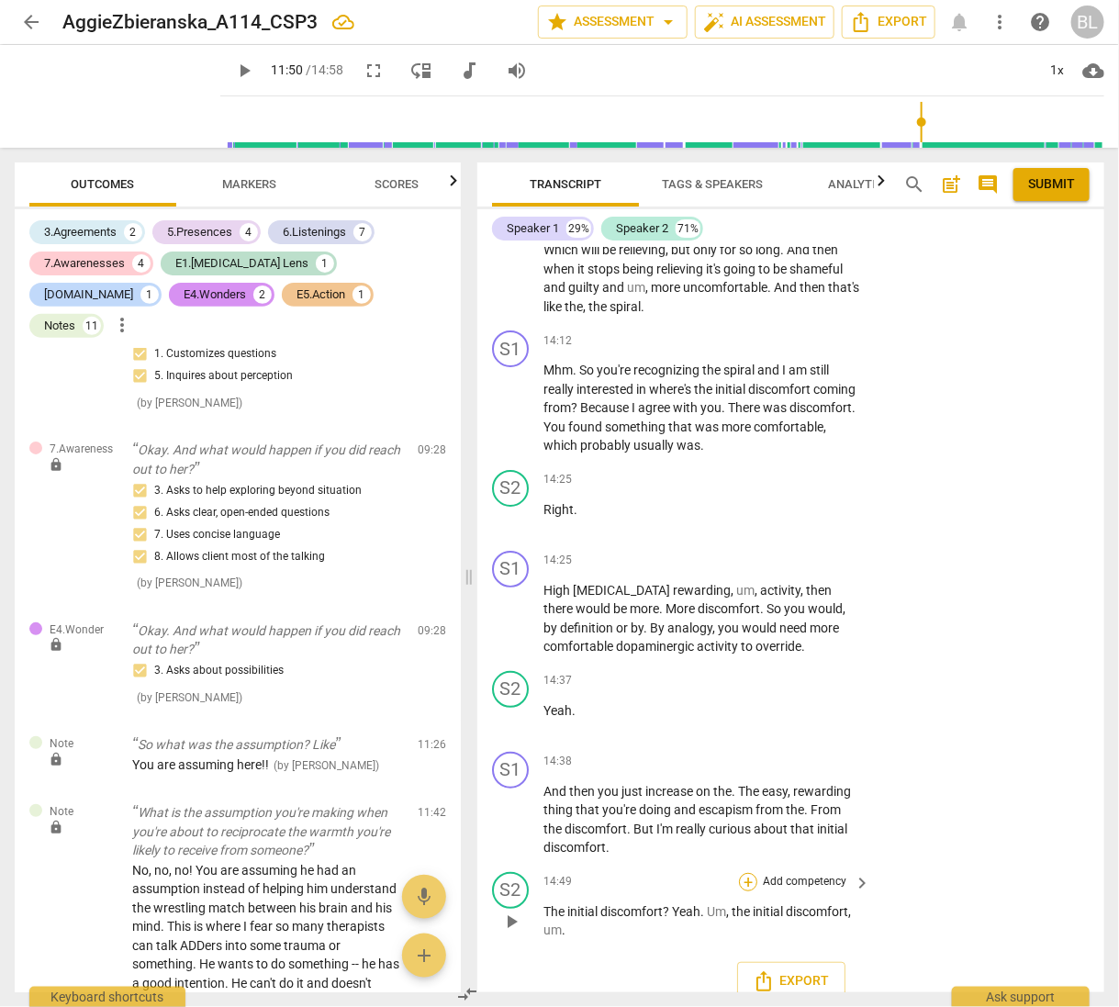
click at [745, 873] on div "+" at bounding box center [748, 882] width 18 height 18
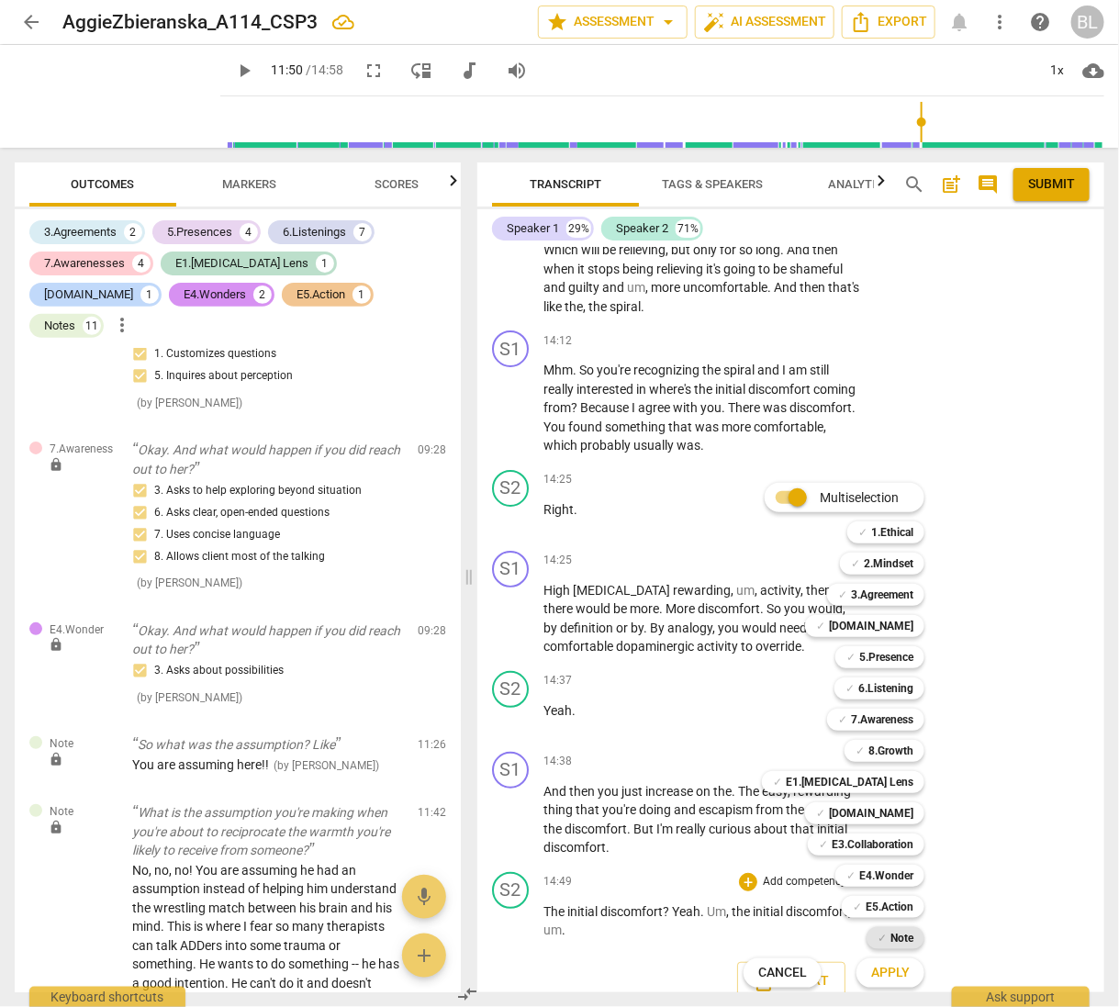
click at [906, 933] on b "Note" at bounding box center [902, 938] width 23 height 22
click at [885, 973] on span "Apply" at bounding box center [890, 973] width 39 height 18
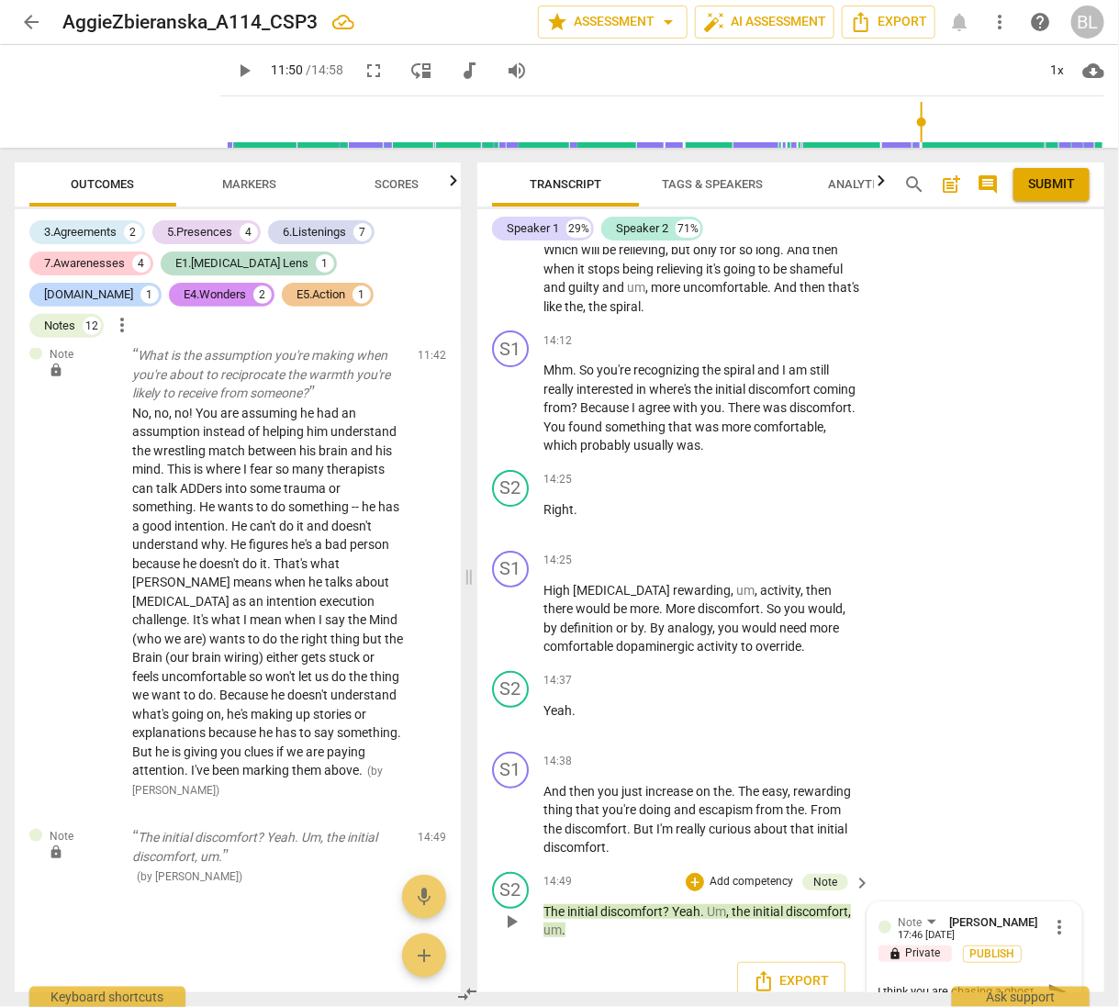
scroll to position [16, 0]
click at [1028, 842] on div "S1 play_arrow pause 14:38 + Add competency keyboard_arrow_right And then you ju…" at bounding box center [790, 805] width 627 height 120
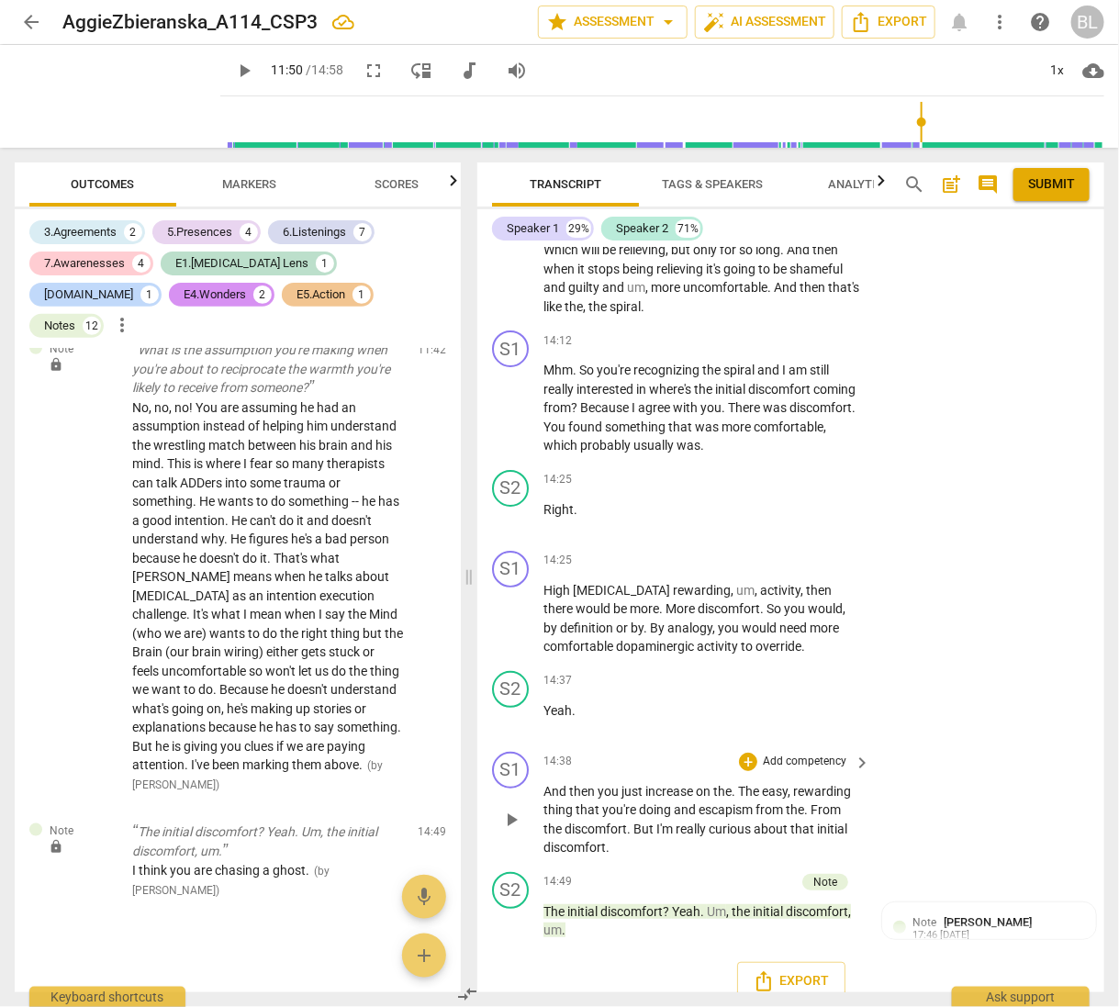
click at [993, 824] on div "S1 play_arrow pause 14:38 + Add competency keyboard_arrow_right And then you ju…" at bounding box center [790, 805] width 627 height 120
